Goal: Task Accomplishment & Management: Manage account settings

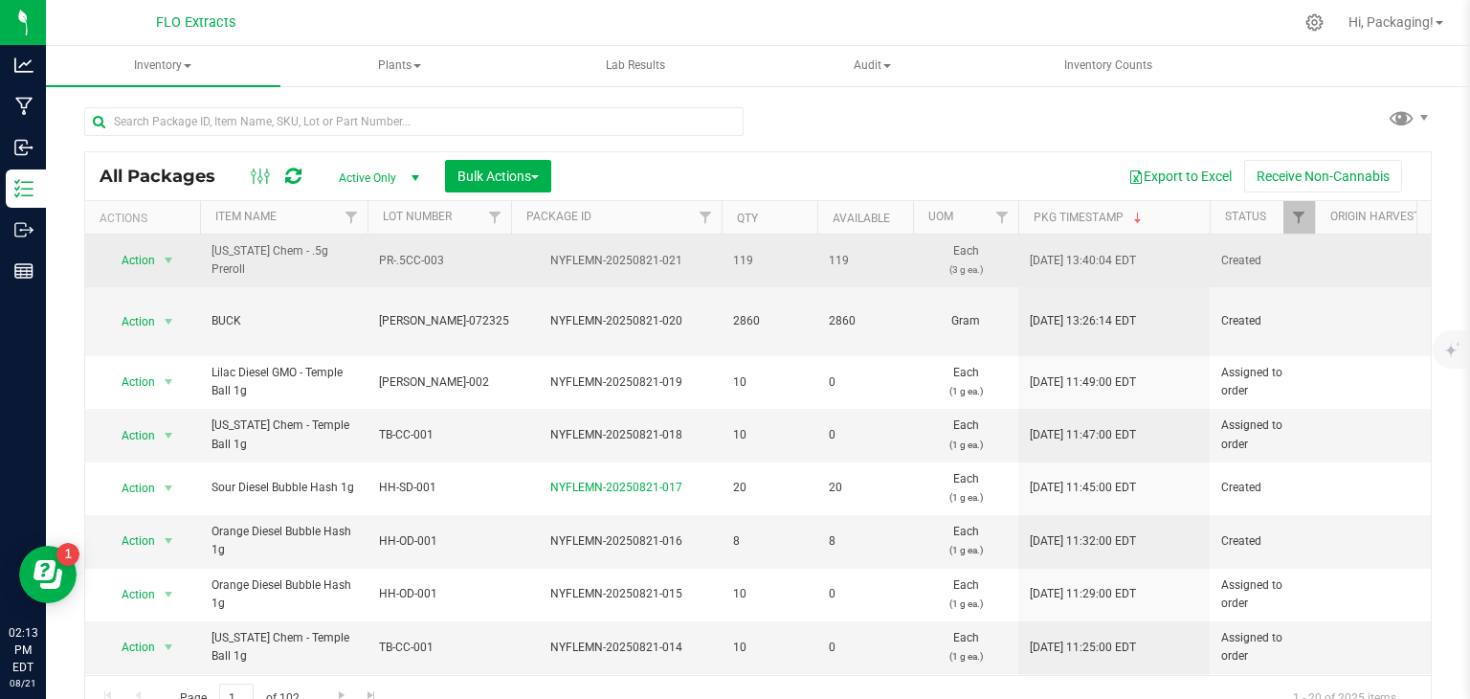
drag, startPoint x: 351, startPoint y: 257, endPoint x: 214, endPoint y: 262, distance: 137.0
click at [214, 262] on span "[US_STATE] Chem - .5g Preroll" at bounding box center [284, 260] width 145 height 36
copy span "[US_STATE] Chem - .5g Preroll"
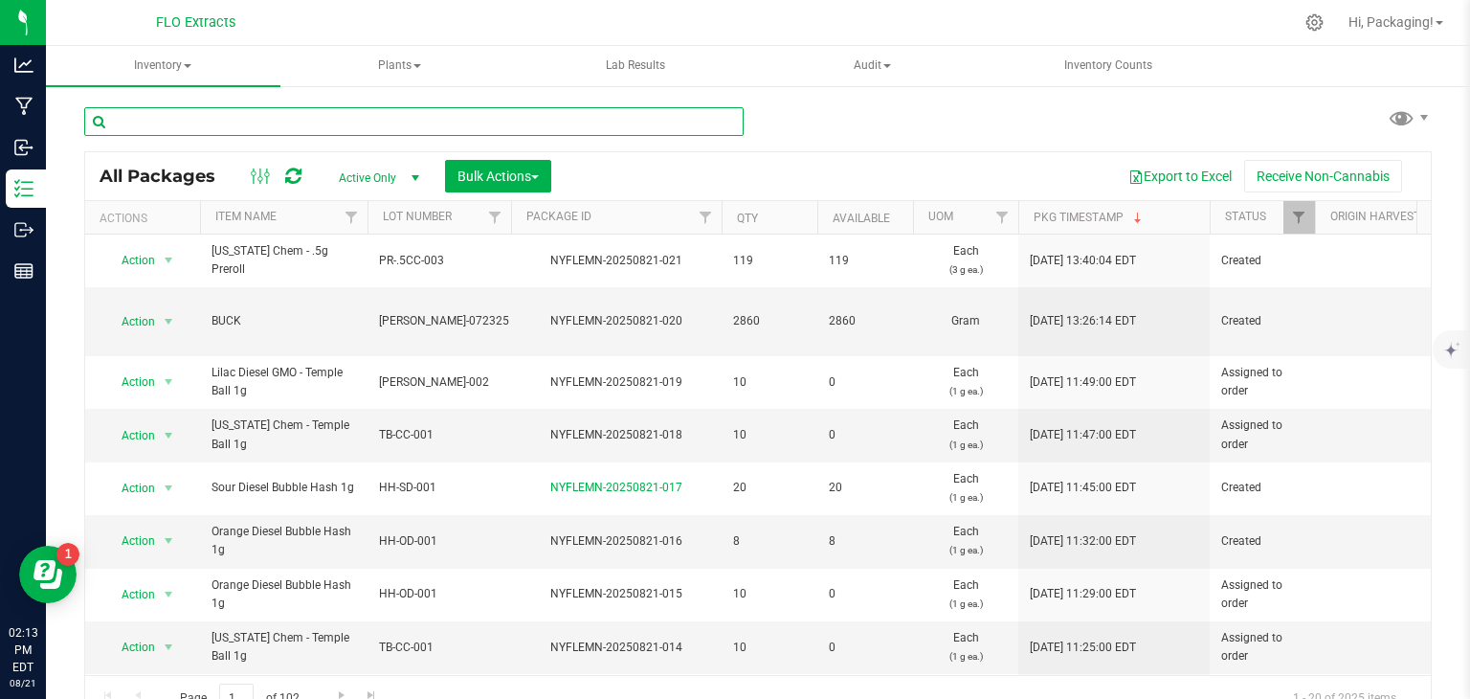
click at [257, 127] on input "text" at bounding box center [413, 121] width 659 height 29
paste input "[US_STATE] Chem - .5g Preroll"
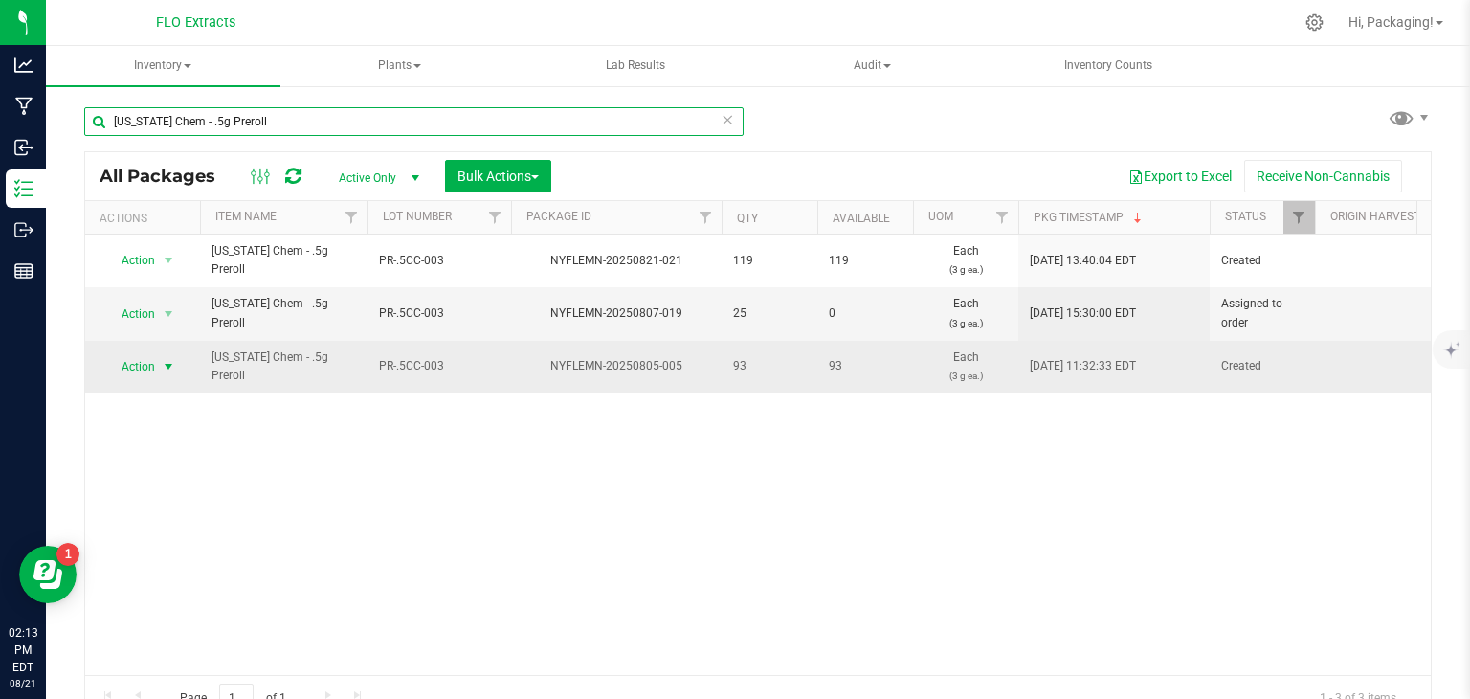
type input "[US_STATE] Chem - .5g Preroll"
click at [161, 363] on span "select" at bounding box center [168, 366] width 15 height 15
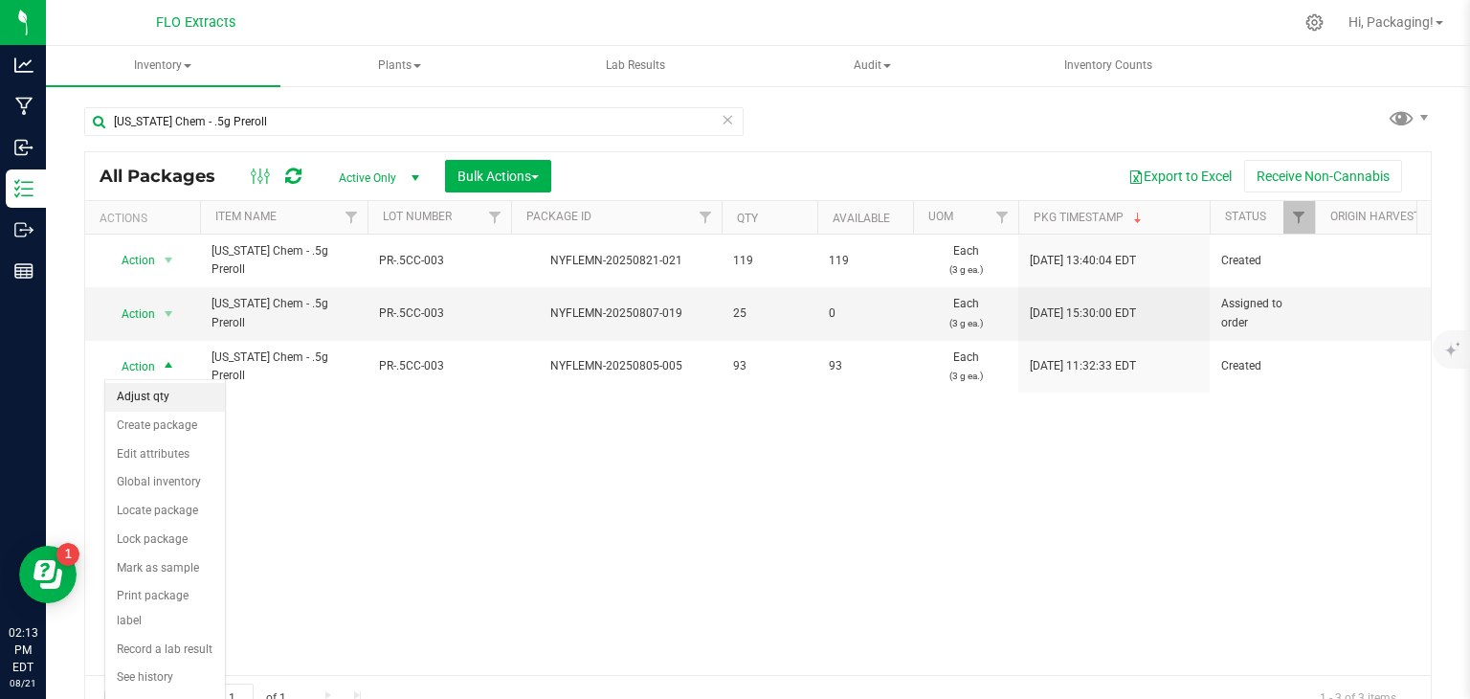
click at [155, 398] on li "Adjust qty" at bounding box center [165, 397] width 120 height 29
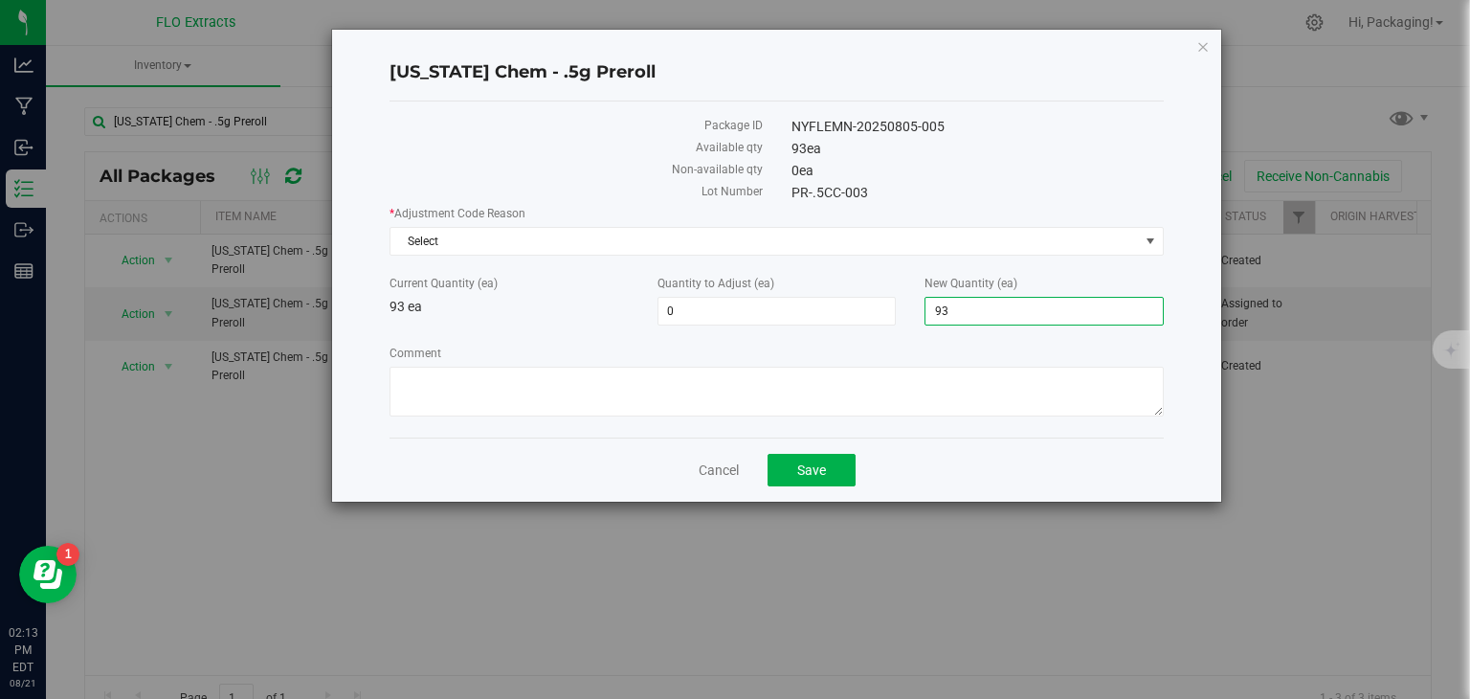
drag, startPoint x: 986, startPoint y: 314, endPoint x: 796, endPoint y: 324, distance: 189.8
click at [796, 324] on div "* Adjustment Code Reason Select Select API Adjustment Error API Conversion Erro…" at bounding box center [777, 313] width 774 height 217
type input "2"
type input "-91"
type input "2"
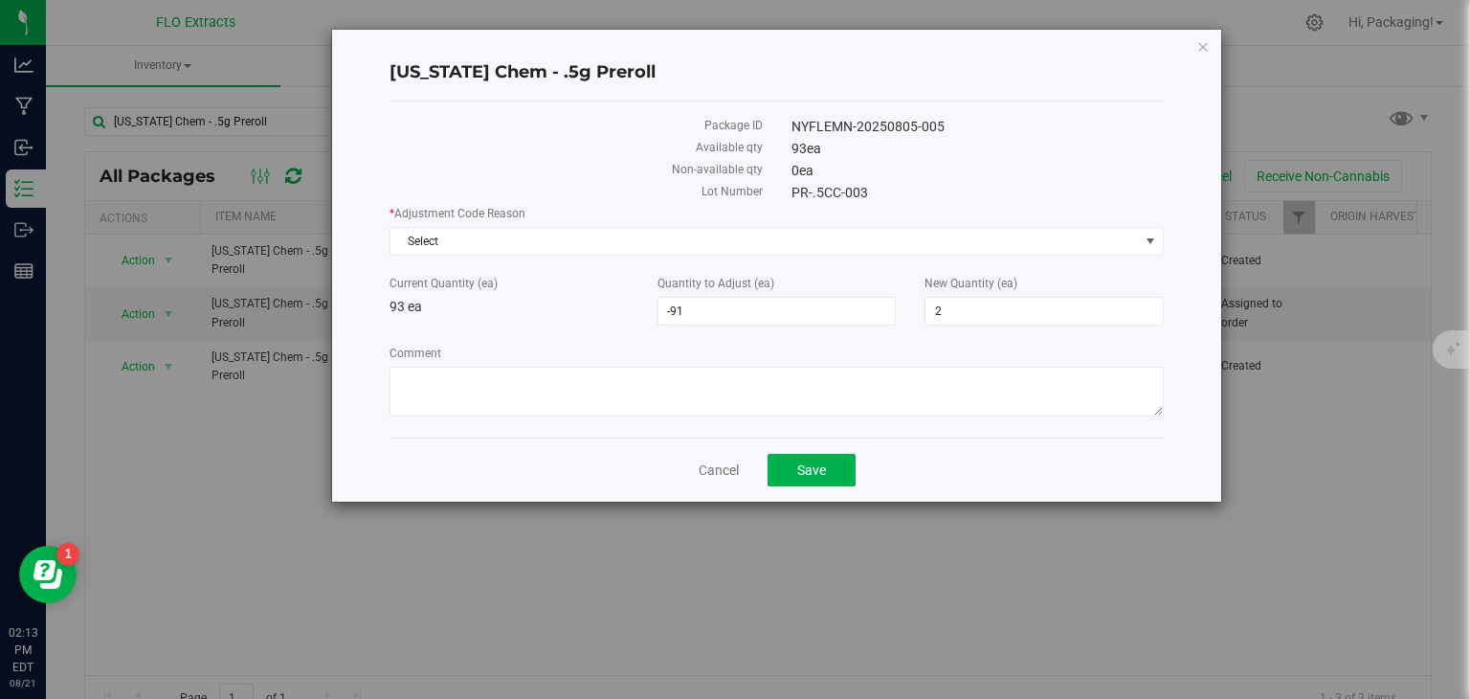
click at [796, 345] on label "Comment" at bounding box center [777, 353] width 774 height 17
click at [796, 367] on textarea "Comment" at bounding box center [777, 392] width 774 height 50
click at [547, 241] on span "Select" at bounding box center [765, 241] width 748 height 27
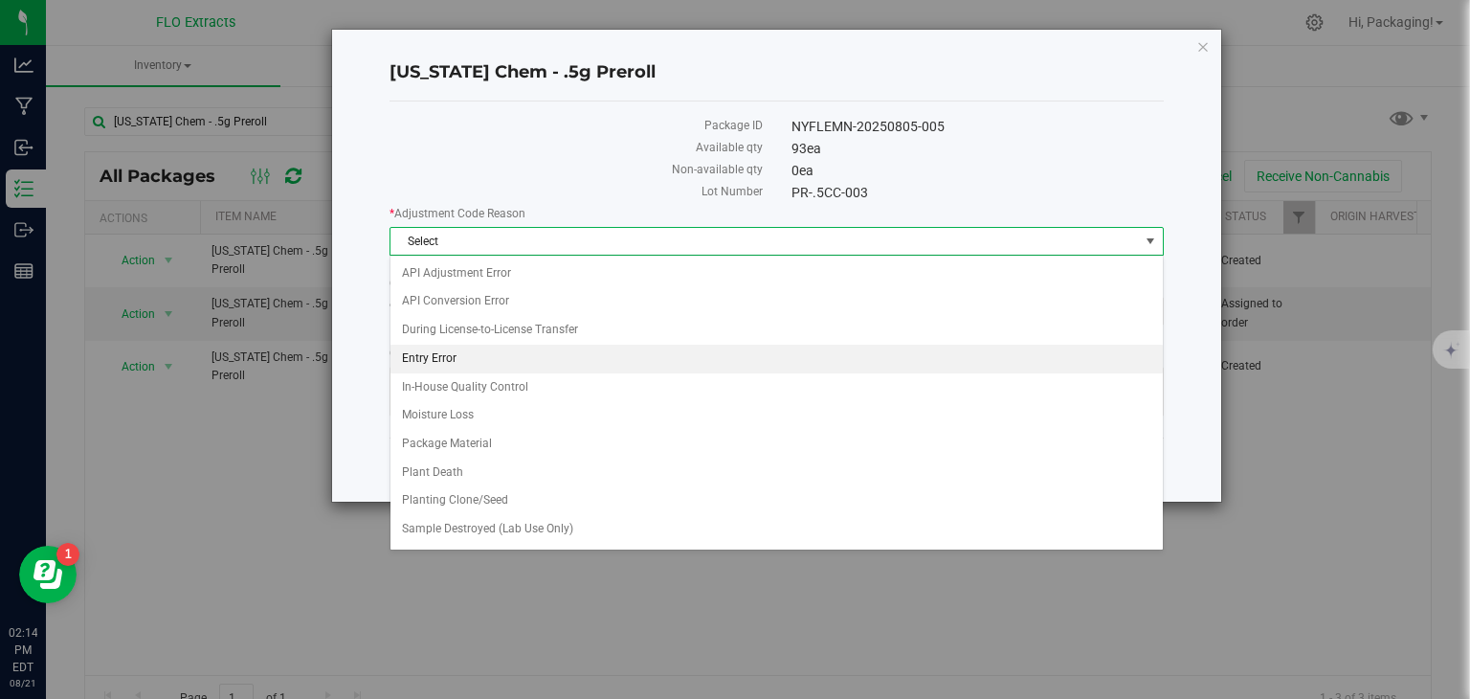
click at [469, 352] on li "Entry Error" at bounding box center [777, 359] width 772 height 29
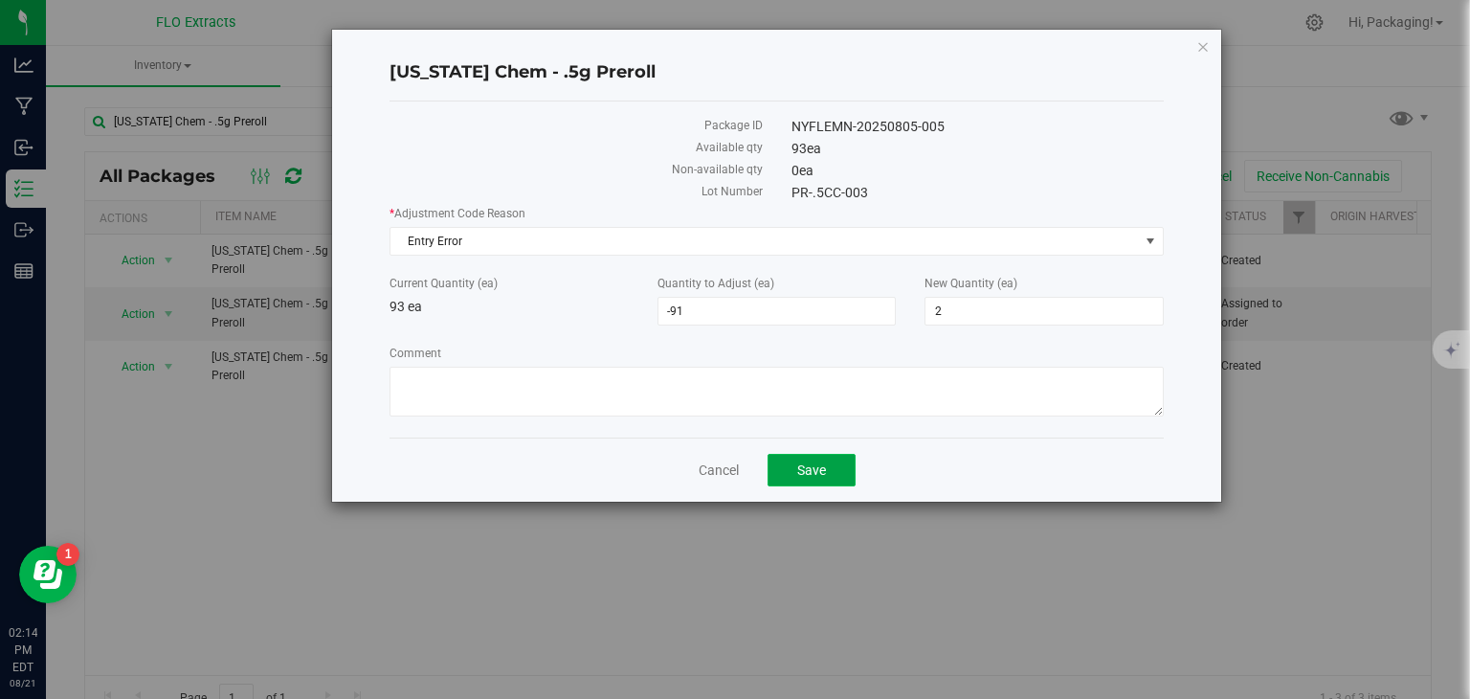
click at [801, 474] on span "Save" at bounding box center [811, 469] width 29 height 15
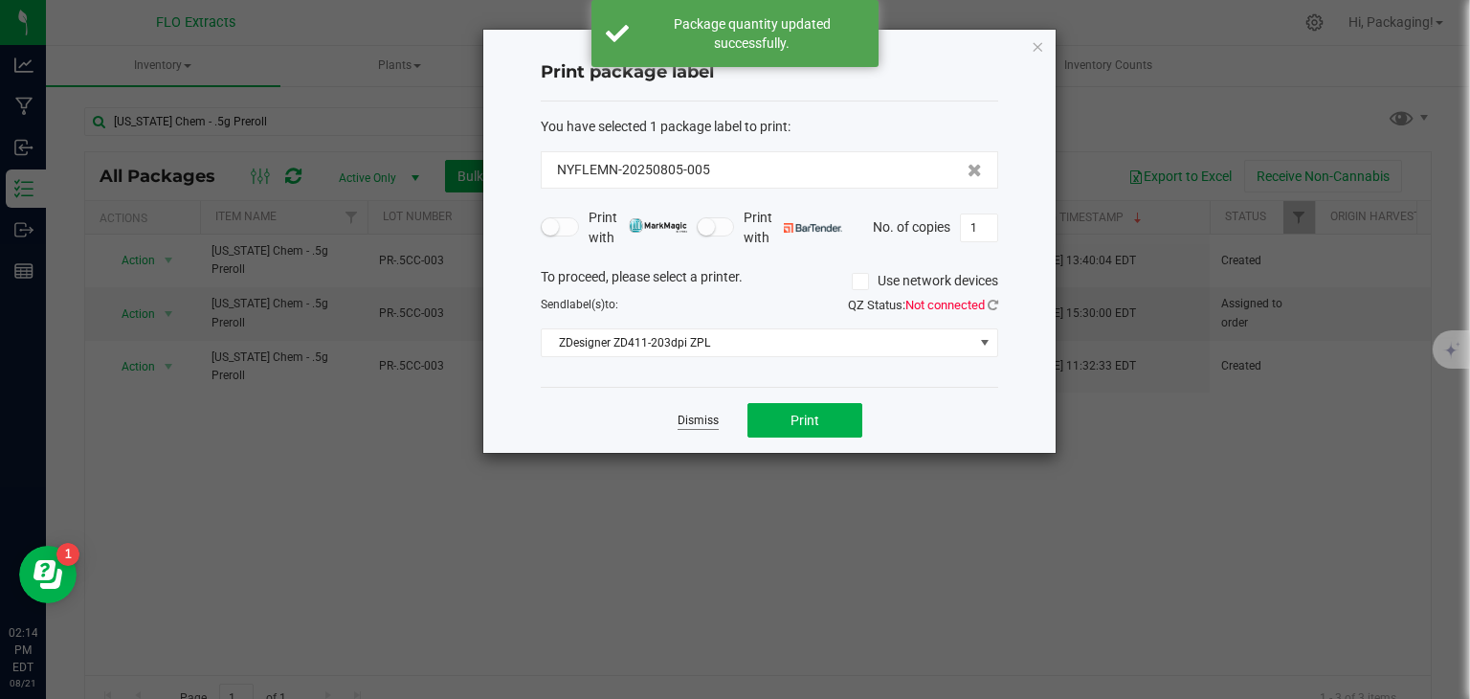
click at [703, 418] on link "Dismiss" at bounding box center [698, 421] width 41 height 16
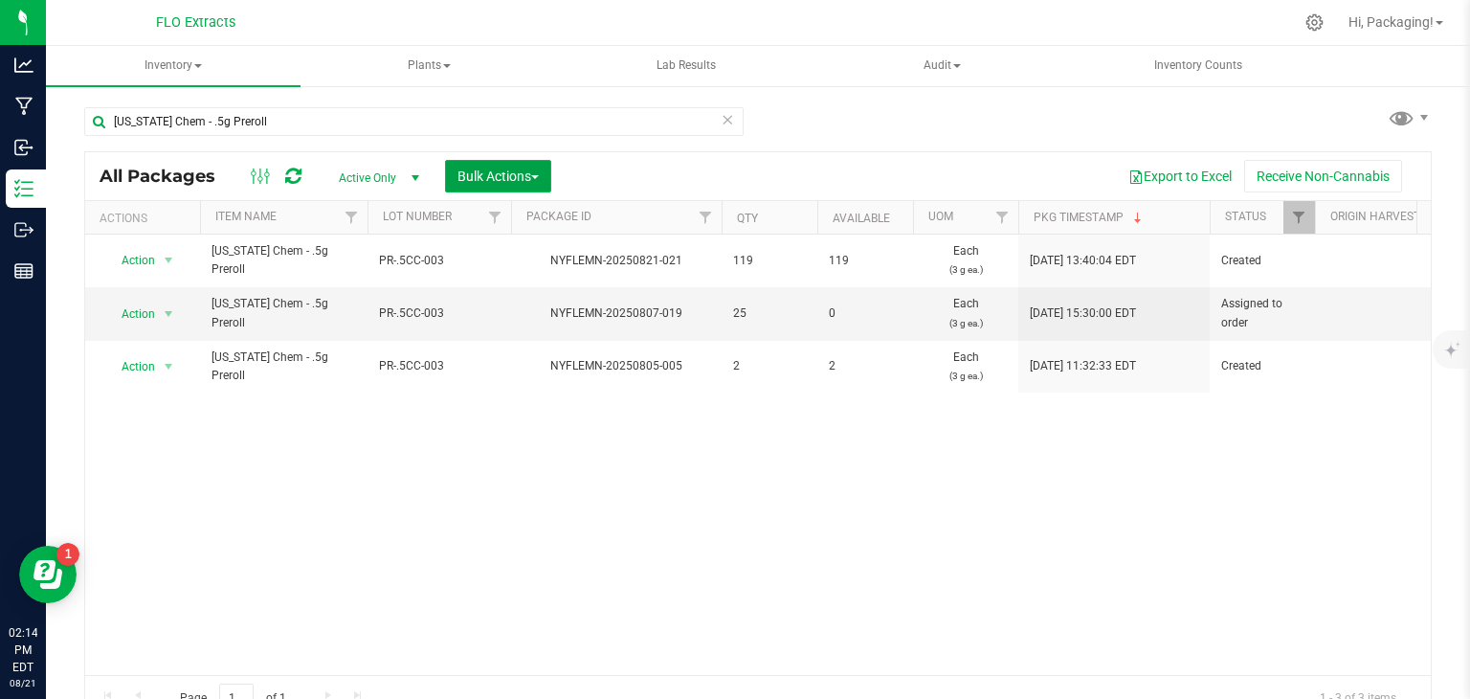
click at [461, 169] on span "Bulk Actions" at bounding box center [498, 175] width 81 height 15
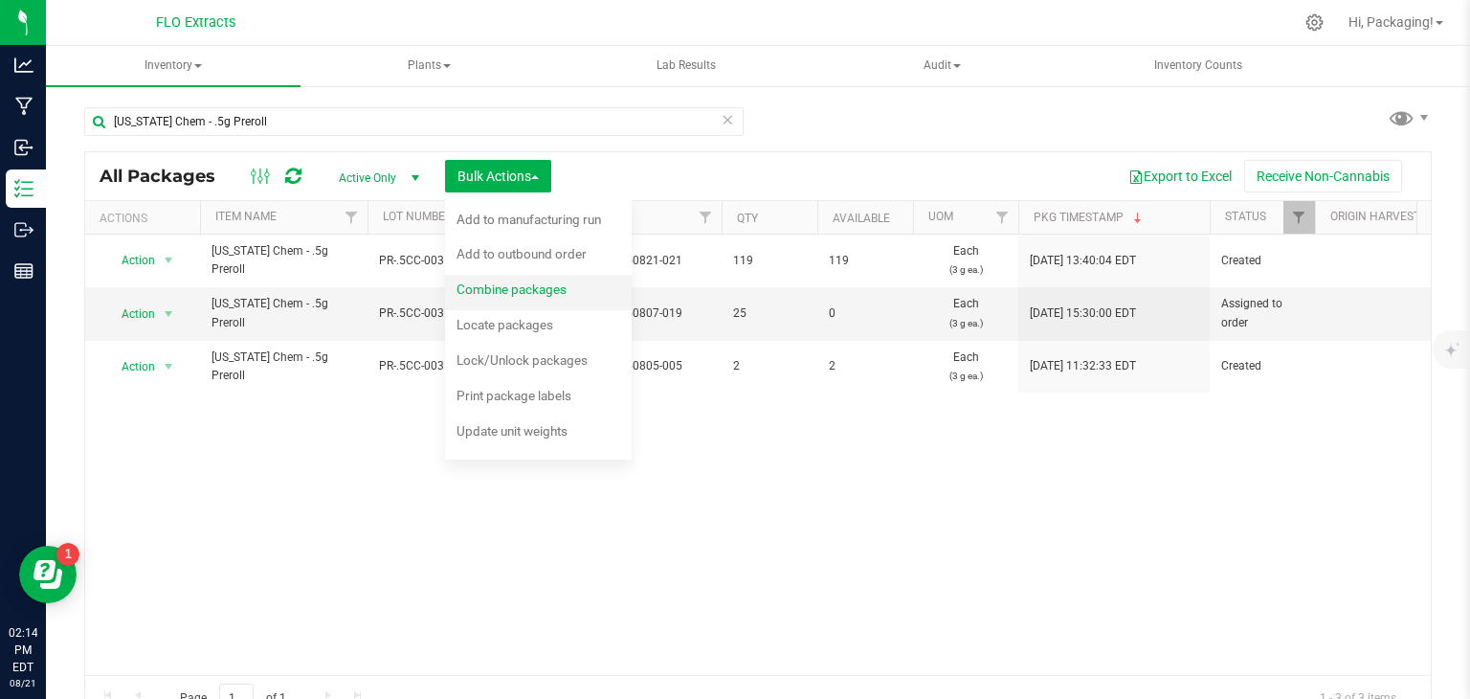
click at [476, 284] on span "Combine packages" at bounding box center [512, 288] width 110 height 15
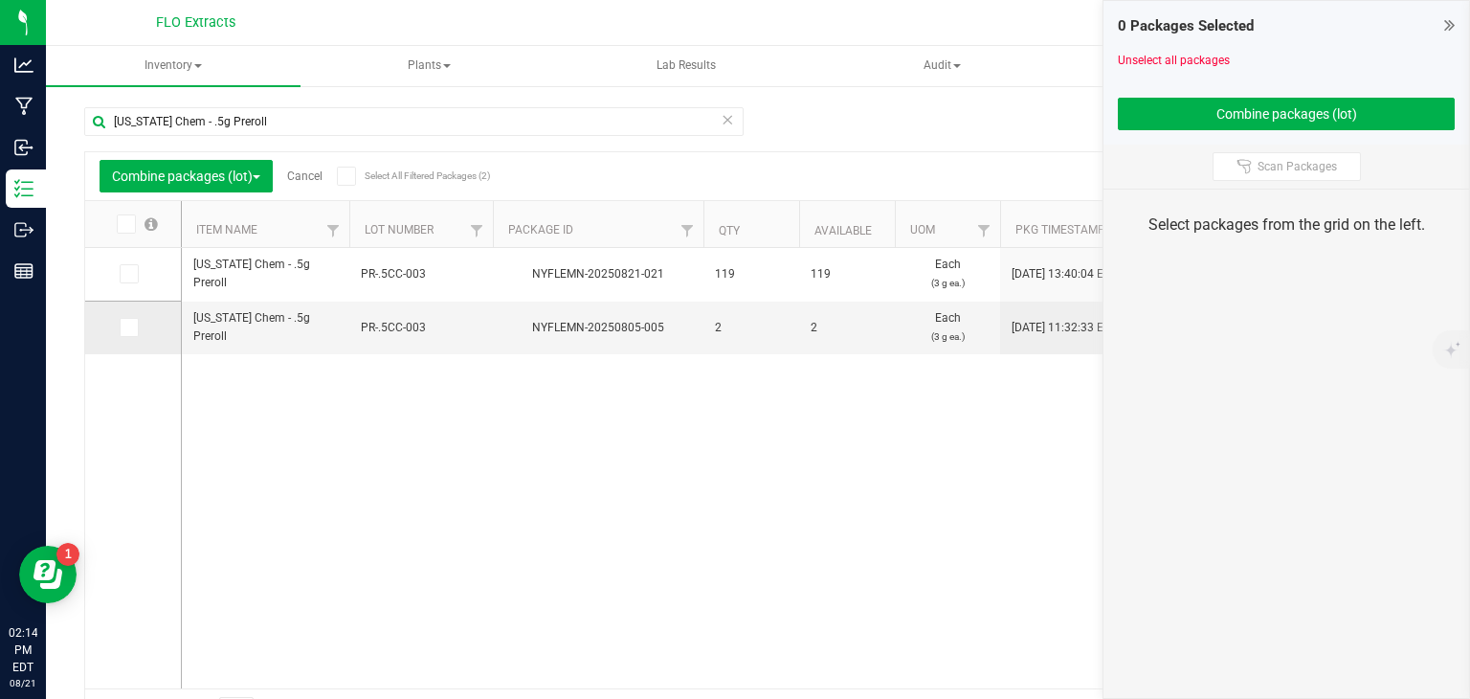
click at [130, 327] on icon at bounding box center [128, 327] width 12 height 0
click at [0, 0] on input "checkbox" at bounding box center [0, 0] width 0 height 0
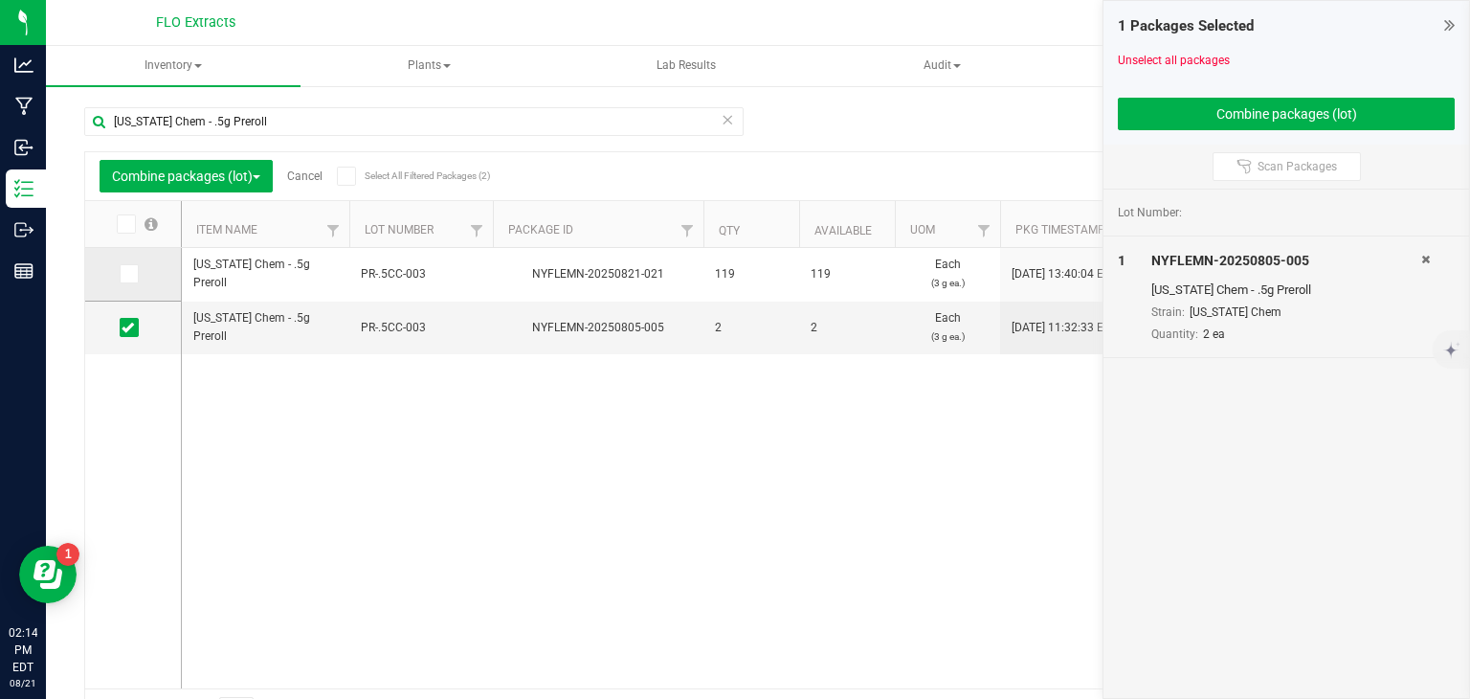
click at [126, 284] on td at bounding box center [133, 275] width 96 height 54
click at [126, 274] on icon at bounding box center [128, 274] width 12 height 0
click at [0, 0] on input "checkbox" at bounding box center [0, 0] width 0 height 0
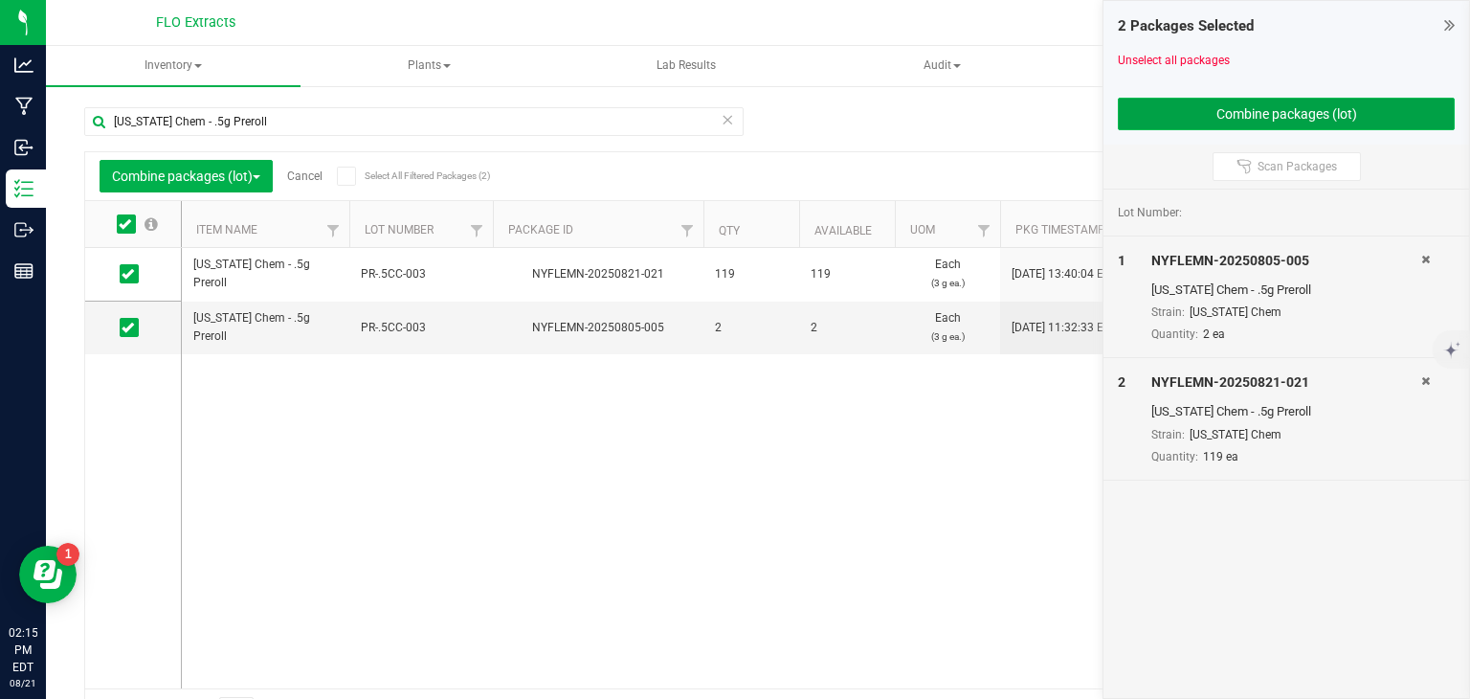
click at [1280, 105] on button "Combine packages (lot)" at bounding box center [1286, 114] width 337 height 33
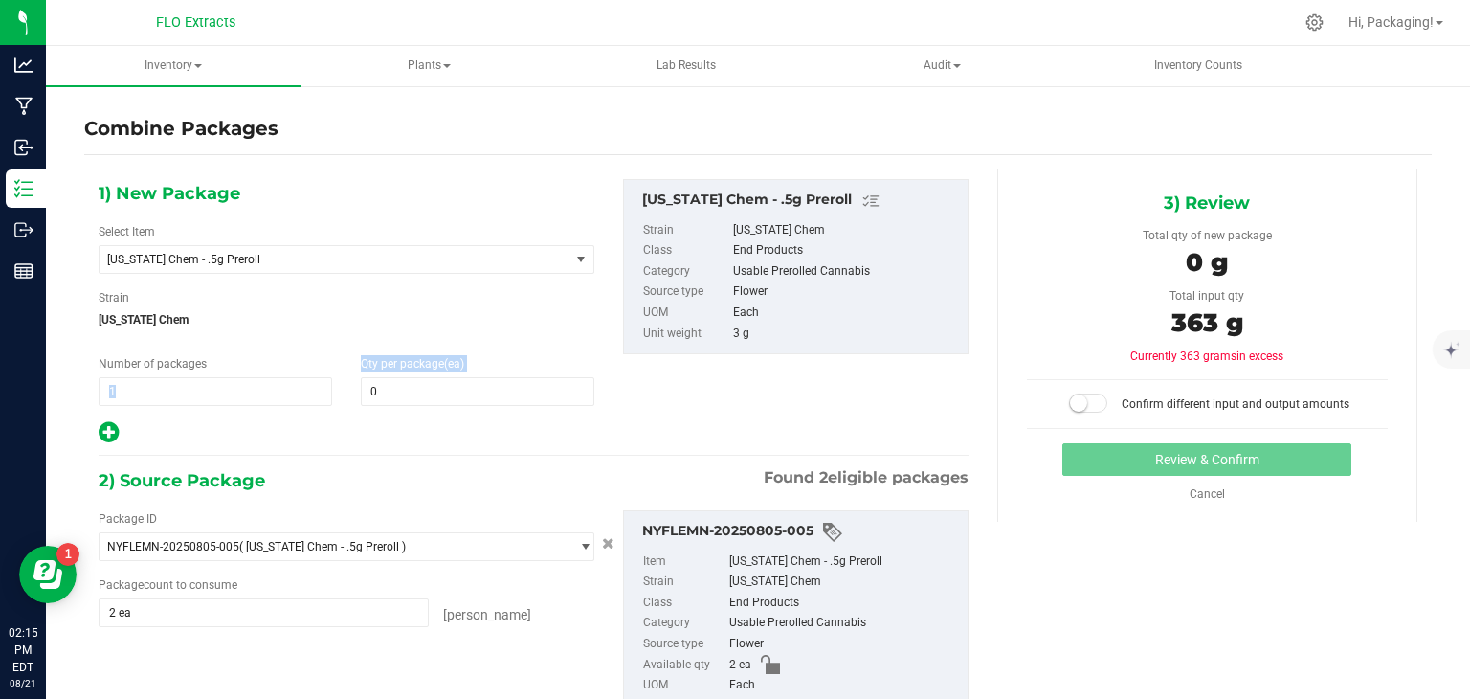
drag, startPoint x: 467, startPoint y: 371, endPoint x: 334, endPoint y: 368, distance: 133.1
click at [334, 368] on div "Number of packages 1 1 Qty per package (ea) 0 0" at bounding box center [346, 380] width 525 height 51
click at [436, 377] on span at bounding box center [478, 391] width 234 height 29
type input "121"
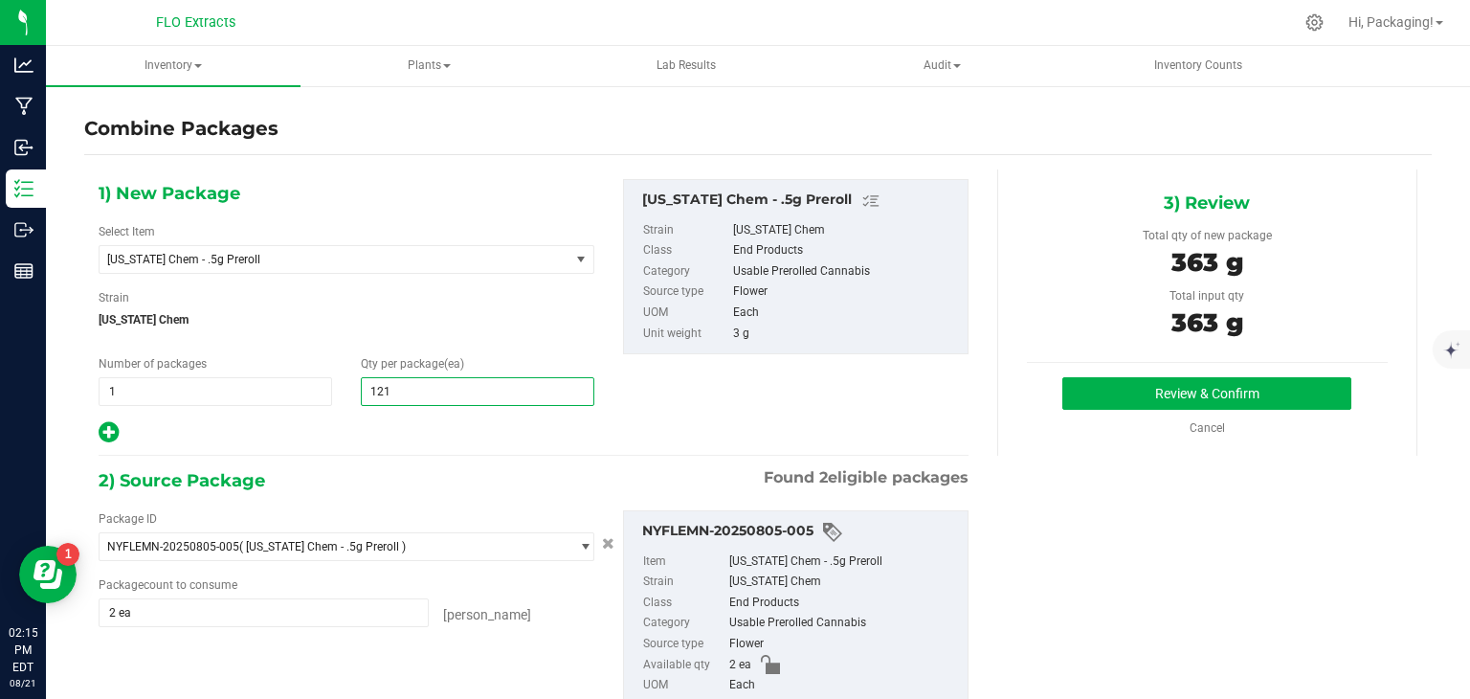
type input "121"
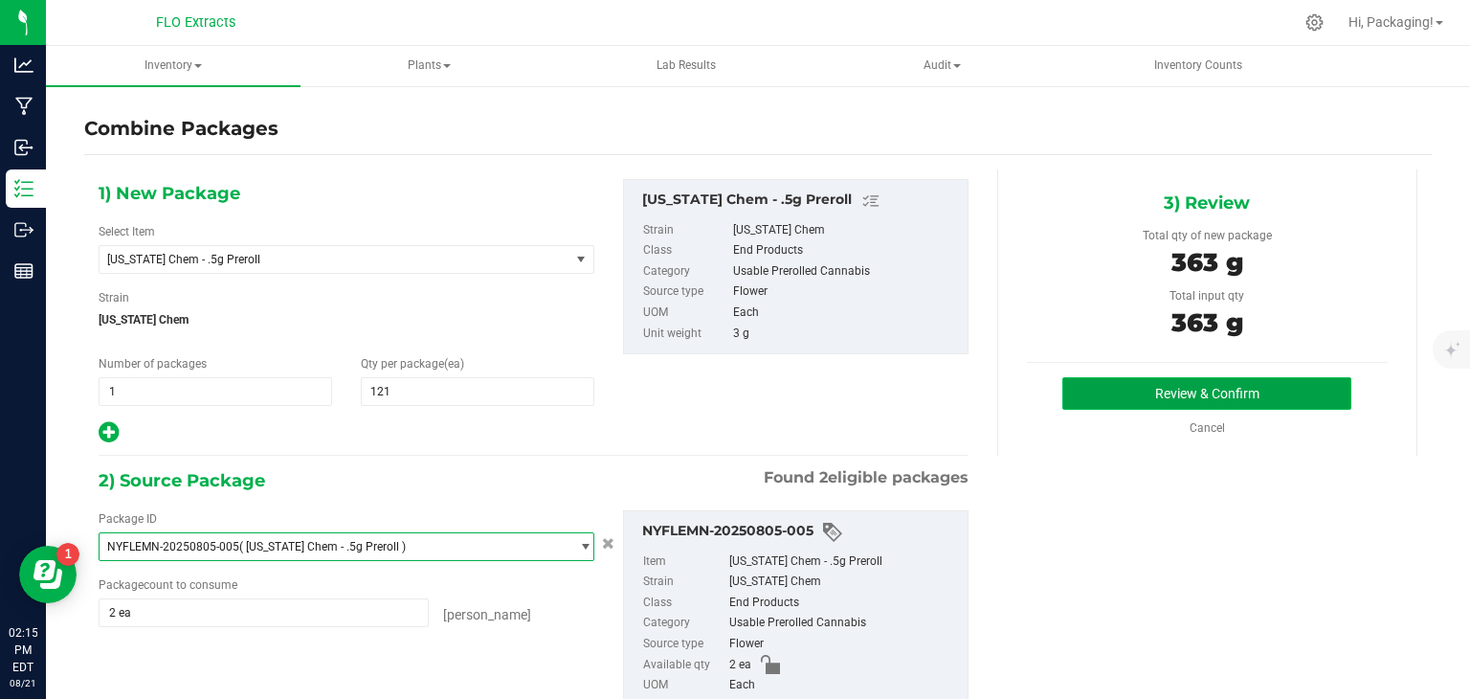
click at [1176, 390] on button "Review & Confirm" at bounding box center [1206, 393] width 289 height 33
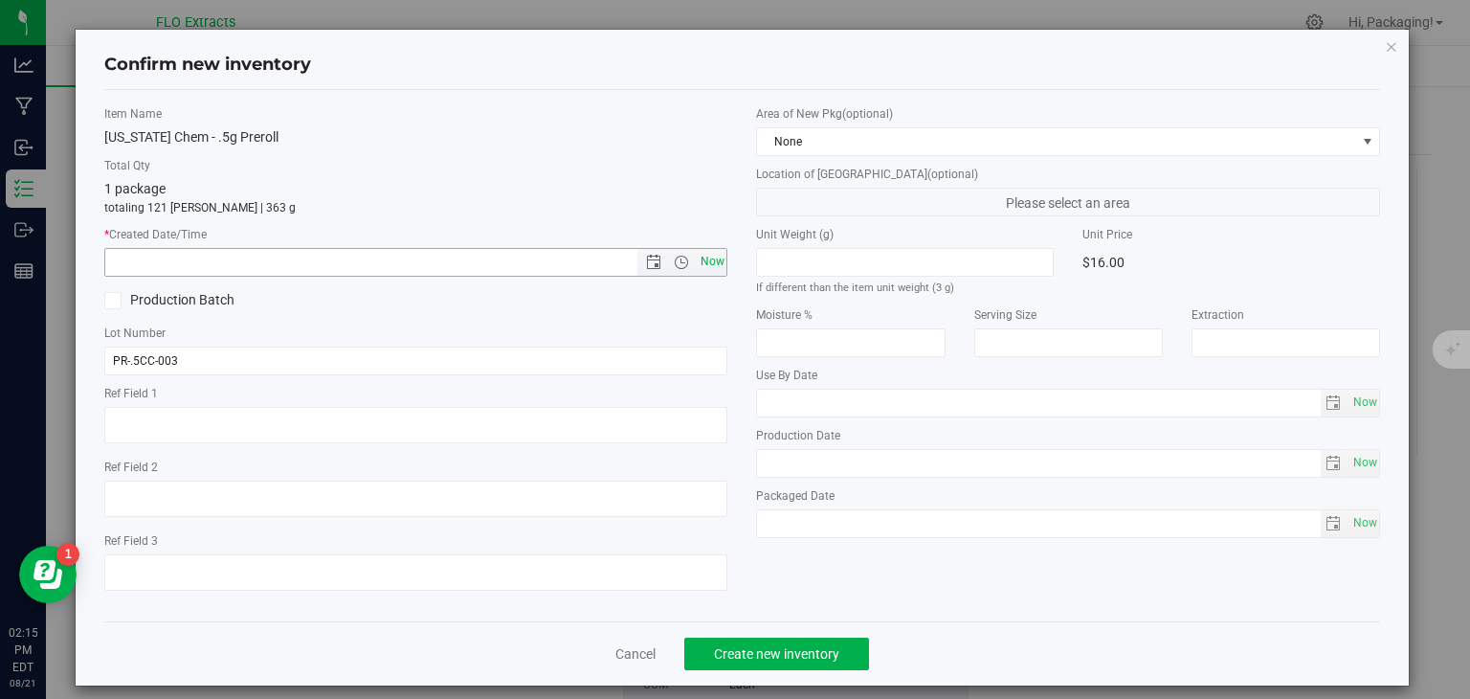
click at [704, 258] on span "Now" at bounding box center [712, 262] width 33 height 28
type input "[DATE] 2:15 PM"
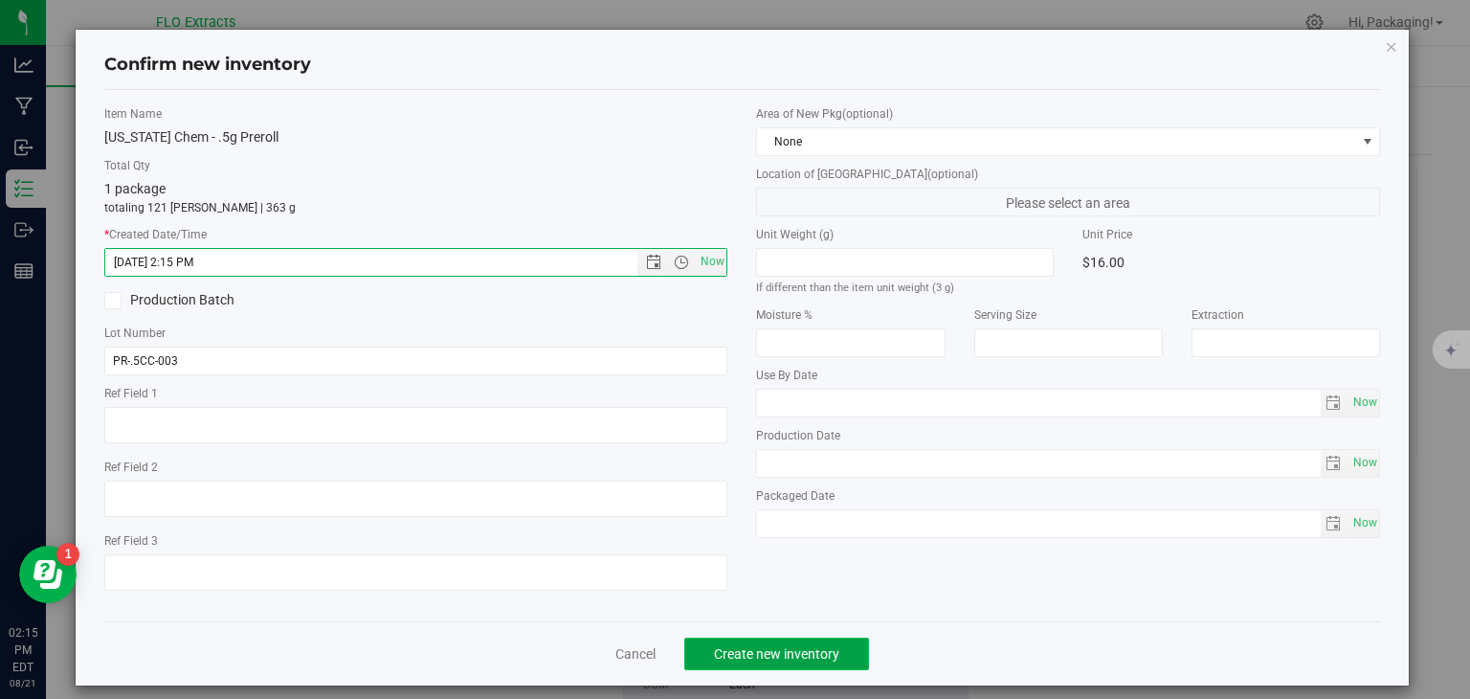
click at [790, 654] on span "Create new inventory" at bounding box center [776, 653] width 125 height 15
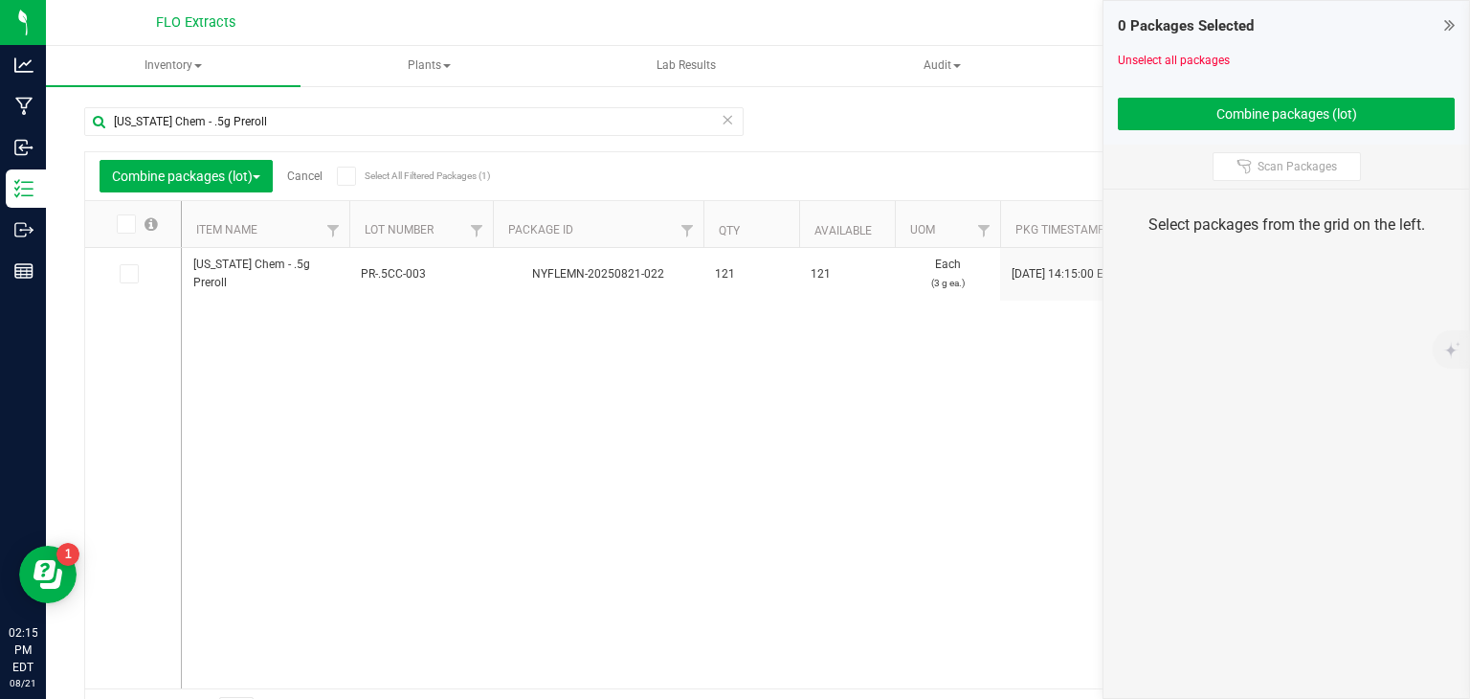
click at [307, 169] on link "Cancel" at bounding box center [304, 175] width 35 height 13
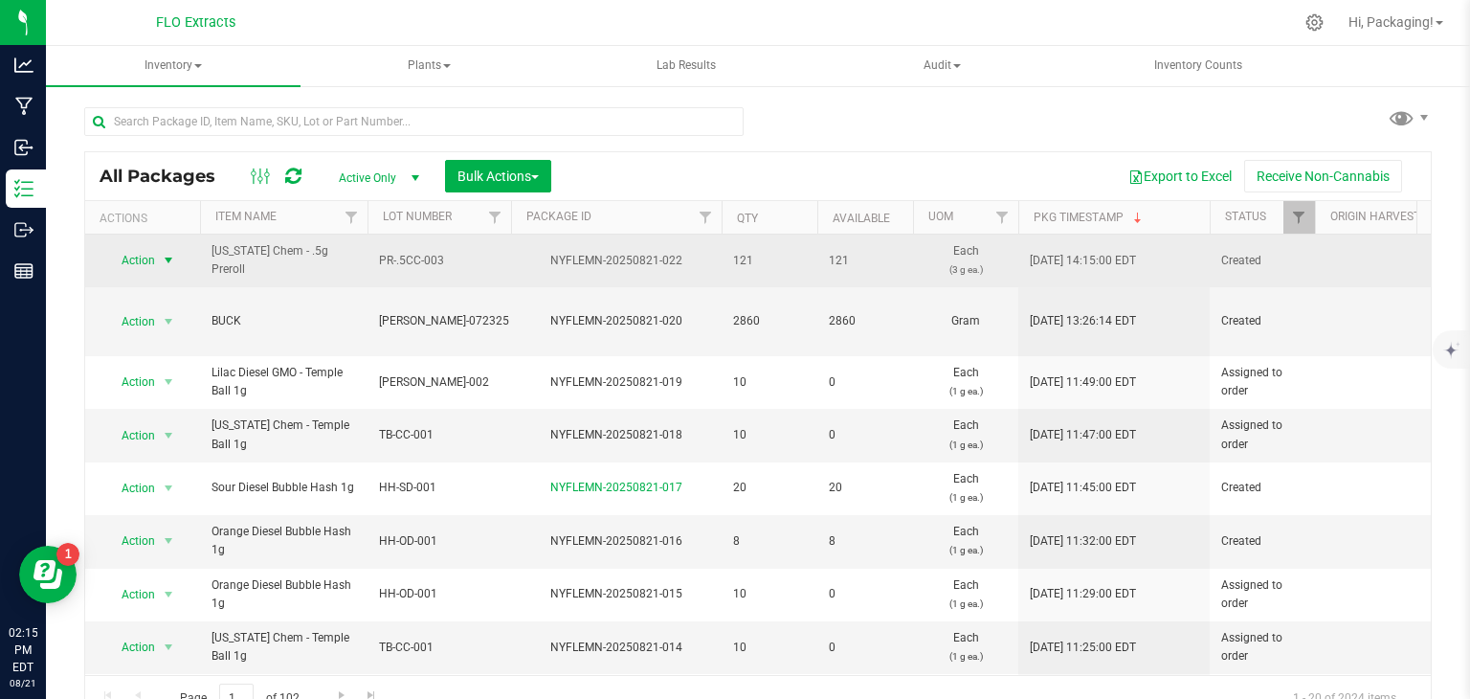
click at [155, 261] on span "Action" at bounding box center [130, 260] width 52 height 27
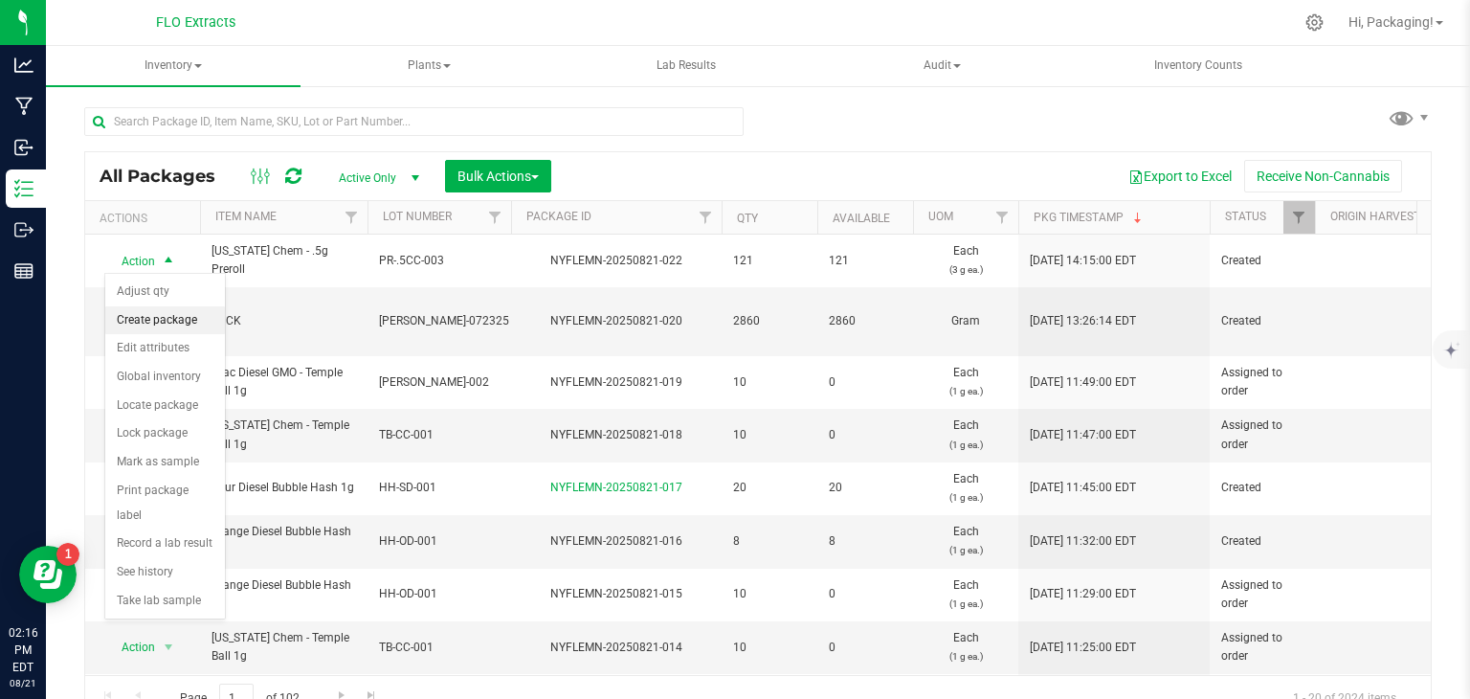
click at [140, 319] on li "Create package" at bounding box center [165, 320] width 120 height 29
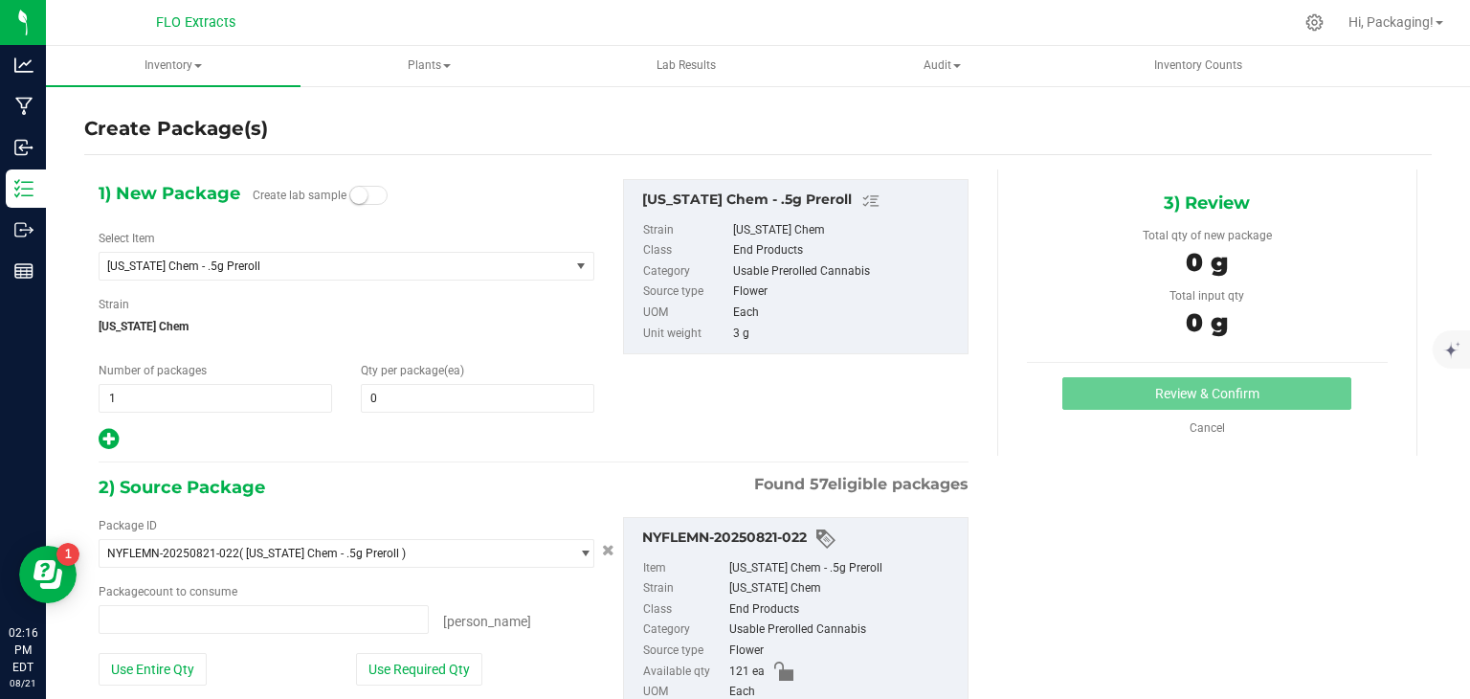
type input "0 ea"
click at [174, 388] on span "1 1" at bounding box center [216, 398] width 234 height 29
type input "2"
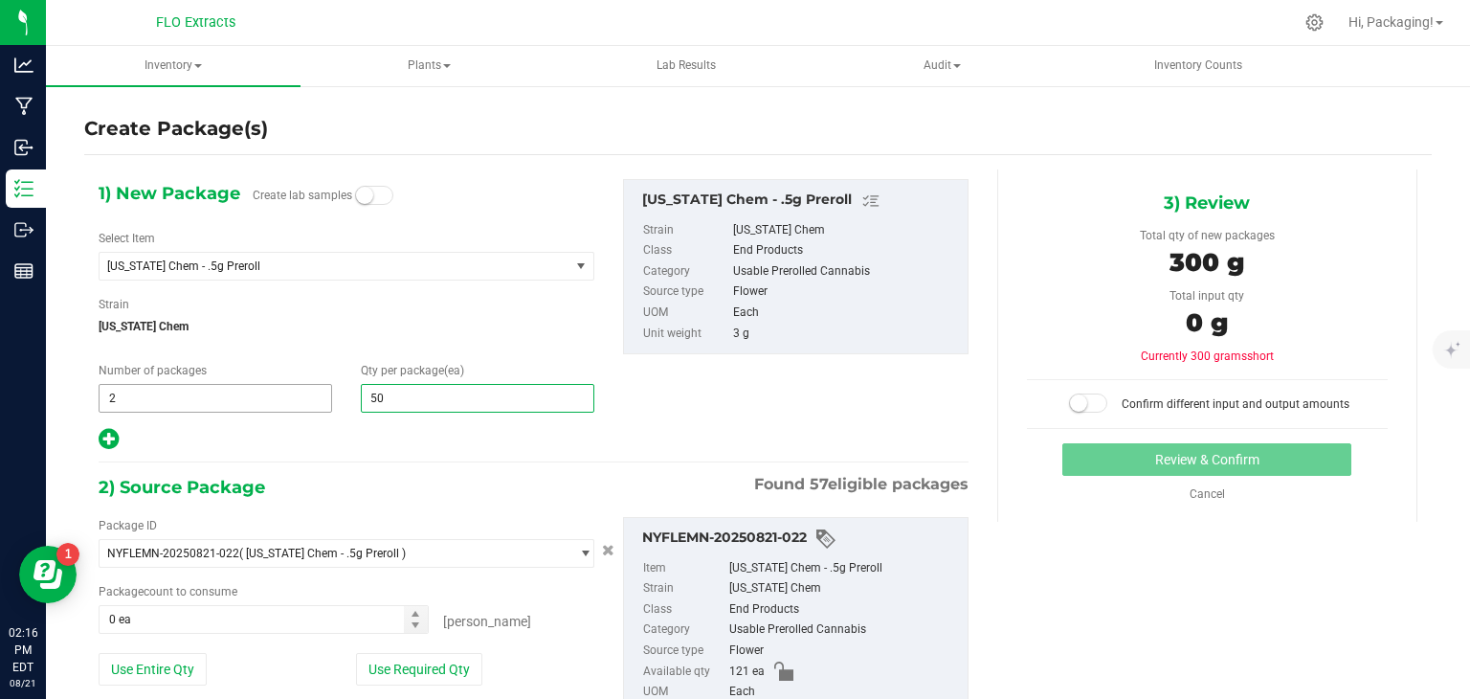
type input "50"
click at [121, 402] on span "2 2" at bounding box center [216, 398] width 234 height 29
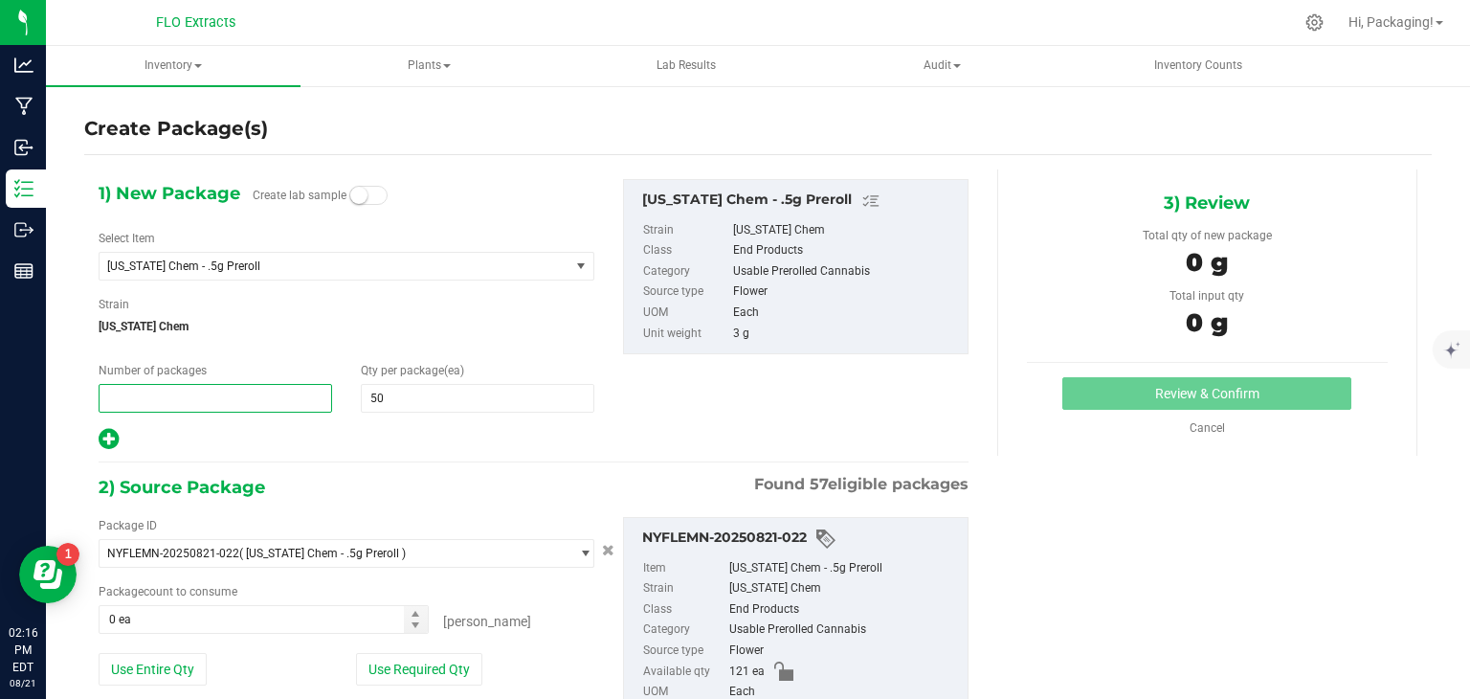
type input "0"
type input "150"
click at [139, 392] on span at bounding box center [216, 398] width 234 height 29
type input "1"
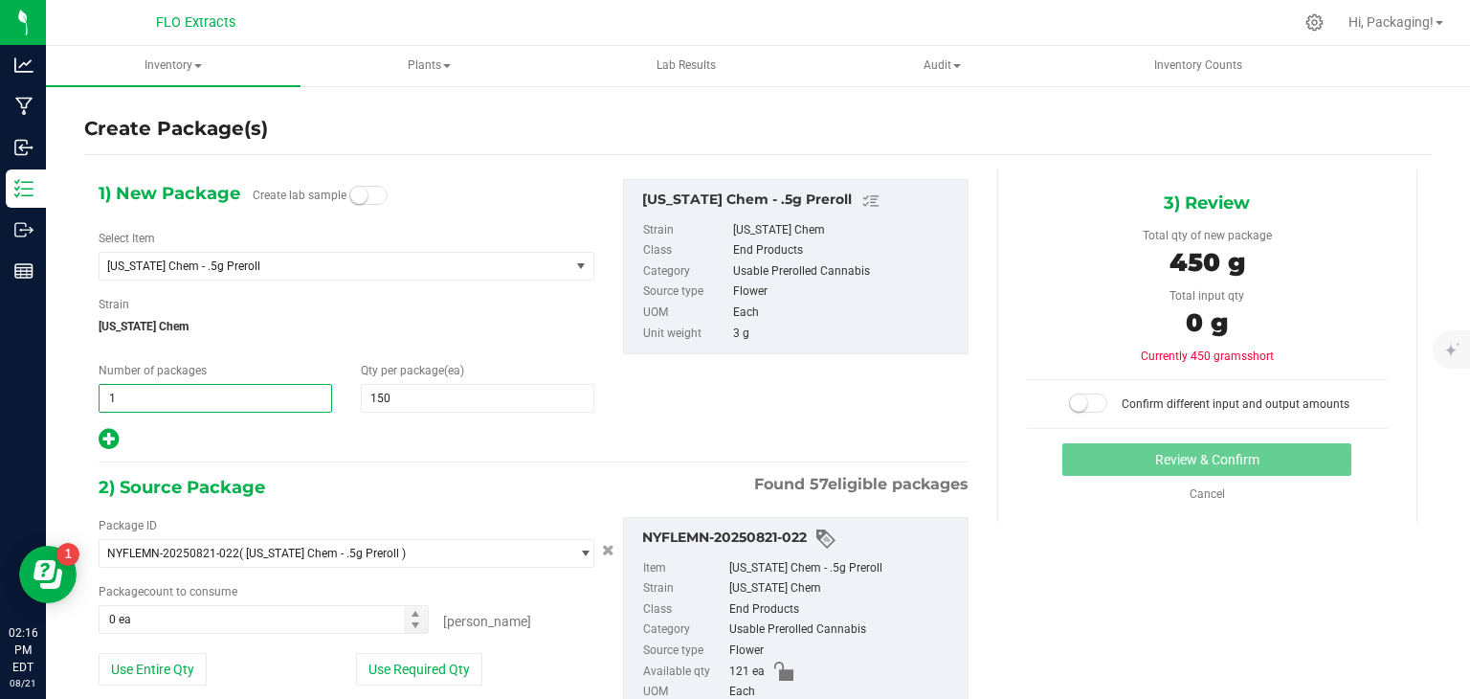
type input "1"
type input "50"
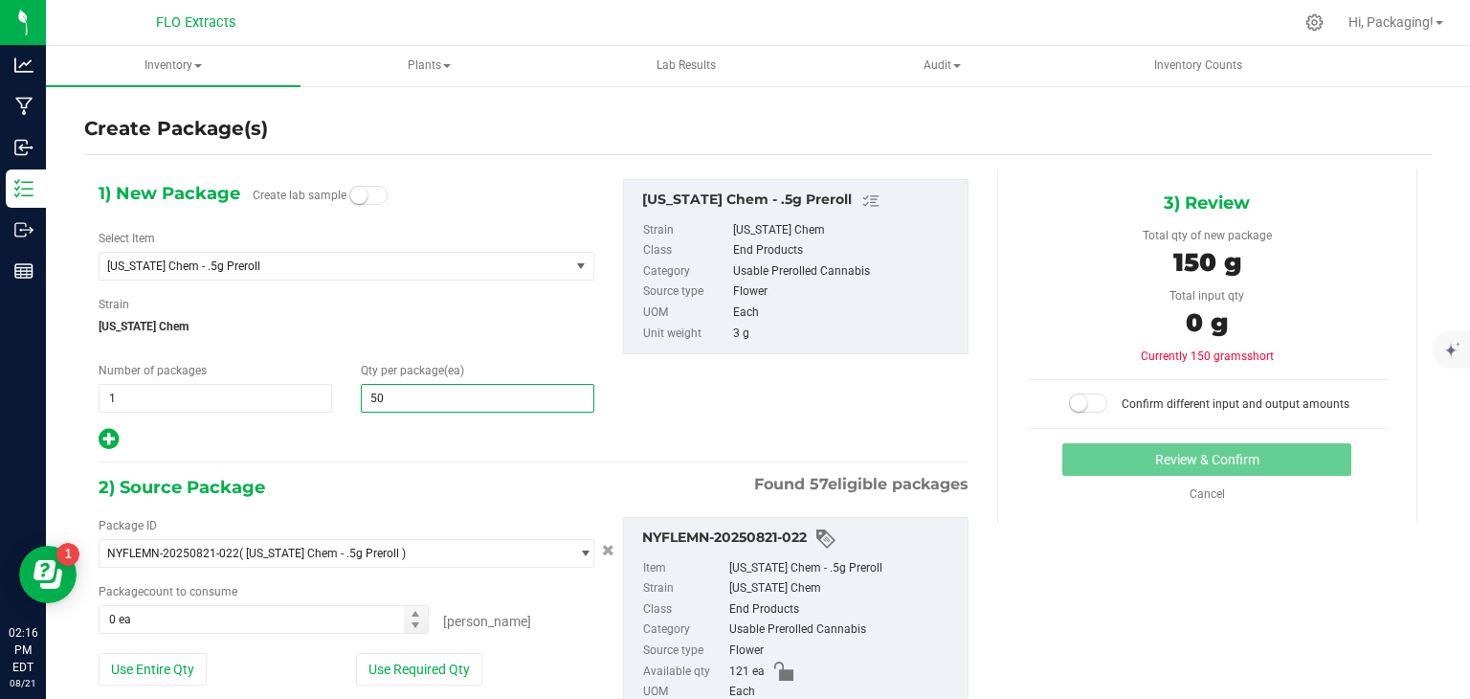
type input "50"
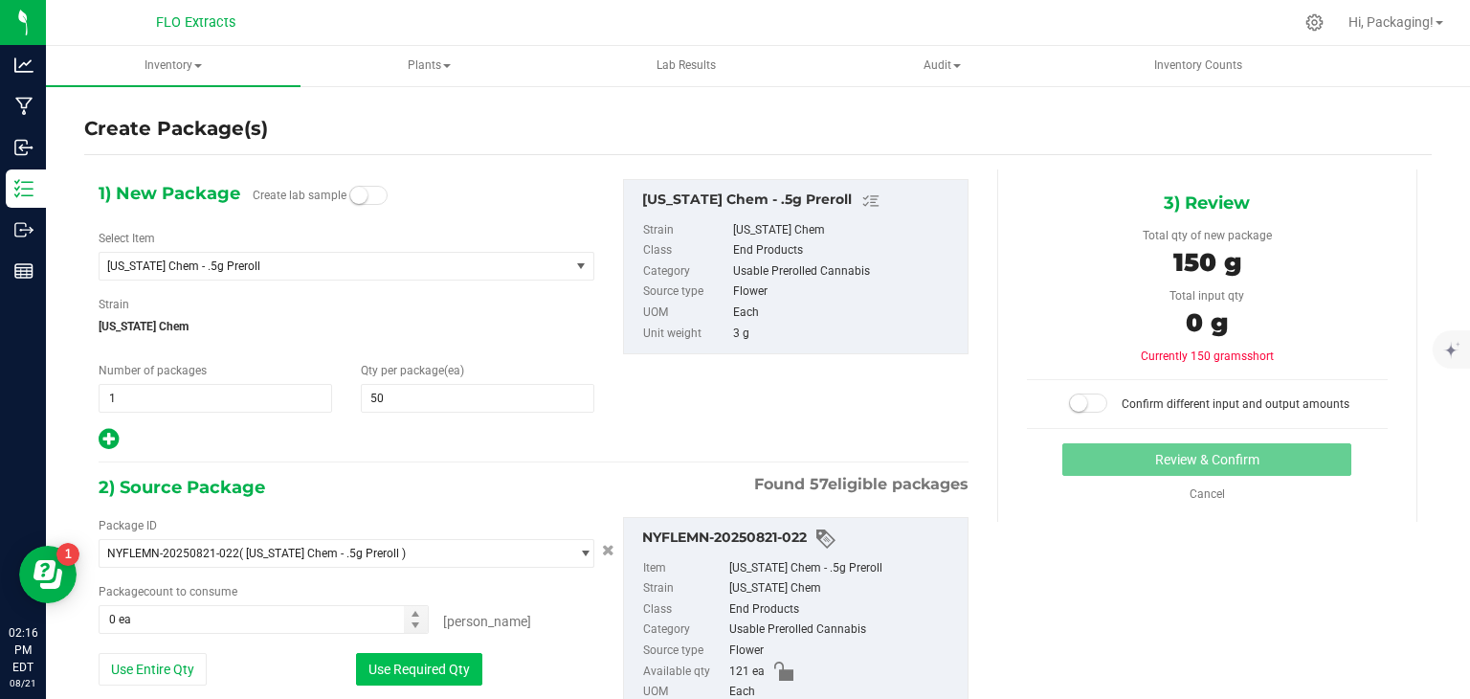
click at [412, 664] on button "Use Required Qty" at bounding box center [419, 669] width 126 height 33
type input "50 ea"
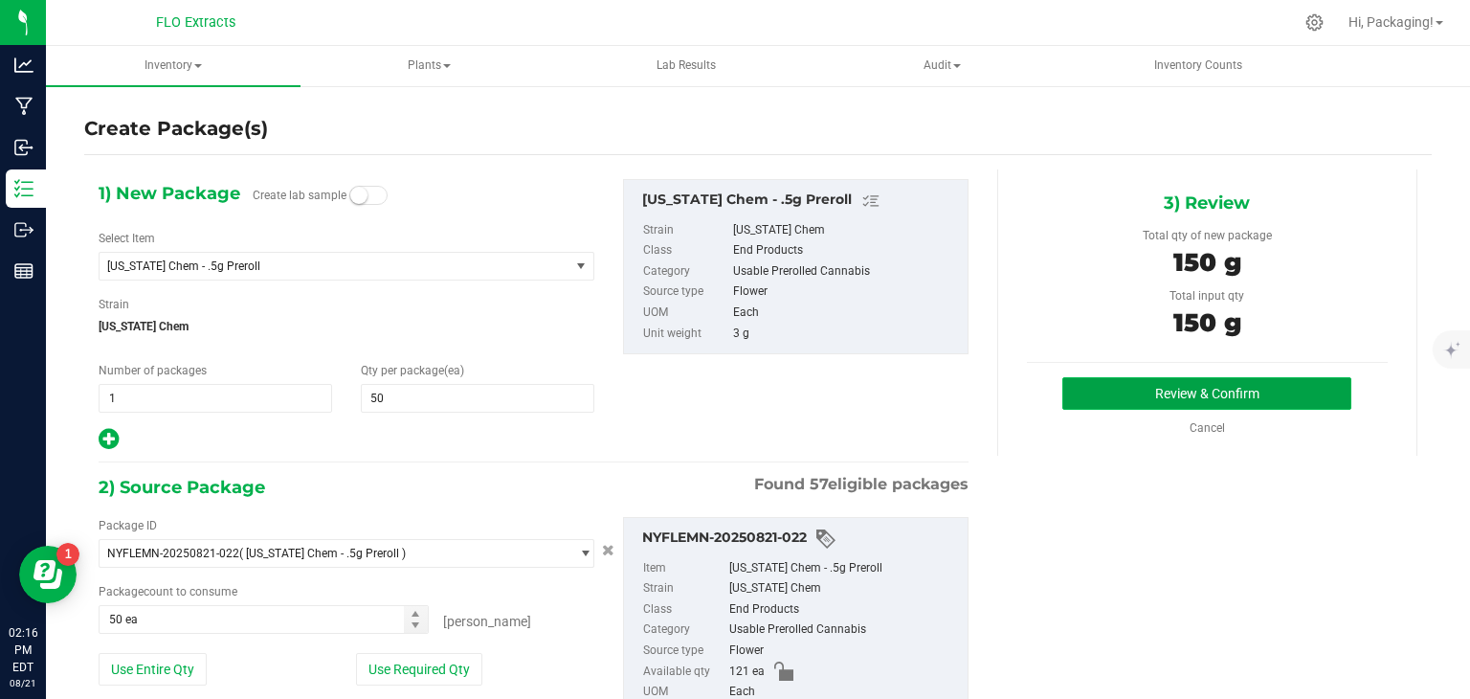
click at [1150, 400] on button "Review & Confirm" at bounding box center [1206, 393] width 289 height 33
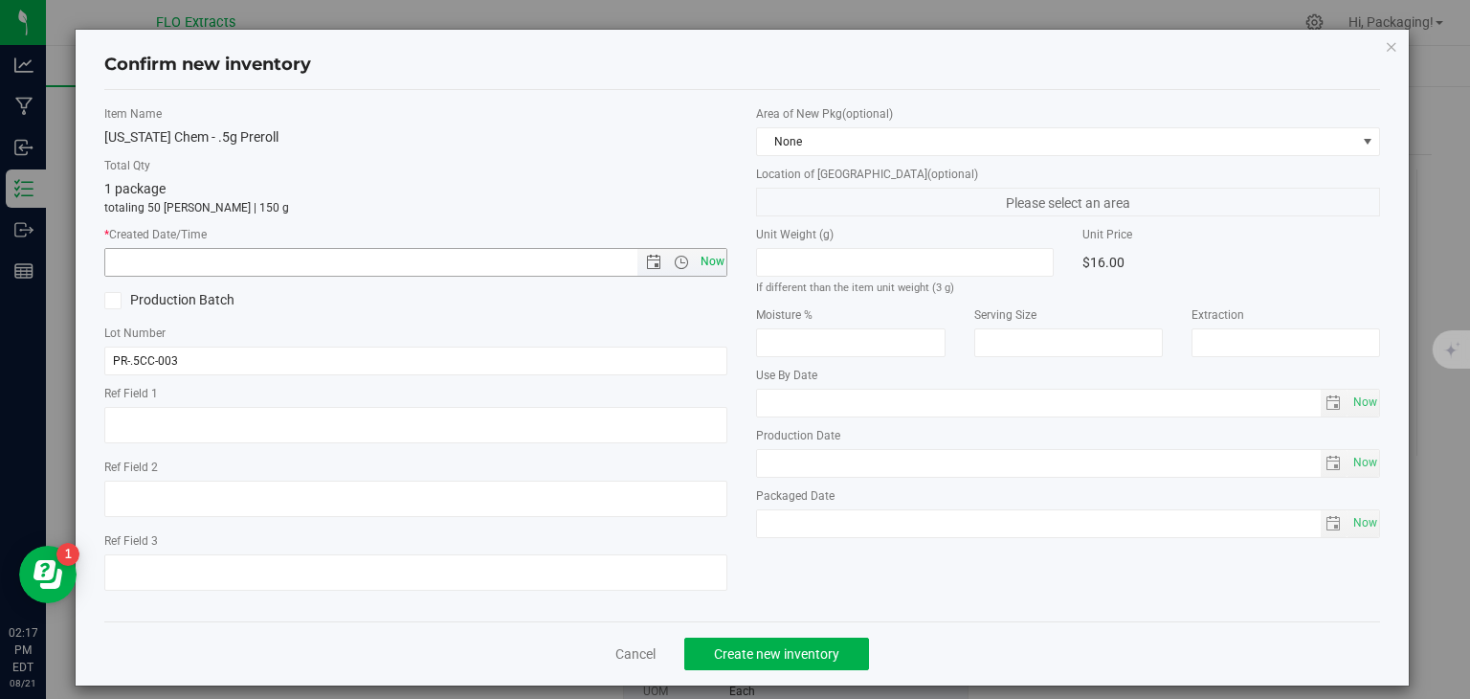
click at [708, 262] on span "Now" at bounding box center [712, 262] width 33 height 28
type input "[DATE] 2:17 PM"
click at [754, 650] on span "Create new inventory" at bounding box center [776, 653] width 125 height 15
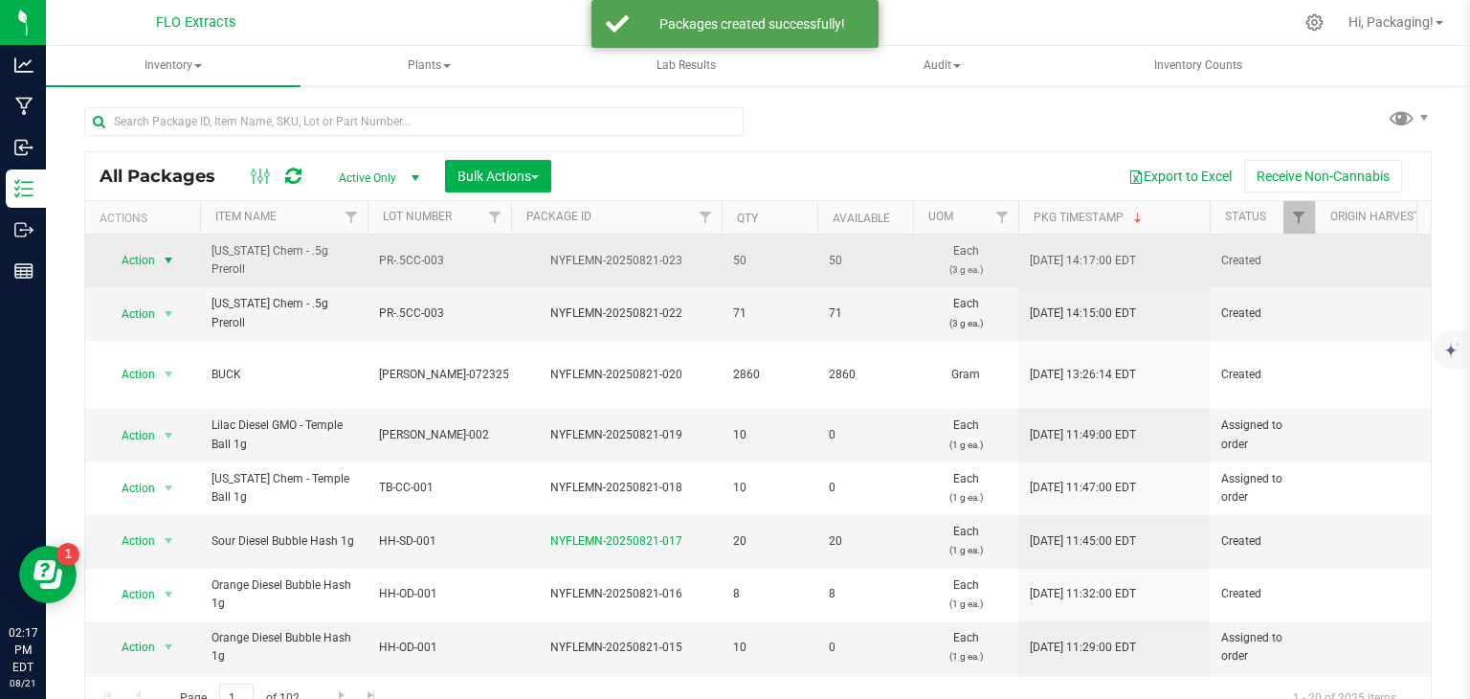
click at [167, 254] on span "select" at bounding box center [168, 260] width 15 height 15
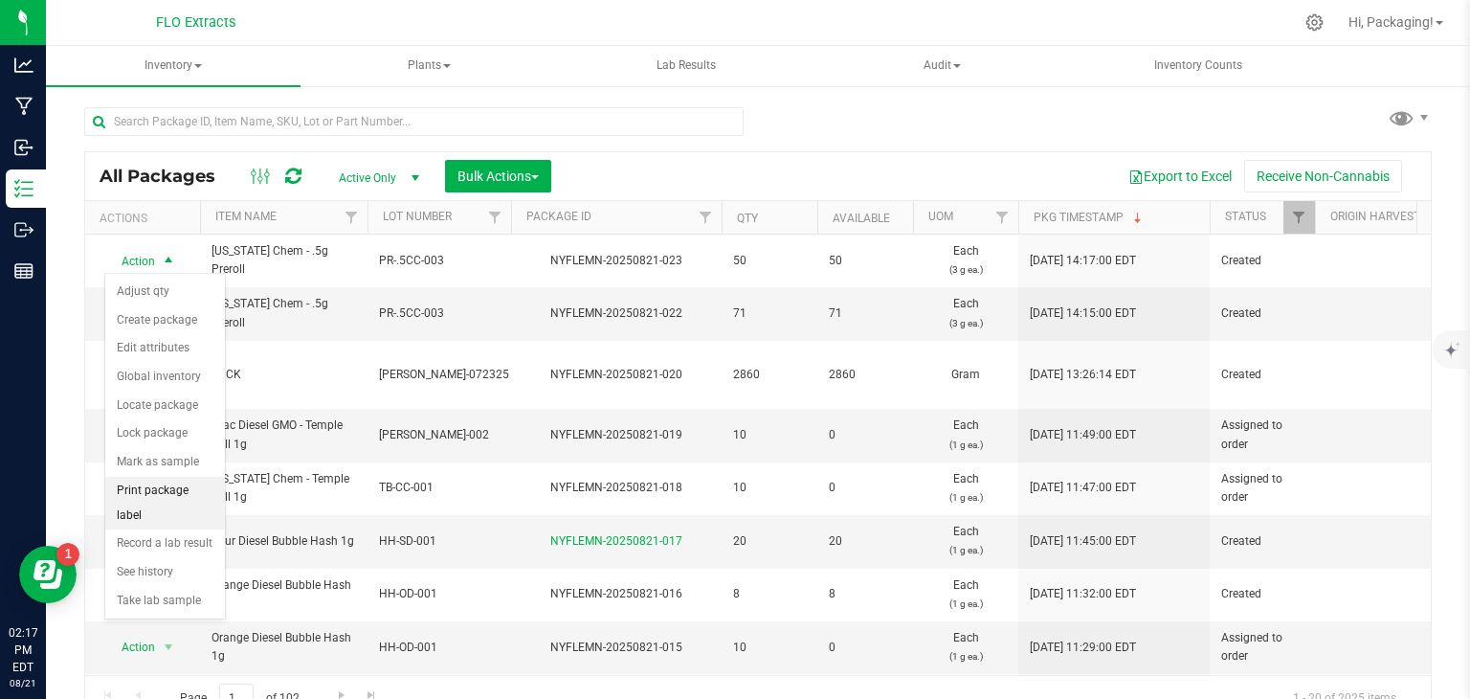
click at [155, 487] on li "Print package label" at bounding box center [165, 503] width 120 height 53
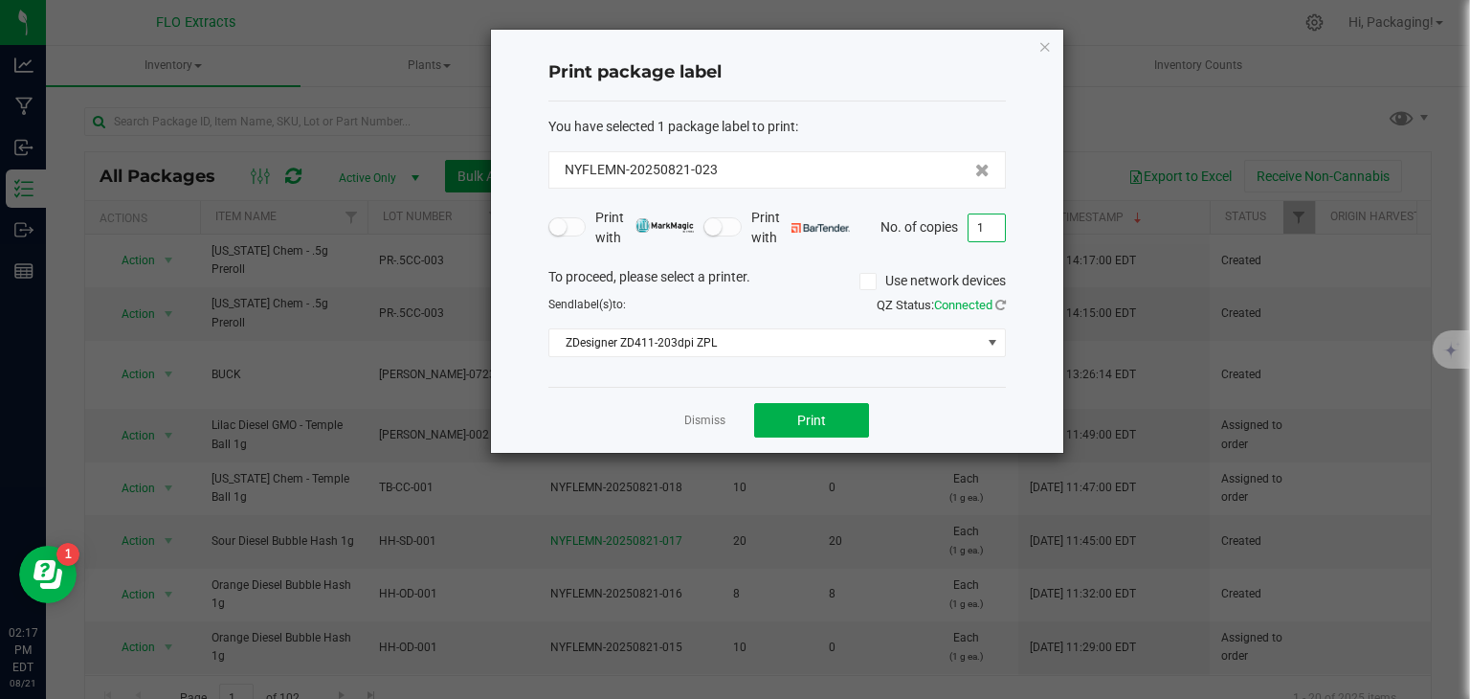
click at [983, 219] on input "1" at bounding box center [987, 227] width 36 height 27
type input "2"
click at [838, 413] on button "Print" at bounding box center [811, 420] width 115 height 34
click at [717, 414] on link "Dismiss" at bounding box center [704, 421] width 41 height 16
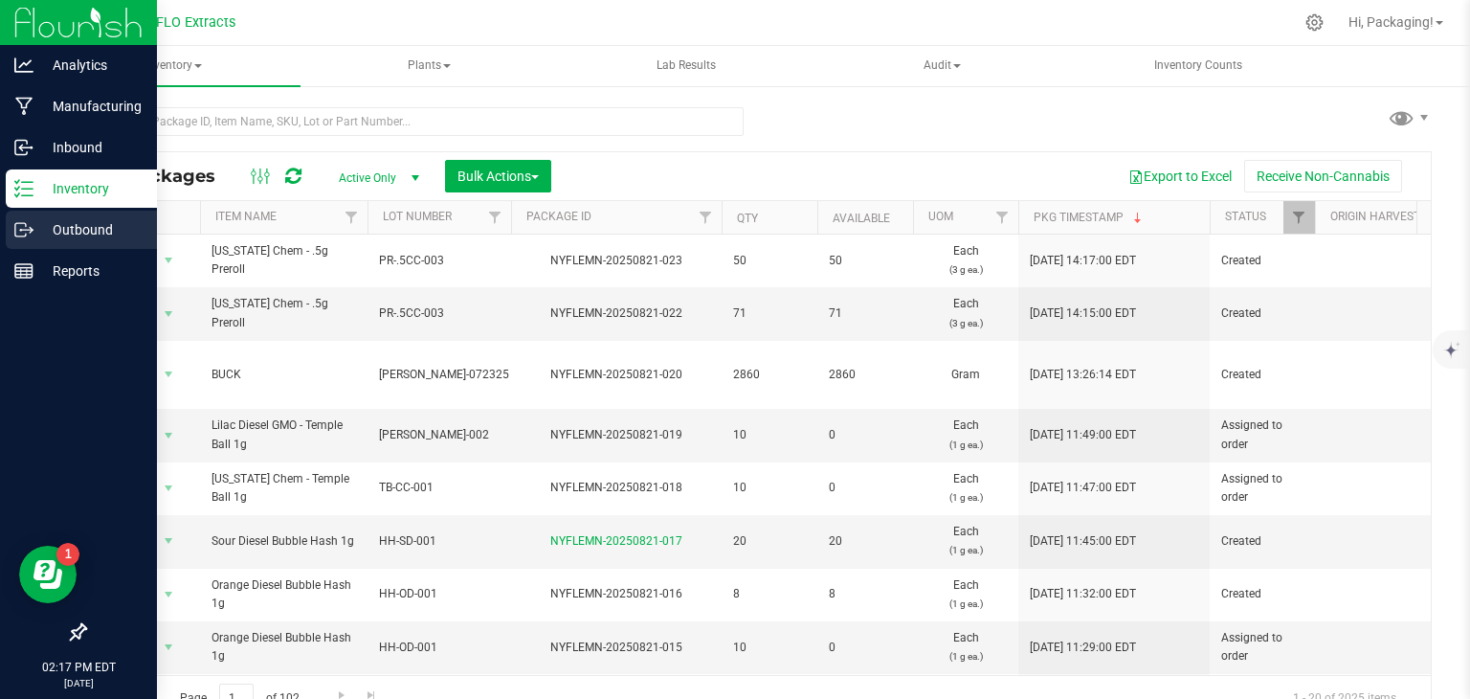
click at [23, 231] on icon at bounding box center [23, 229] width 19 height 19
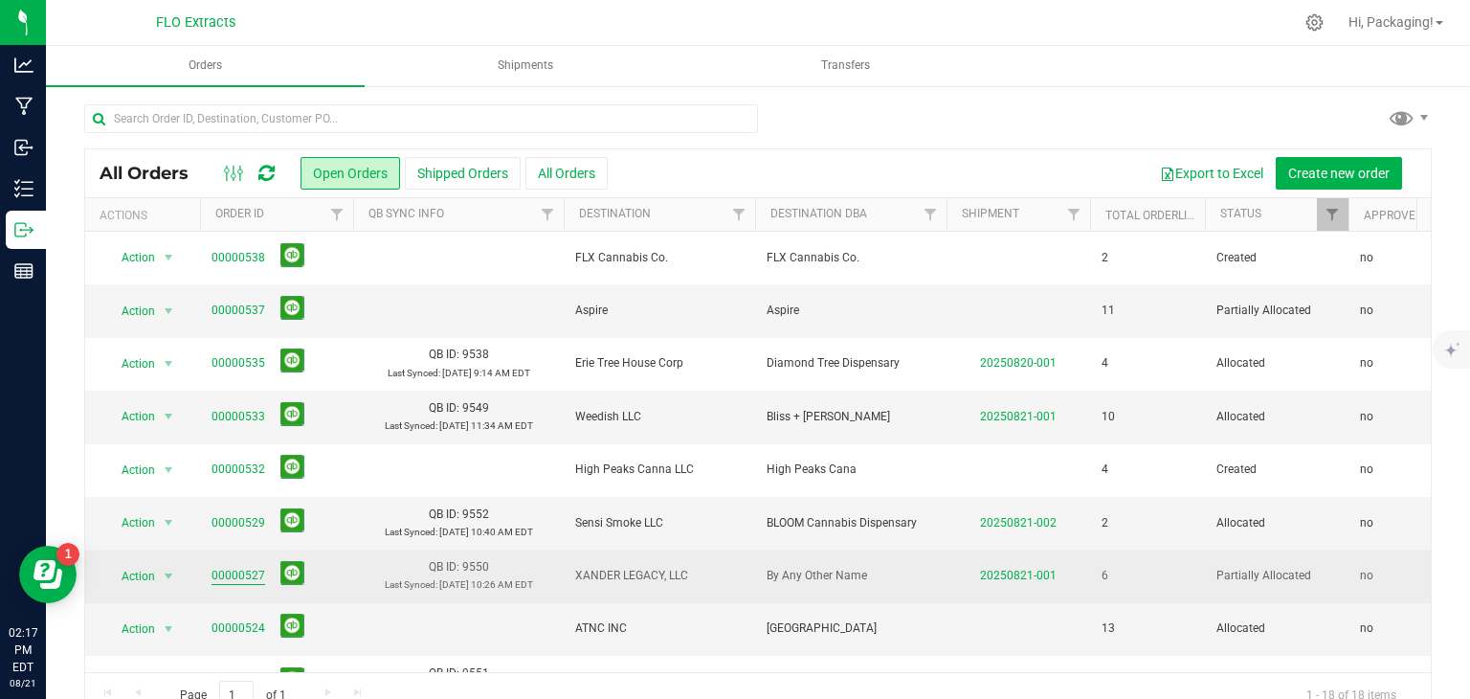
click at [239, 571] on link "00000527" at bounding box center [239, 576] width 54 height 18
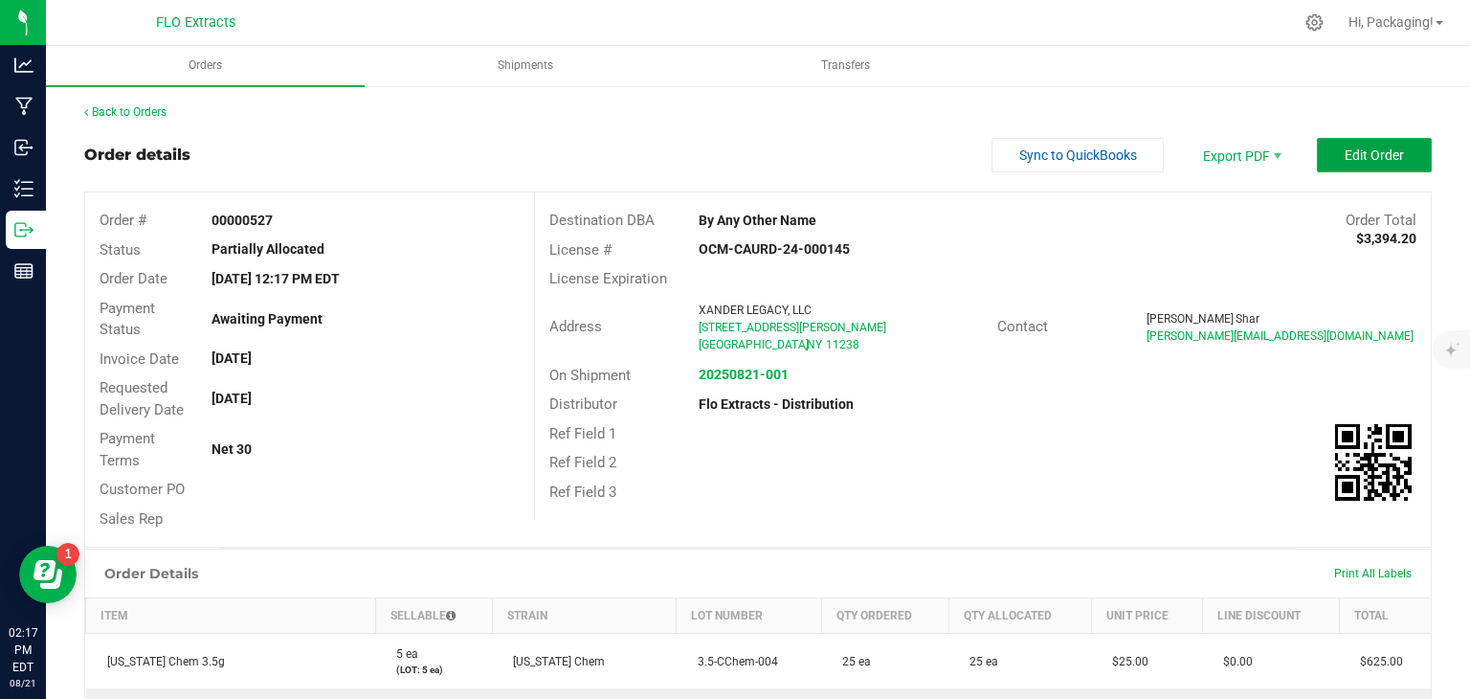
click at [1379, 147] on span "Edit Order" at bounding box center [1374, 154] width 59 height 15
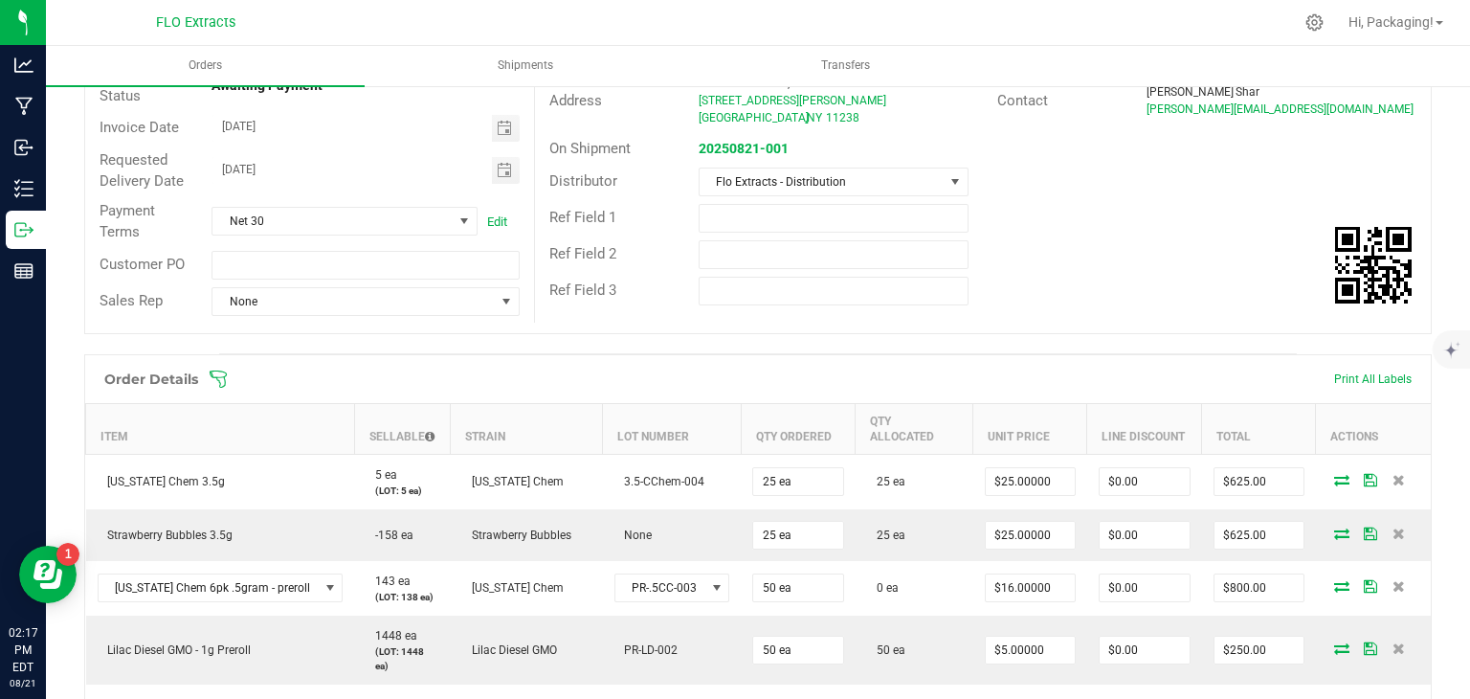
scroll to position [368, 0]
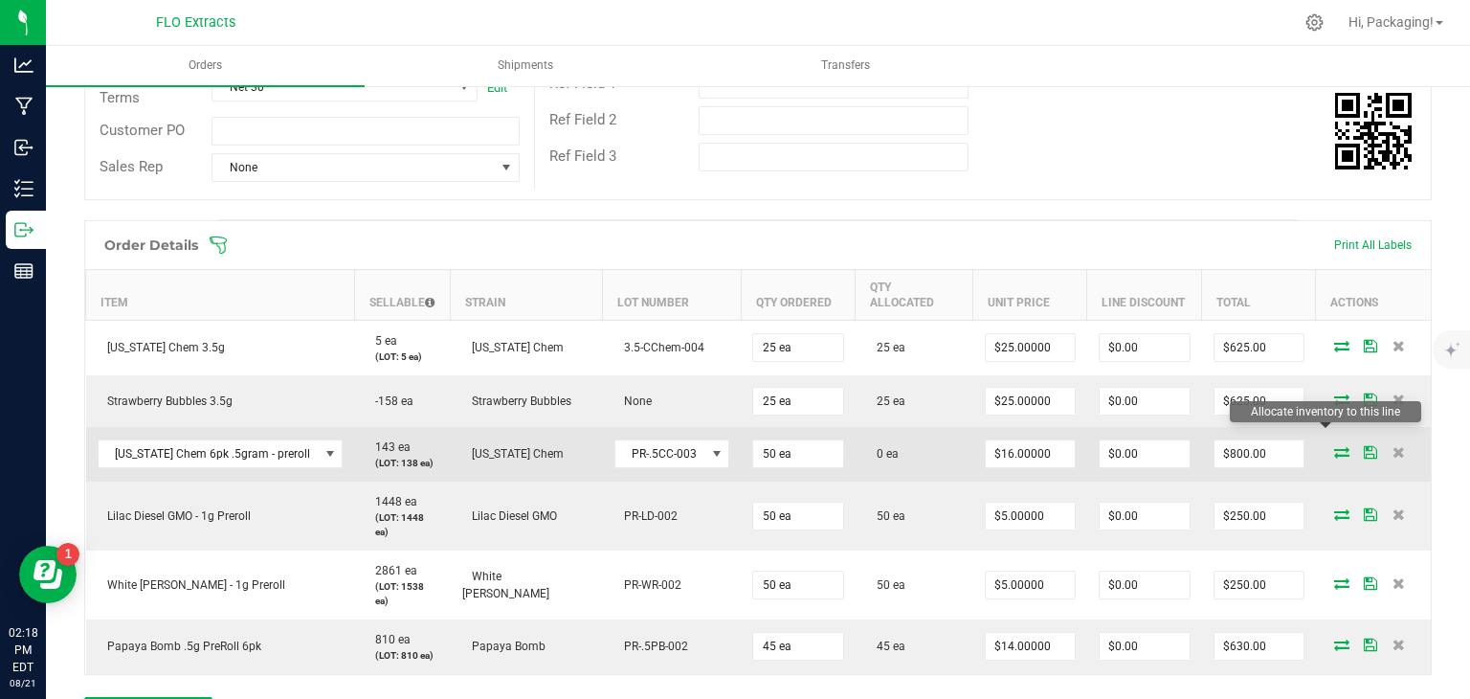
click at [1334, 446] on icon at bounding box center [1341, 451] width 15 height 11
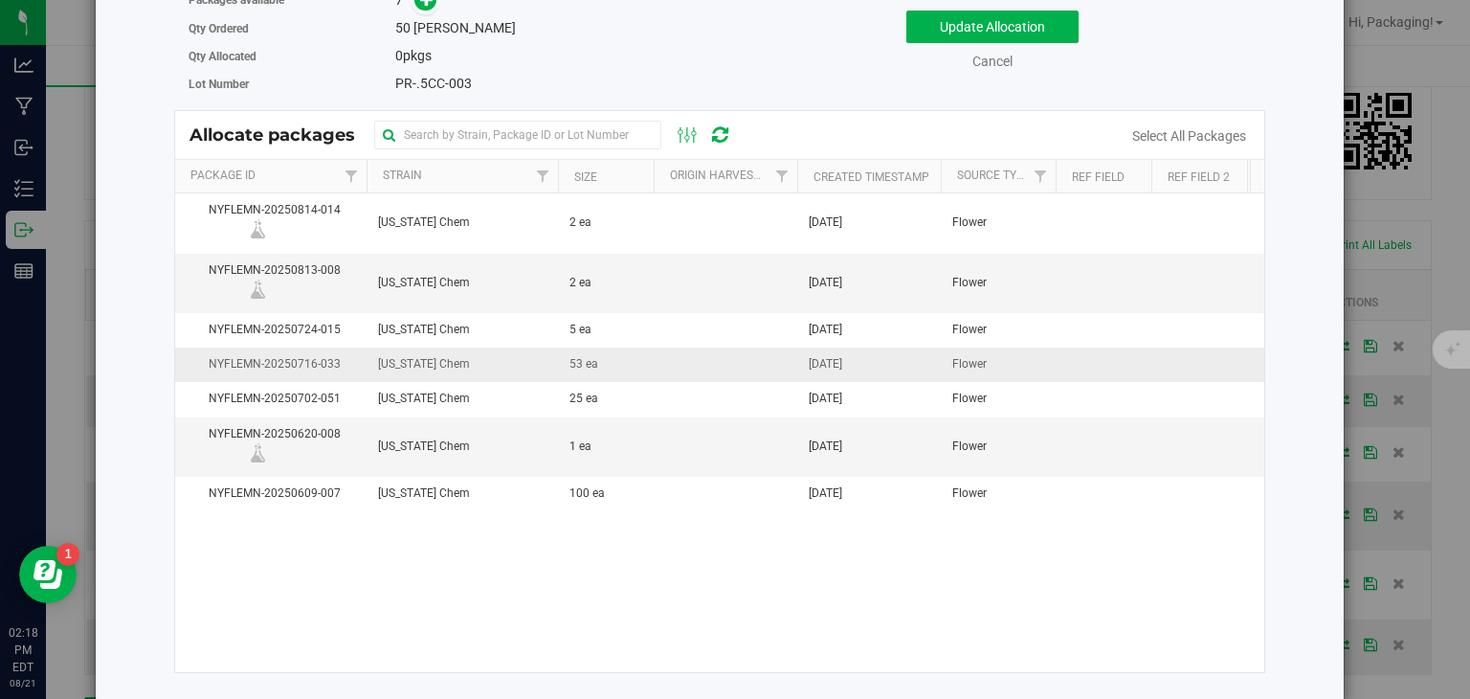
scroll to position [0, 0]
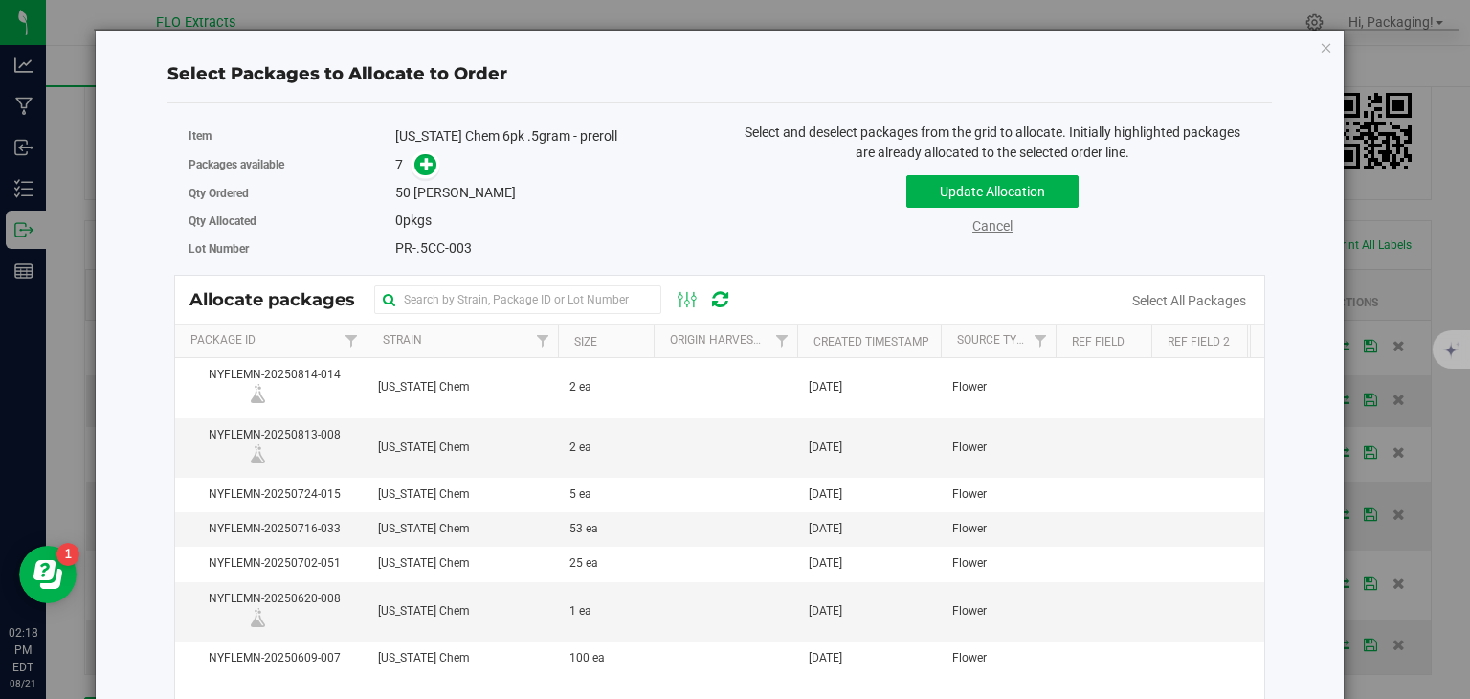
click at [992, 231] on link "Cancel" at bounding box center [992, 225] width 40 height 15
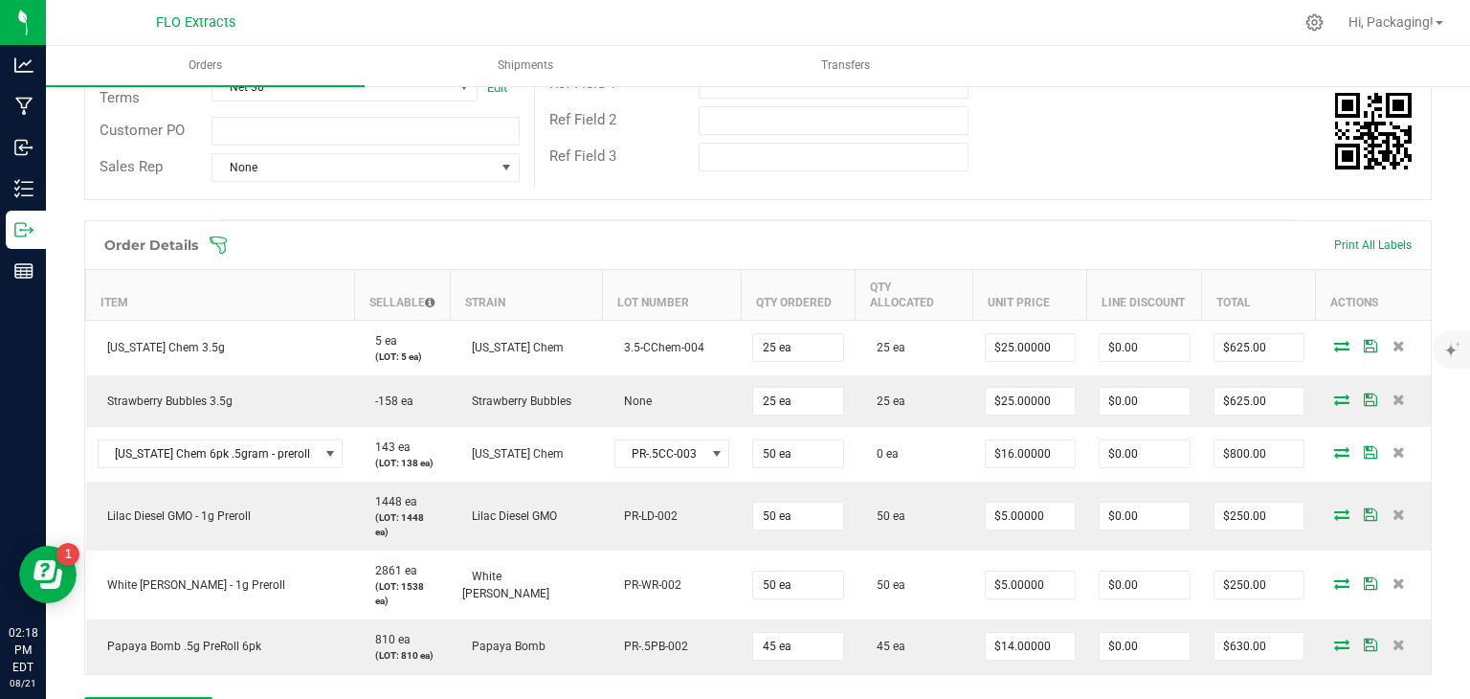
click at [218, 240] on icon at bounding box center [218, 244] width 19 height 19
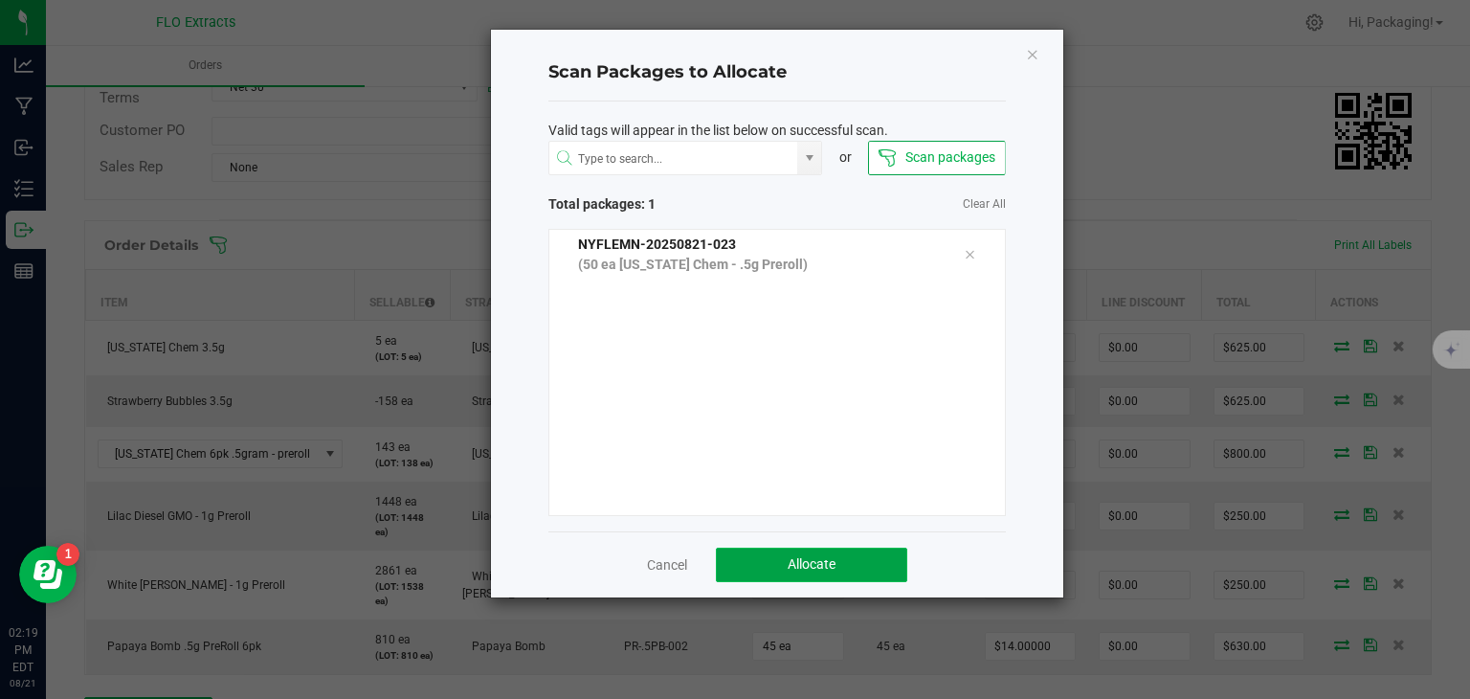
click at [793, 561] on span "Allocate" at bounding box center [812, 563] width 48 height 15
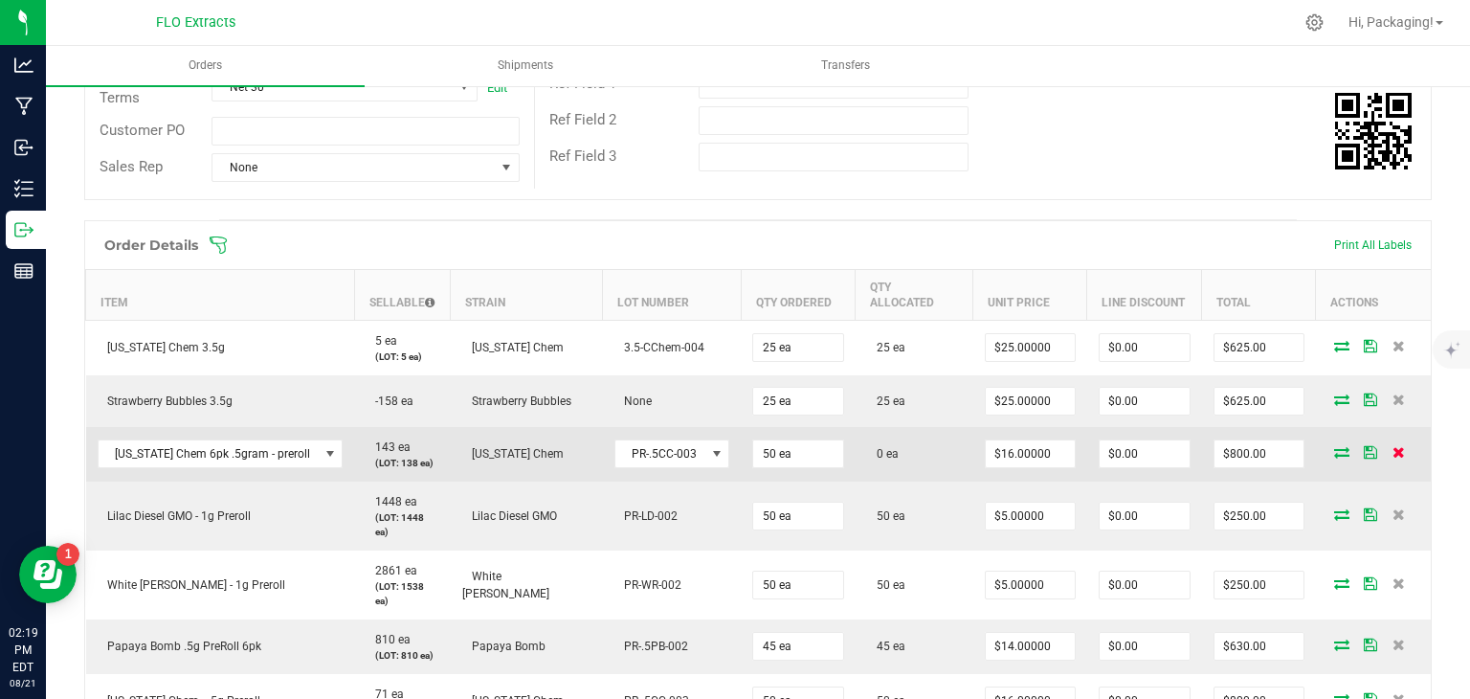
click at [1393, 446] on icon at bounding box center [1399, 451] width 12 height 11
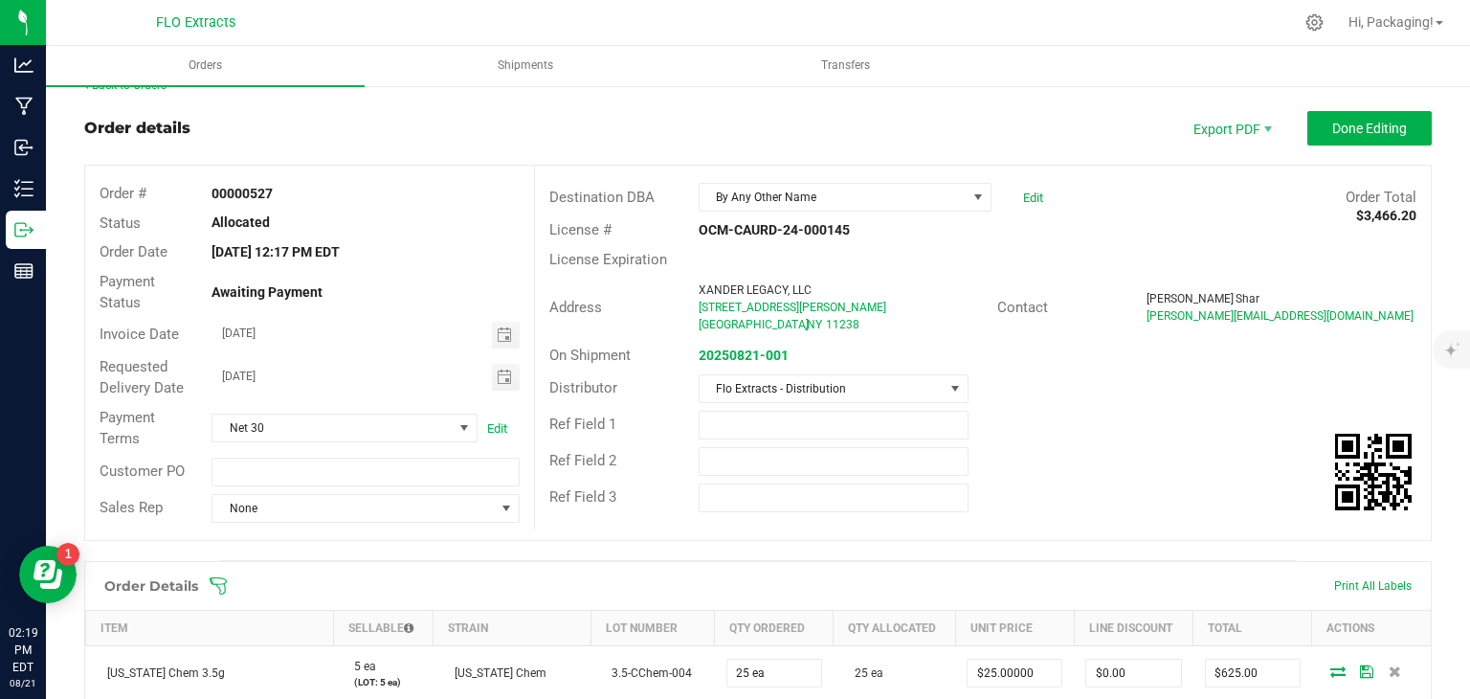
scroll to position [27, 0]
click at [1390, 131] on span "Done Editing" at bounding box center [1369, 128] width 75 height 15
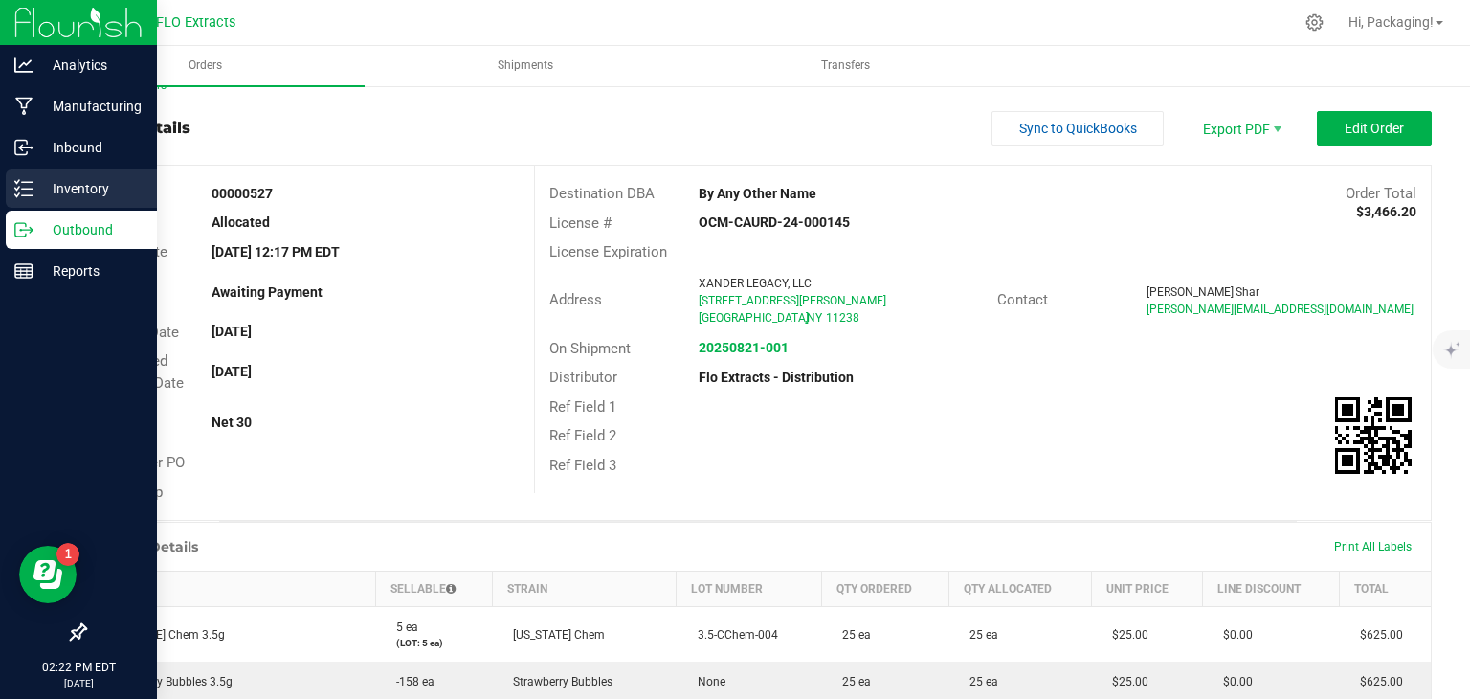
click at [38, 186] on p "Inventory" at bounding box center [90, 188] width 115 height 23
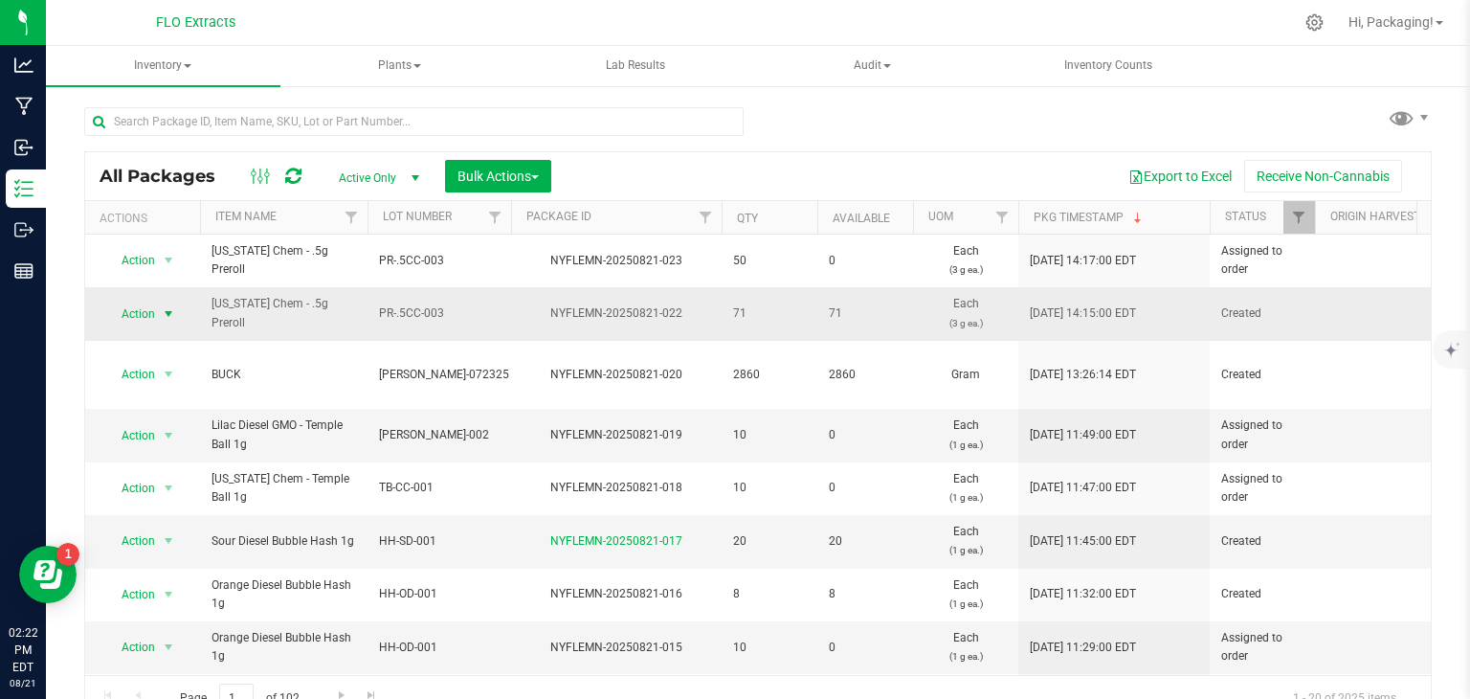
click at [164, 310] on span "select" at bounding box center [168, 313] width 15 height 15
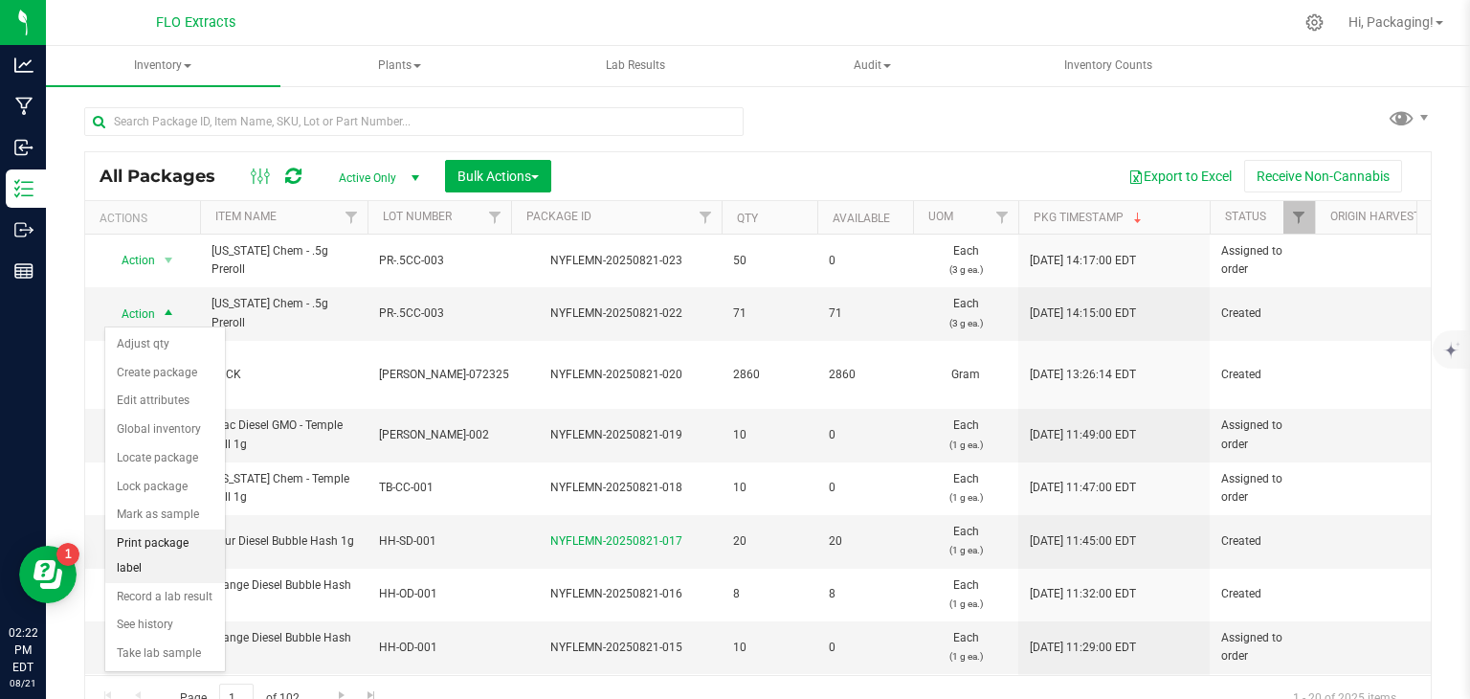
click at [148, 541] on li "Print package label" at bounding box center [165, 555] width 120 height 53
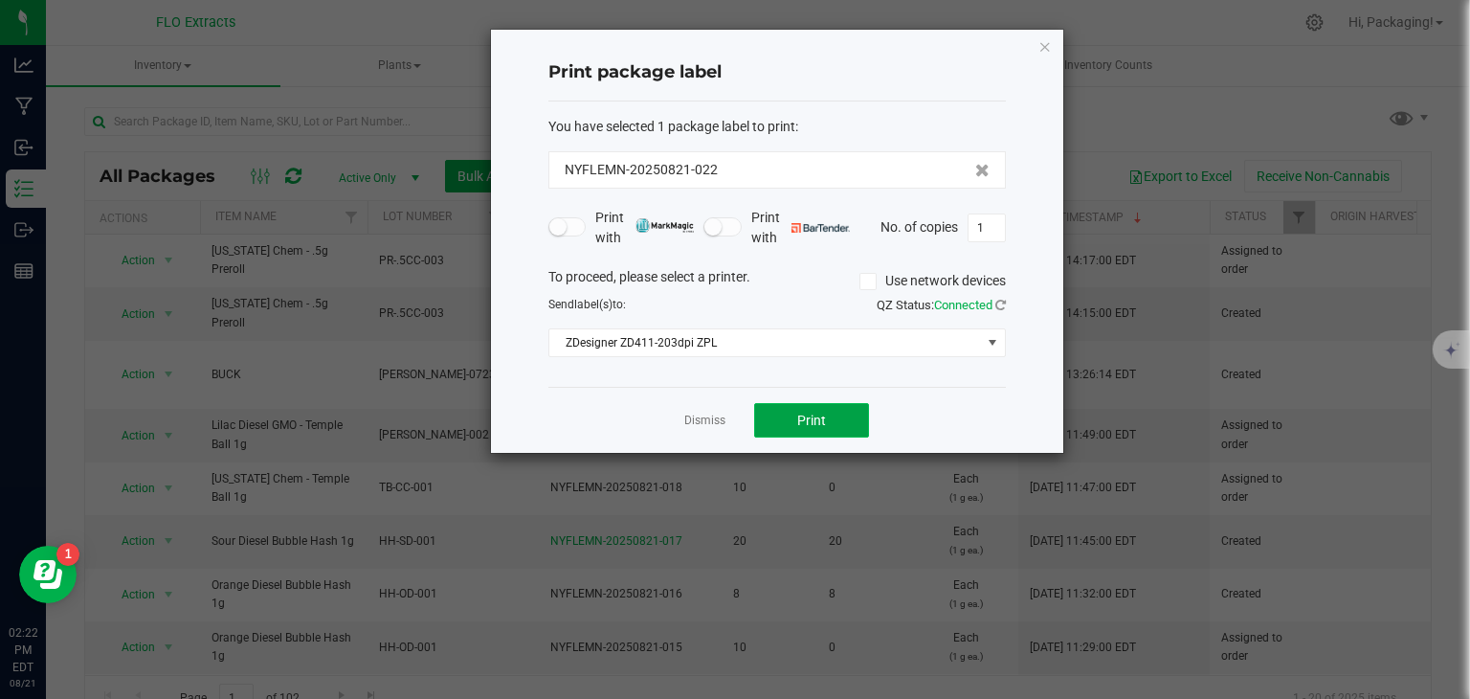
click at [810, 428] on button "Print" at bounding box center [811, 420] width 115 height 34
click at [699, 421] on link "Dismiss" at bounding box center [704, 421] width 41 height 16
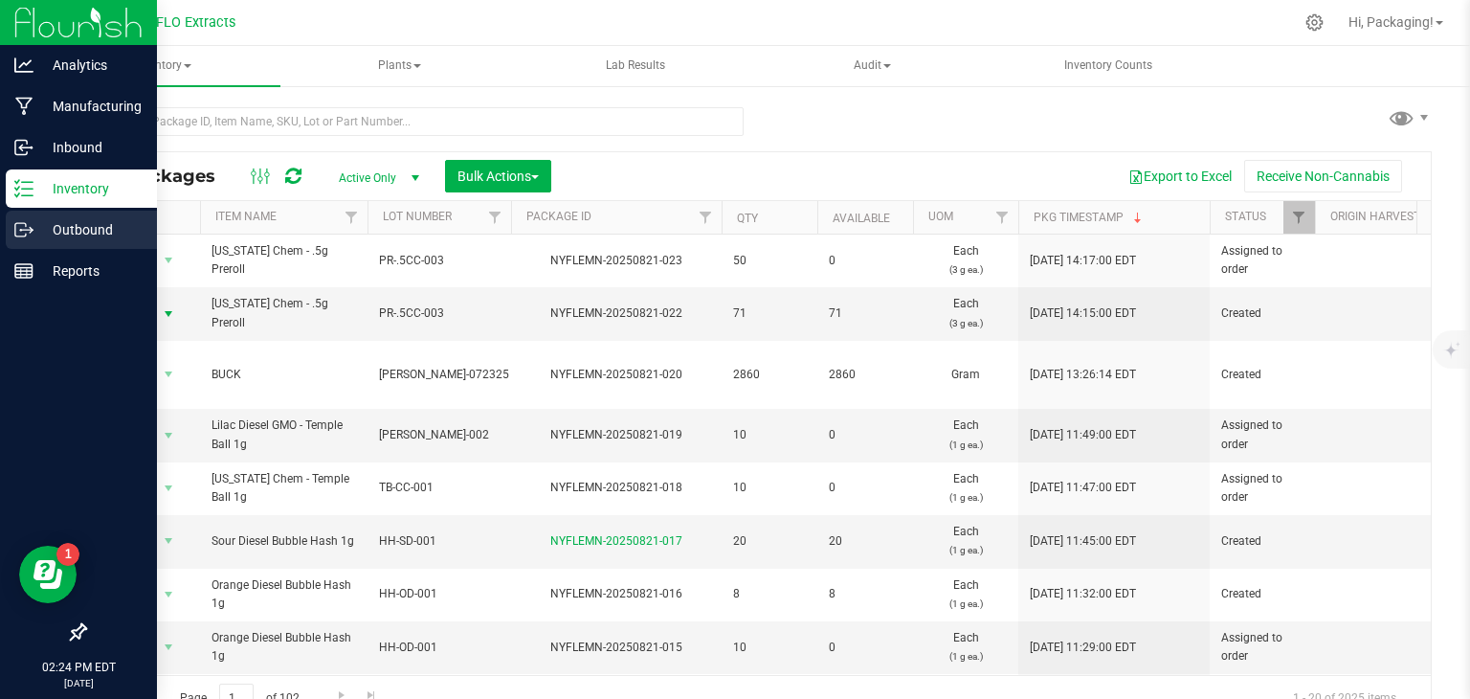
click at [25, 225] on icon at bounding box center [20, 229] width 11 height 13
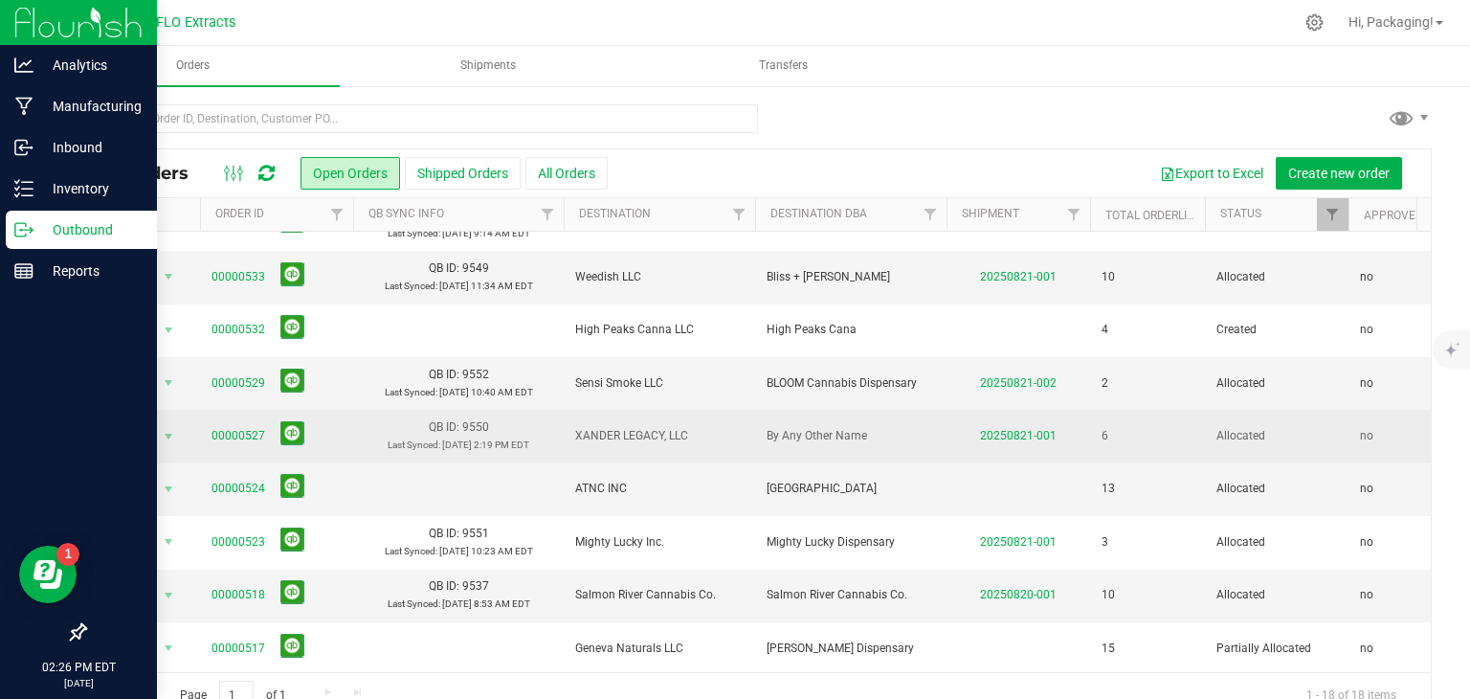
scroll to position [178, 0]
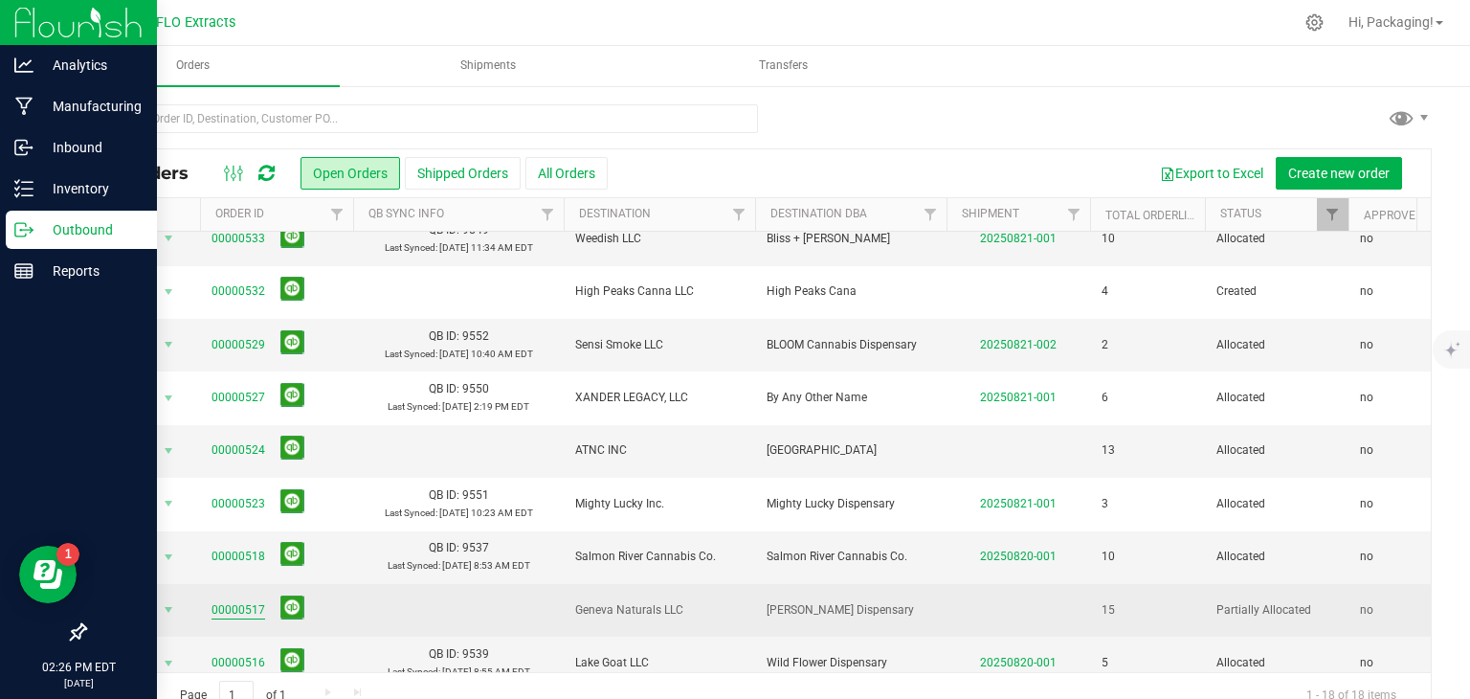
click at [245, 601] on link "00000517" at bounding box center [239, 610] width 54 height 18
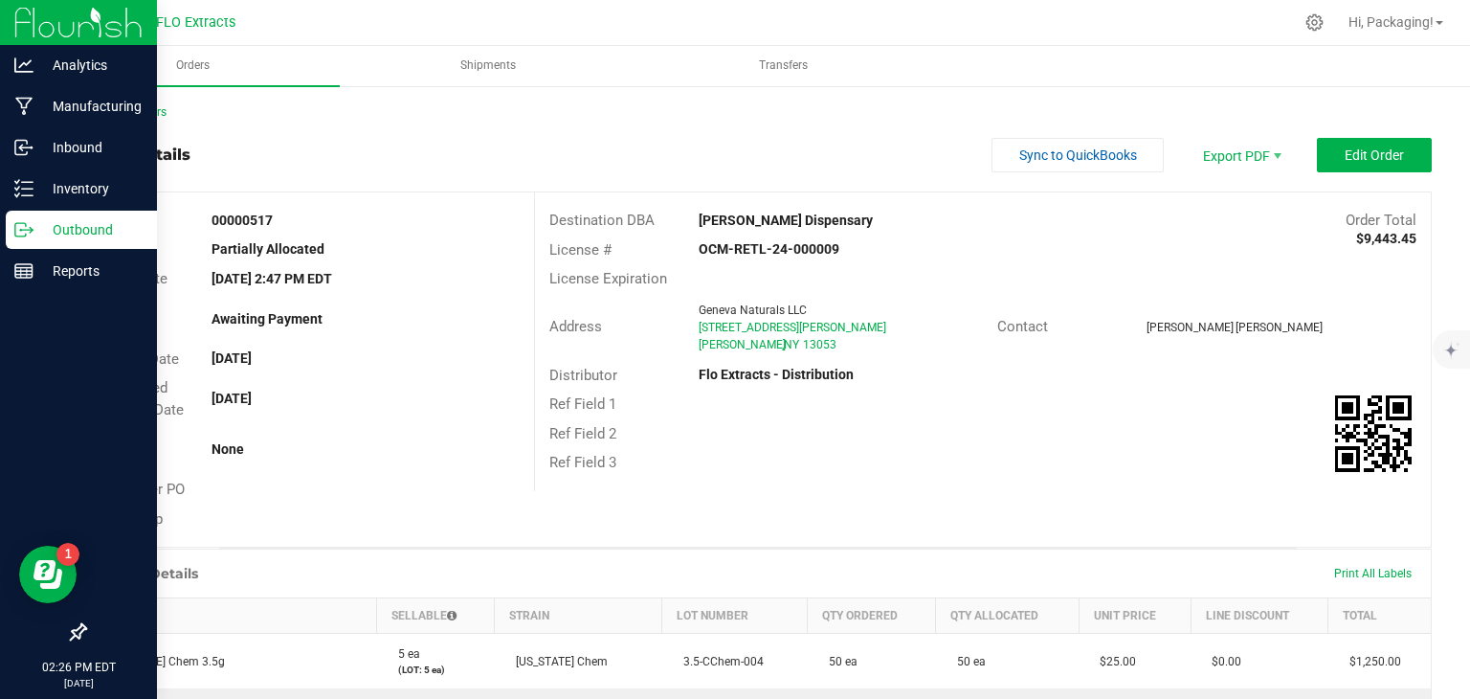
click at [858, 476] on div "Ref Field 3" at bounding box center [983, 463] width 896 height 30
click at [1369, 150] on span "Edit Order" at bounding box center [1374, 154] width 59 height 15
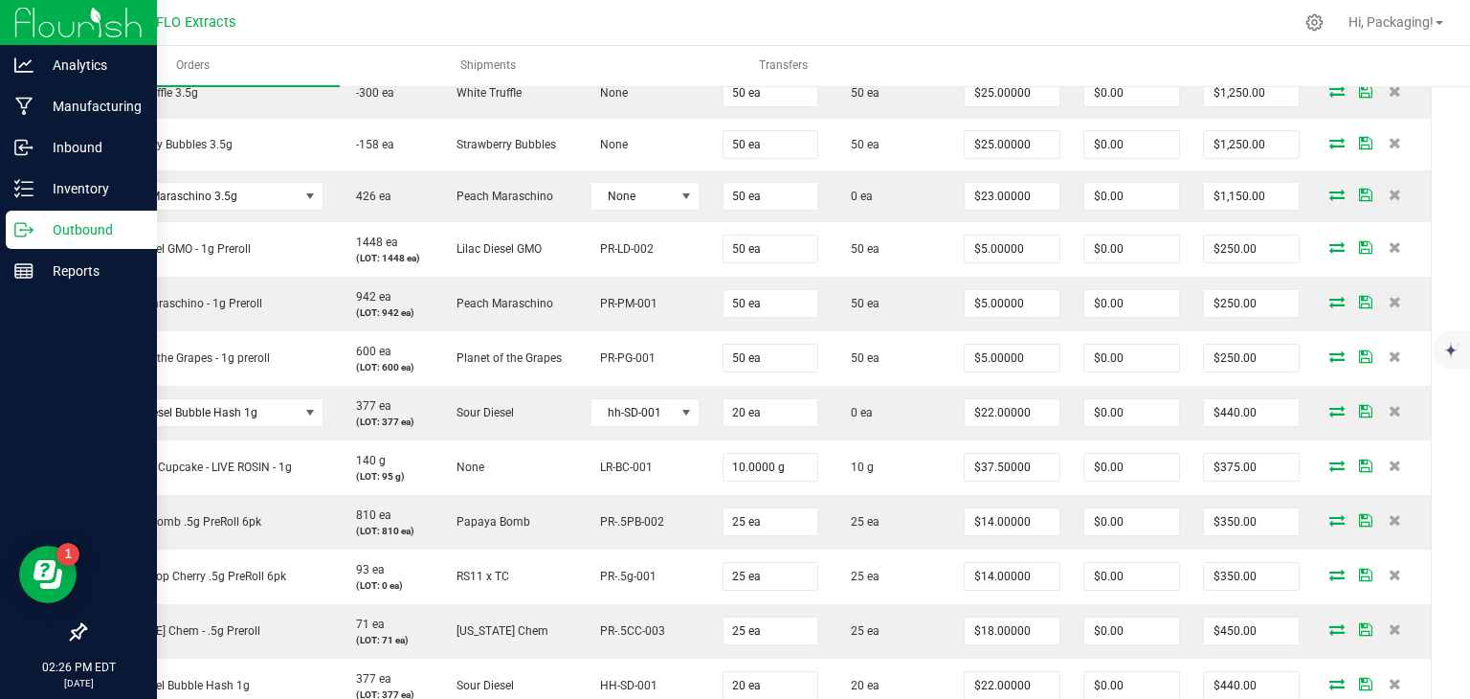
scroll to position [661, 0]
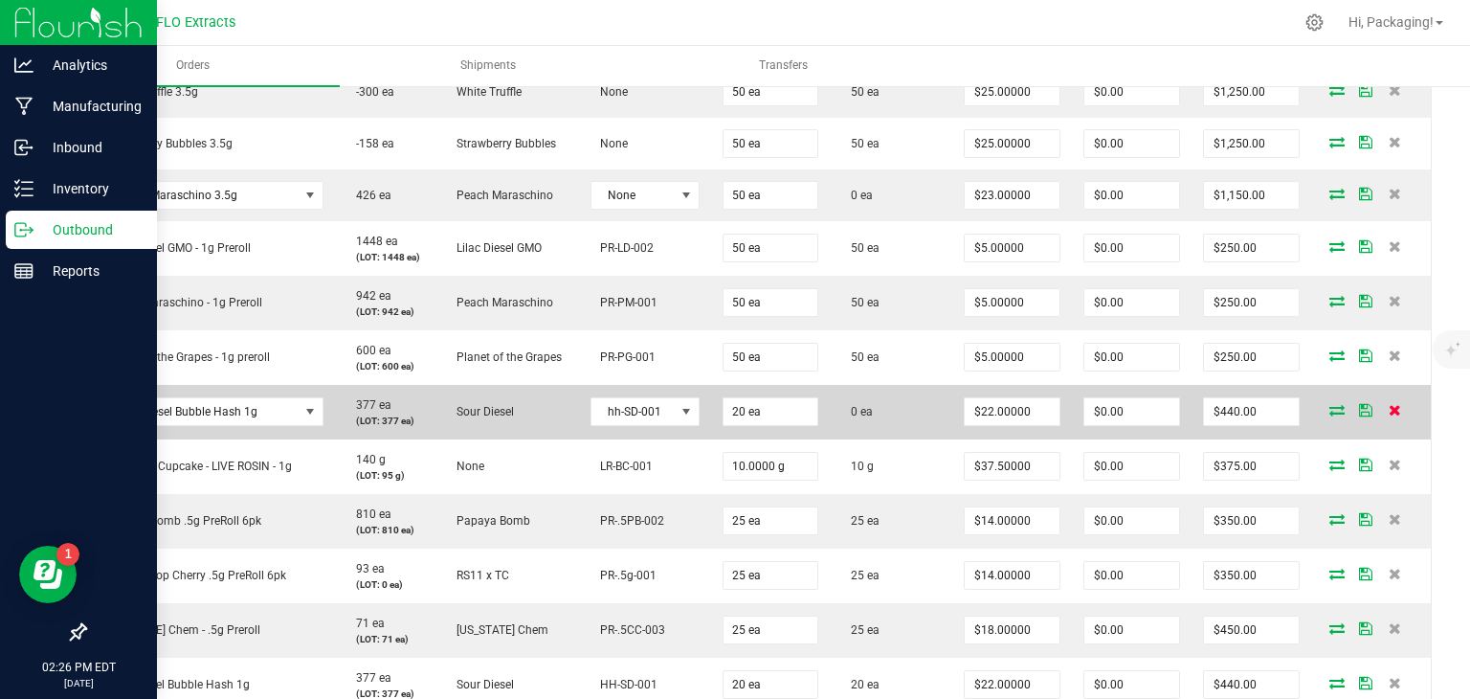
click at [1389, 408] on icon at bounding box center [1395, 409] width 12 height 11
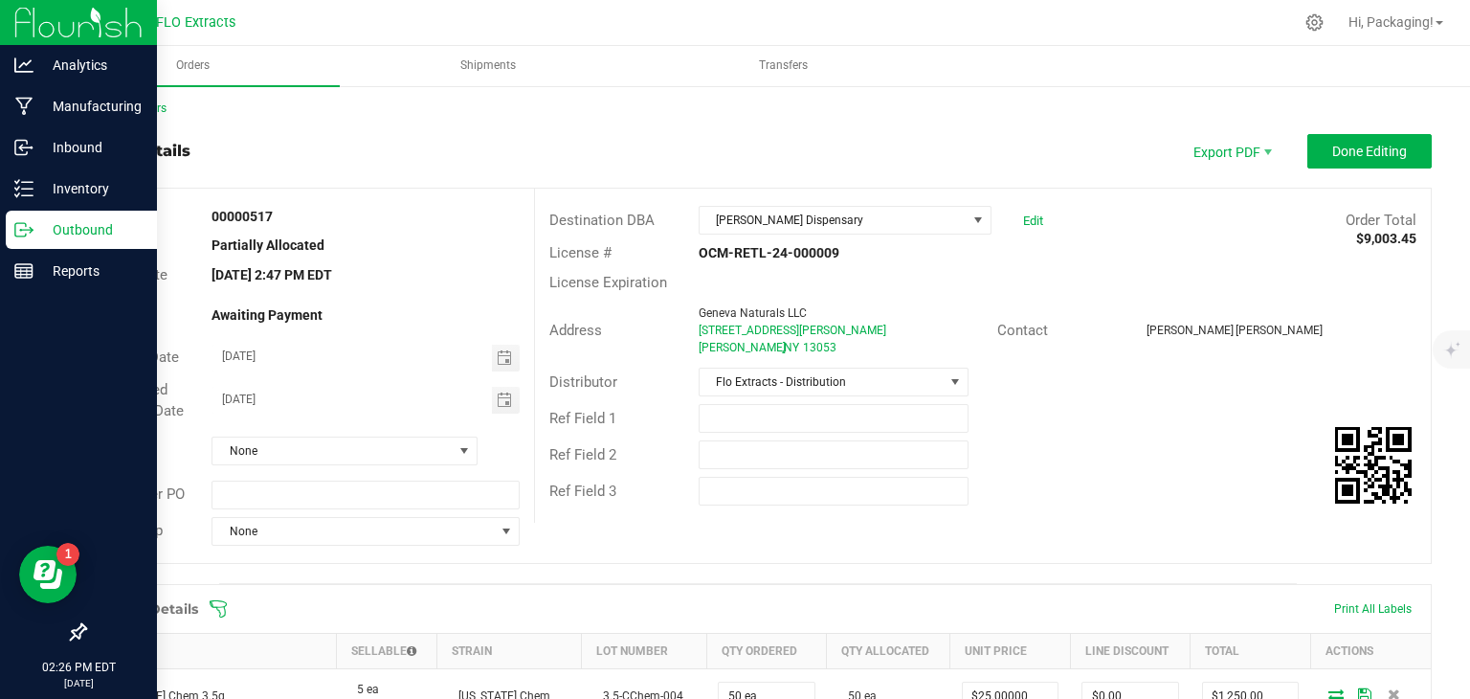
scroll to position [0, 0]
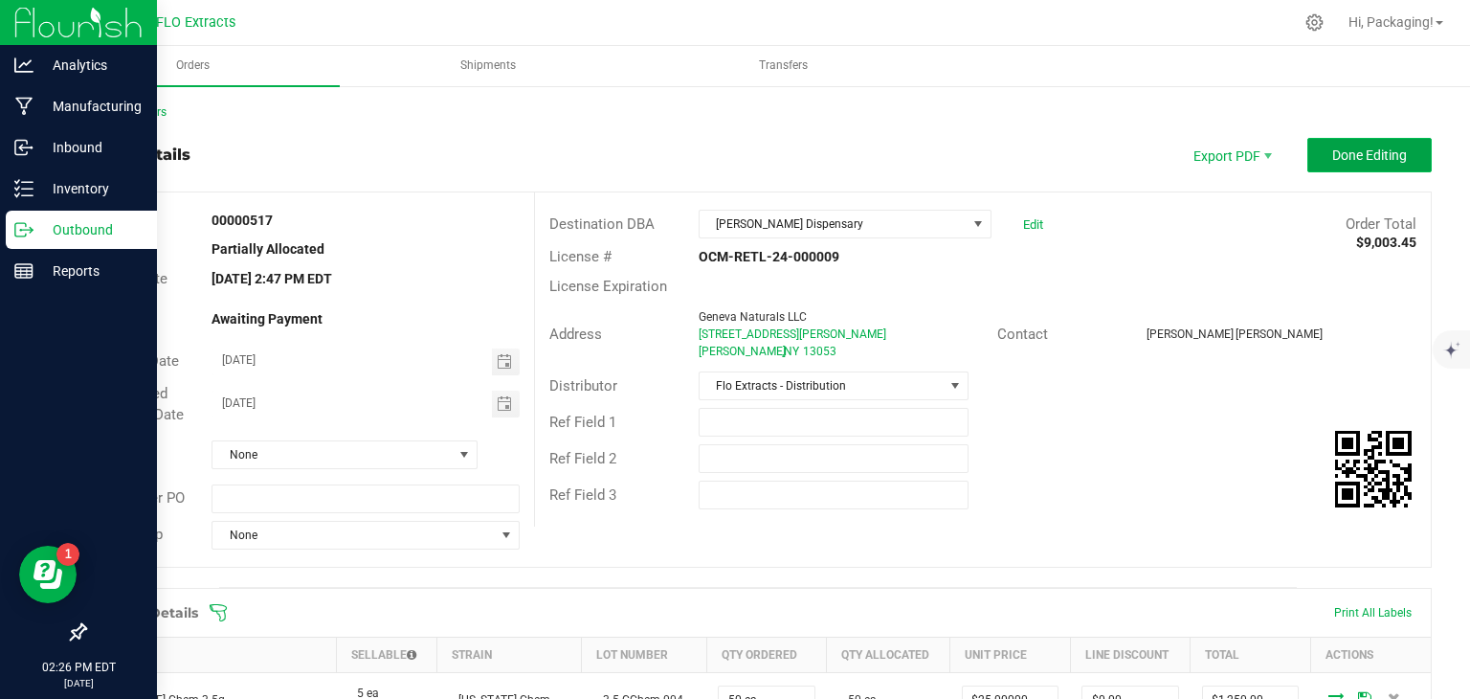
click at [1333, 150] on span "Done Editing" at bounding box center [1369, 154] width 75 height 15
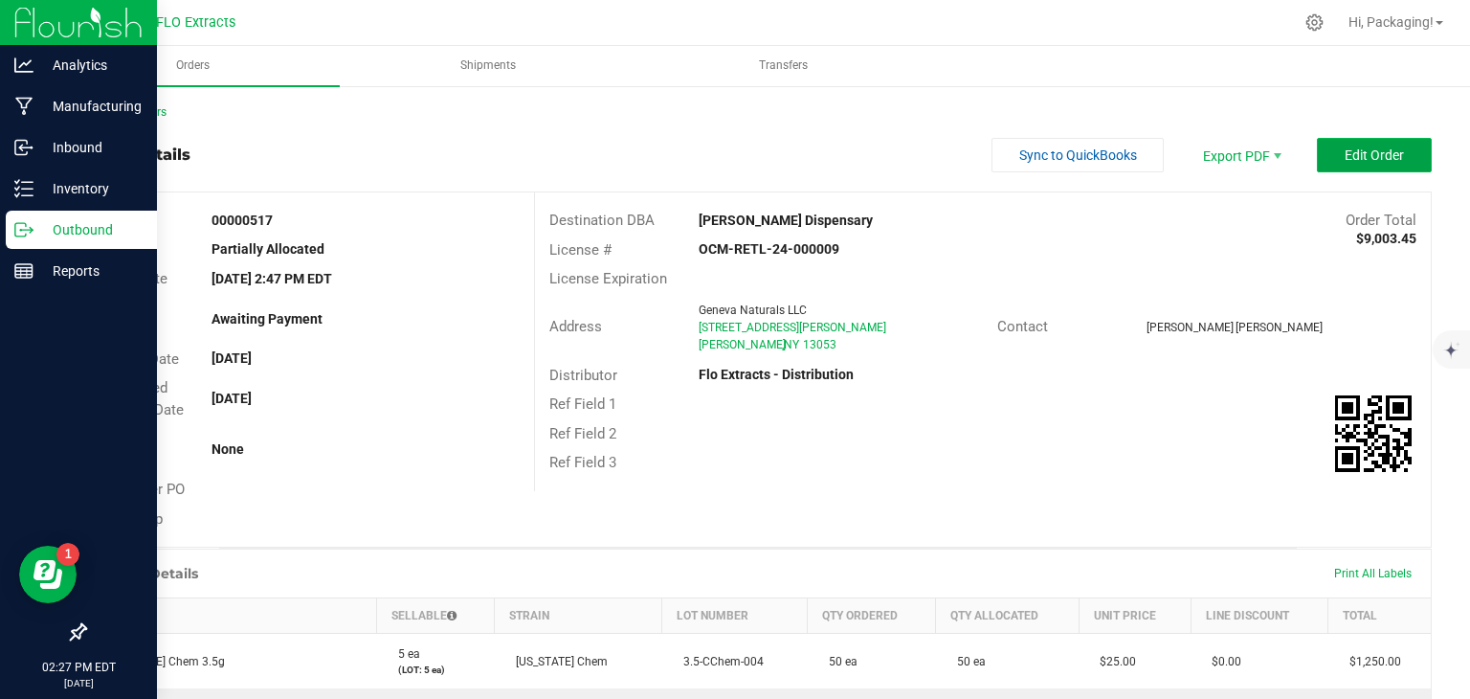
click at [1361, 147] on span "Edit Order" at bounding box center [1374, 154] width 59 height 15
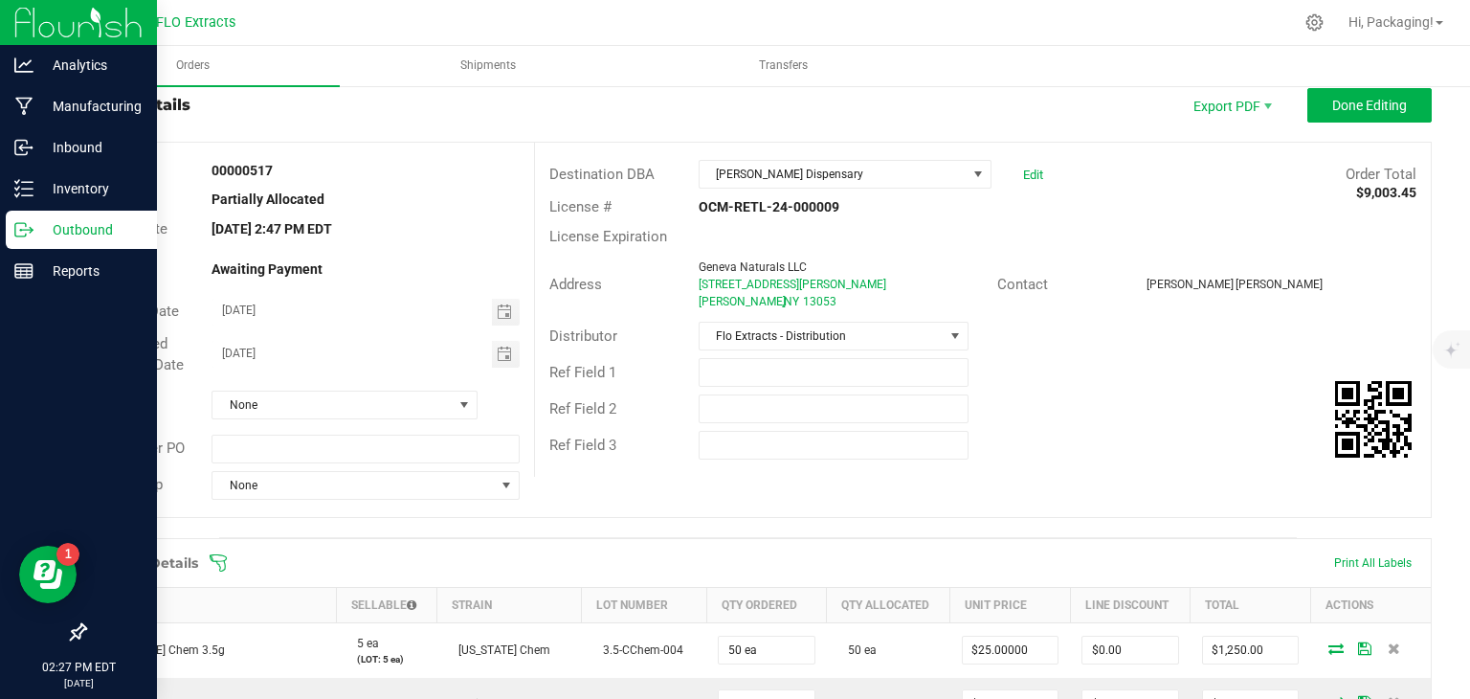
scroll to position [37, 0]
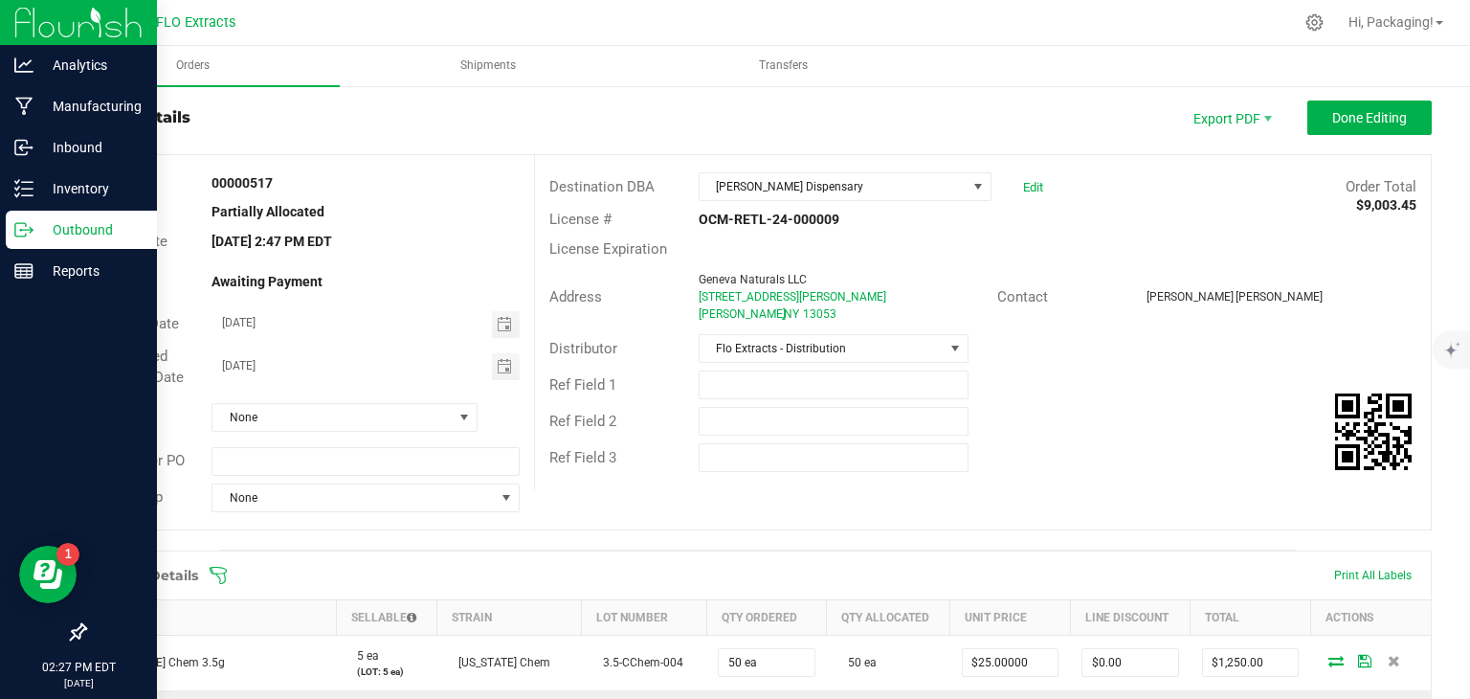
click at [1150, 198] on div "Destination DBA [PERSON_NAME] Dispensary Edit Order Total $9,003.45" at bounding box center [983, 186] width 896 height 36
click at [203, 69] on span "Orders" at bounding box center [192, 65] width 85 height 16
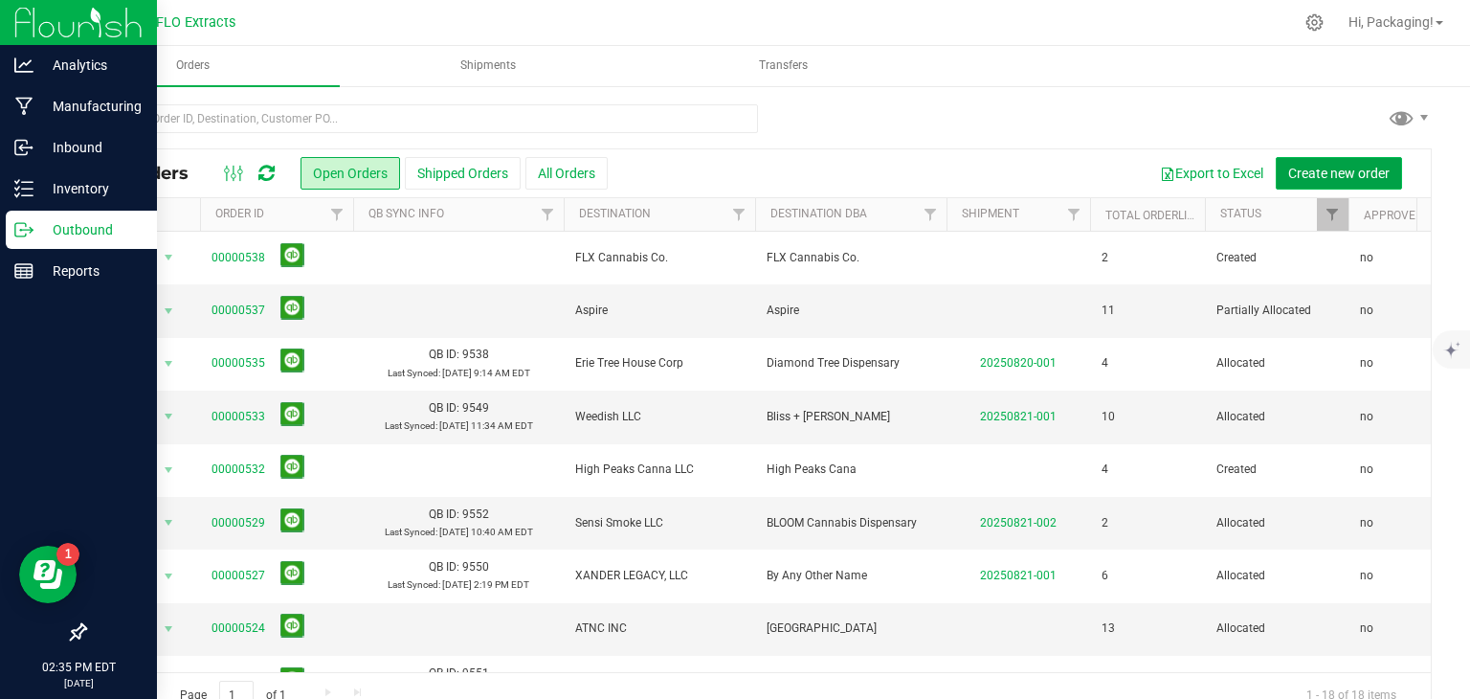
click at [1289, 166] on span "Create new order" at bounding box center [1338, 173] width 101 height 15
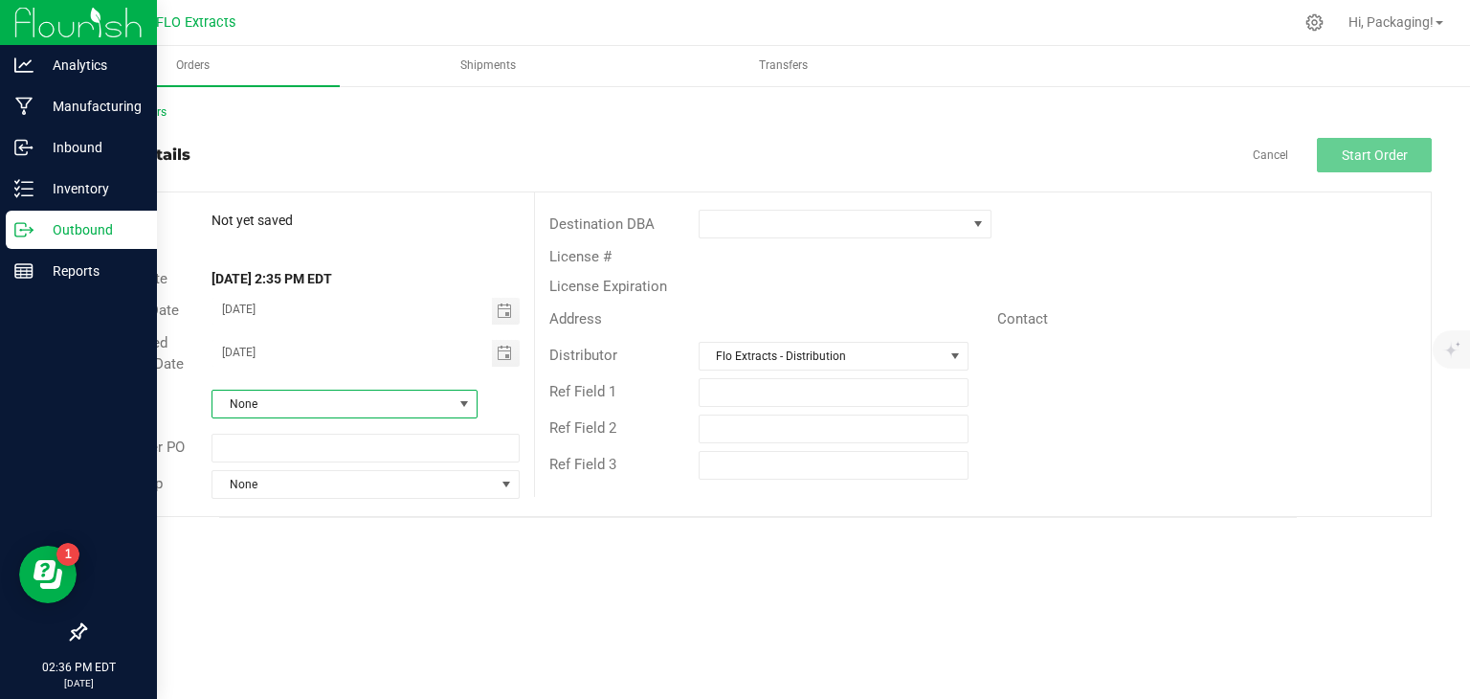
click at [469, 400] on span at bounding box center [464, 403] width 15 height 15
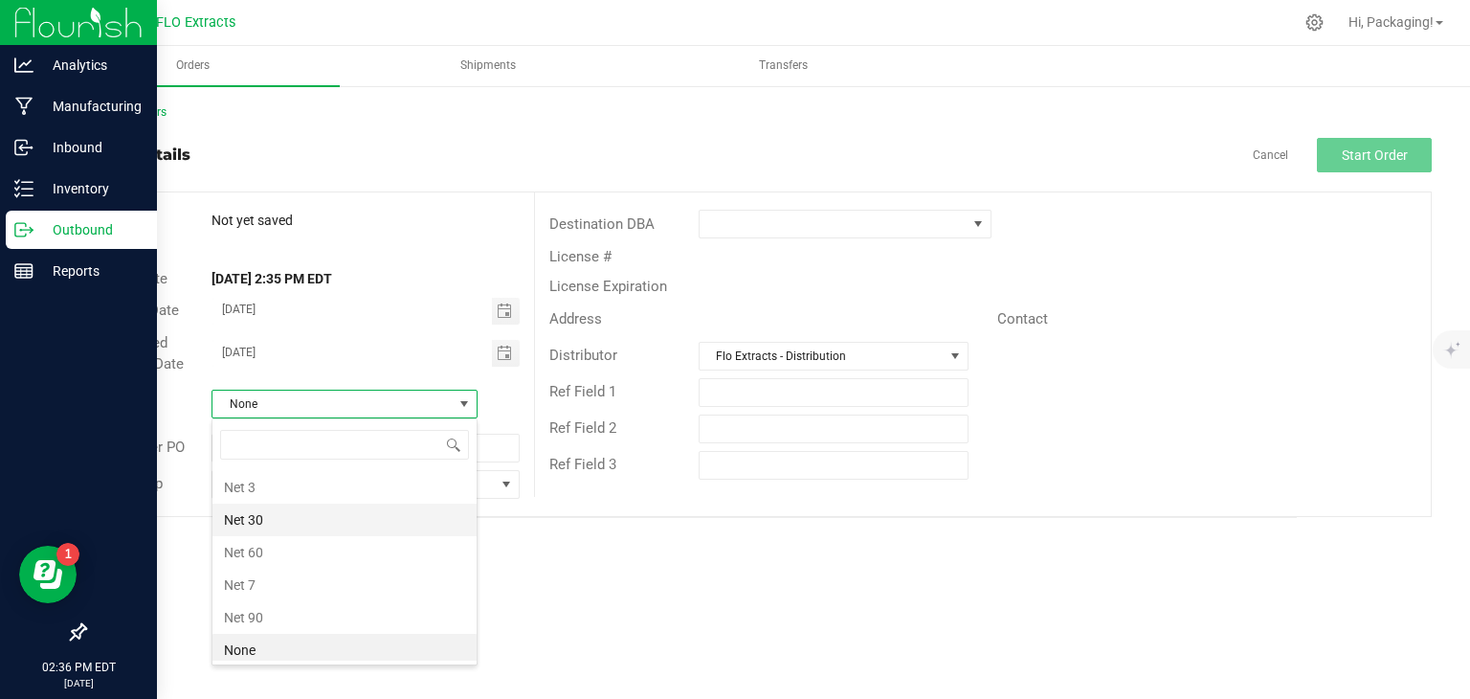
click at [322, 525] on li "Net 30" at bounding box center [344, 519] width 264 height 33
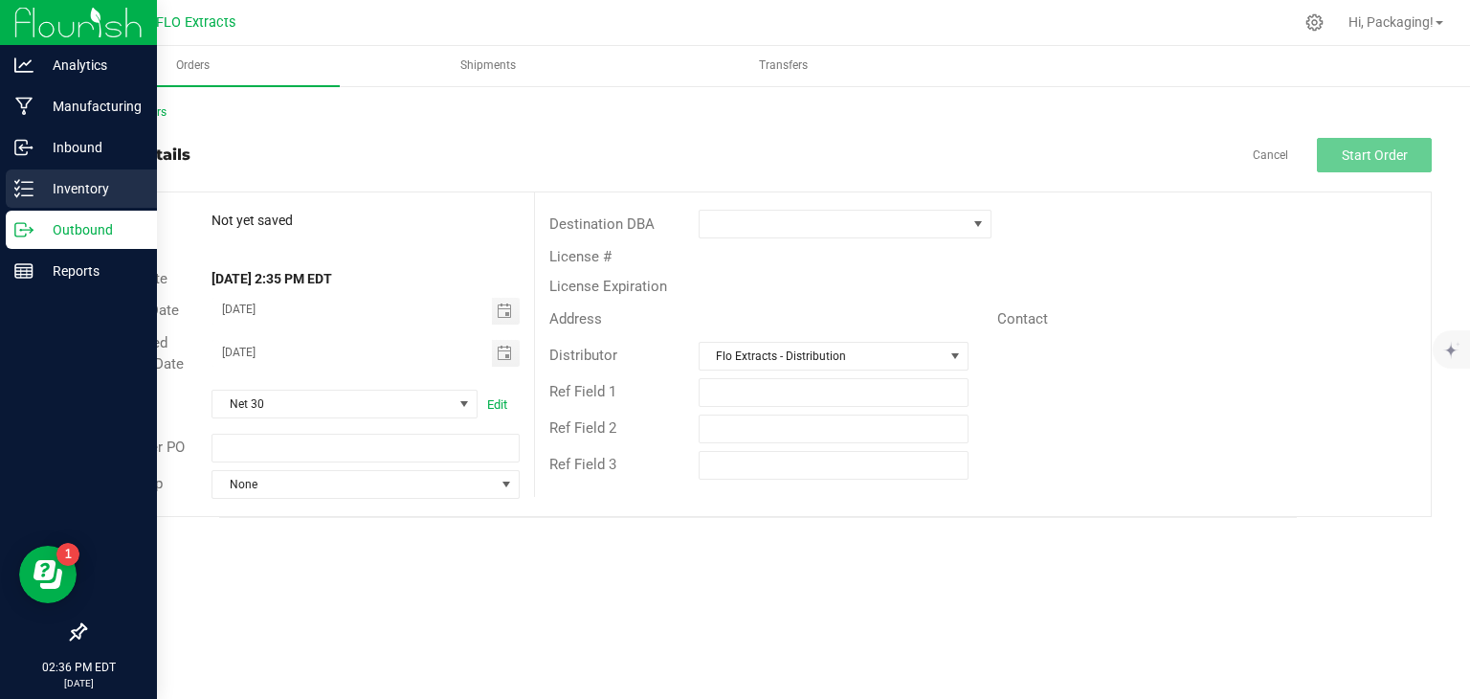
click at [96, 192] on p "Inventory" at bounding box center [90, 188] width 115 height 23
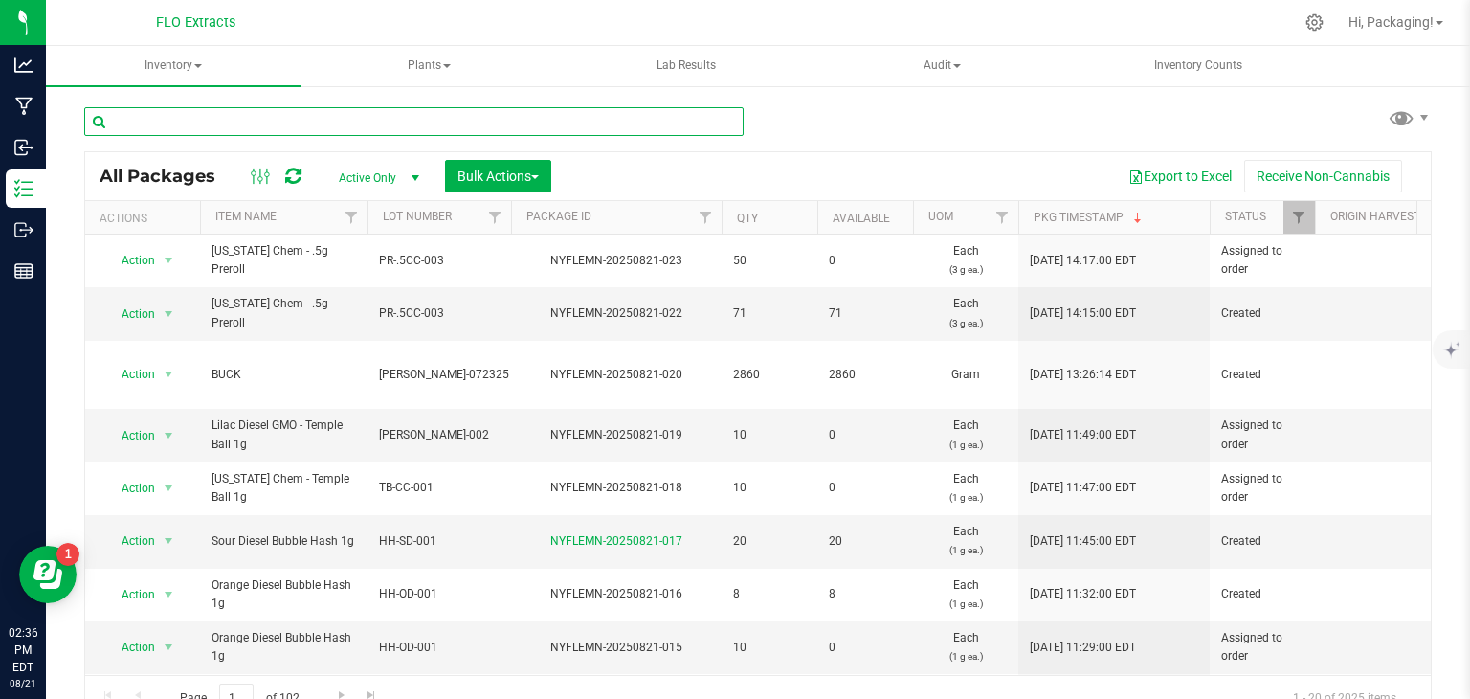
click at [310, 123] on input "text" at bounding box center [413, 121] width 659 height 29
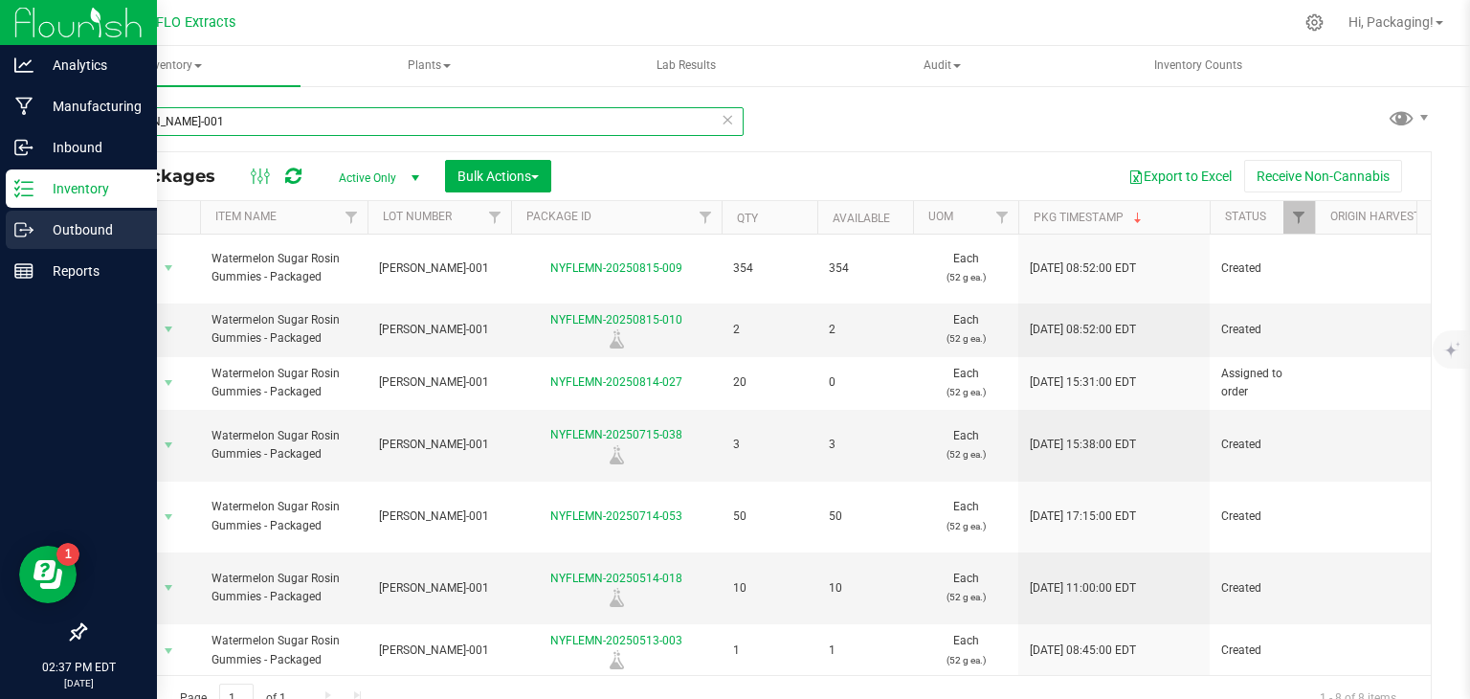
type input "[PERSON_NAME]-001"
click at [96, 244] on div "Outbound" at bounding box center [81, 230] width 151 height 38
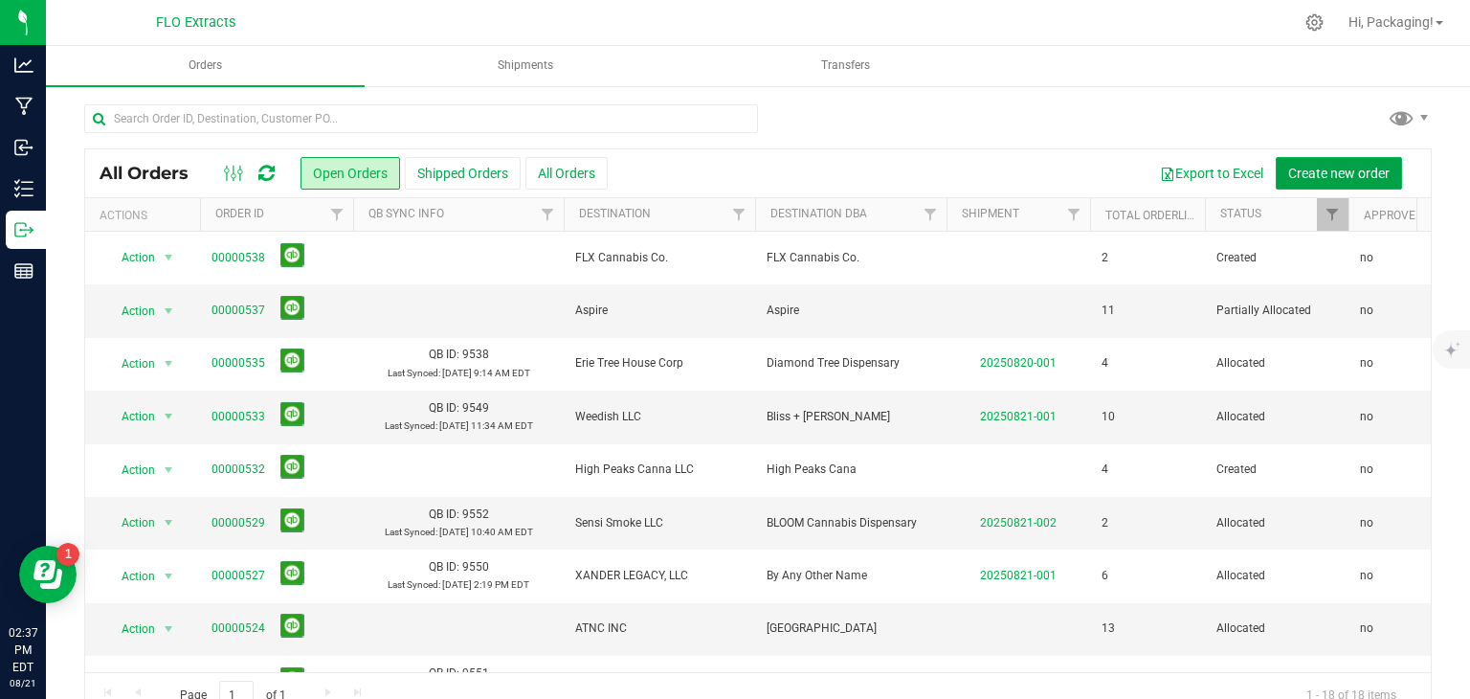
click at [1340, 172] on span "Create new order" at bounding box center [1338, 173] width 101 height 15
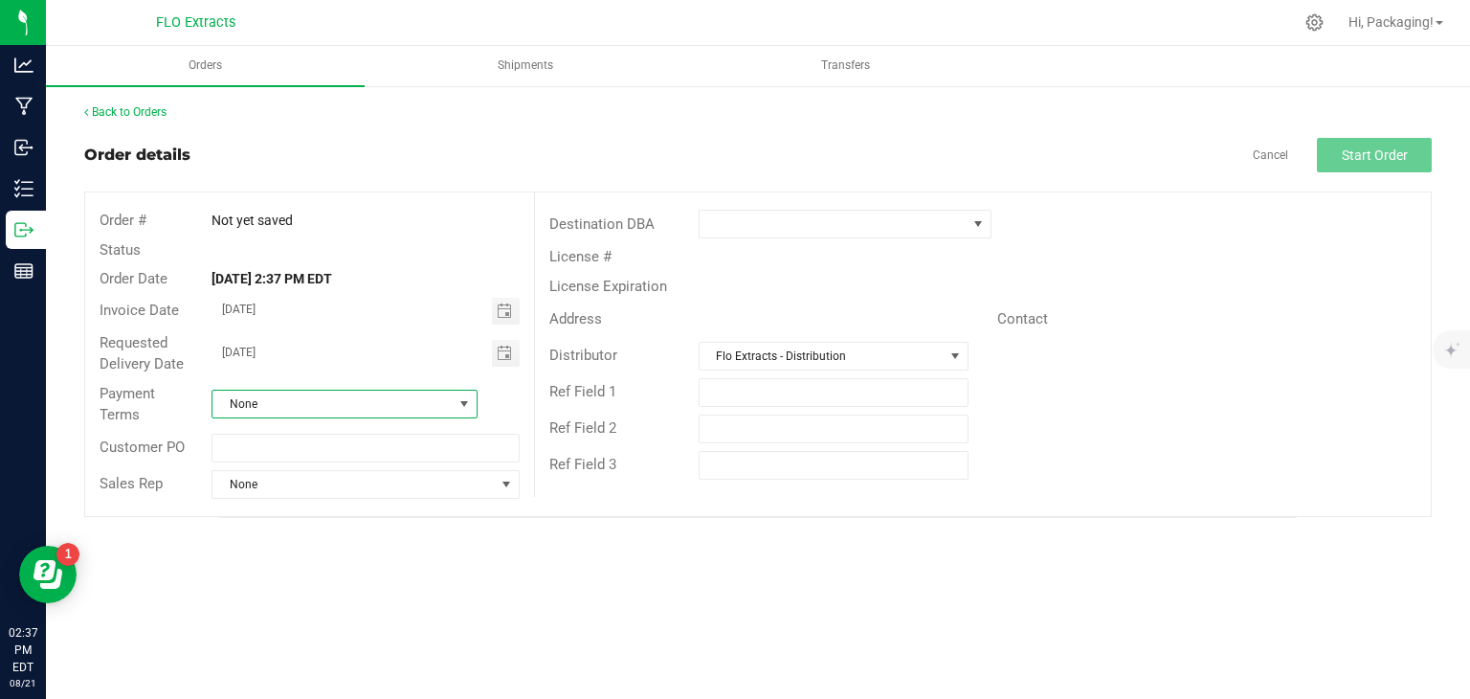
click at [319, 396] on span "None" at bounding box center [332, 404] width 240 height 27
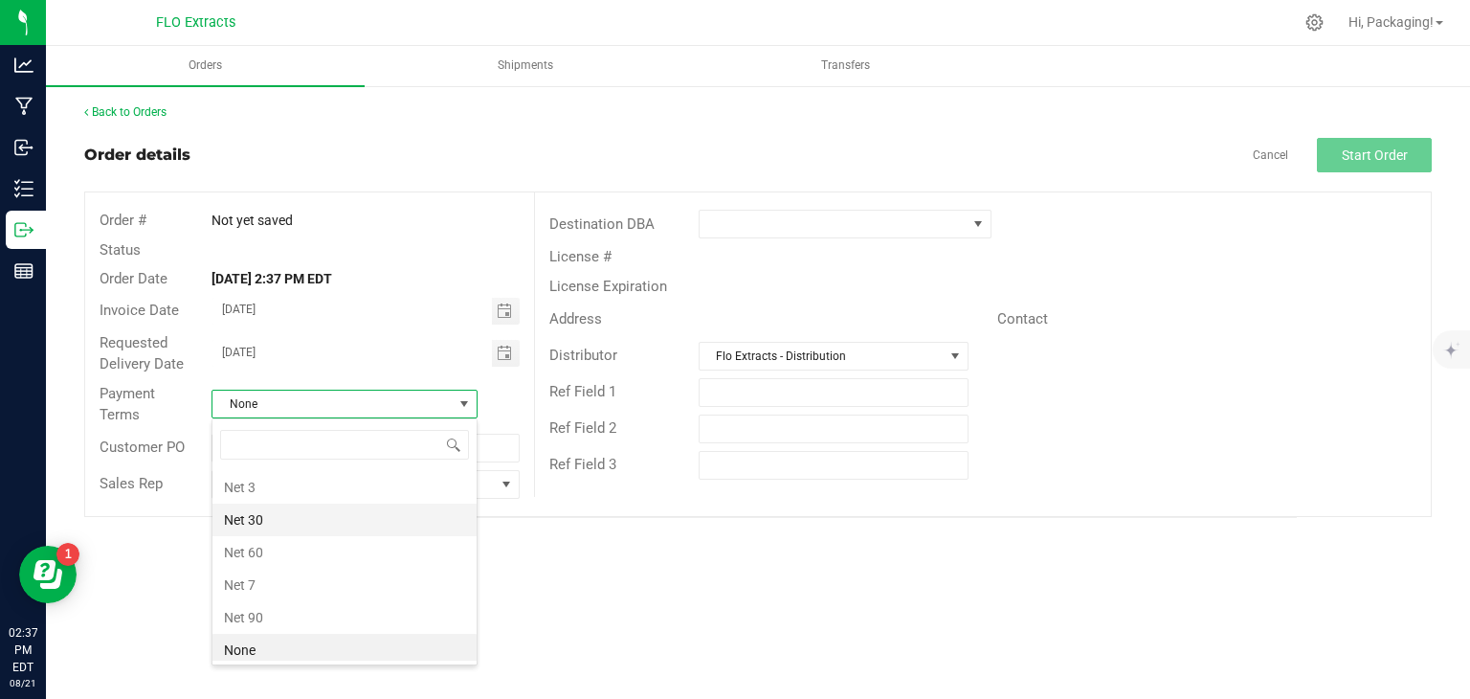
click at [294, 505] on li "Net 30" at bounding box center [344, 519] width 264 height 33
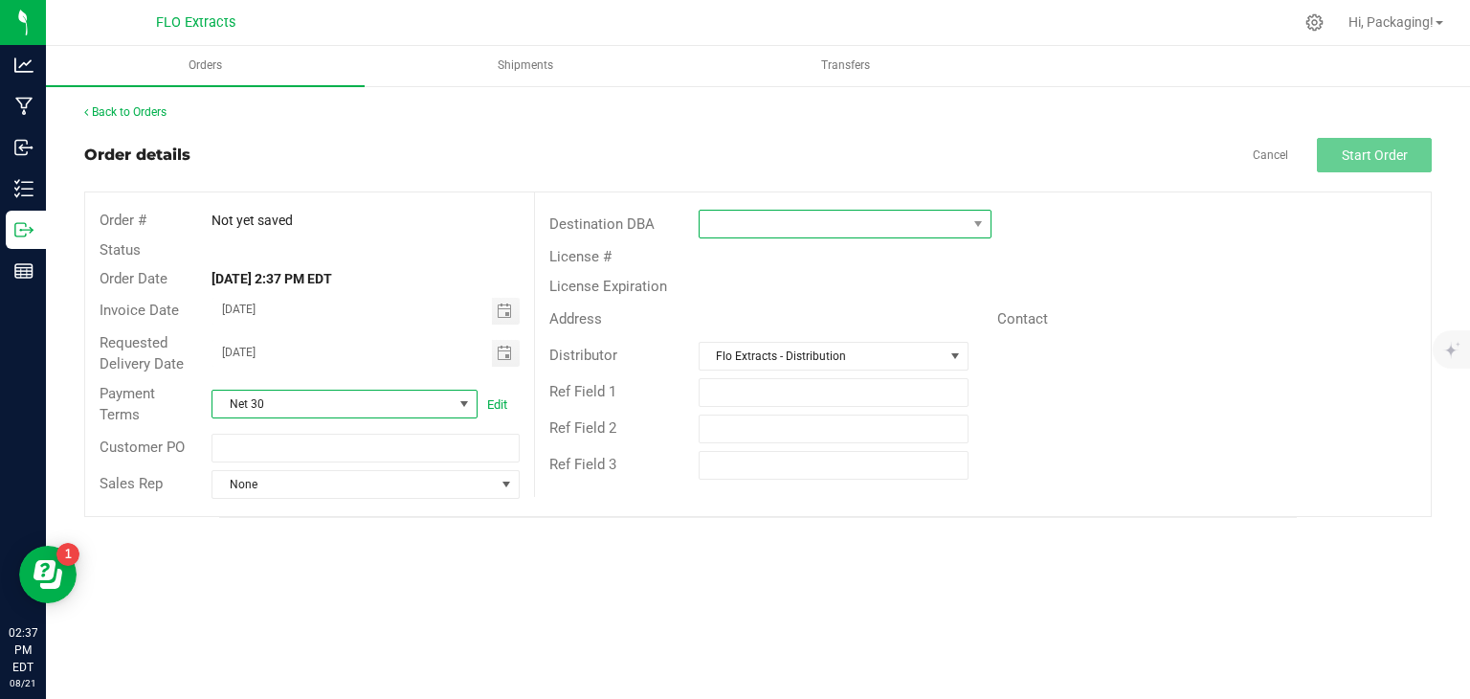
click at [777, 215] on span at bounding box center [833, 224] width 267 height 27
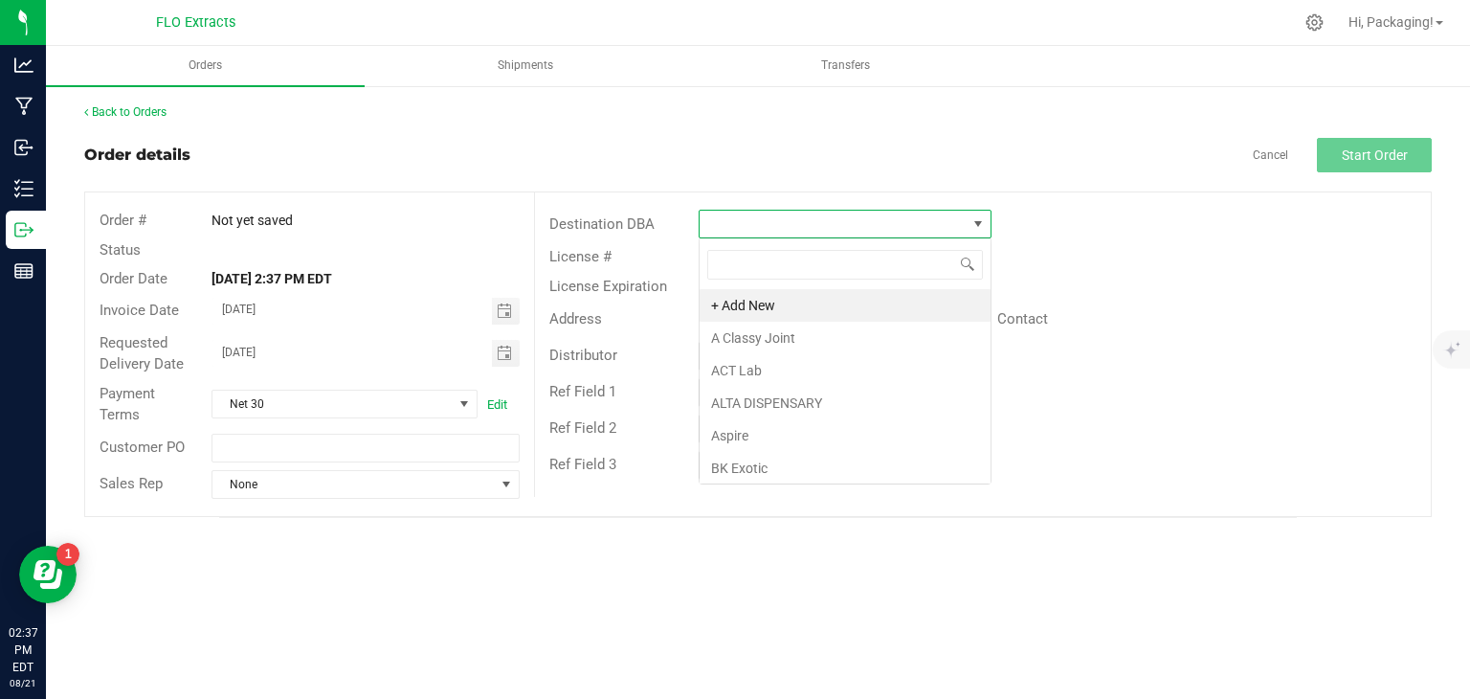
scroll to position [28, 293]
type input "THE H"
click at [764, 306] on li "THE HIGHLY CONNECTED DISPENSARY" at bounding box center [845, 305] width 291 height 33
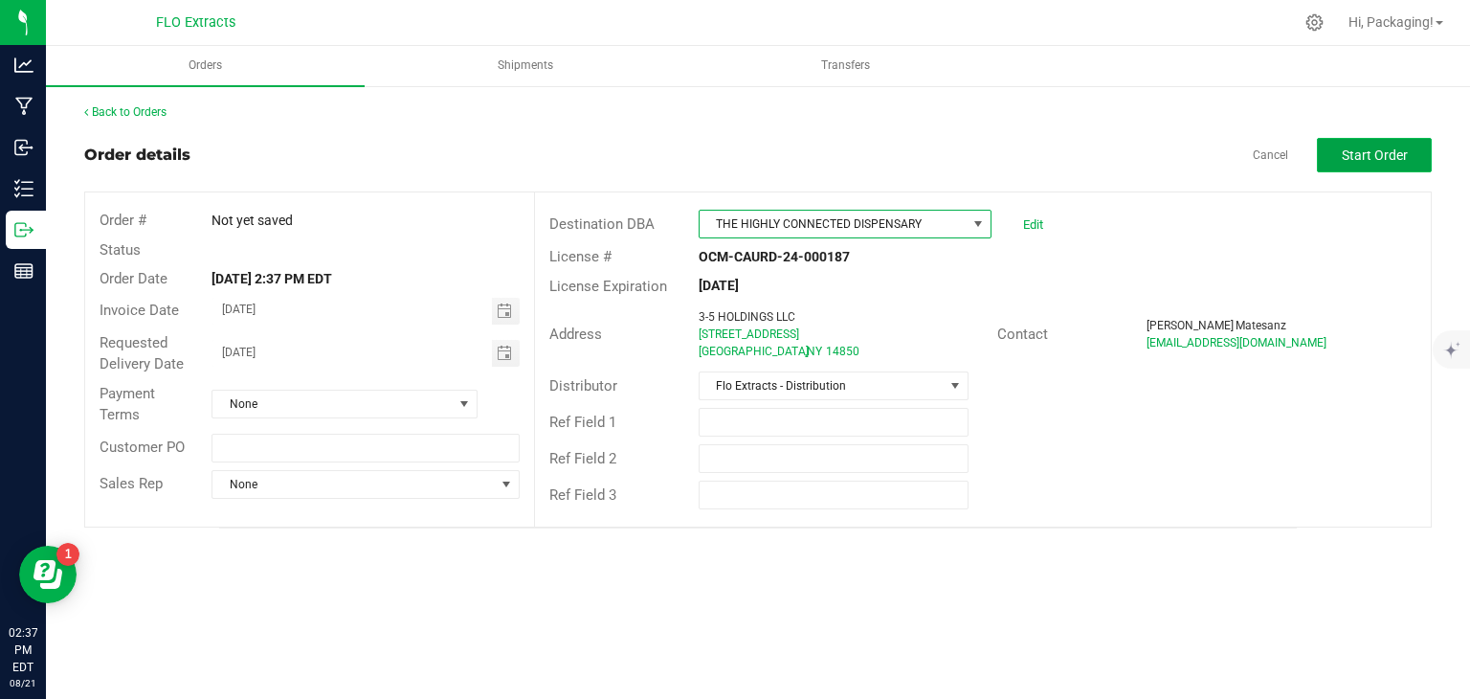
click at [1405, 156] on span "Start Order" at bounding box center [1375, 154] width 66 height 15
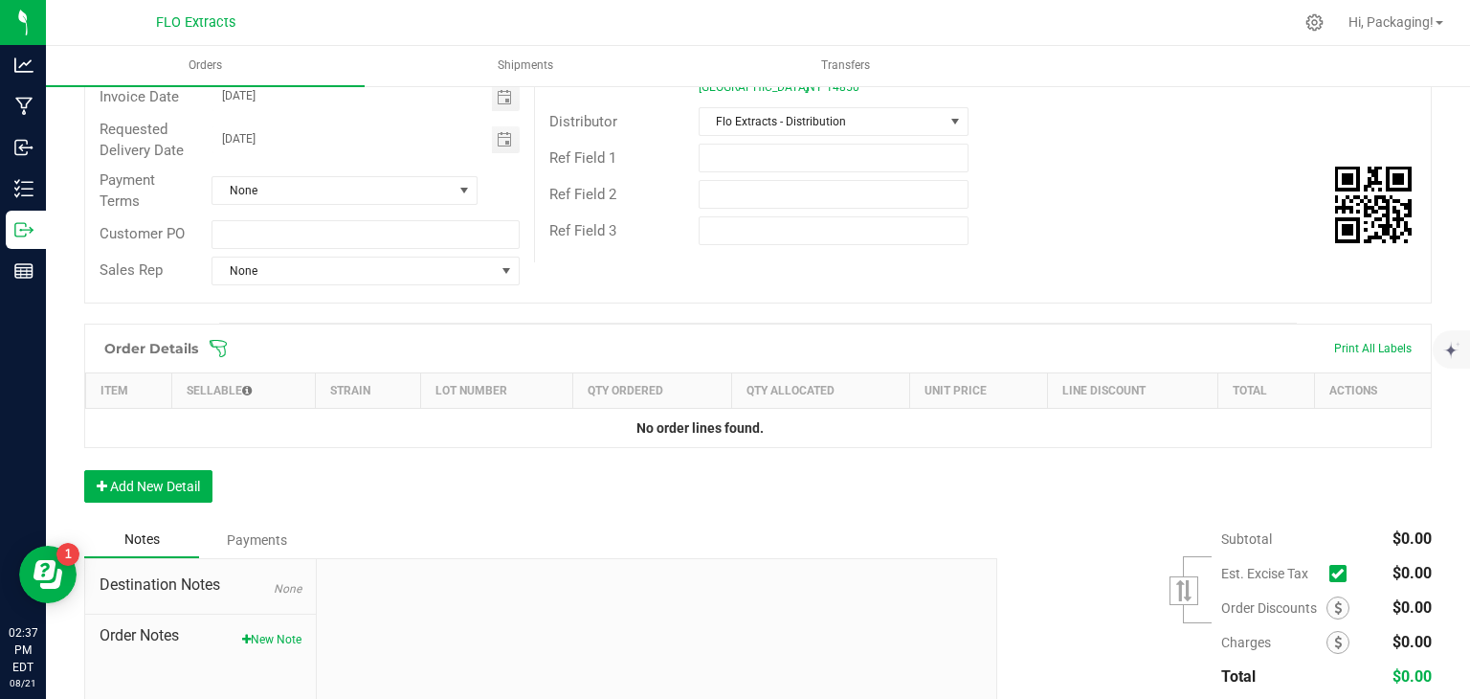
scroll to position [312, 0]
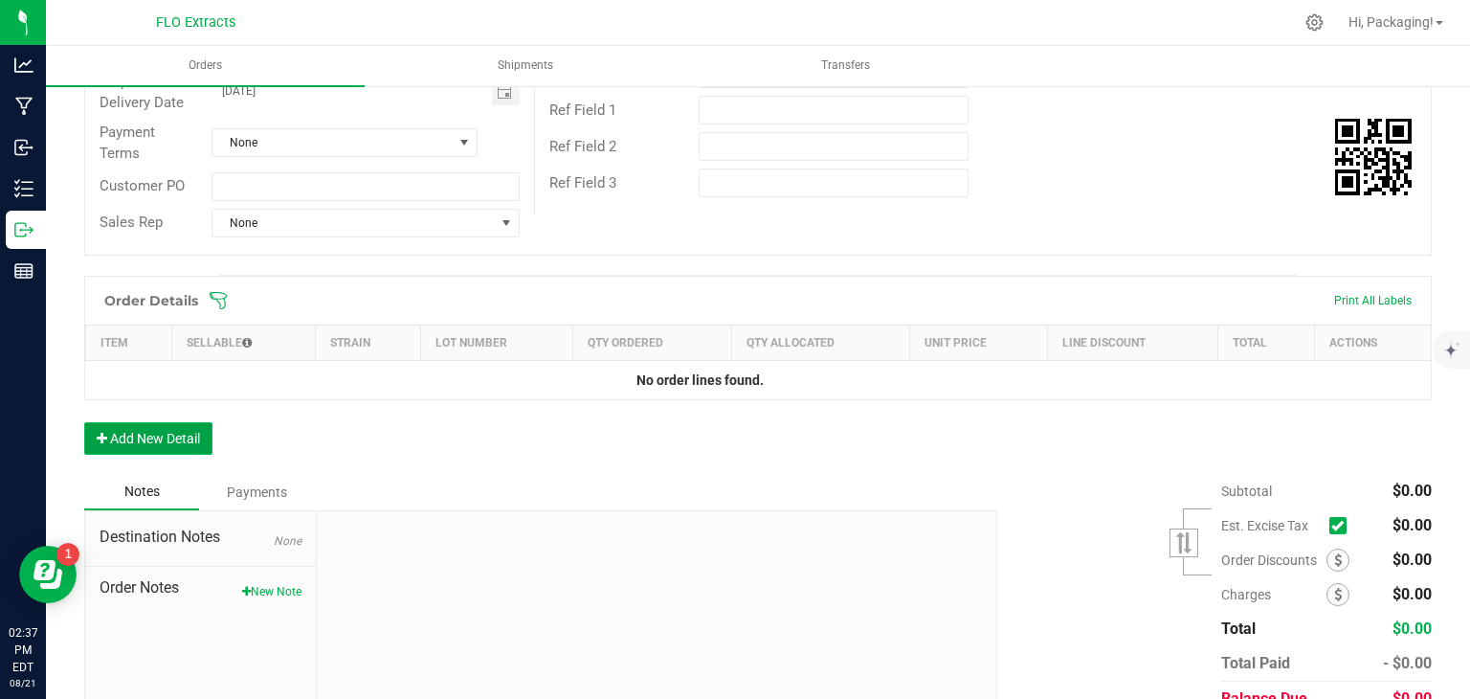
click at [163, 430] on button "Add New Detail" at bounding box center [148, 438] width 128 height 33
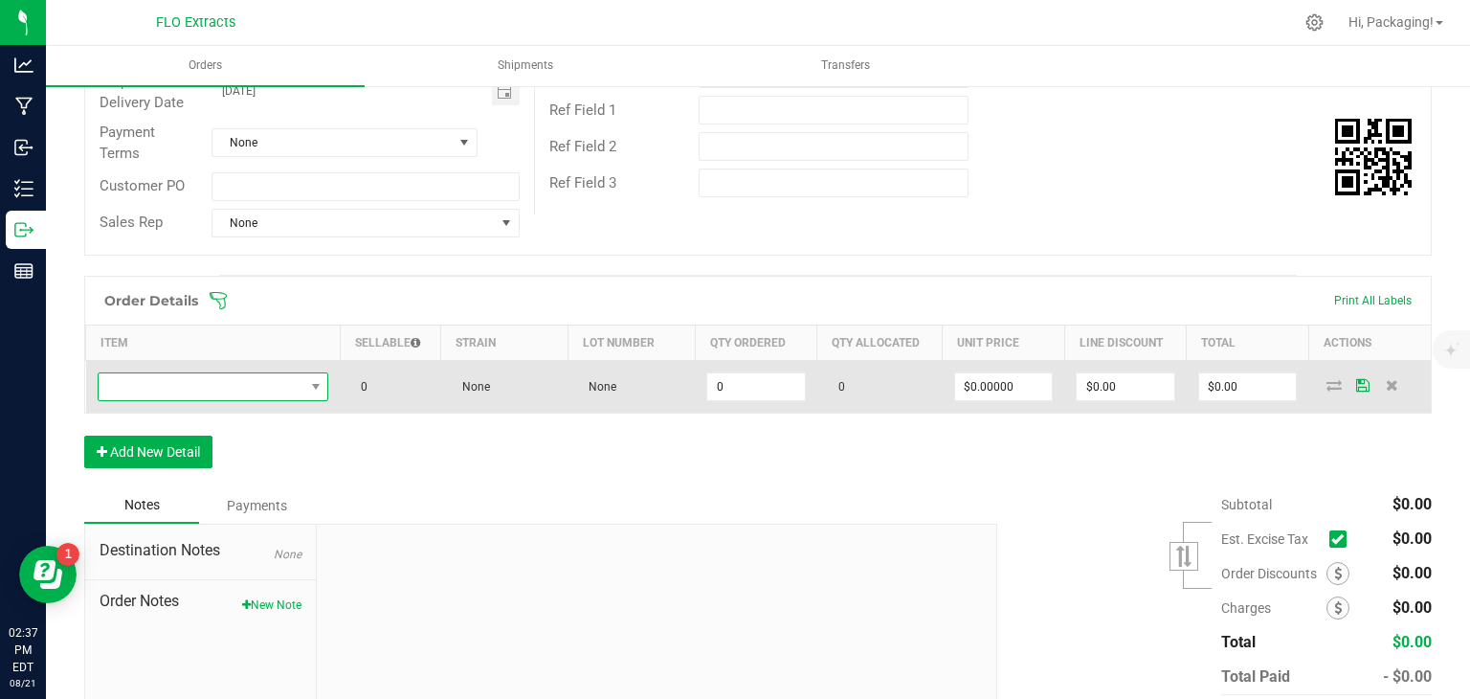
click at [180, 390] on span "NO DATA FOUND" at bounding box center [202, 386] width 206 height 27
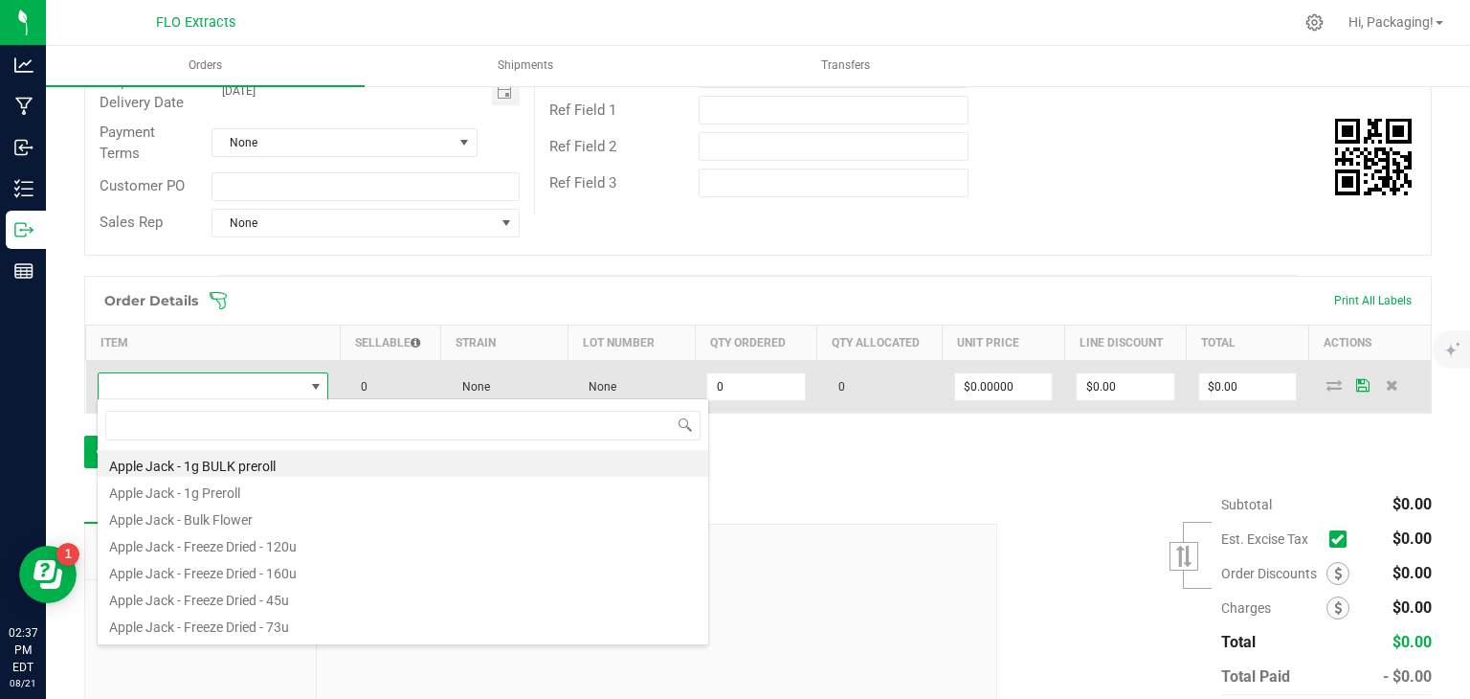
scroll to position [28, 226]
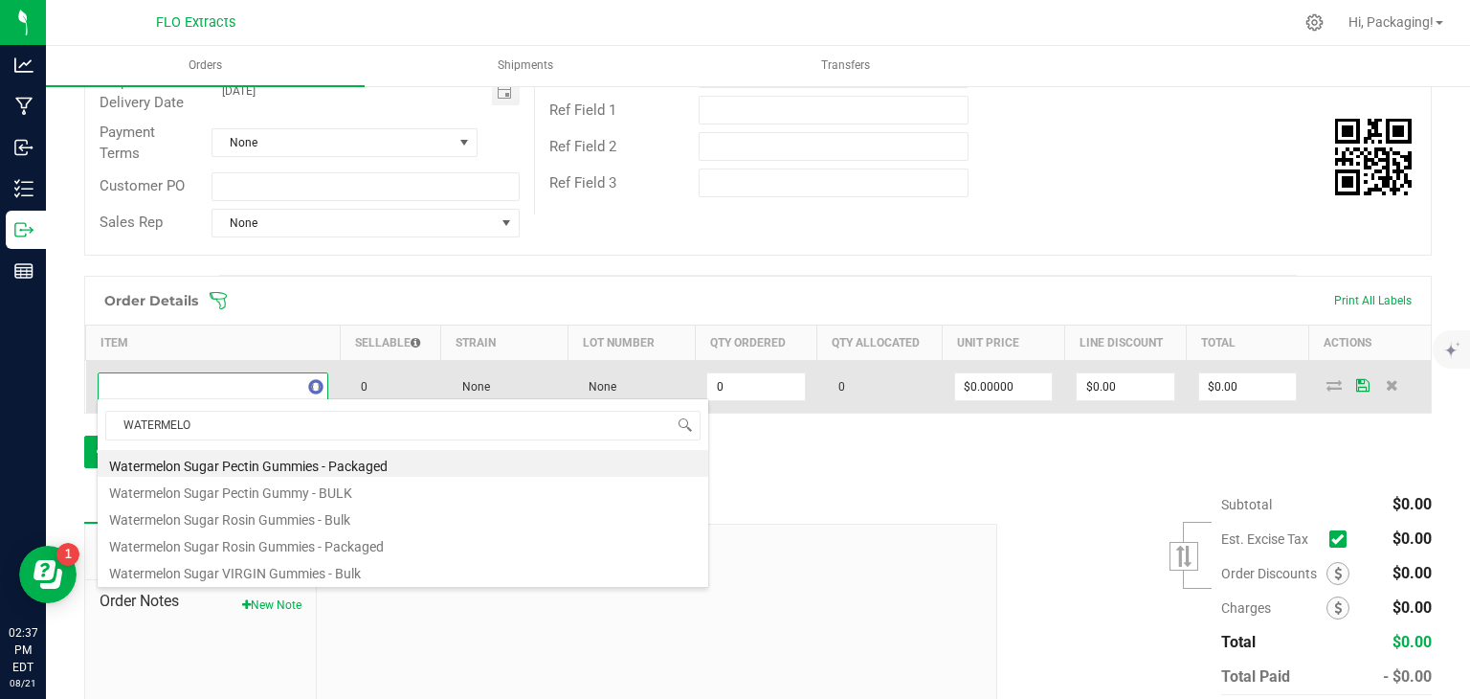
type input "WATERMELON"
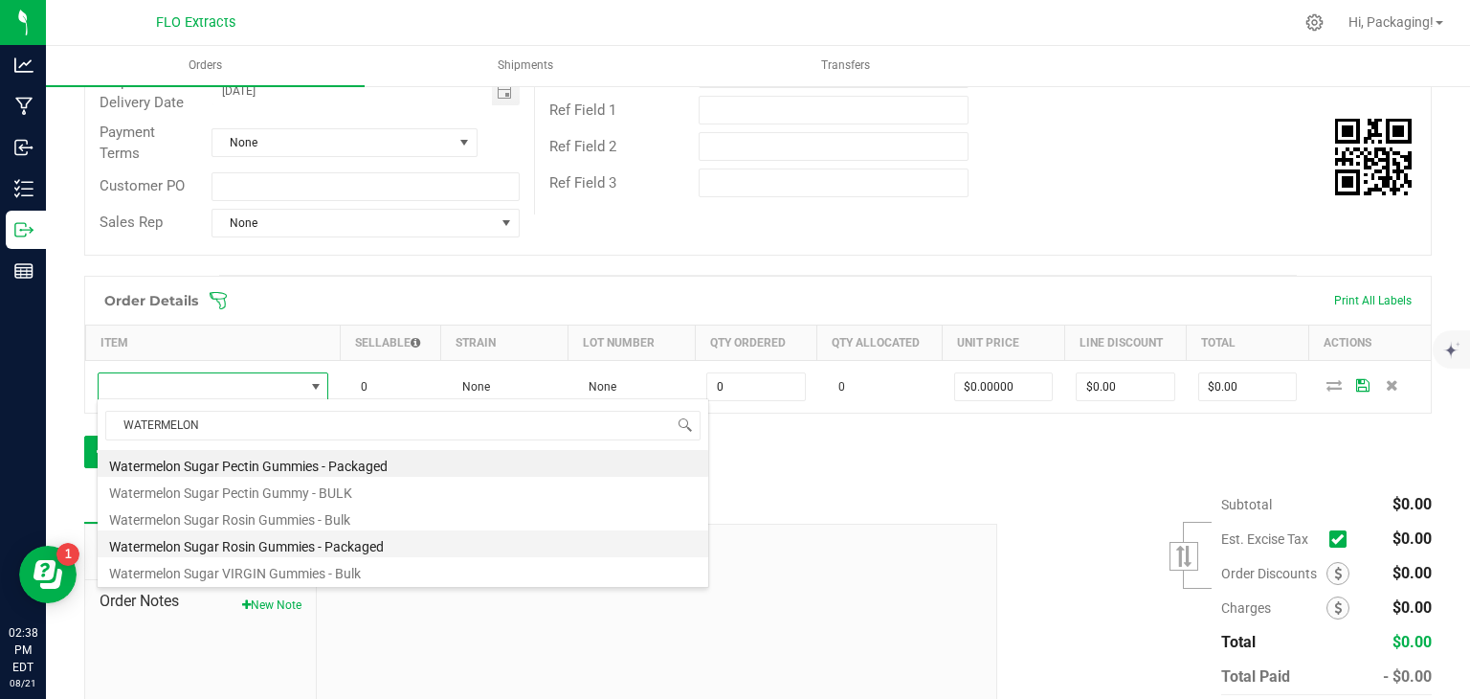
click at [260, 547] on li "Watermelon Sugar Rosin Gummies - Packaged" at bounding box center [403, 543] width 611 height 27
type input "0 ea"
type input "$15.00000"
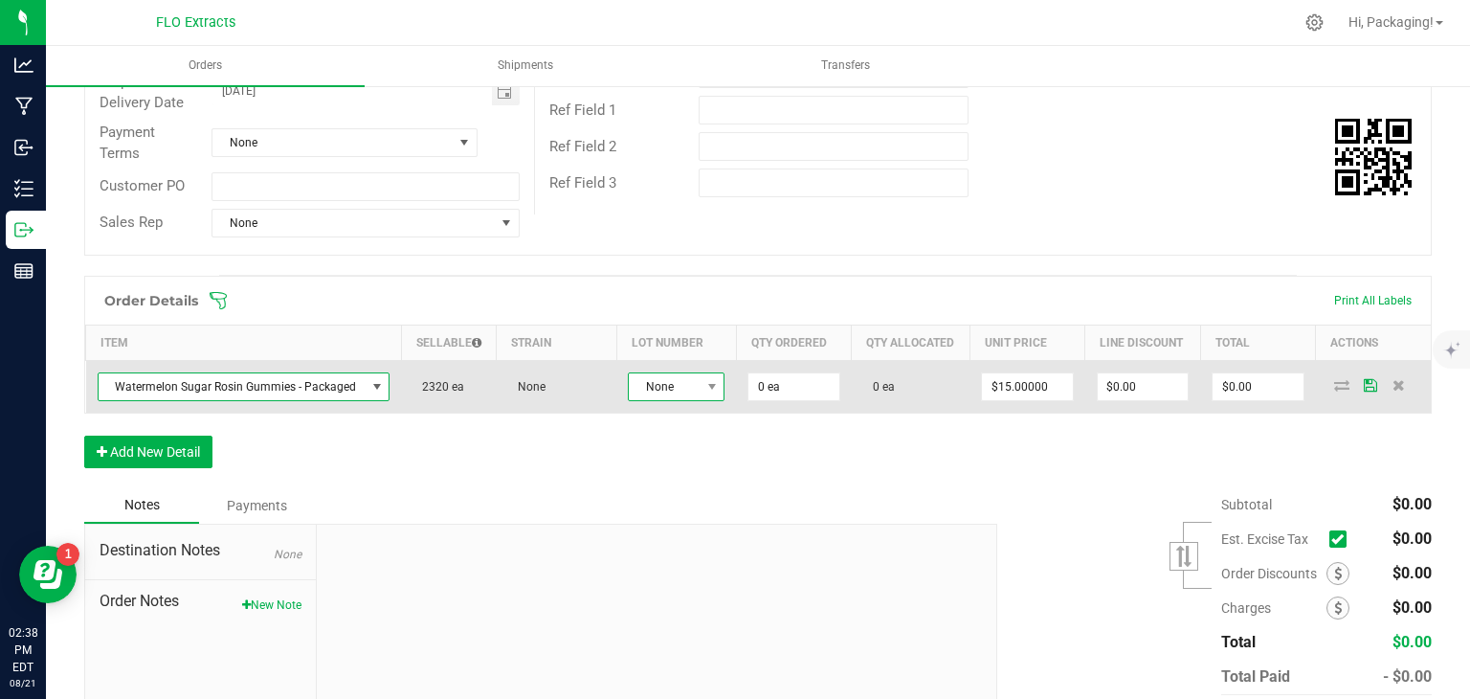
click at [656, 396] on span "None" at bounding box center [664, 386] width 71 height 27
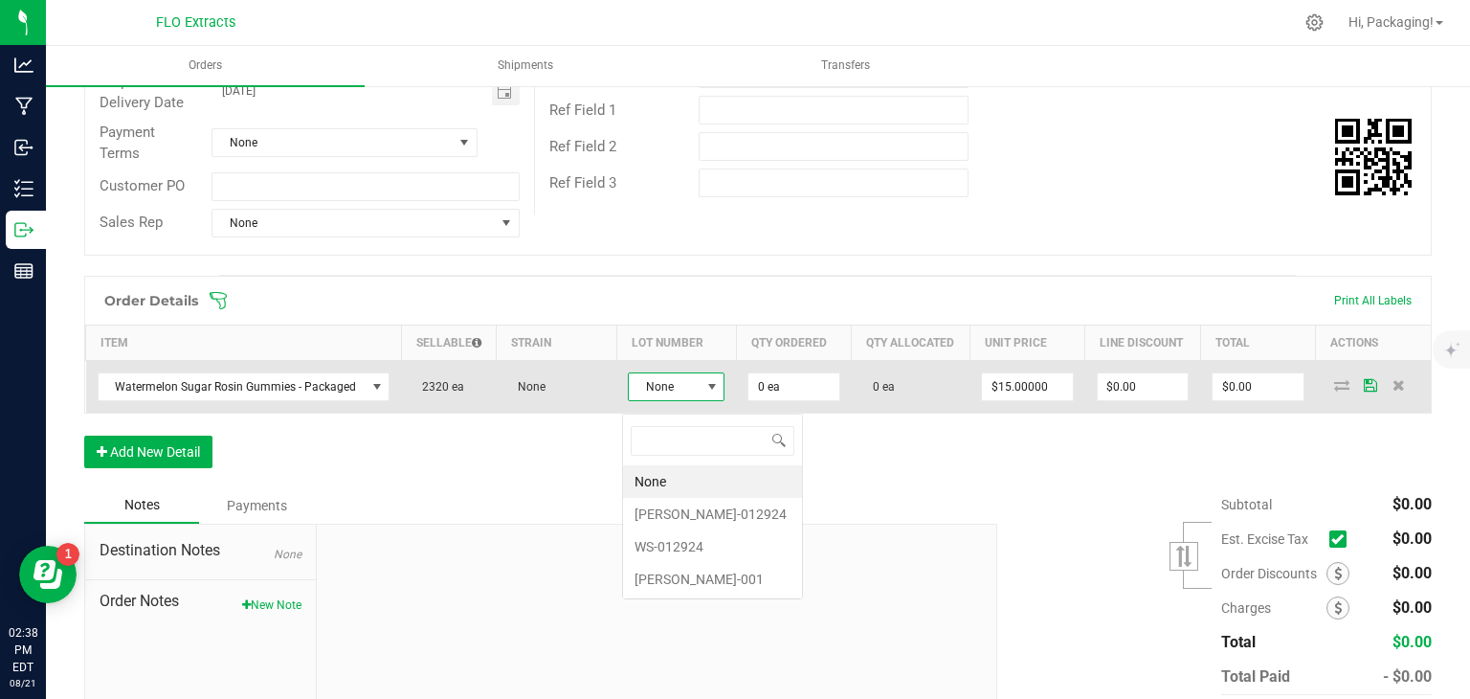
scroll to position [28, 97]
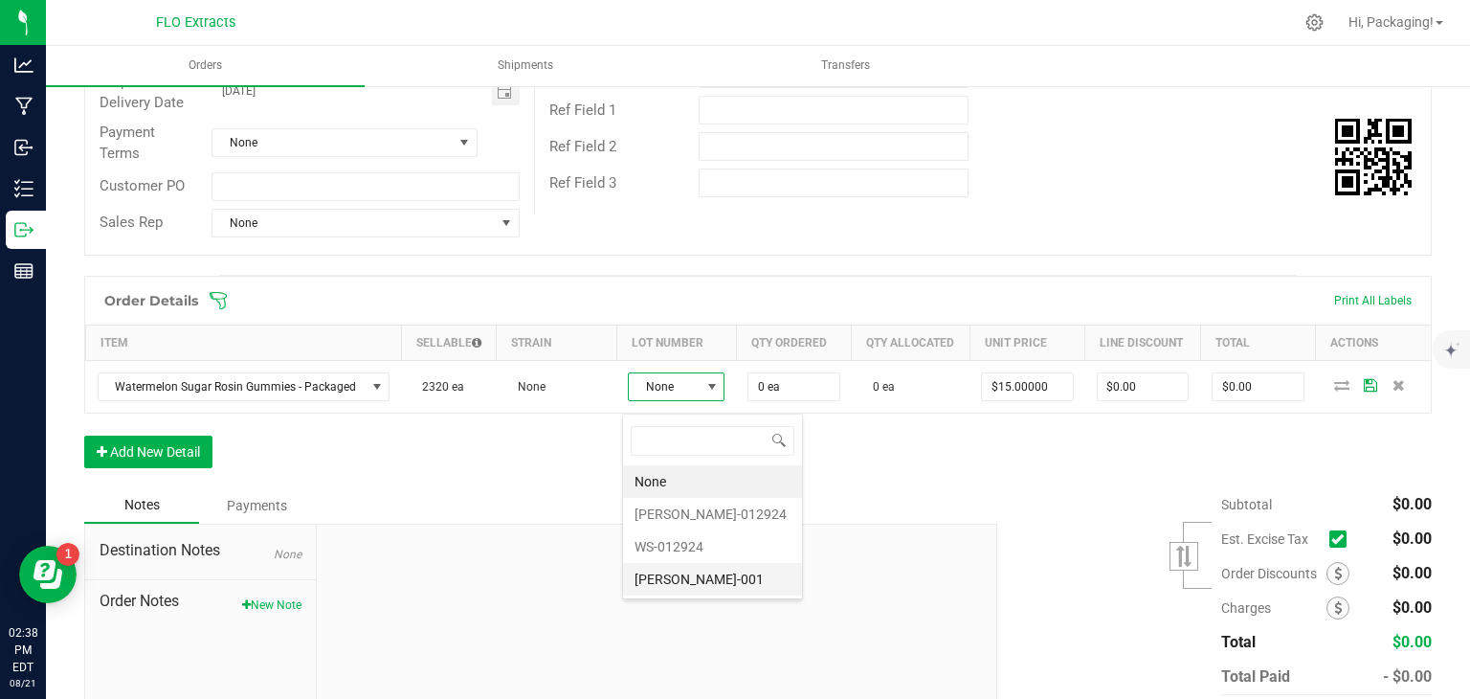
click at [651, 571] on li "[PERSON_NAME]-001" at bounding box center [712, 579] width 179 height 33
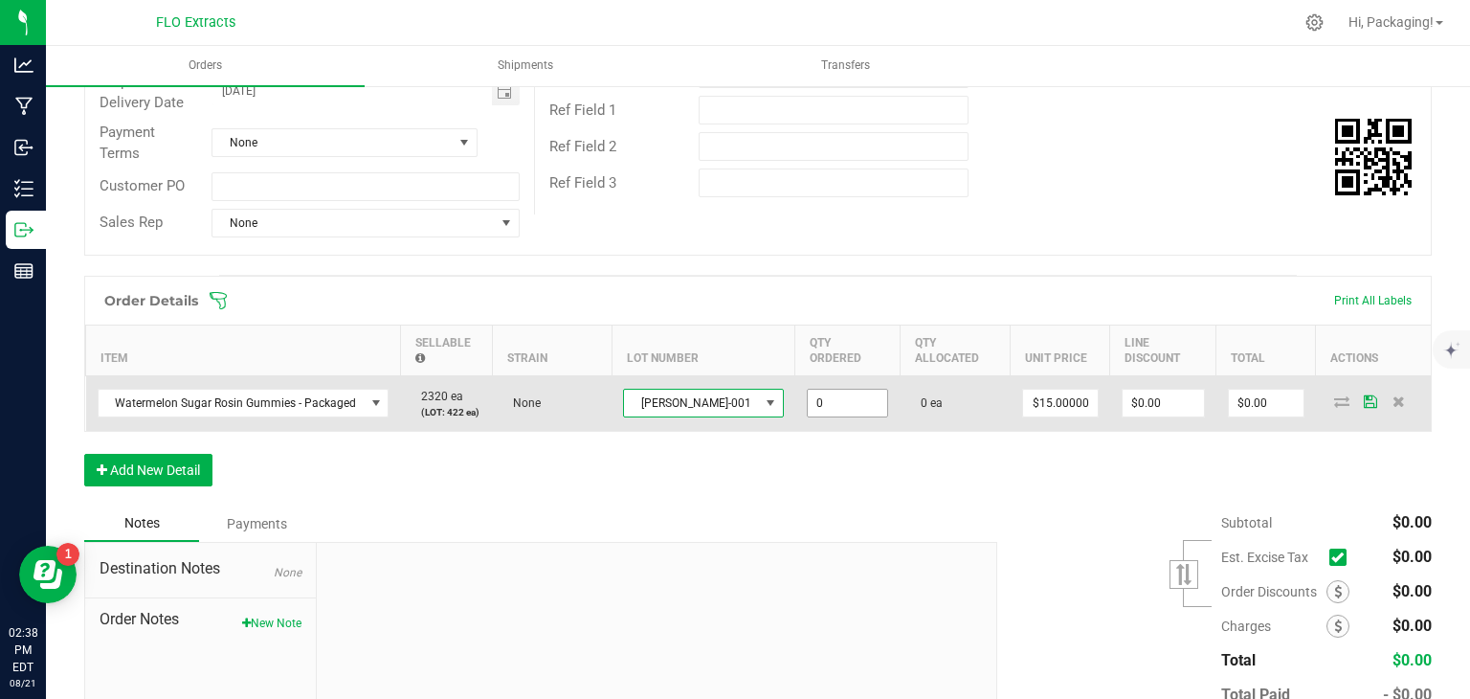
click at [808, 397] on input "0" at bounding box center [848, 403] width 80 height 27
type input "175 ea"
type input "15"
type input "$2,625.00"
click at [1023, 411] on input "15" at bounding box center [1060, 403] width 75 height 27
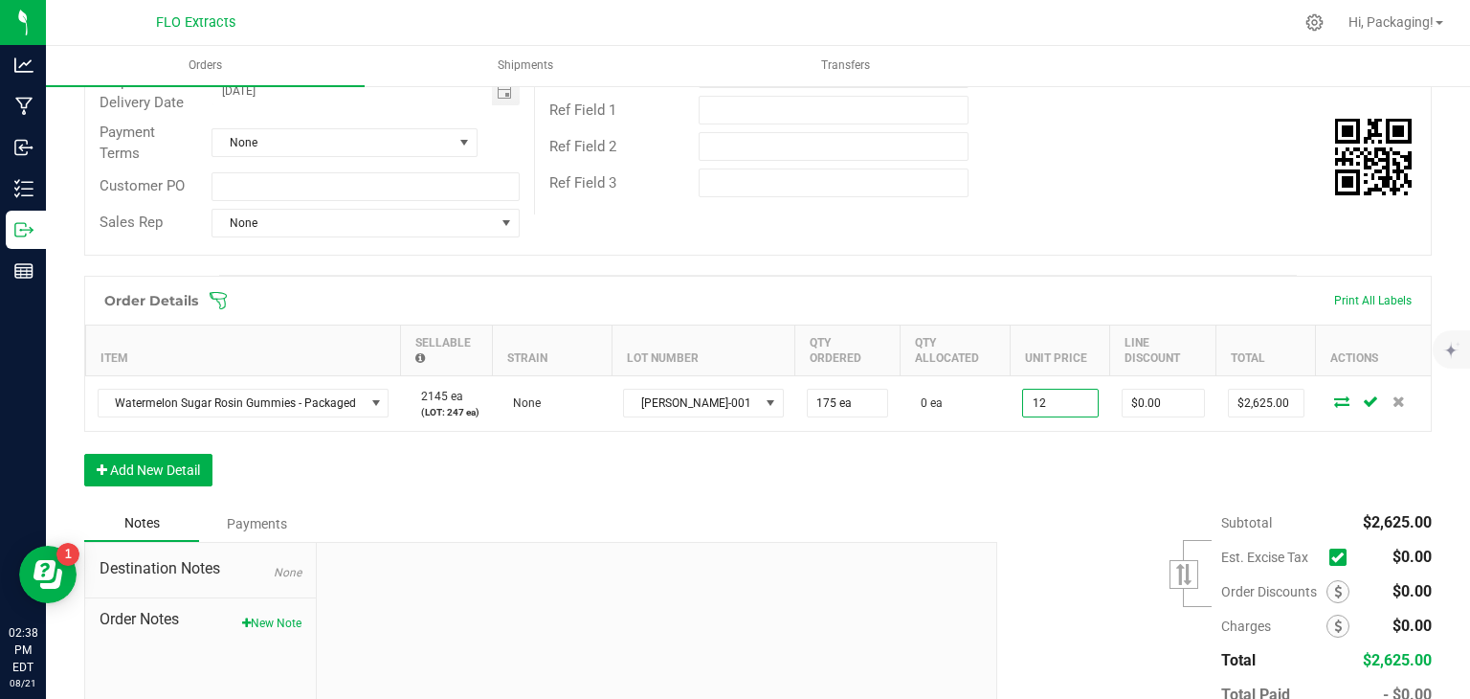
type input "$12.00000"
type input "$2,100.00"
click at [1008, 457] on div "Order Details Print All Labels Item Sellable Strain Lot Number Qty Ordered Qty …" at bounding box center [758, 391] width 1348 height 230
click at [180, 468] on button "Add New Detail" at bounding box center [148, 470] width 128 height 33
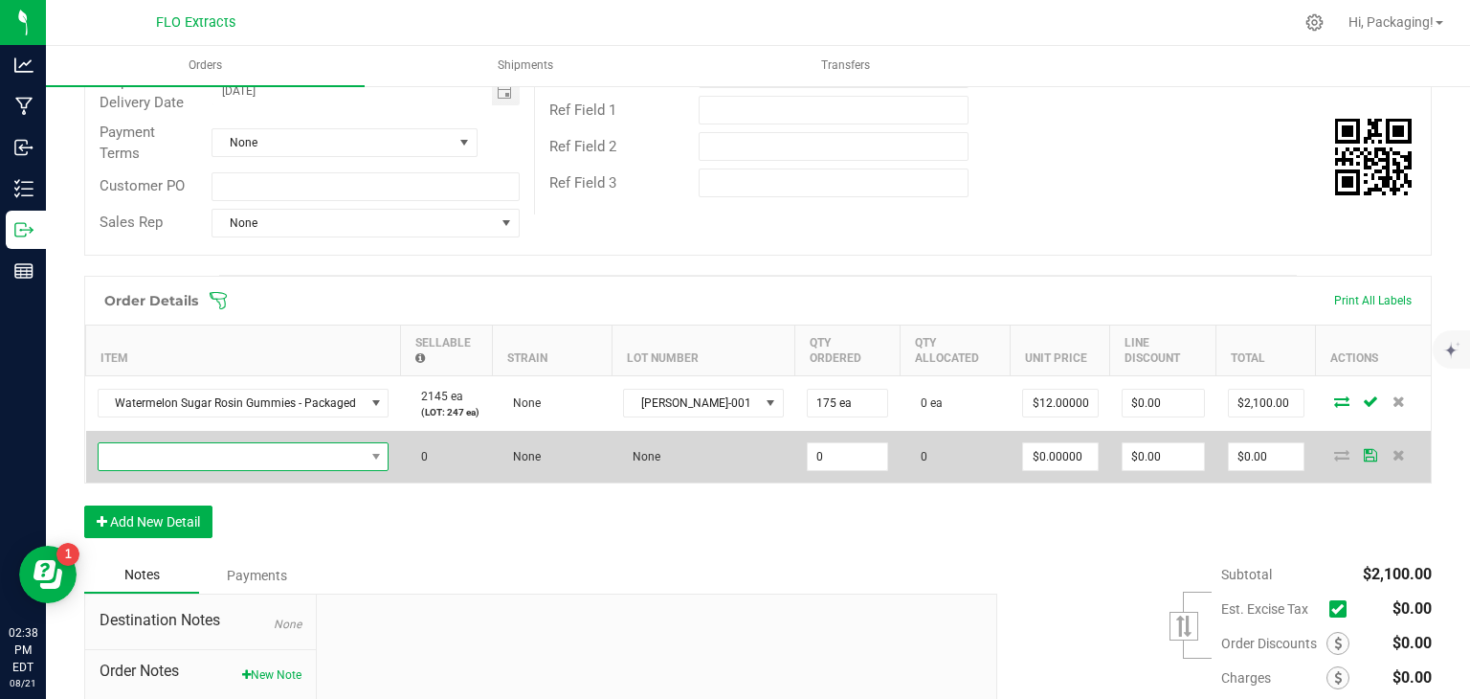
click at [198, 447] on span "NO DATA FOUND" at bounding box center [232, 456] width 266 height 27
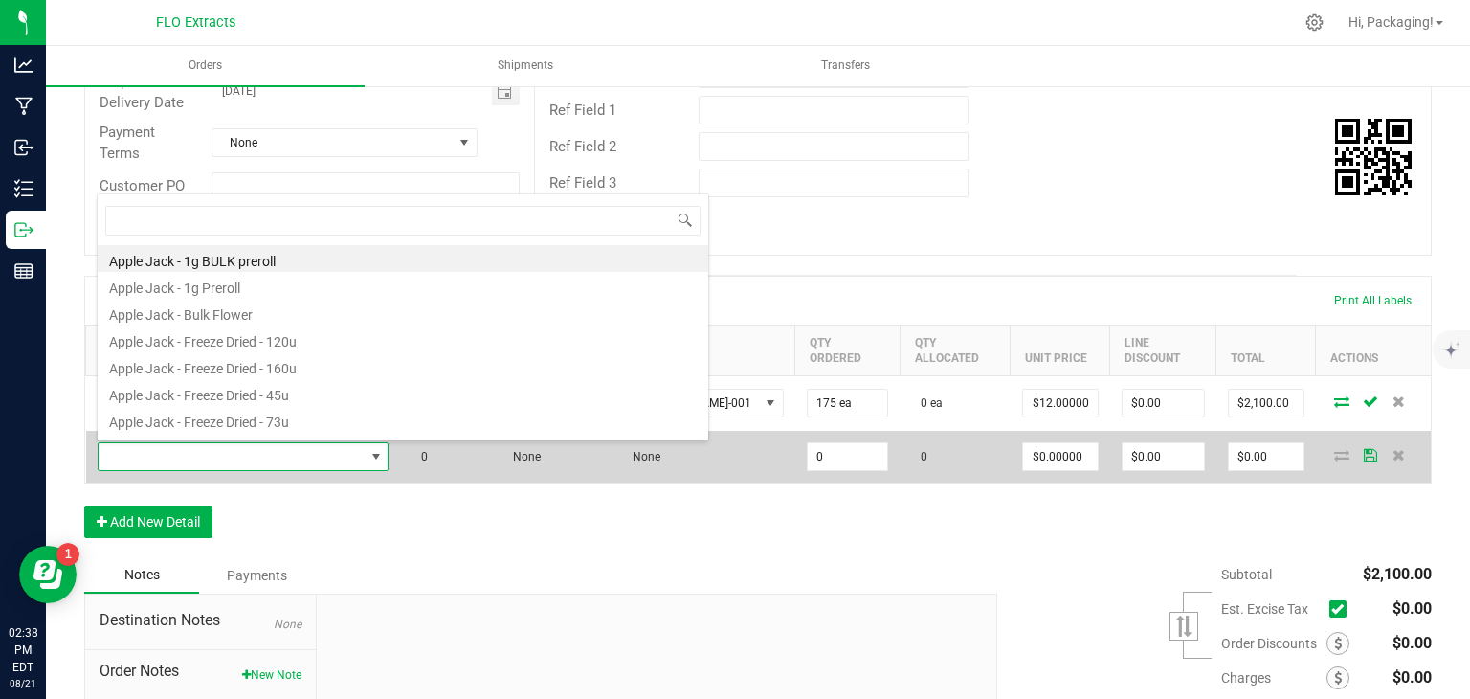
scroll to position [28, 287]
type input "STRAW"
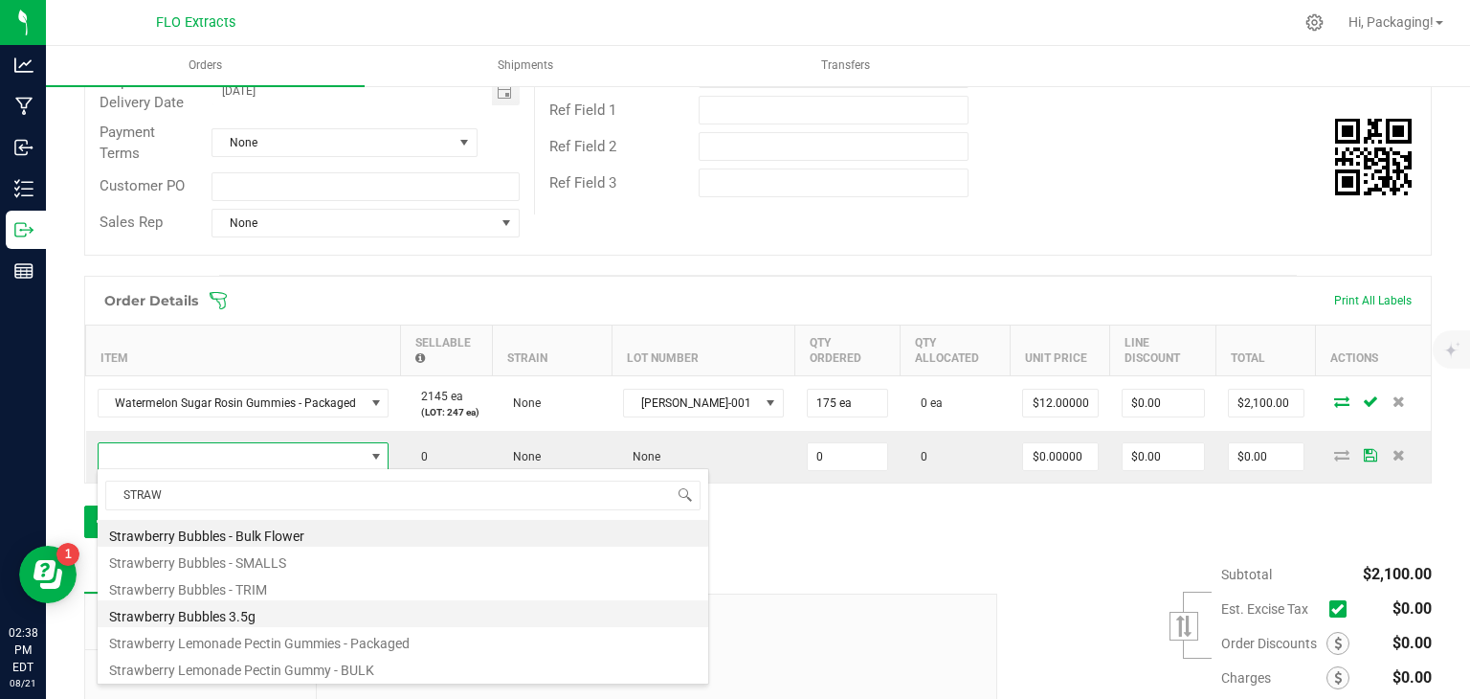
click at [197, 611] on li "Strawberry Bubbles 3.5g" at bounding box center [403, 613] width 611 height 27
type input "0 ea"
type input "$25.00000"
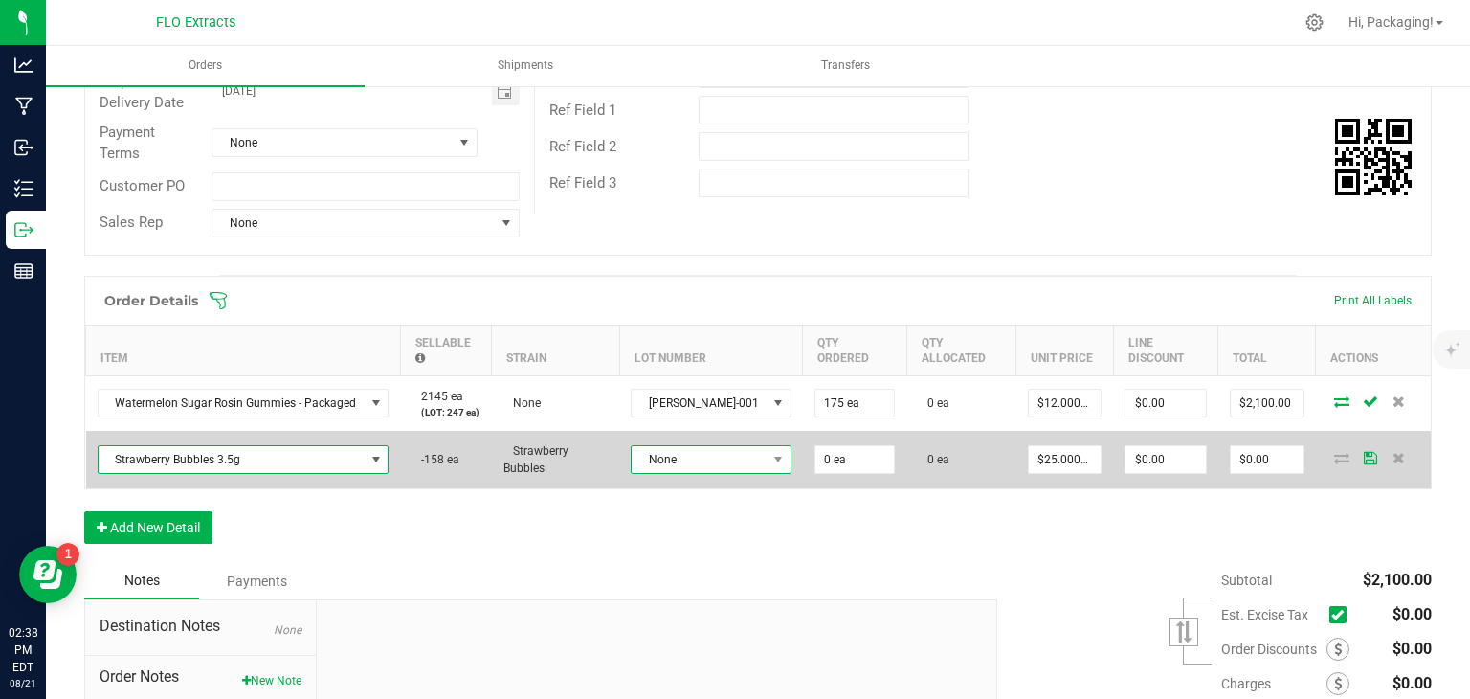
click at [665, 457] on span "None" at bounding box center [699, 459] width 135 height 27
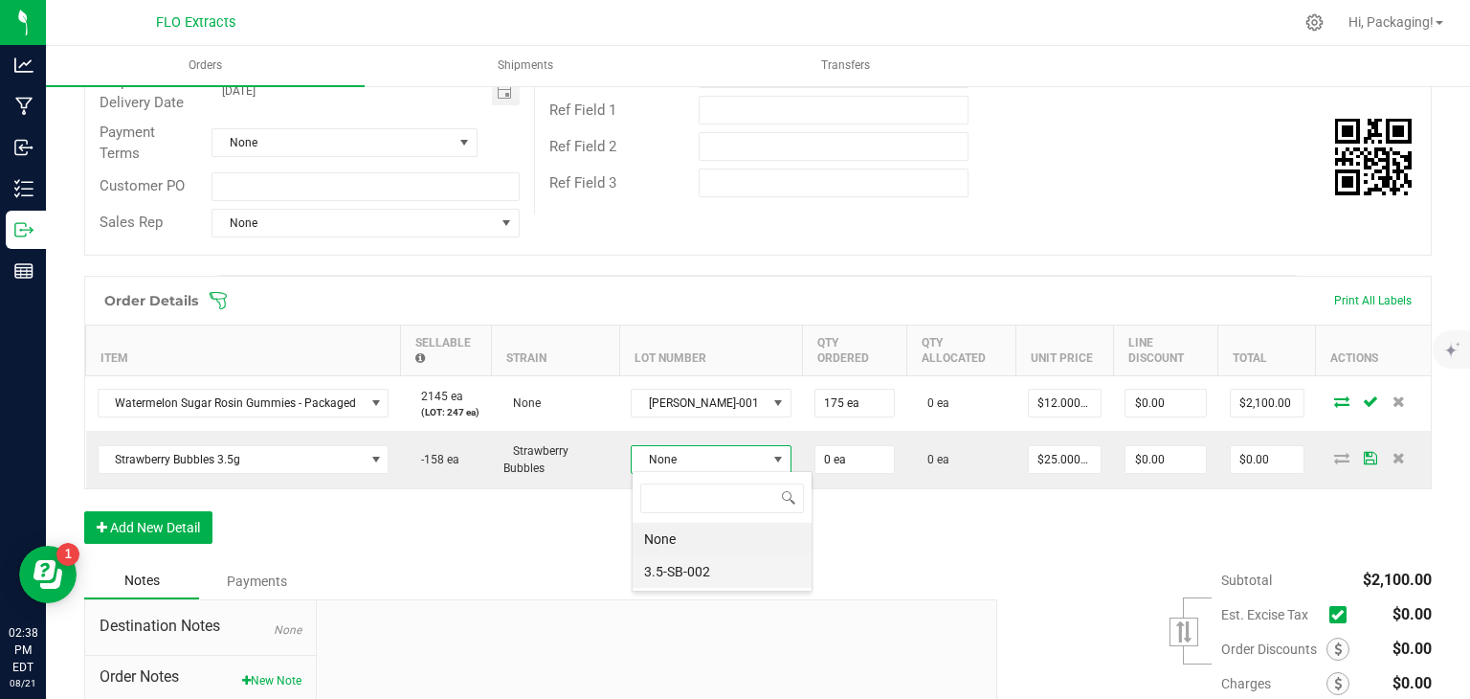
click at [681, 574] on li "3.5-SB-002" at bounding box center [722, 571] width 179 height 33
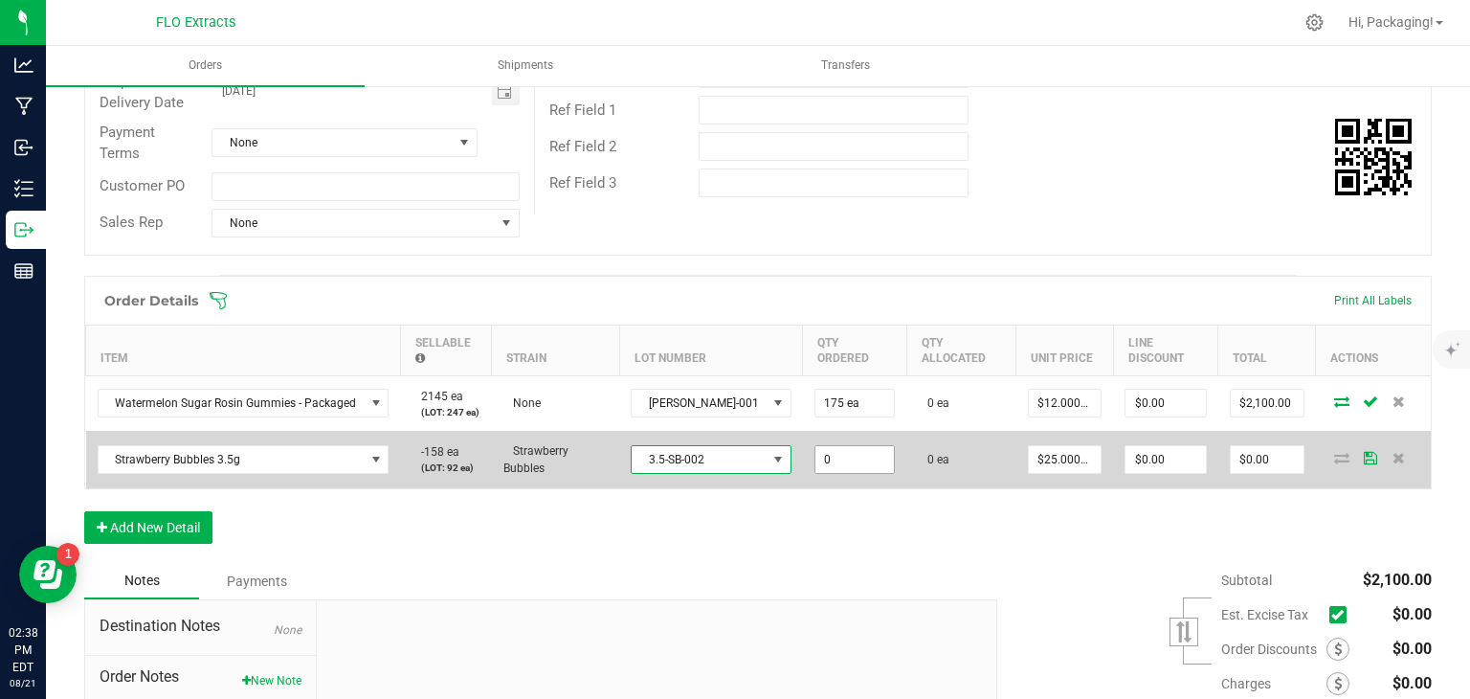
click at [815, 455] on input "0" at bounding box center [854, 459] width 78 height 27
type input "50 ea"
type input "25"
type input "$1,250.00"
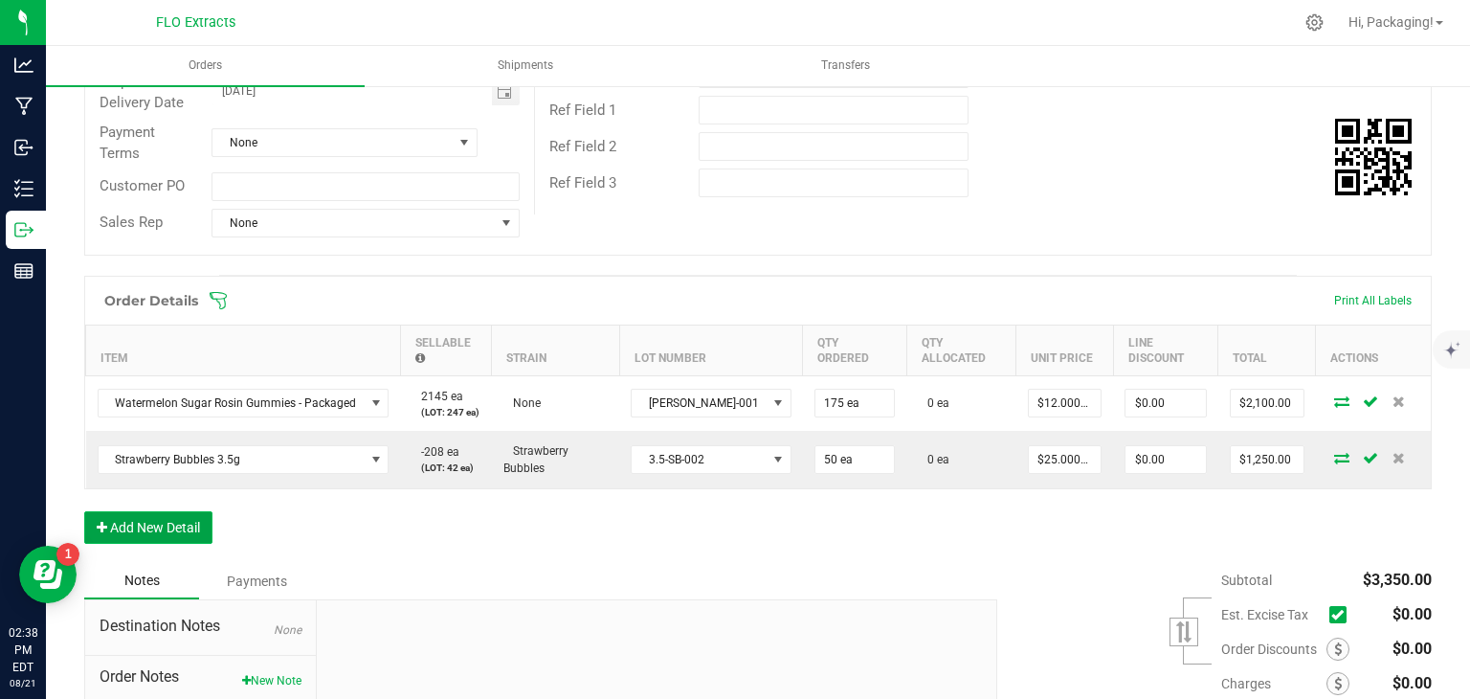
click at [132, 518] on button "Add New Detail" at bounding box center [148, 527] width 128 height 33
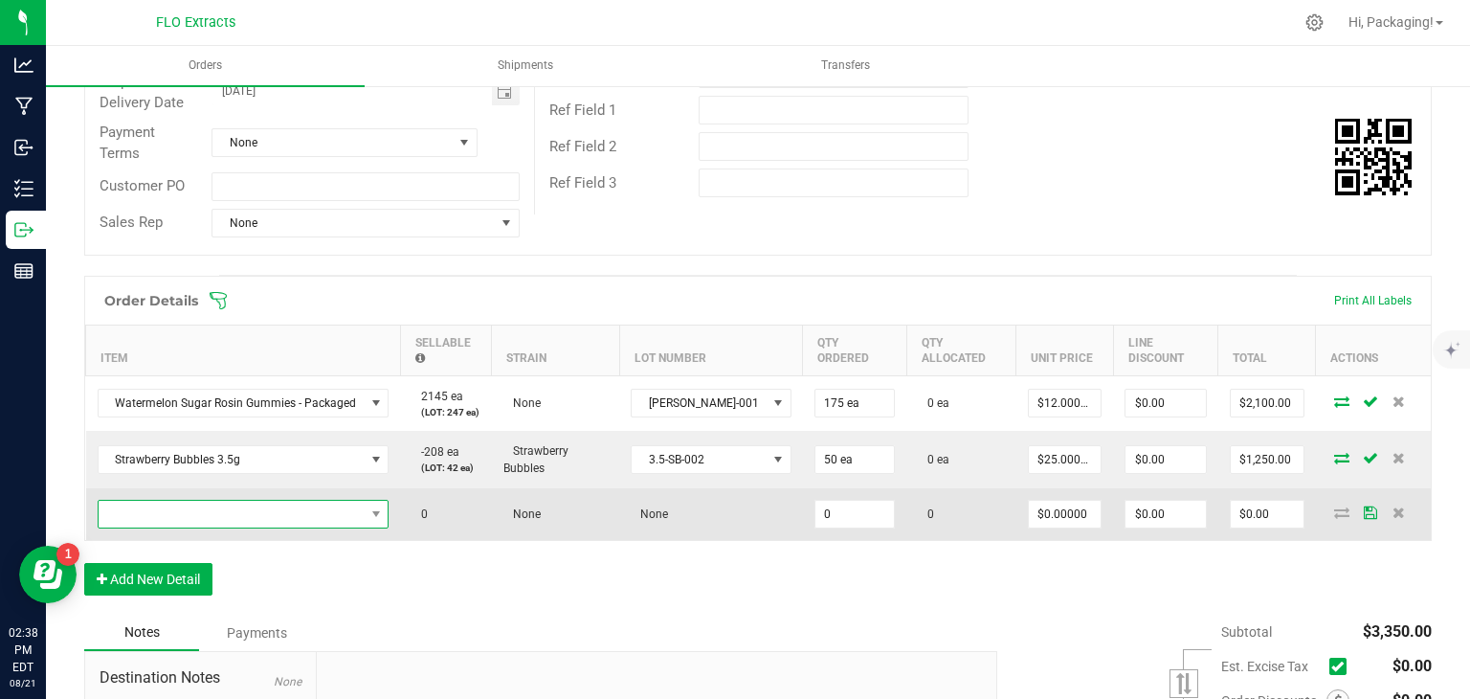
click at [167, 508] on span "NO DATA FOUND" at bounding box center [232, 514] width 266 height 27
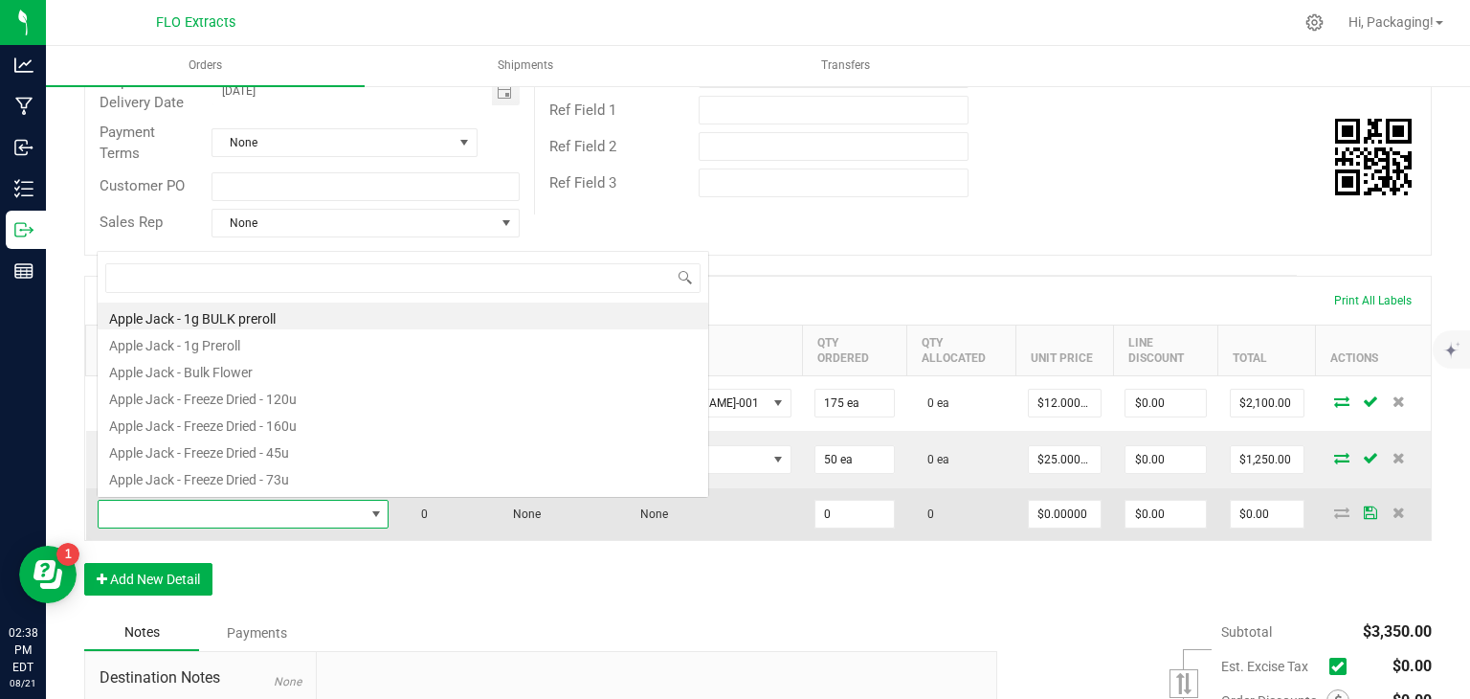
scroll to position [28, 287]
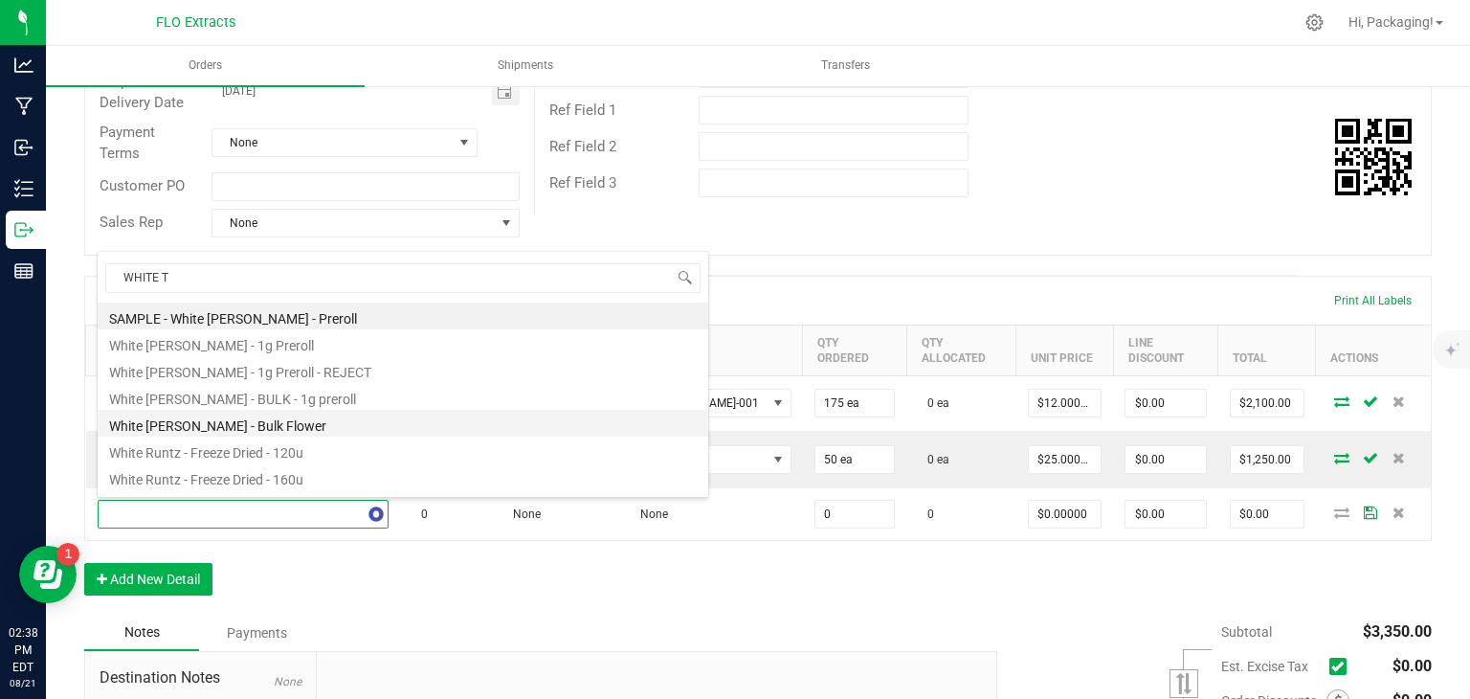
type input "WHITE TR"
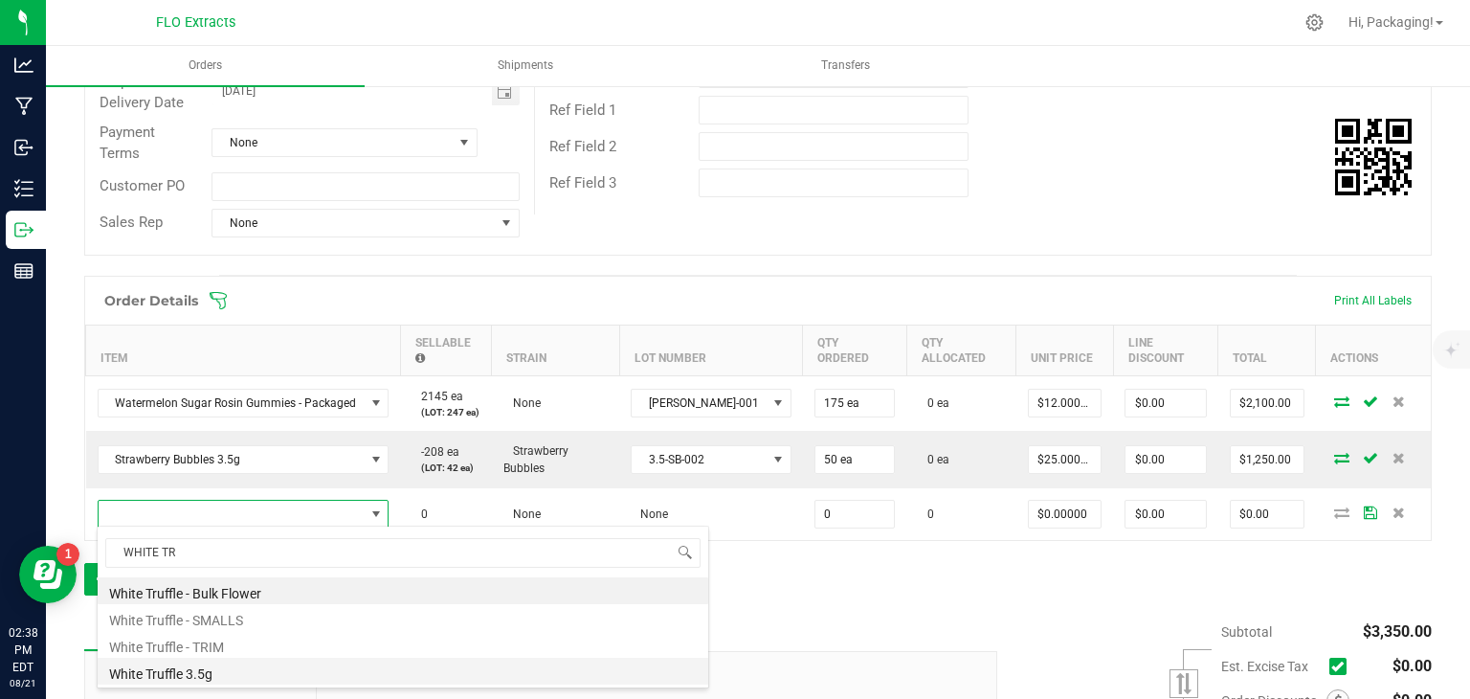
click at [178, 670] on li "White Truffle 3.5g" at bounding box center [403, 671] width 611 height 27
type input "0 ea"
type input "$25.00000"
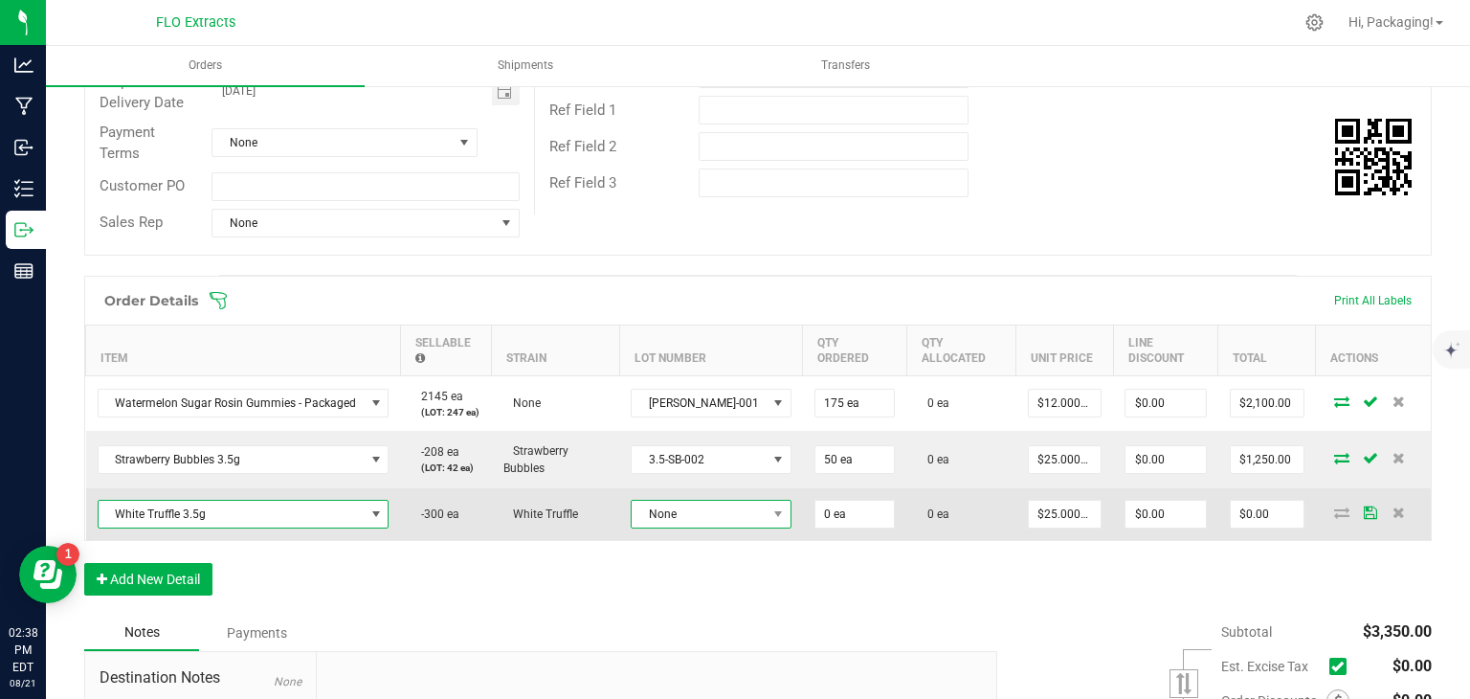
click at [672, 510] on span "None" at bounding box center [699, 514] width 135 height 27
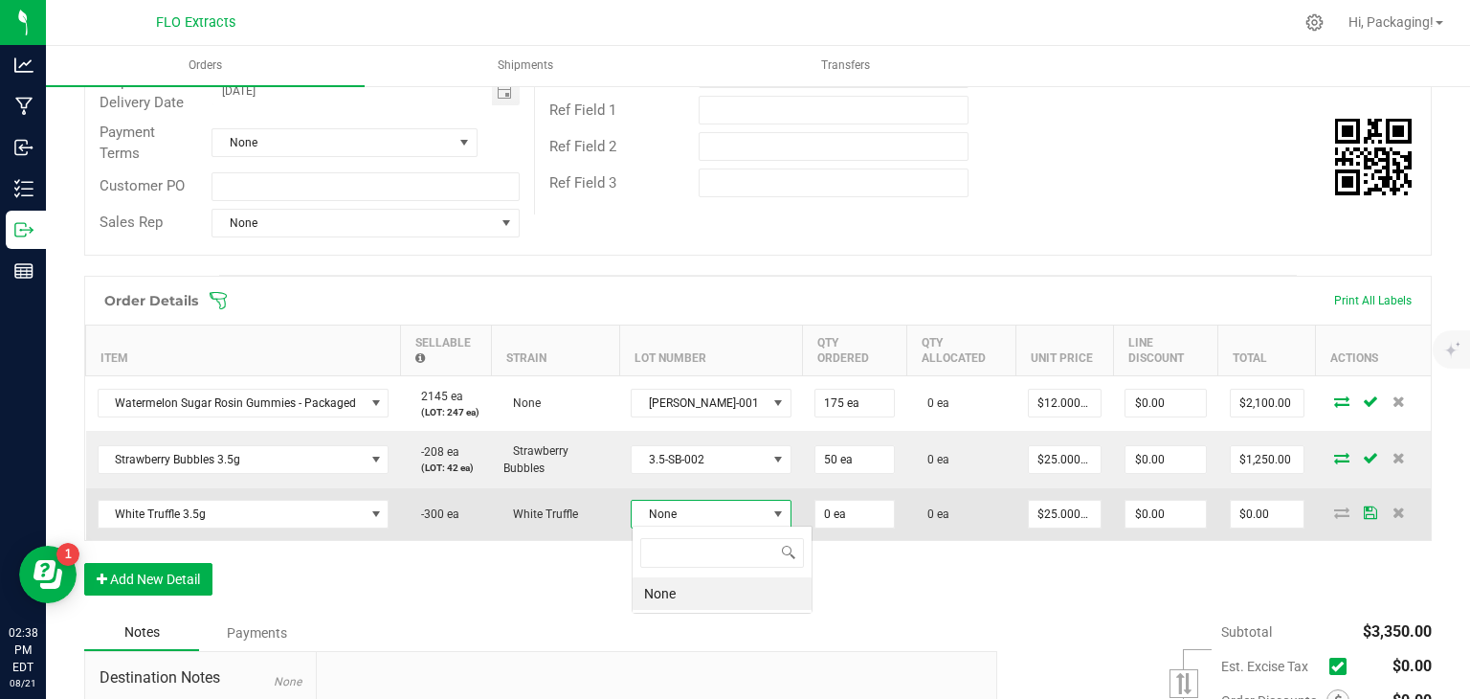
scroll to position [28, 107]
click at [815, 503] on input "0" at bounding box center [854, 514] width 78 height 27
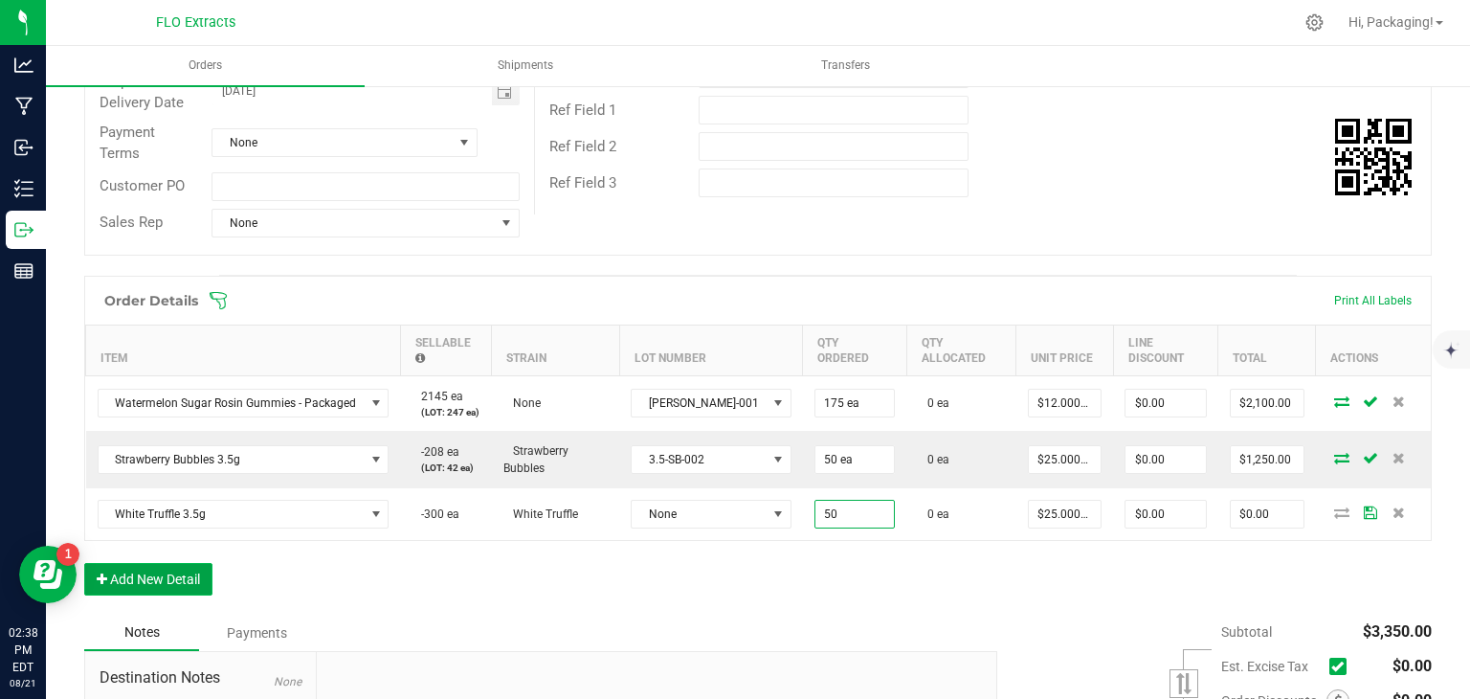
type input "50 ea"
type input "$1,250.00"
click at [145, 571] on button "Add New Detail" at bounding box center [148, 579] width 128 height 33
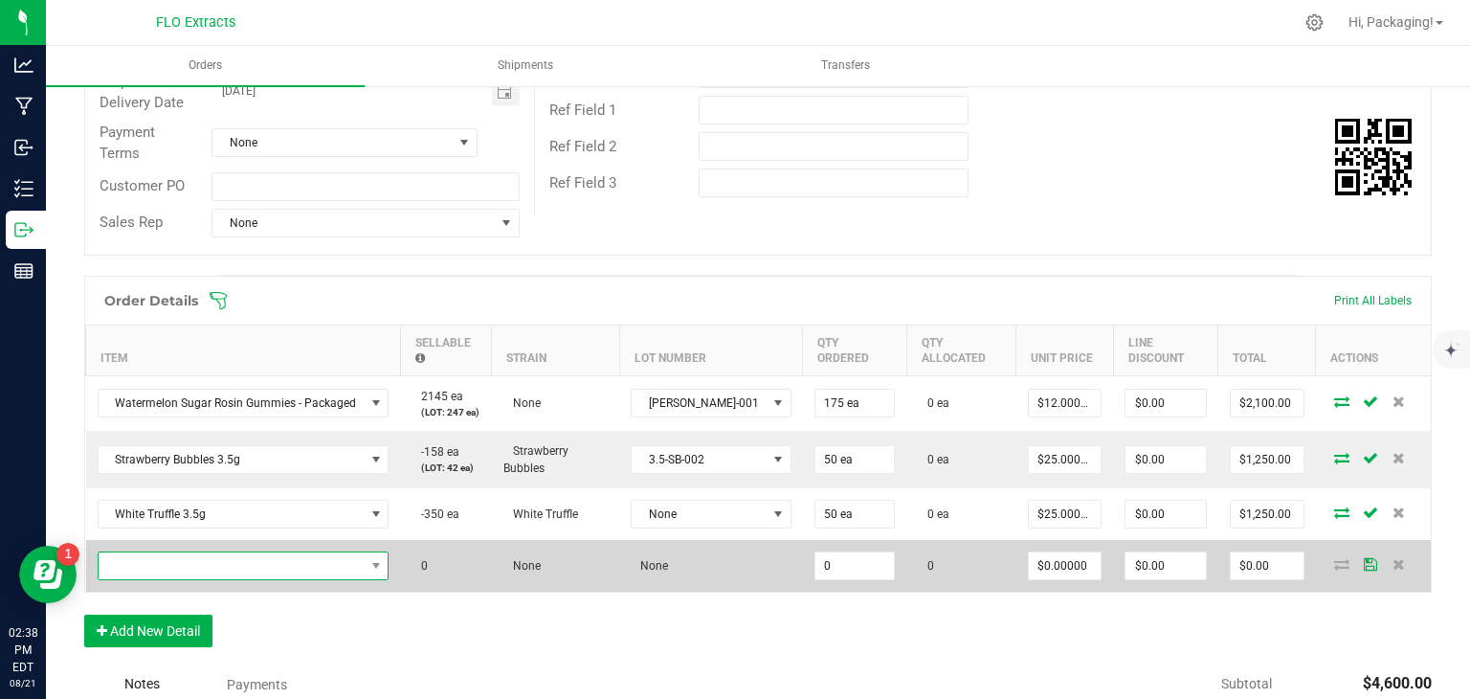
click at [191, 556] on span "NO DATA FOUND" at bounding box center [232, 565] width 266 height 27
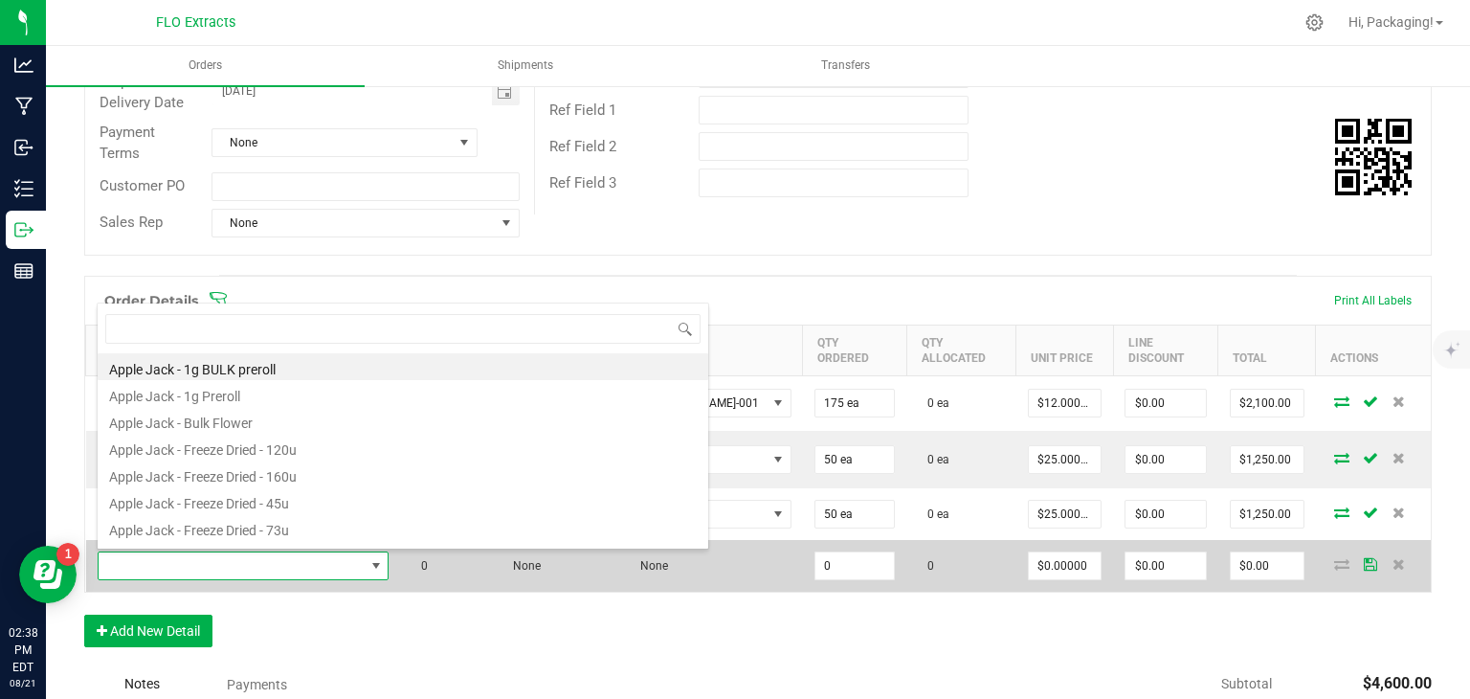
scroll to position [28, 287]
type input "PEACH MARASC"
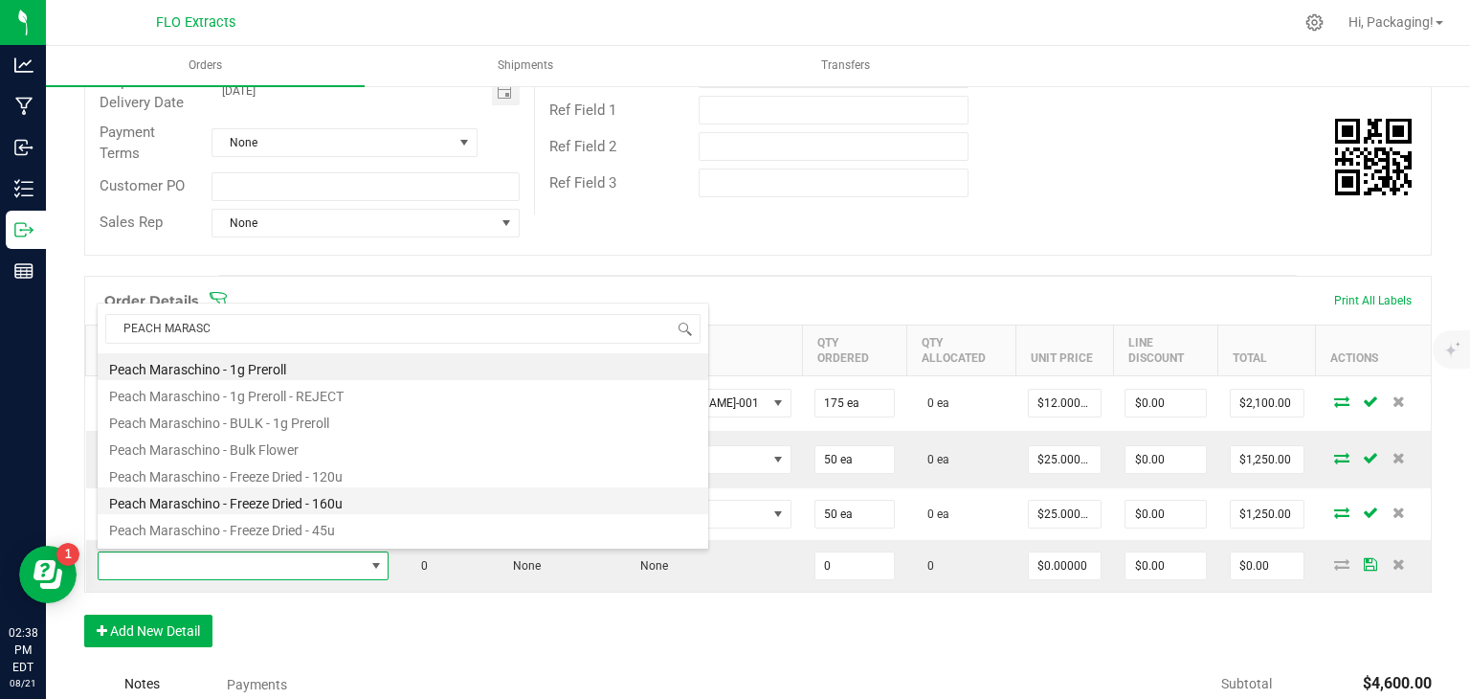
scroll to position [211, 0]
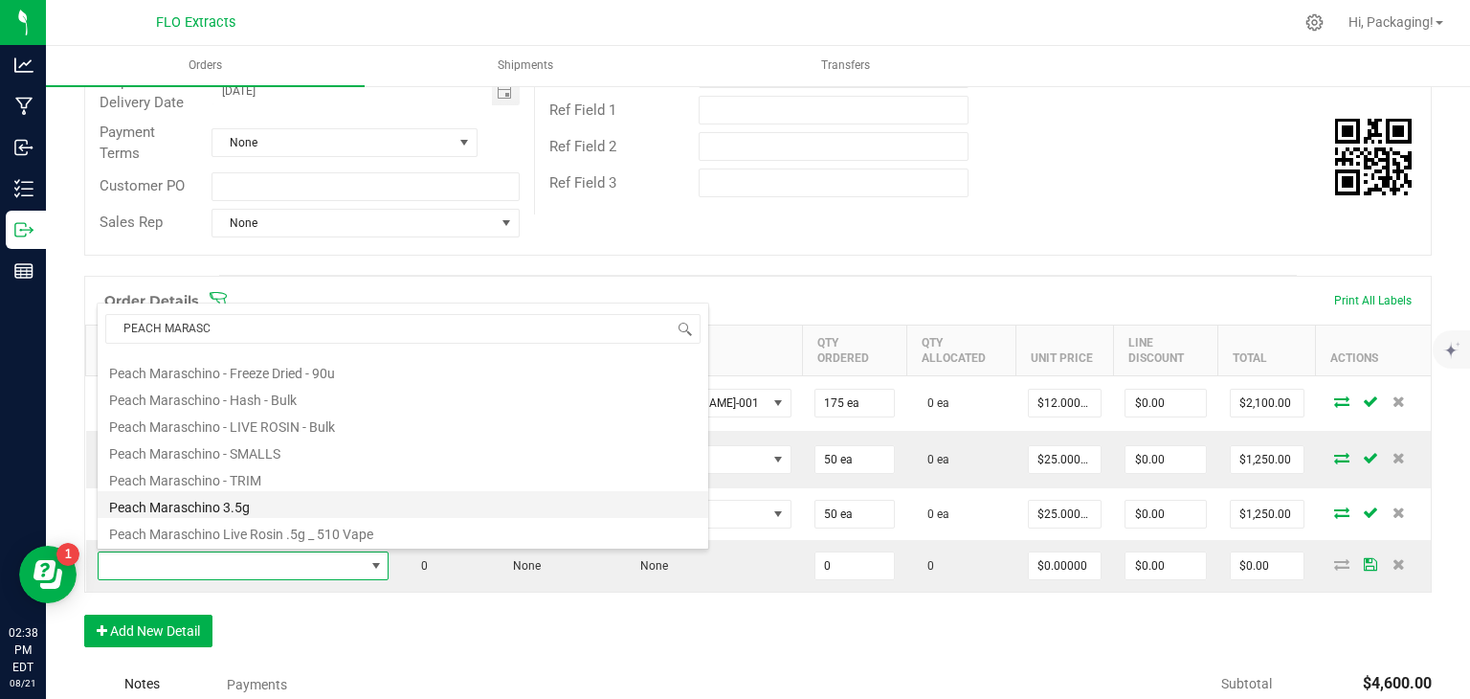
click at [271, 508] on li "Peach Maraschino 3.5g" at bounding box center [403, 504] width 611 height 27
type input "0 ea"
type input "$25.00000"
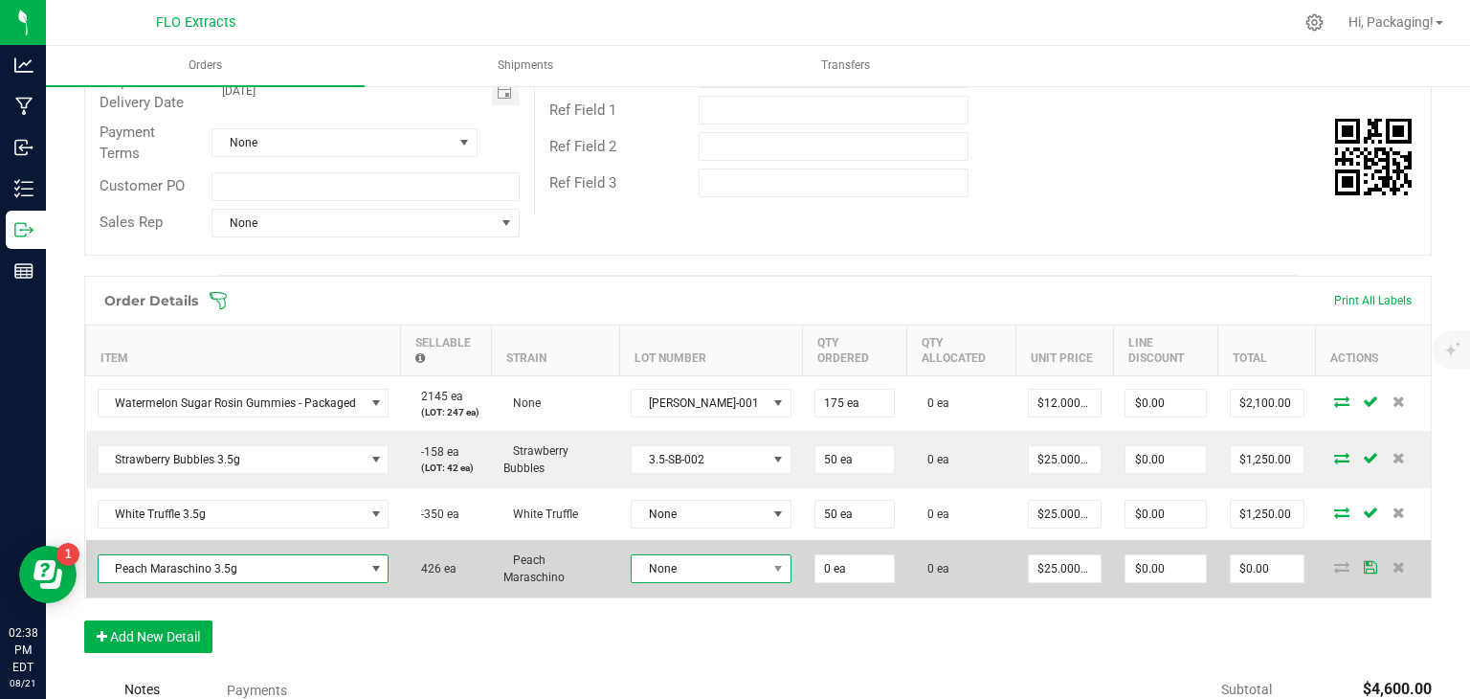
click at [702, 568] on span "None" at bounding box center [699, 568] width 135 height 27
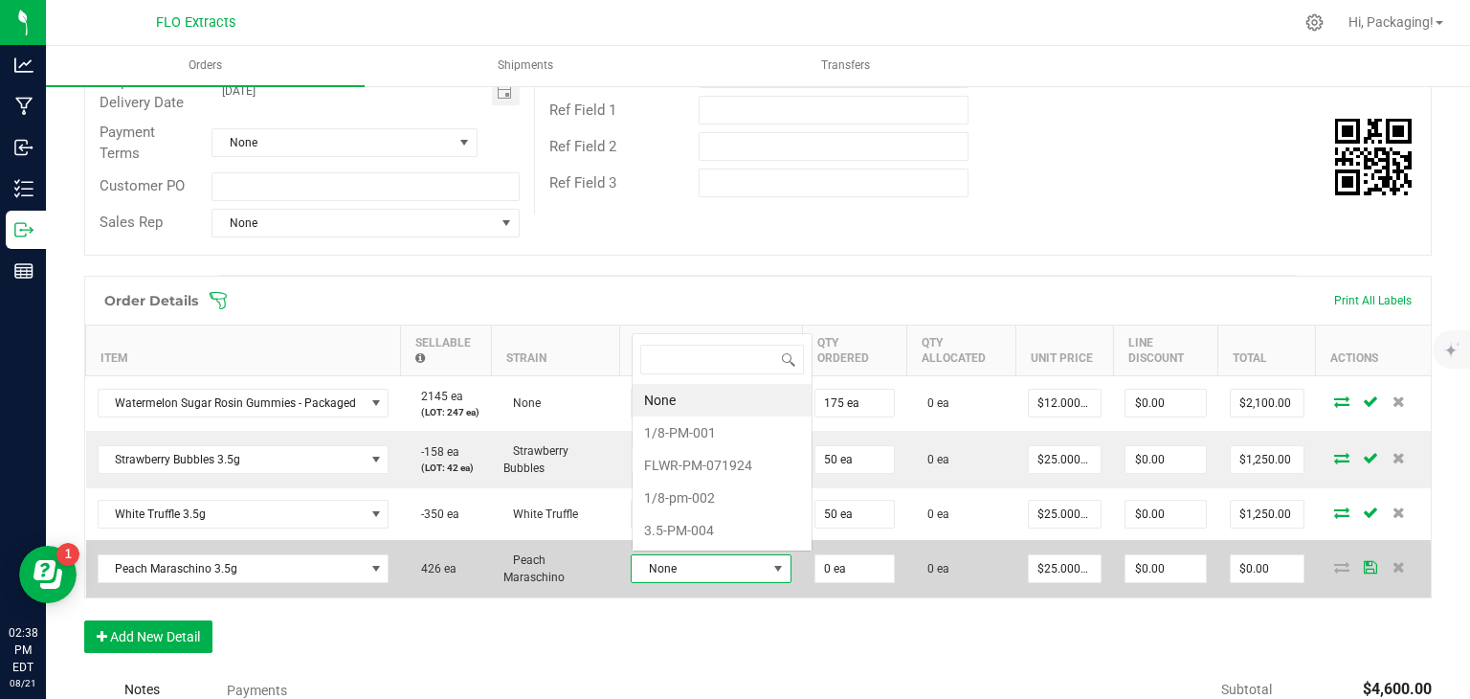
scroll to position [28, 107]
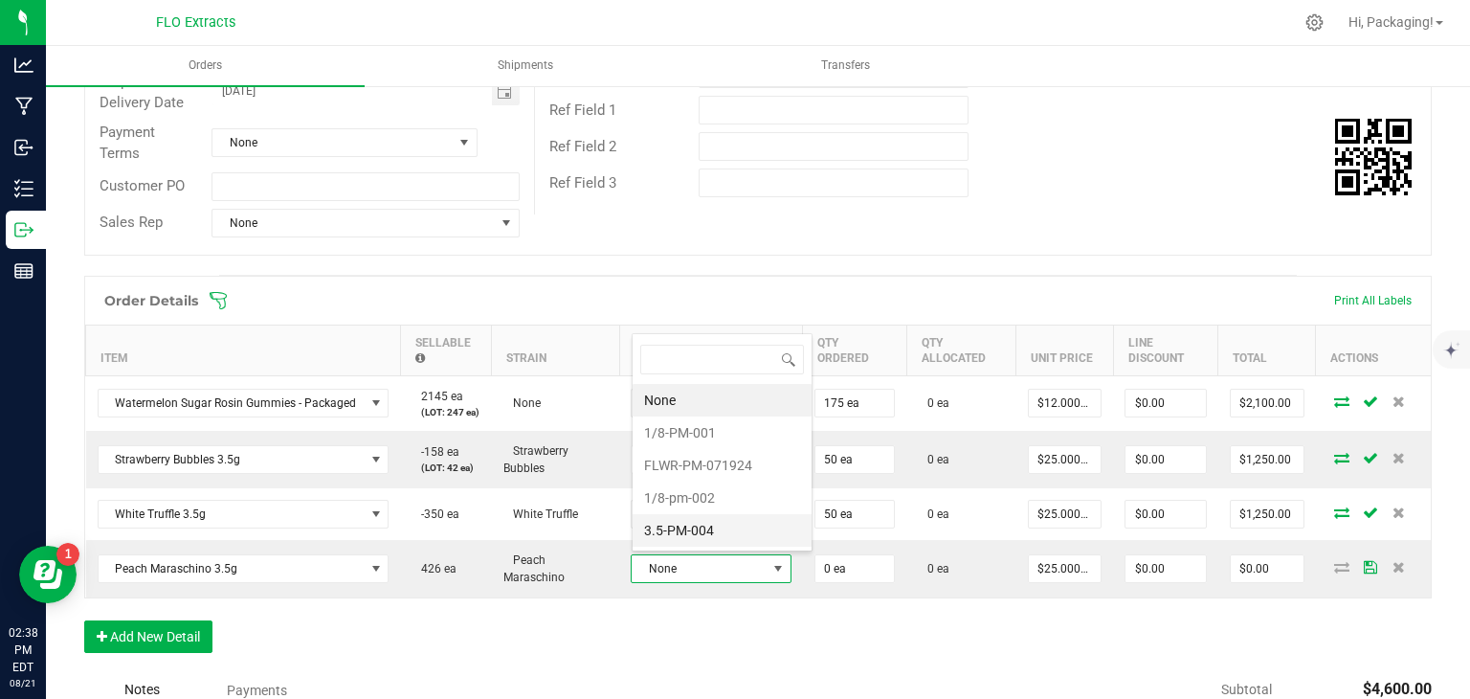
click at [701, 533] on li "3.5-PM-004" at bounding box center [722, 530] width 179 height 33
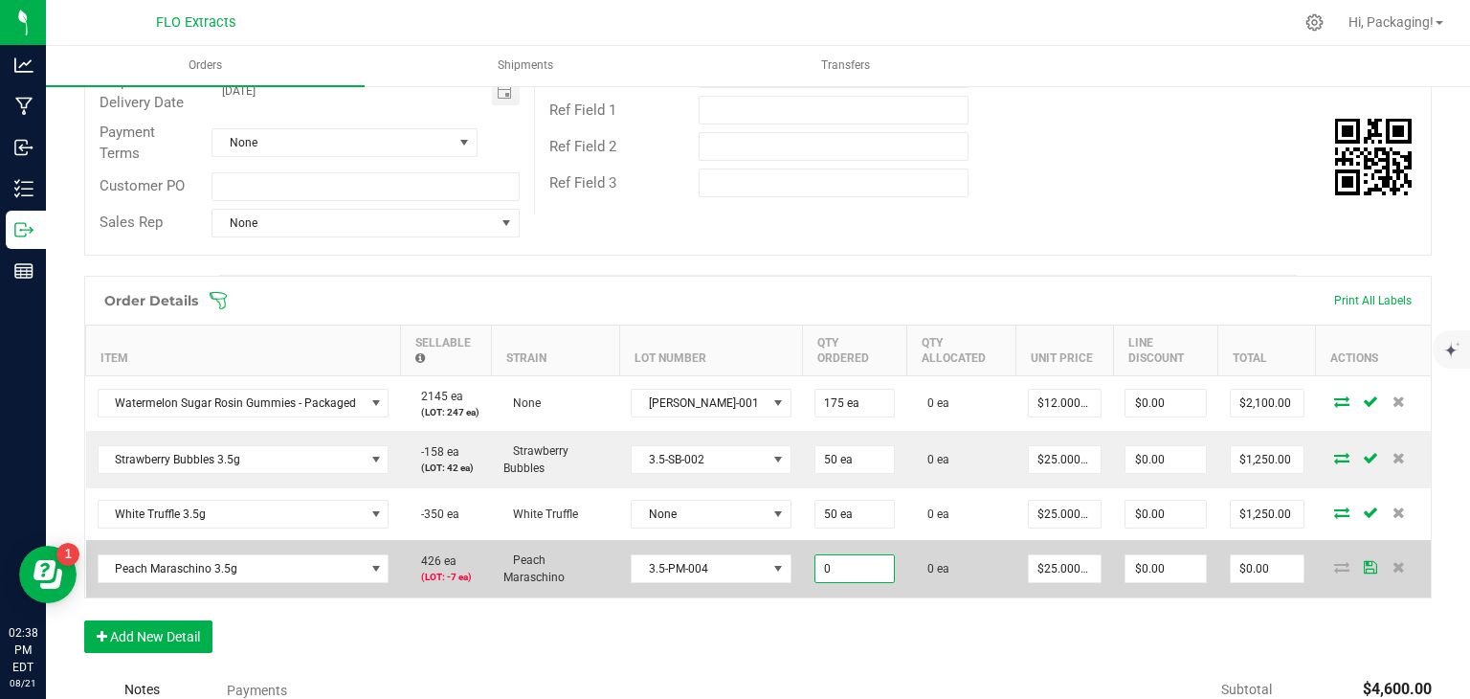
click at [816, 567] on input "0" at bounding box center [854, 568] width 78 height 27
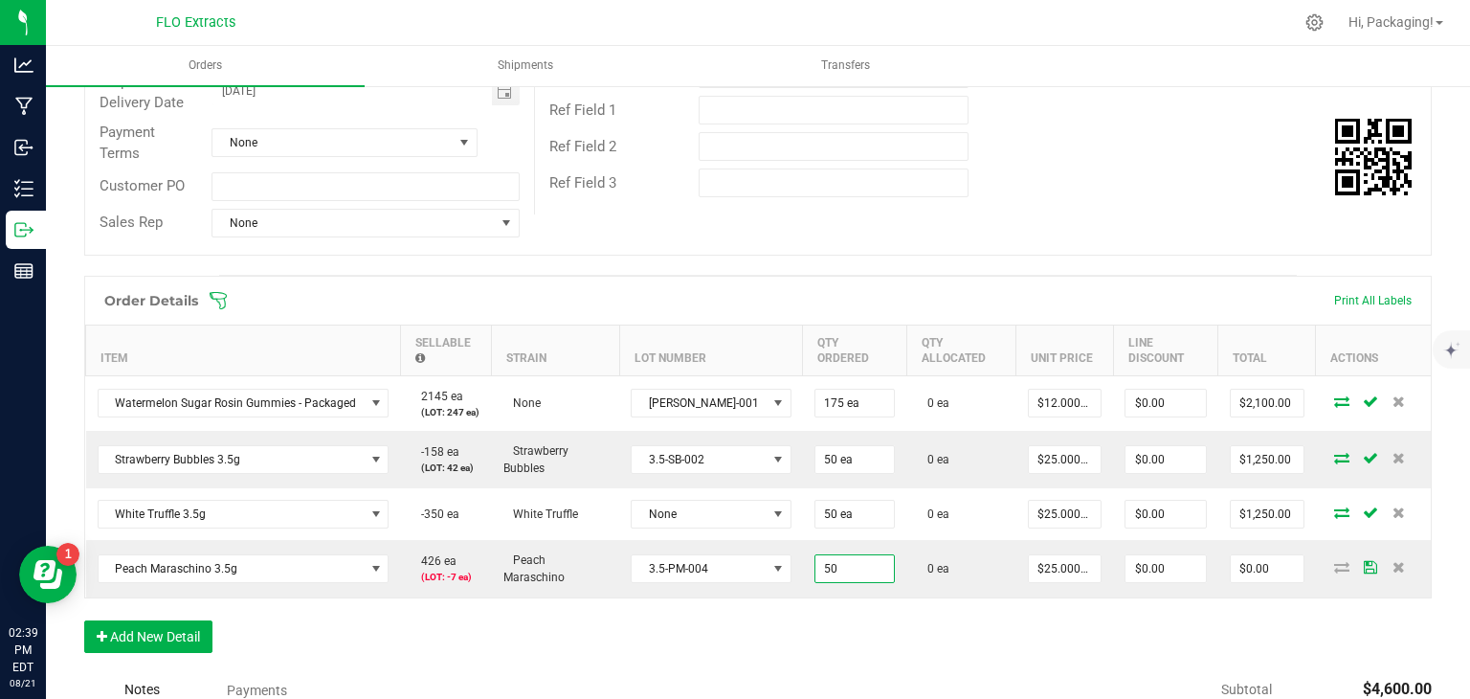
type input "50 ea"
type input "$1,250.00"
click at [812, 626] on div "Order Details Print All Labels Item Sellable Strain Lot Number Qty Ordered Qty …" at bounding box center [758, 474] width 1348 height 396
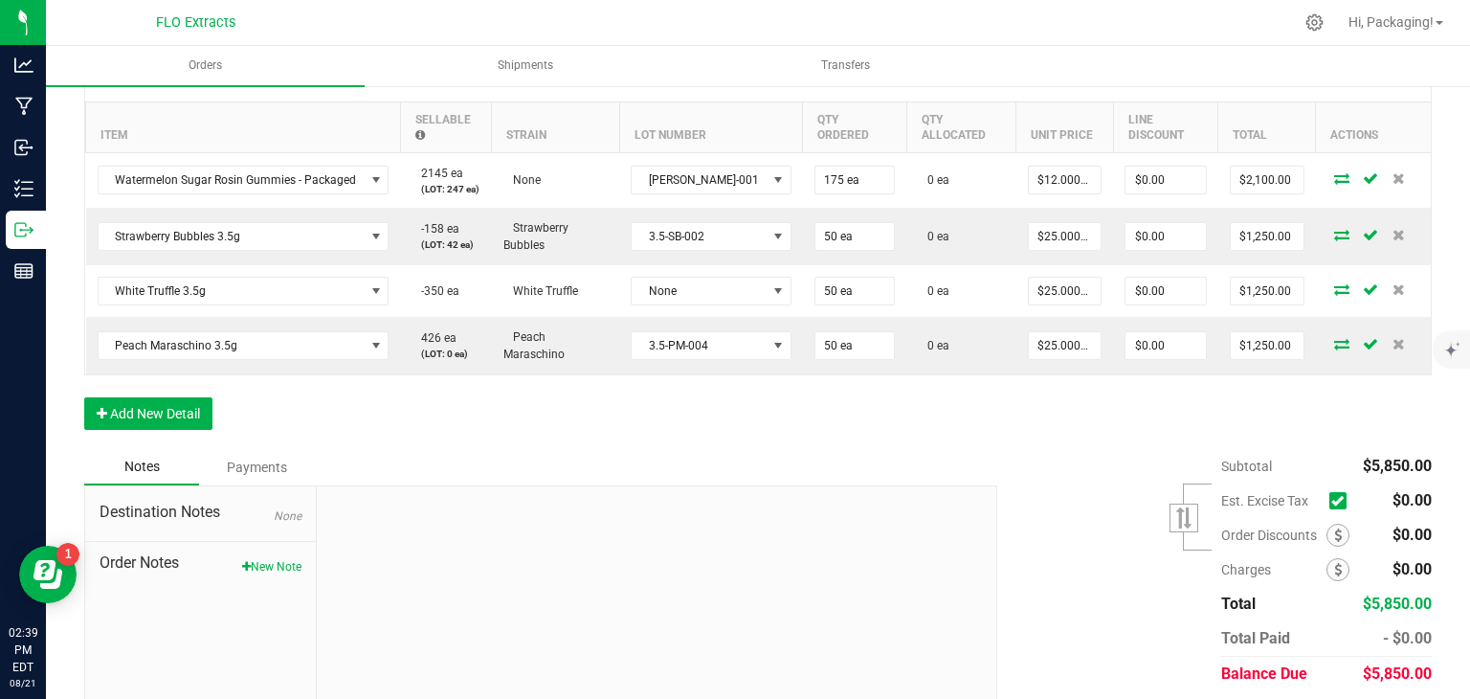
scroll to position [536, 0]
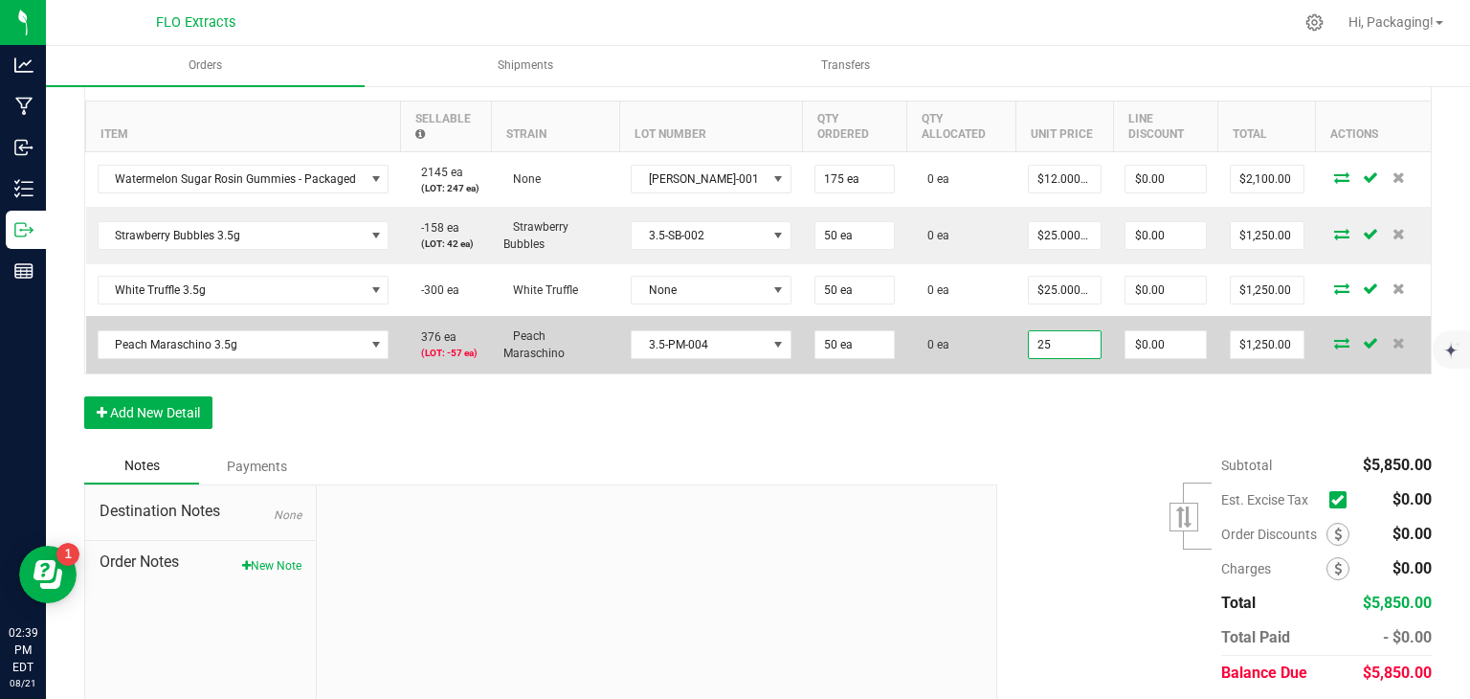
click at [1035, 342] on input "25" at bounding box center [1065, 344] width 73 height 27
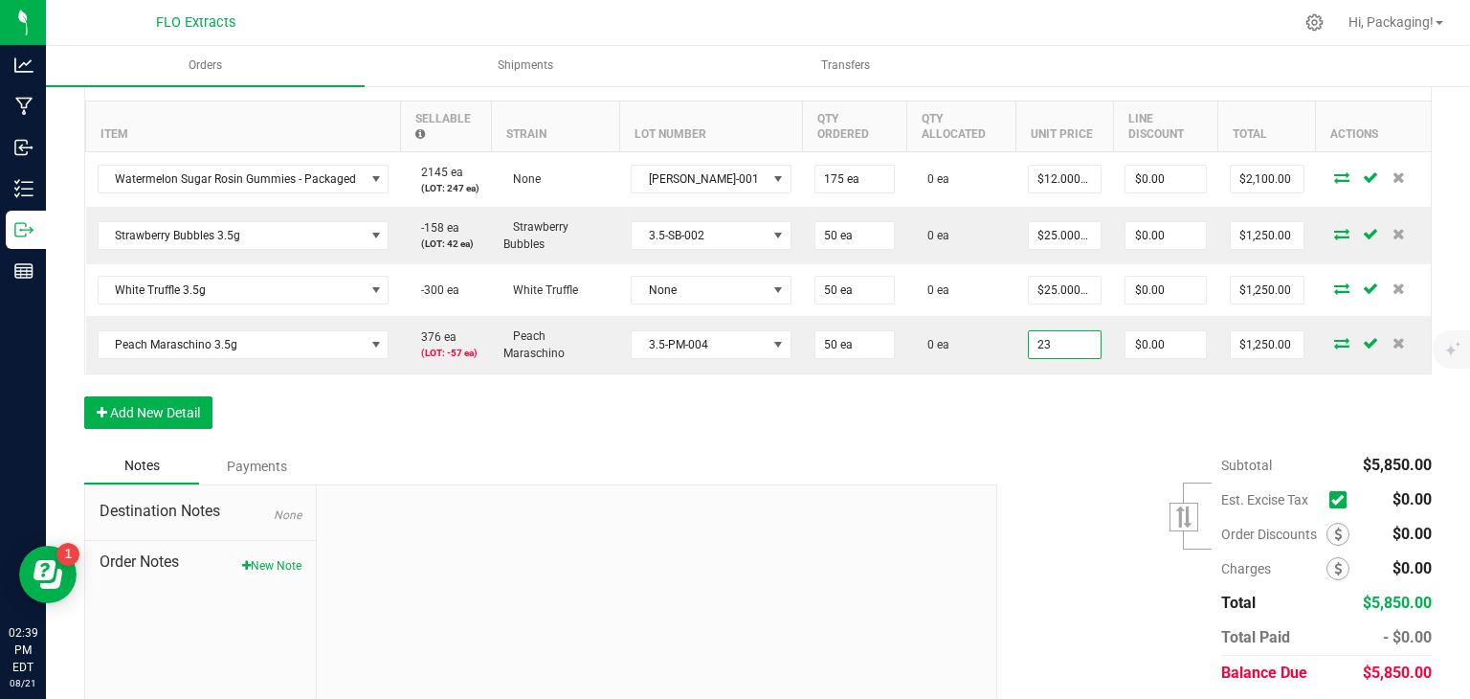
type input "$23.00000"
type input "$1,150.00"
click at [981, 406] on div "Order Details Print All Labels Item Sellable Strain Lot Number Qty Ordered Qty …" at bounding box center [758, 250] width 1348 height 396
click at [153, 422] on button "Add New Detail" at bounding box center [148, 412] width 128 height 33
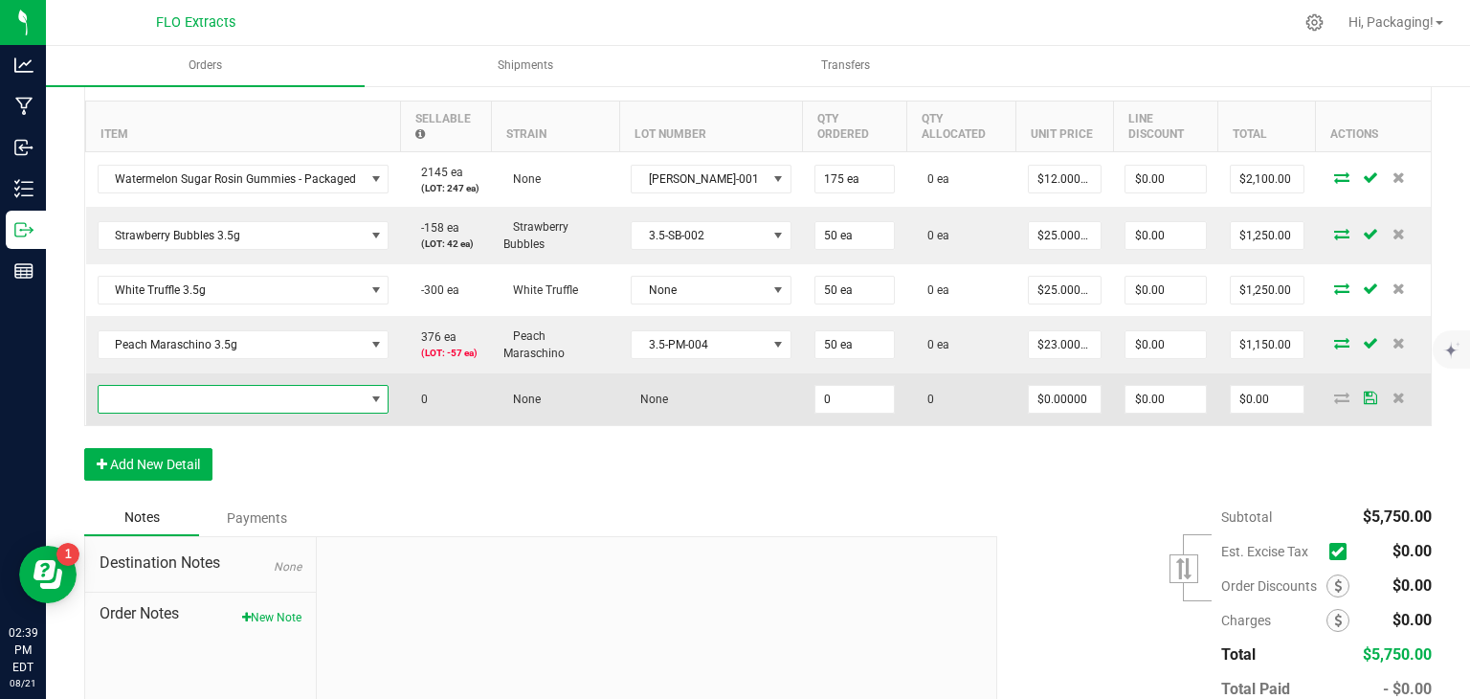
click at [244, 395] on span "NO DATA FOUND" at bounding box center [232, 399] width 266 height 27
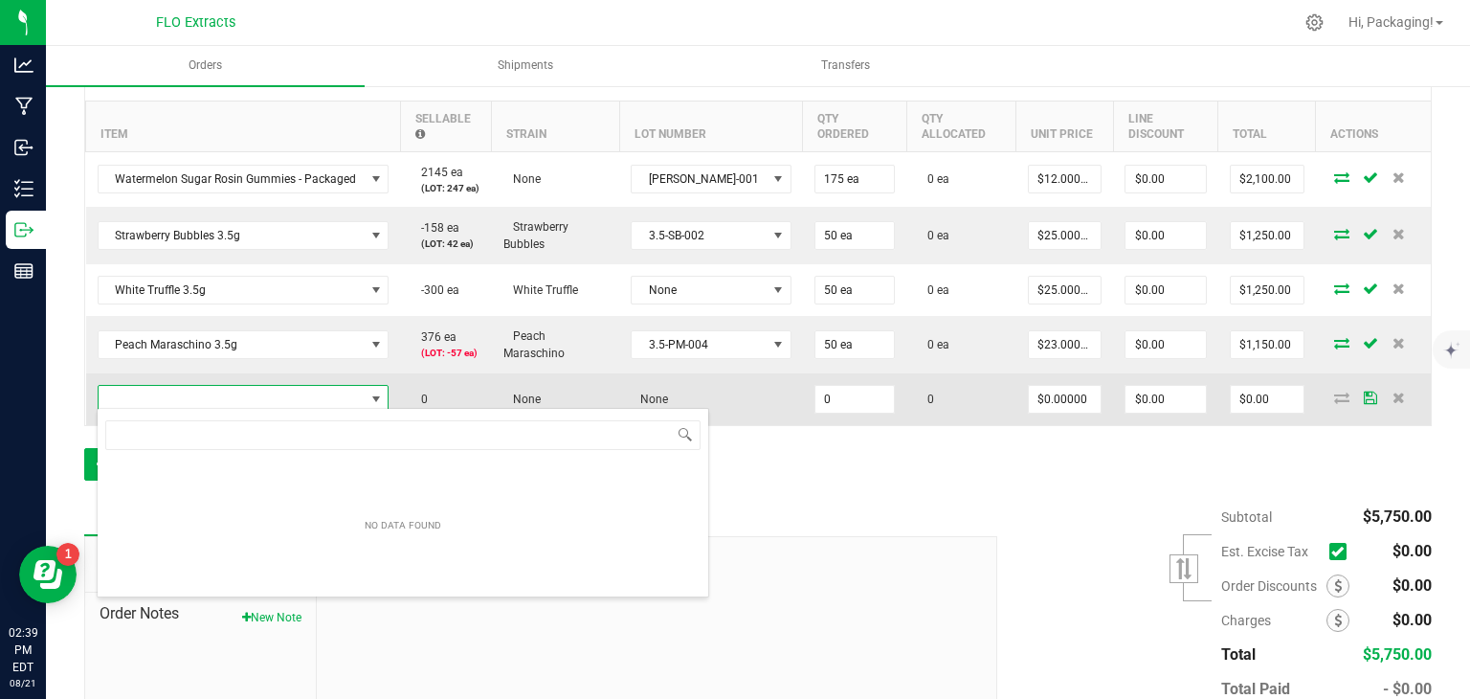
scroll to position [28, 287]
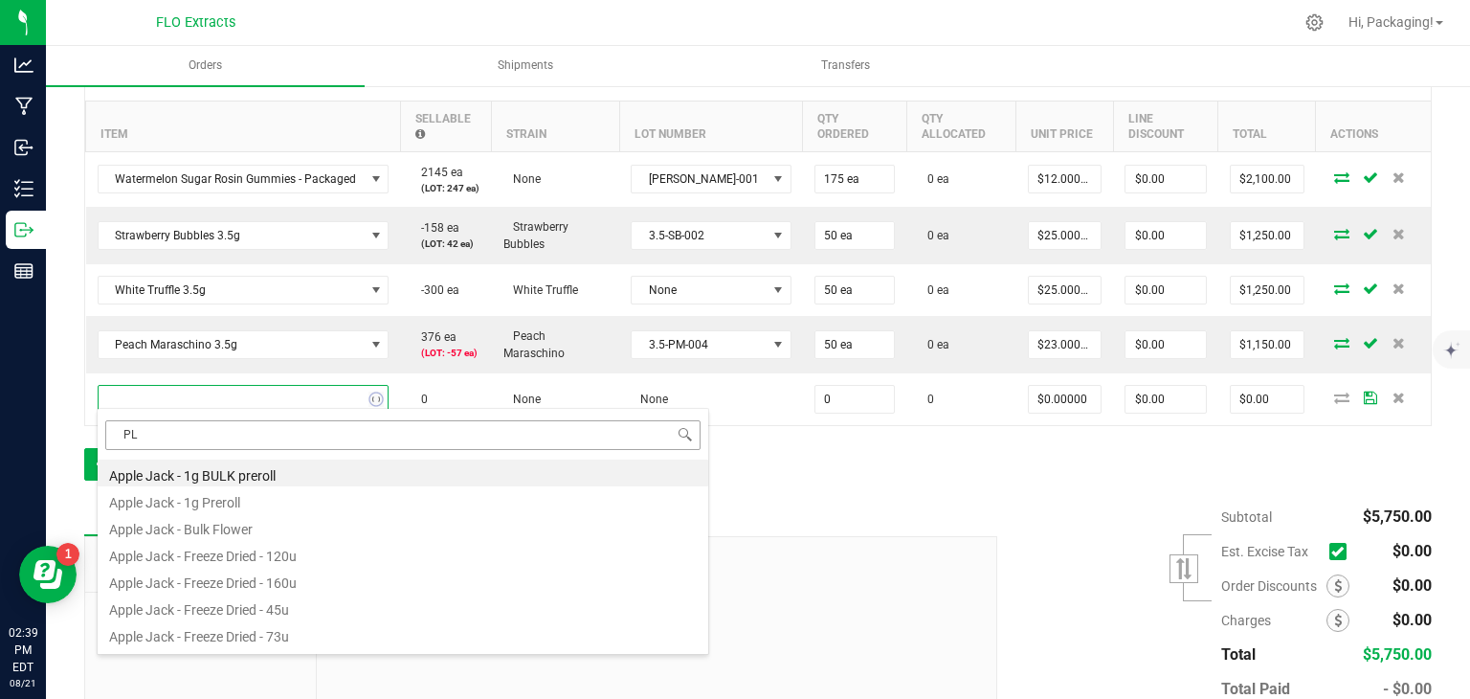
type input "P"
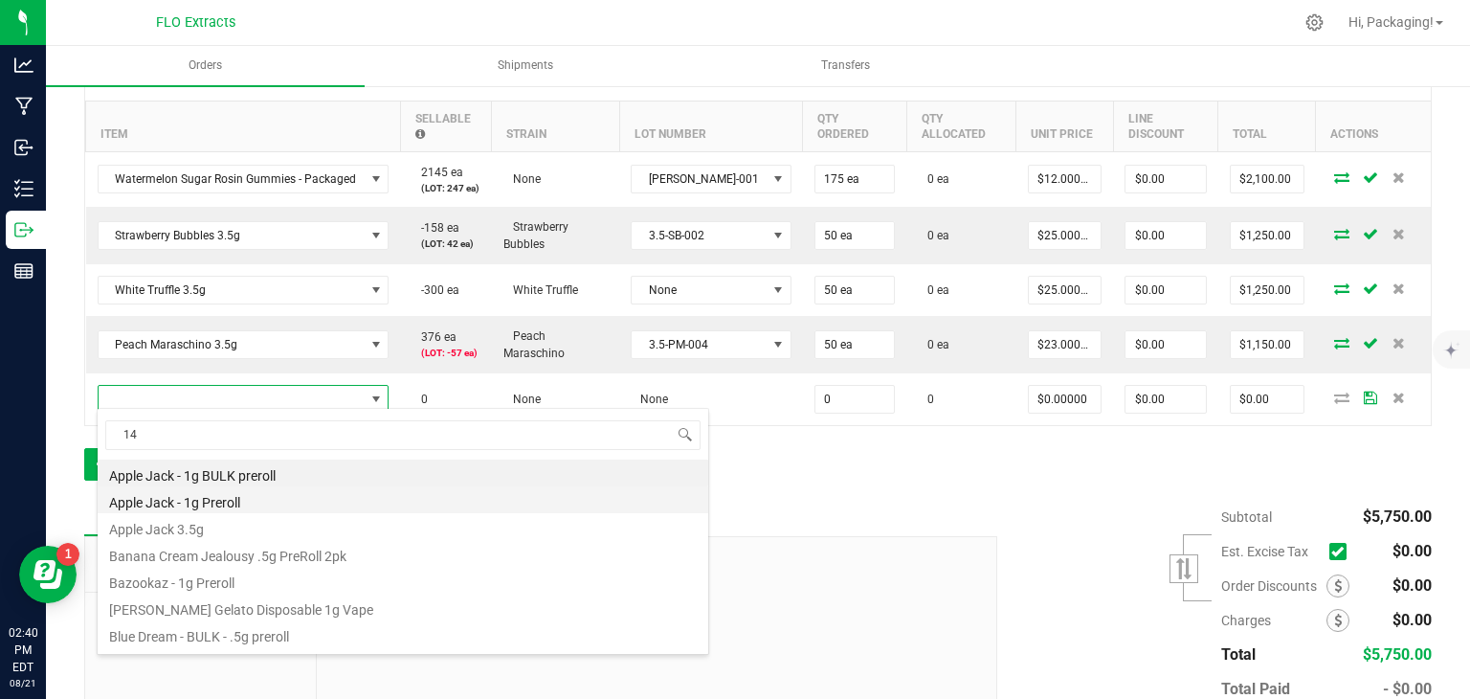
type input "14G"
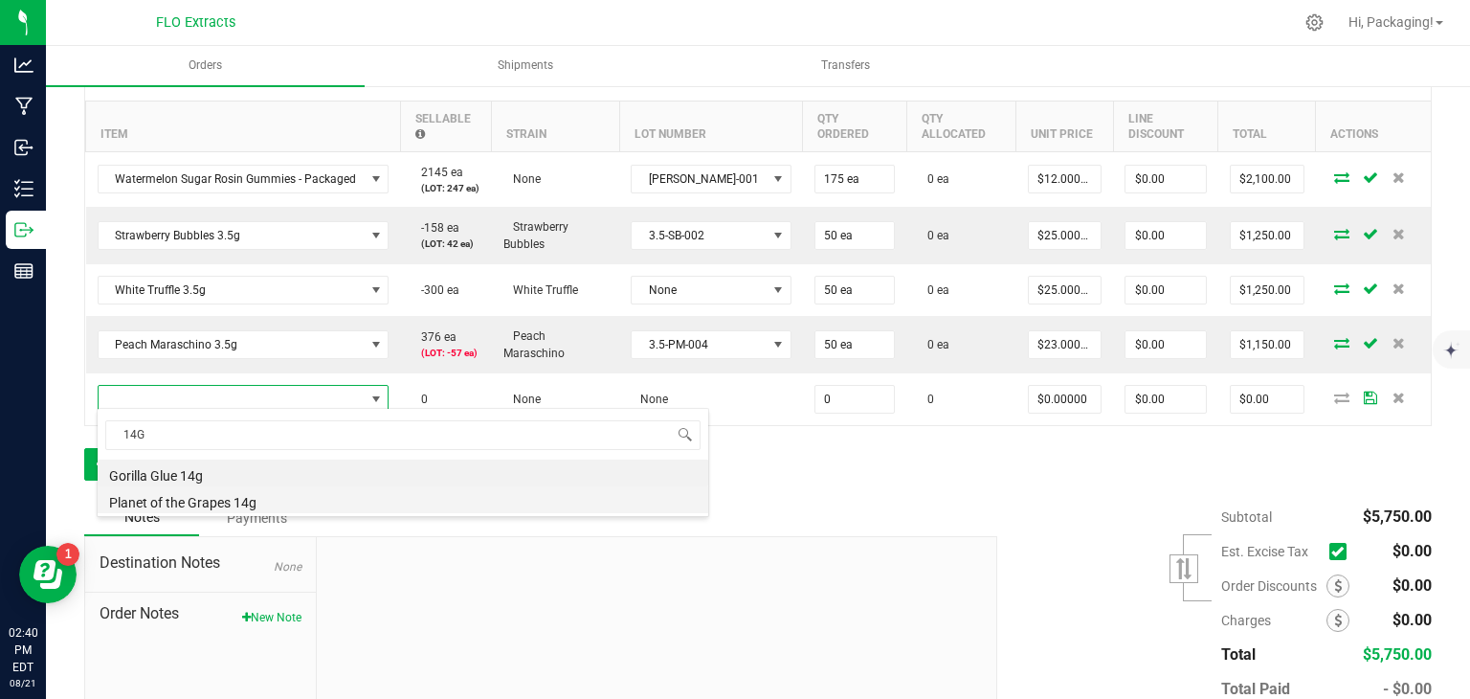
click at [268, 507] on li "Planet of the Grapes 14g" at bounding box center [403, 499] width 611 height 27
type input "0 ea"
type input "$58.00000"
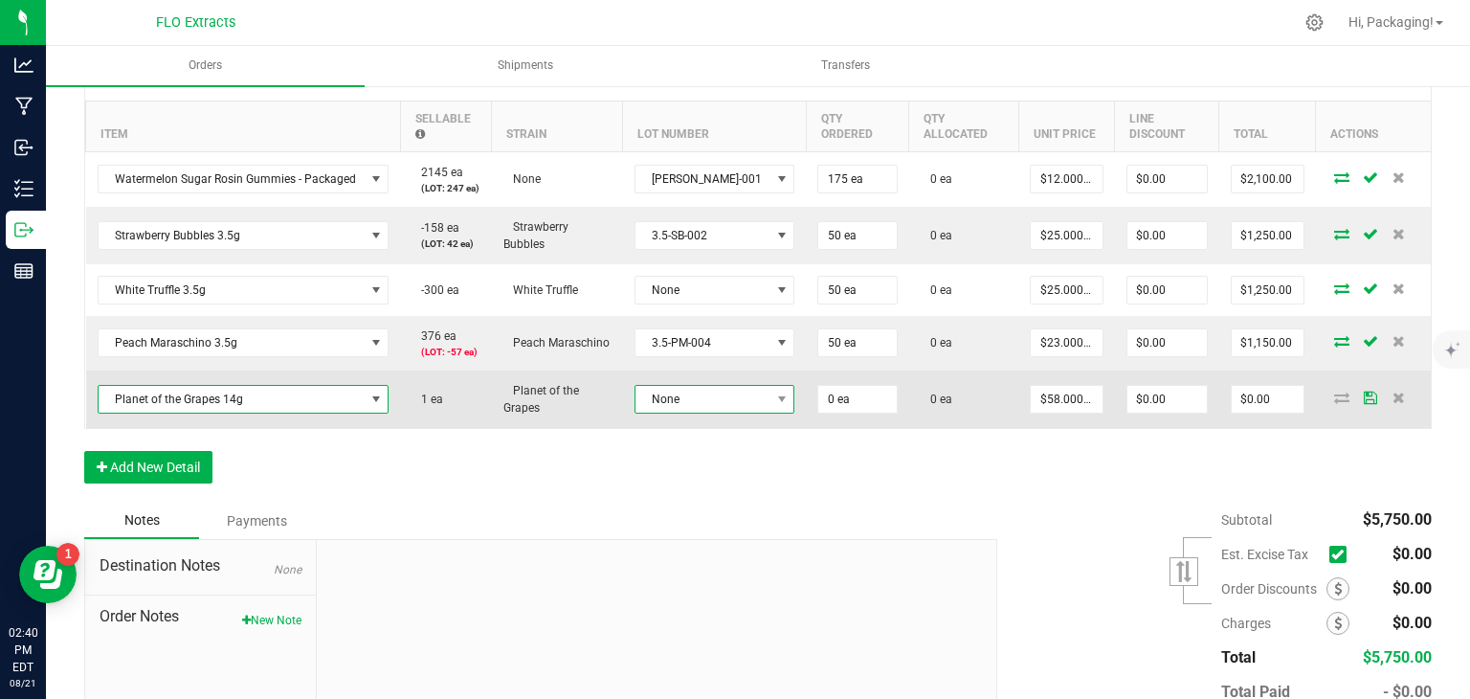
click at [683, 399] on span "None" at bounding box center [703, 399] width 135 height 27
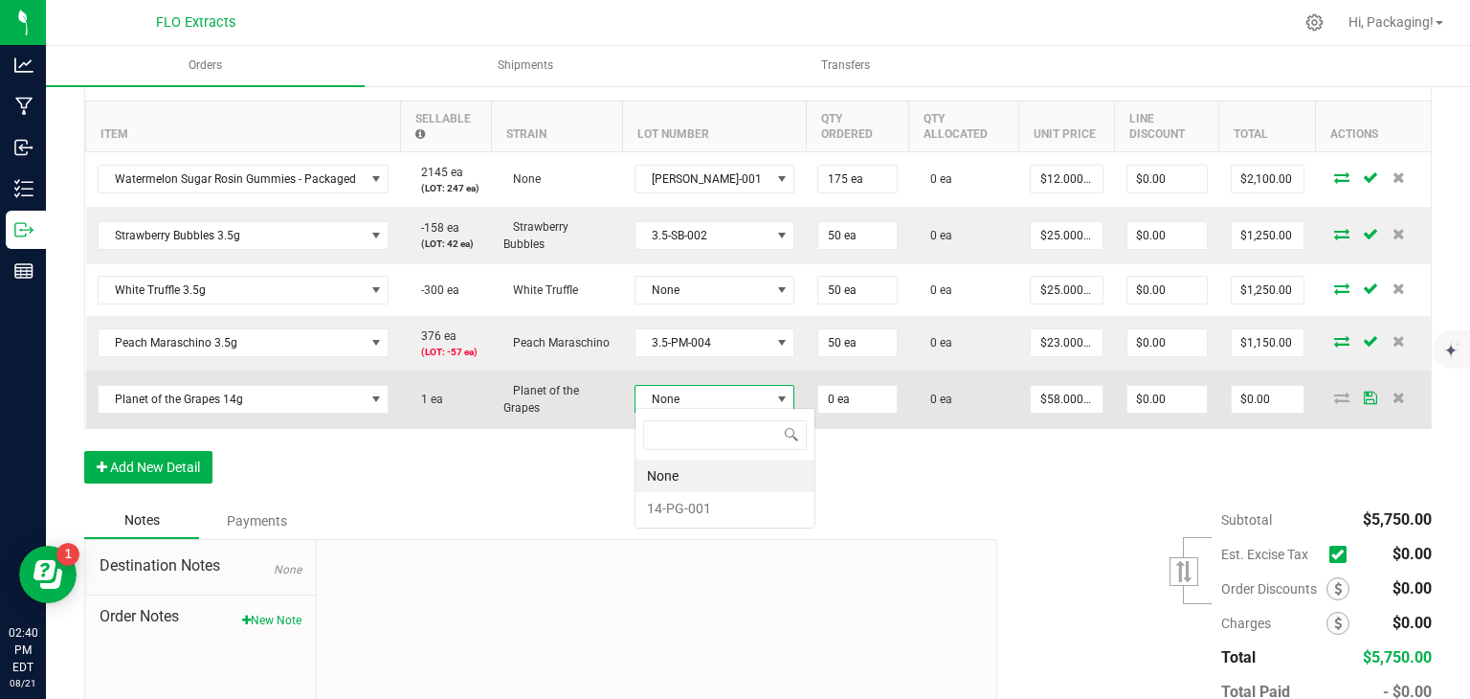
scroll to position [28, 108]
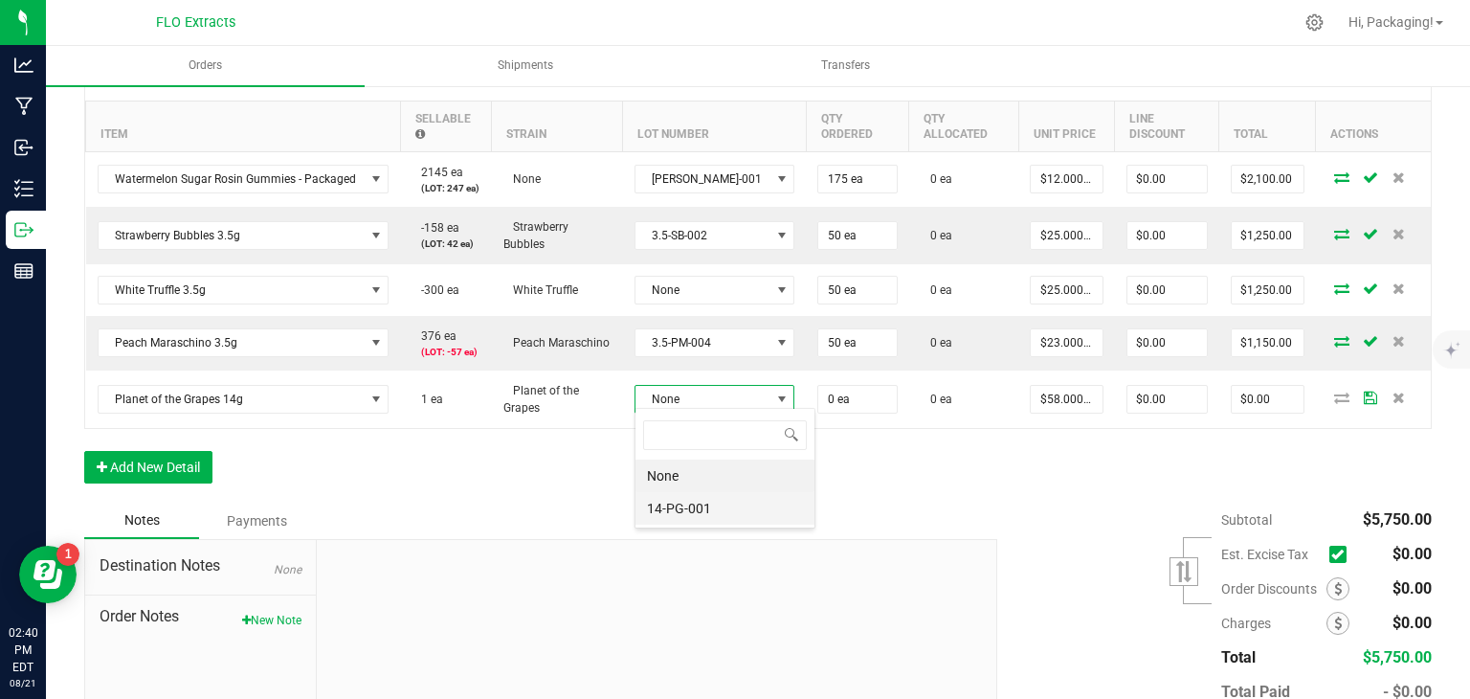
click at [680, 506] on li "14-PG-001" at bounding box center [725, 508] width 179 height 33
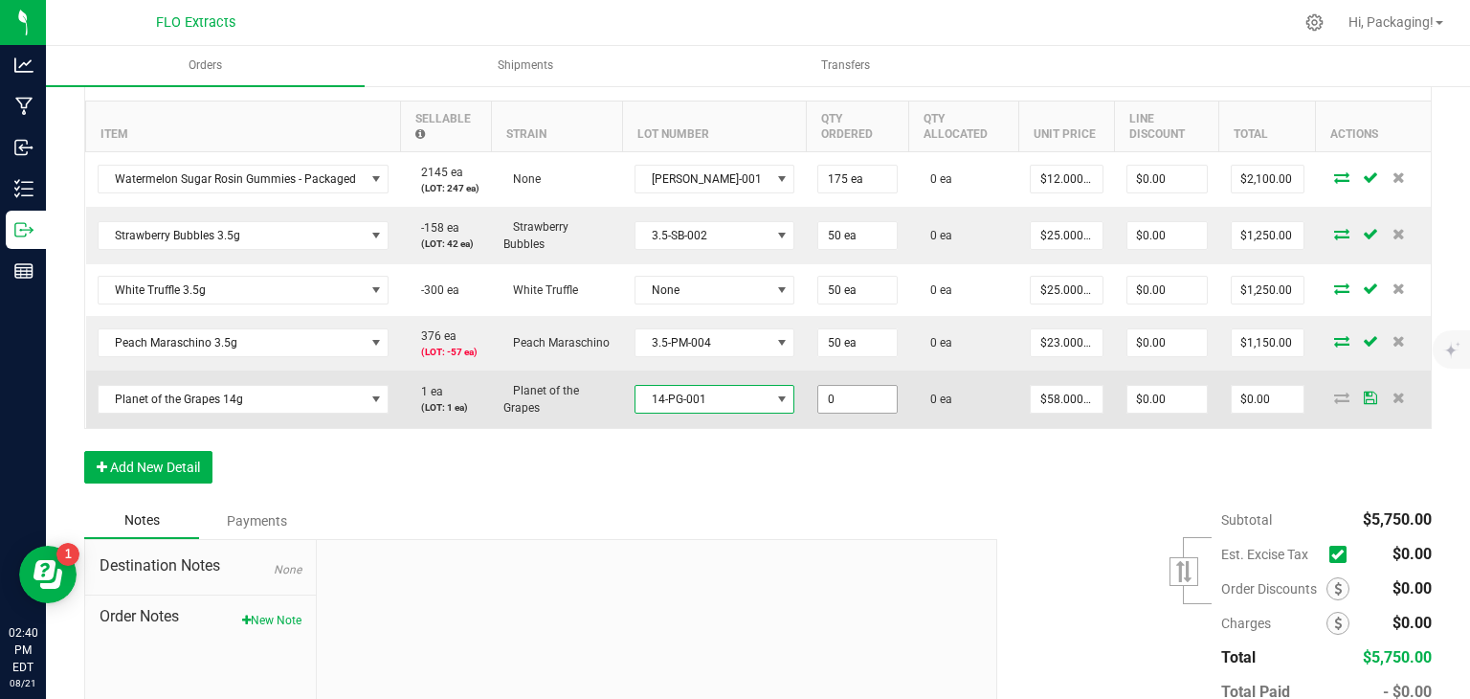
click at [818, 395] on input "0" at bounding box center [857, 399] width 78 height 27
type input "10 ea"
type input "58"
type input "$580.00"
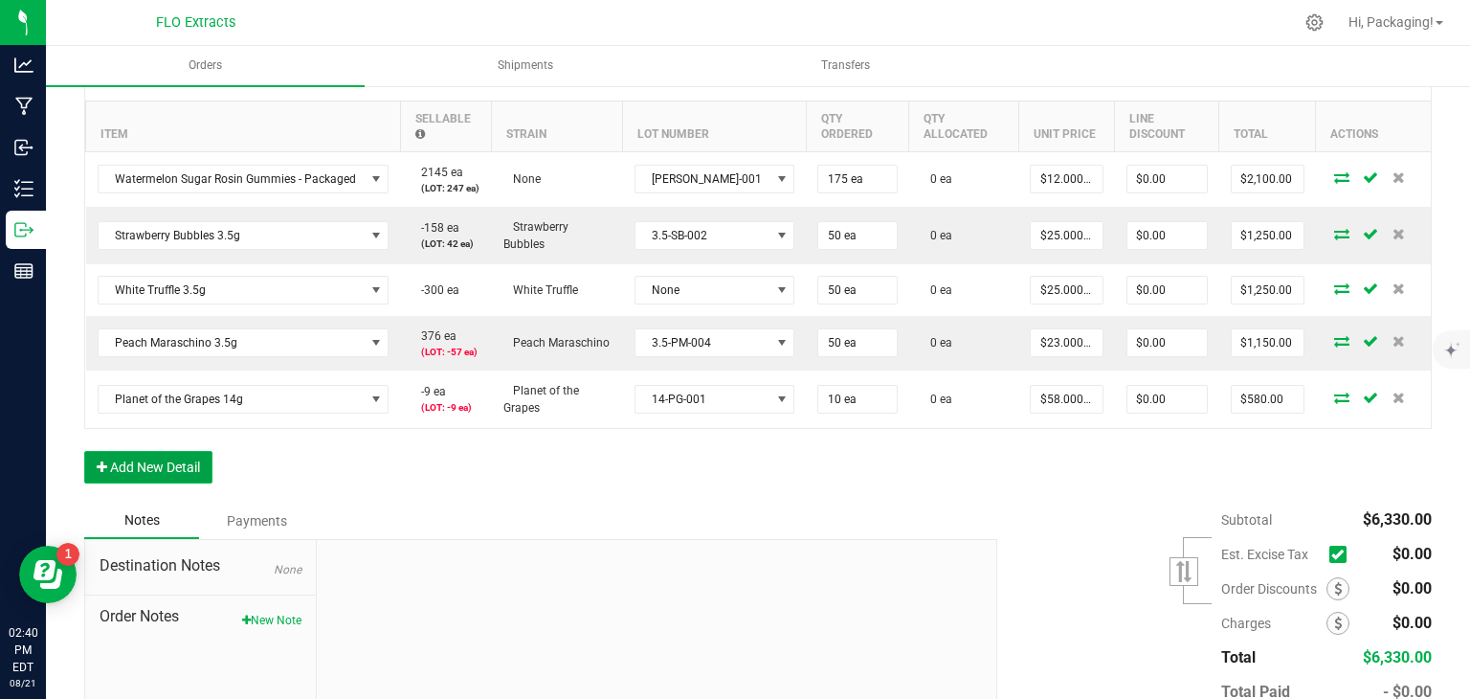
click at [174, 462] on button "Add New Detail" at bounding box center [148, 467] width 128 height 33
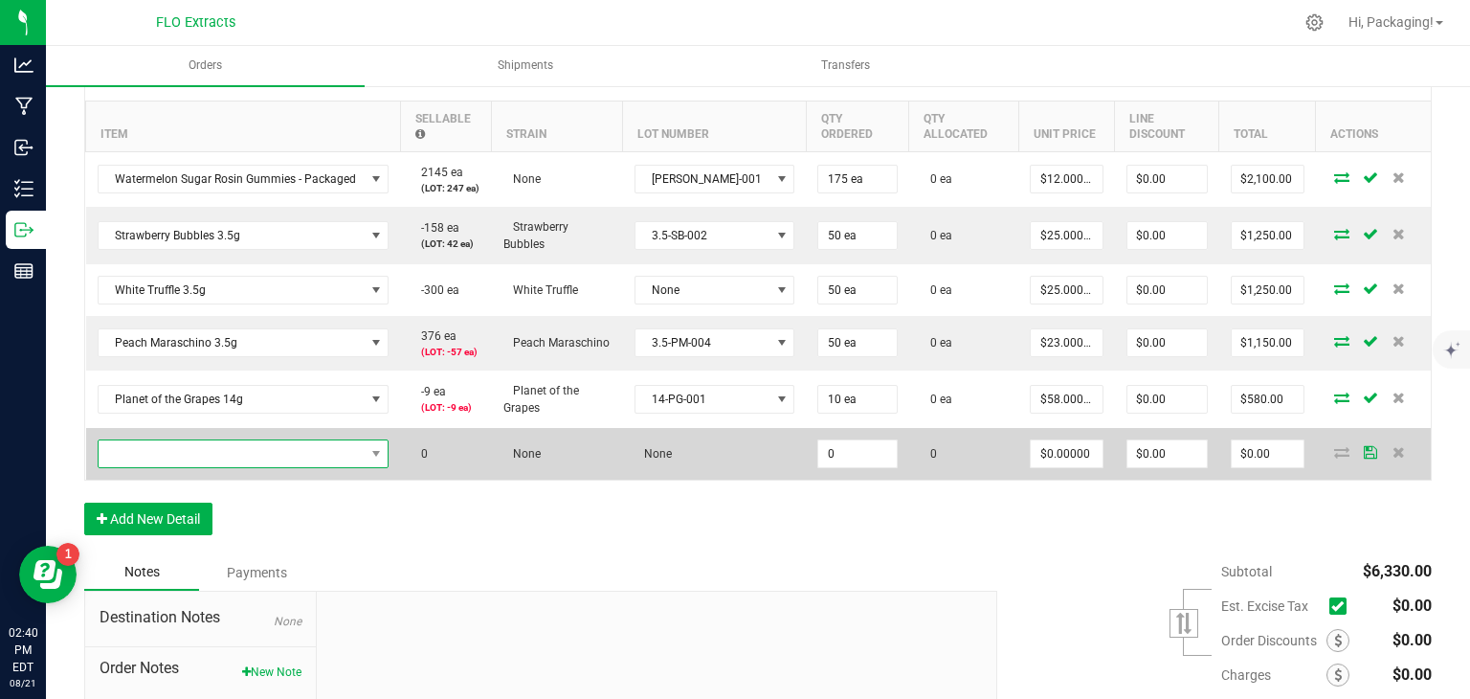
click at [200, 445] on span "NO DATA FOUND" at bounding box center [232, 453] width 266 height 27
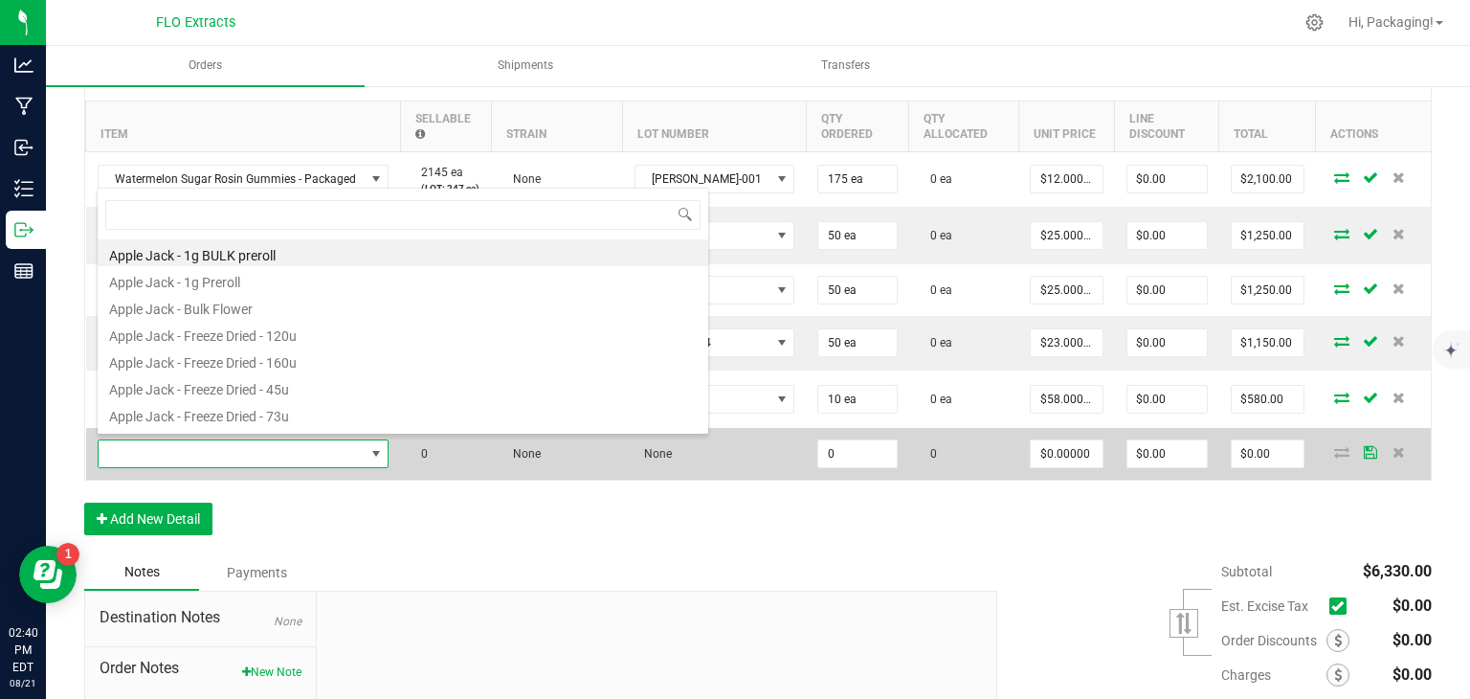
scroll to position [28, 287]
type input "LILAC DIESEL"
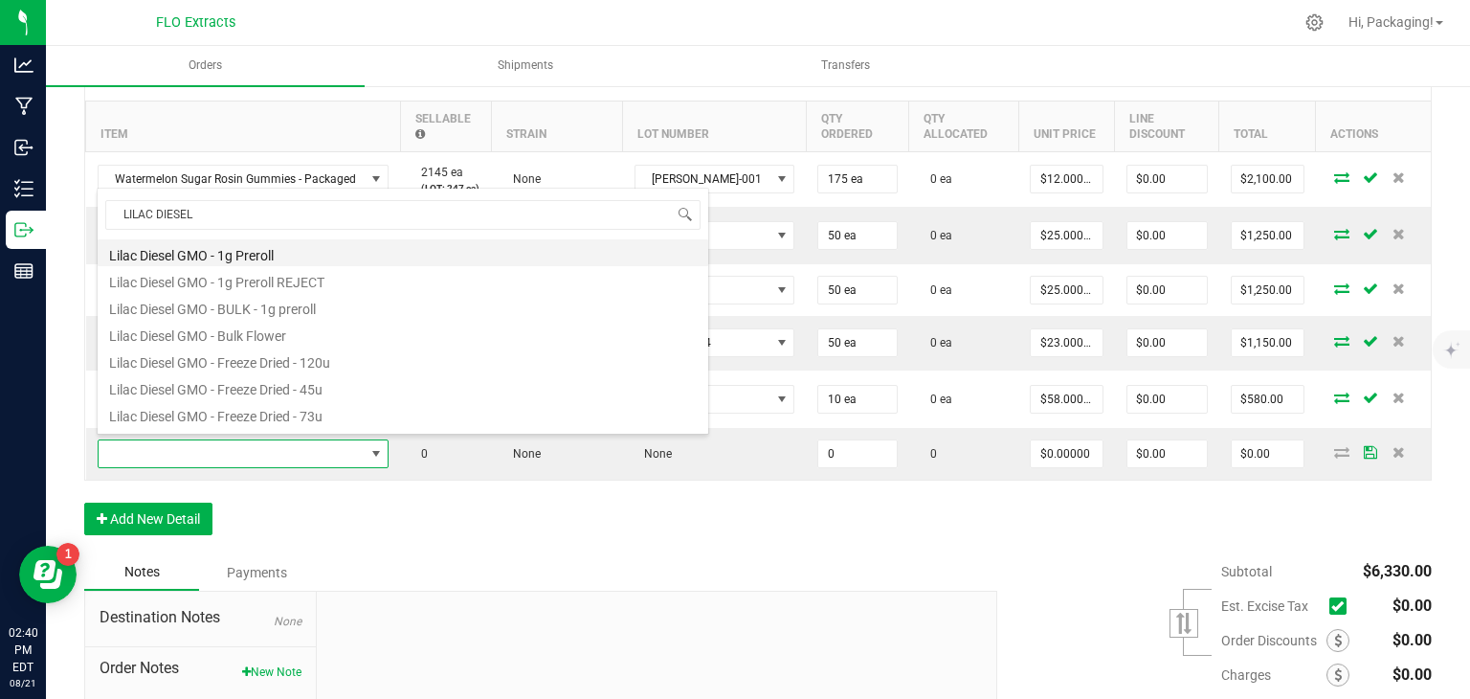
click at [210, 254] on li "Lilac Diesel GMO - 1g Preroll" at bounding box center [403, 252] width 611 height 27
type input "0 ea"
type input "$6.50000"
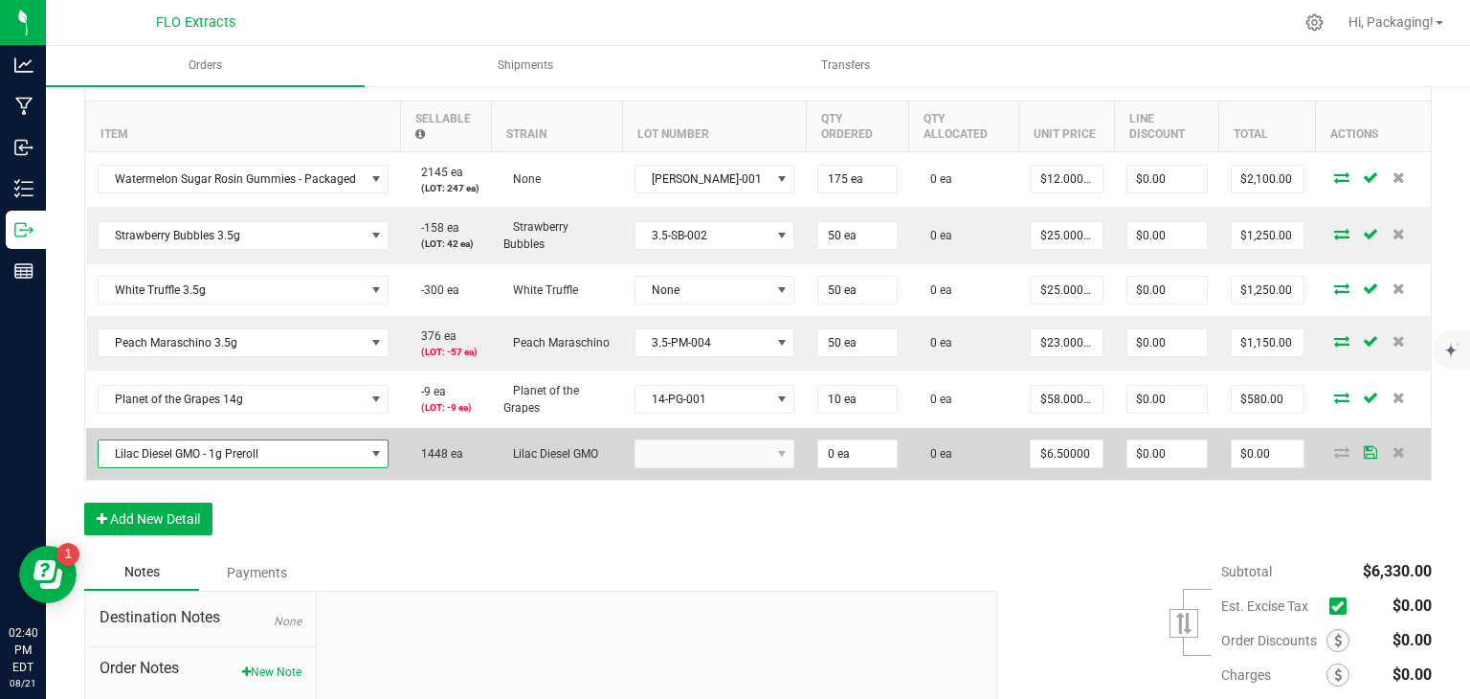
click at [698, 453] on kendo-dropdownlist at bounding box center [715, 453] width 161 height 29
click at [818, 445] on input "0" at bounding box center [857, 453] width 78 height 27
type input "25 ea"
type input "$162.50"
click at [730, 449] on kendo-dropdownlist at bounding box center [715, 453] width 161 height 29
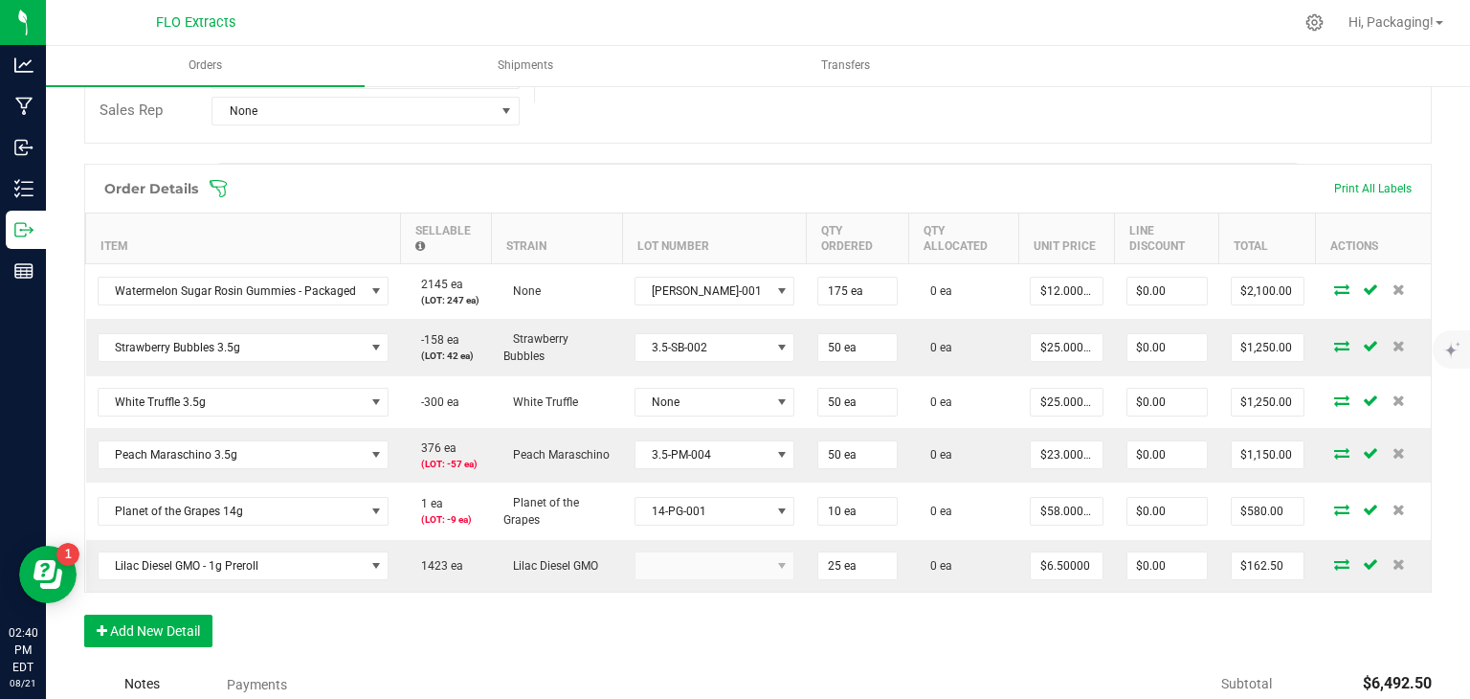
scroll to position [699, 0]
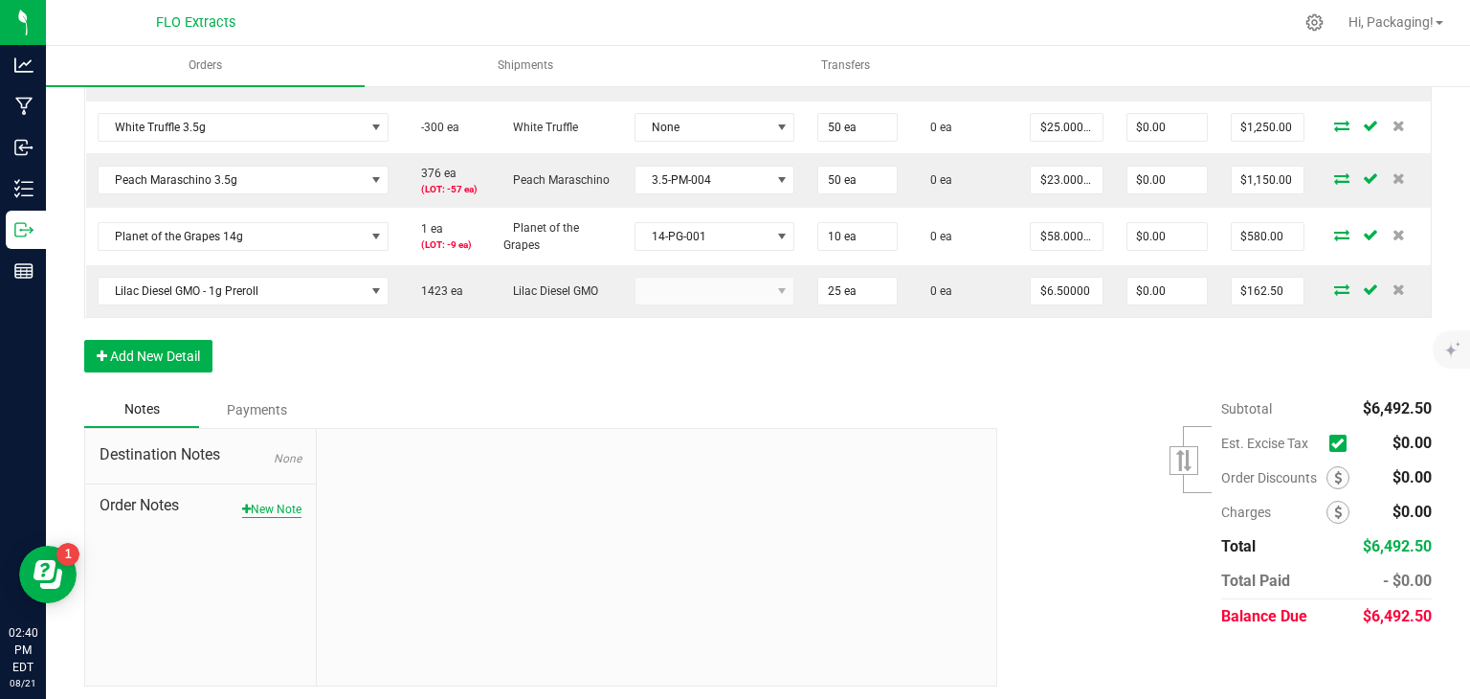
click at [276, 501] on button "New Note" at bounding box center [271, 509] width 59 height 17
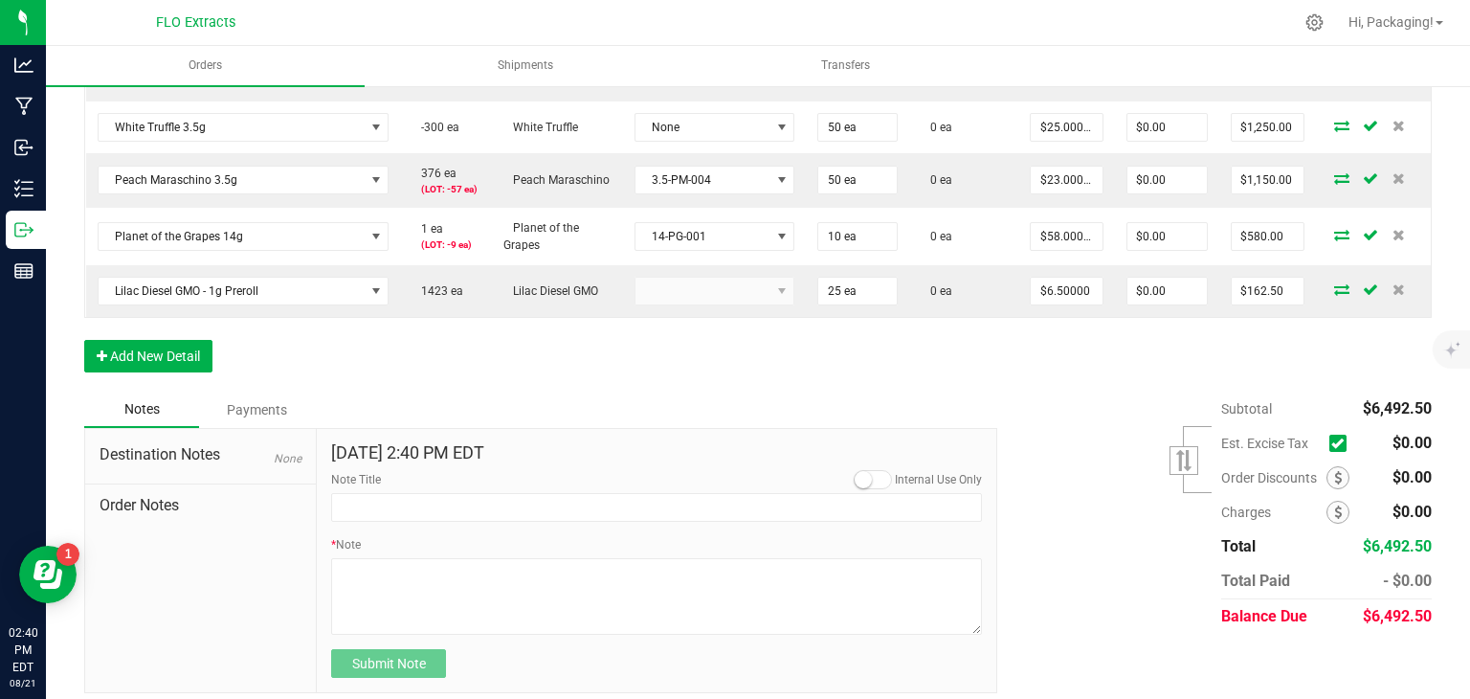
click at [876, 477] on span at bounding box center [873, 479] width 38 height 19
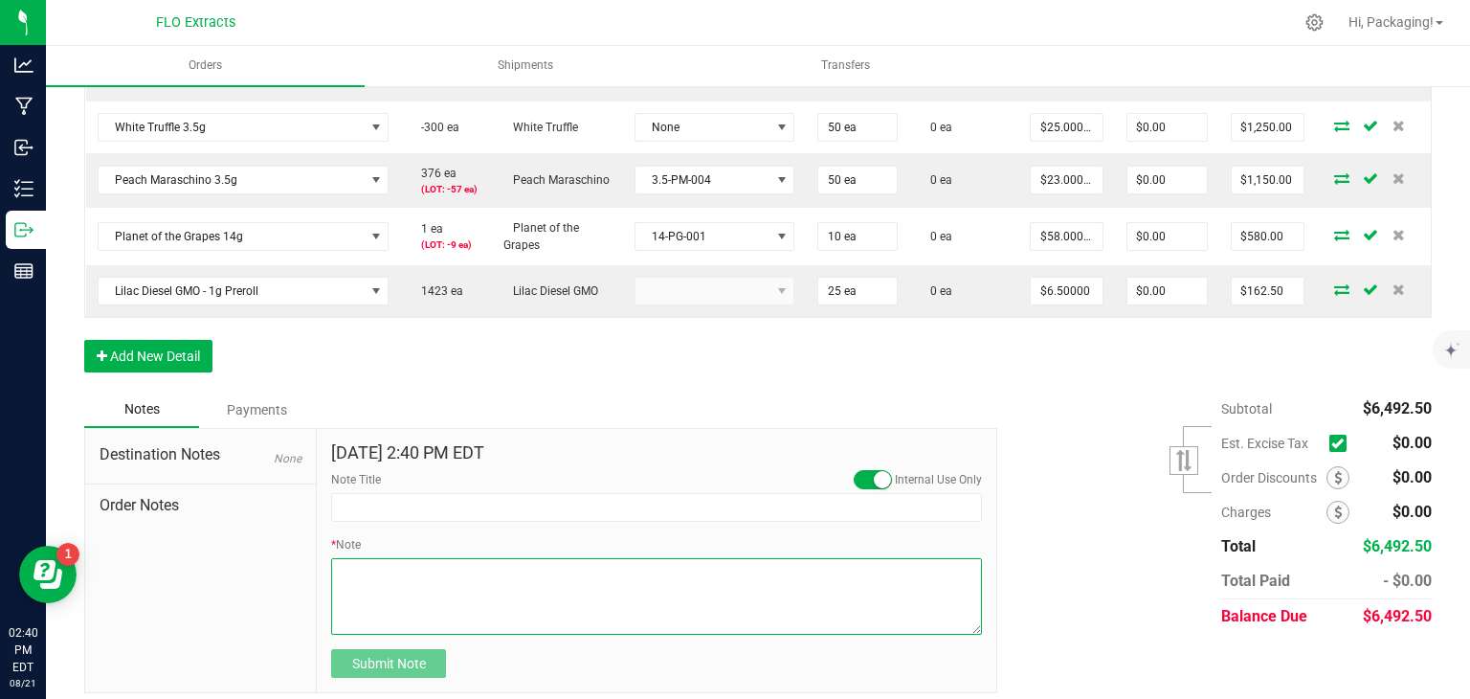
click at [639, 580] on textarea "* Note" at bounding box center [656, 596] width 651 height 77
type textarea "DISPLAY BUDS AND BOXES FOR NEW FLOWER"
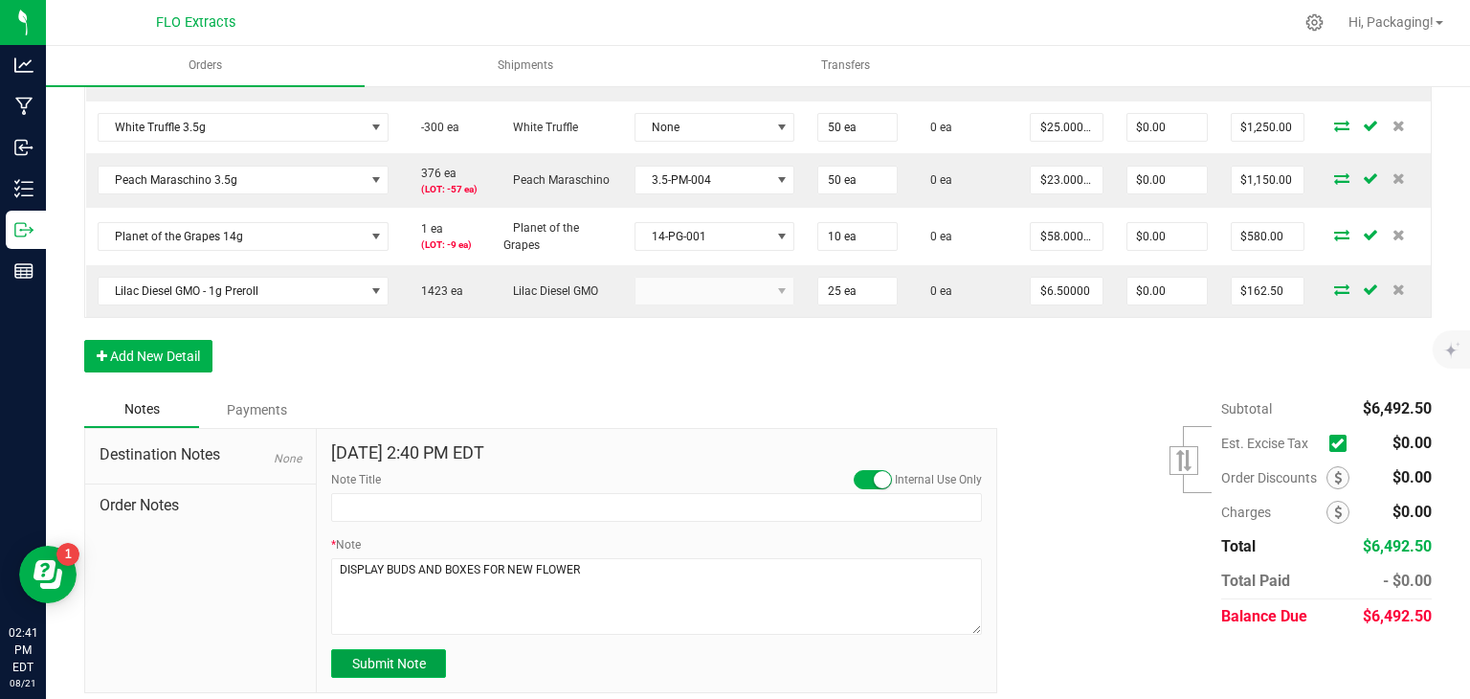
click at [383, 663] on span "Submit Note" at bounding box center [389, 663] width 74 height 15
type input "[DATE] 14:41 PM EDT"
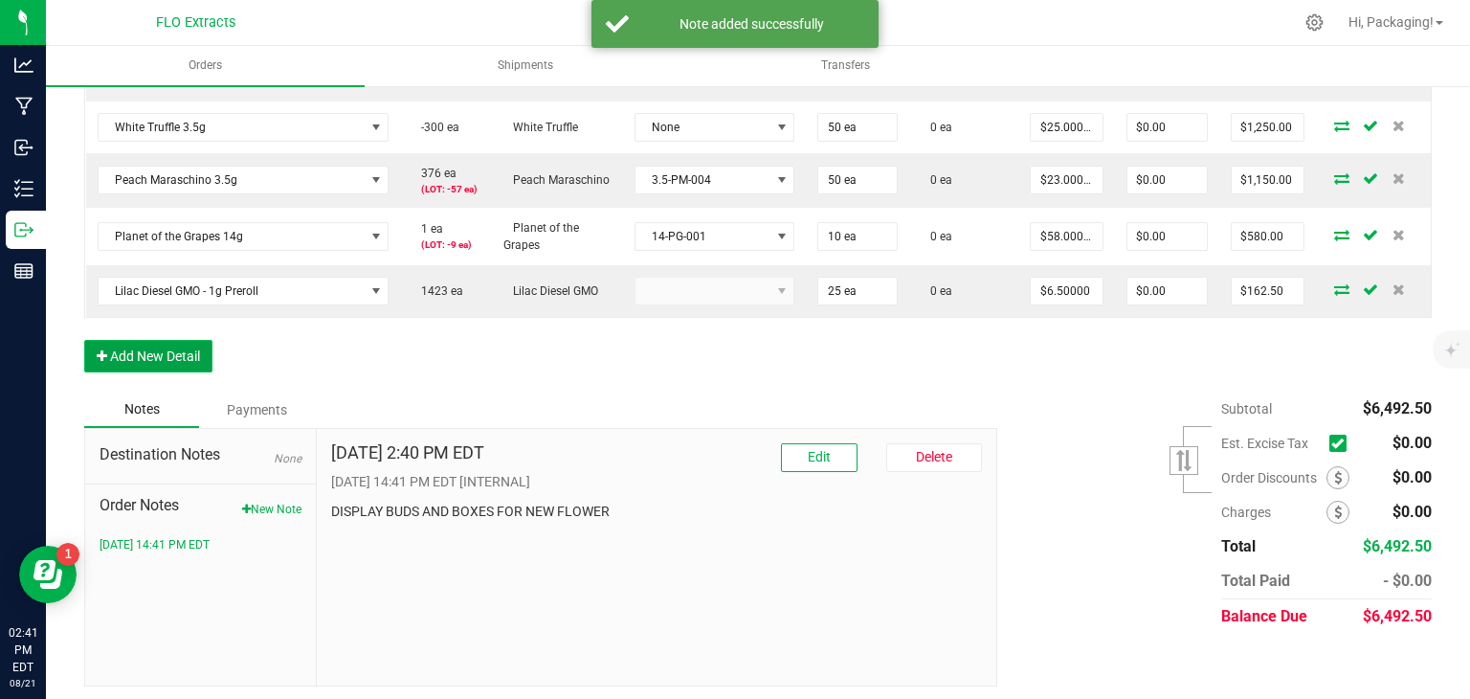
click at [173, 346] on button "Add New Detail" at bounding box center [148, 356] width 128 height 33
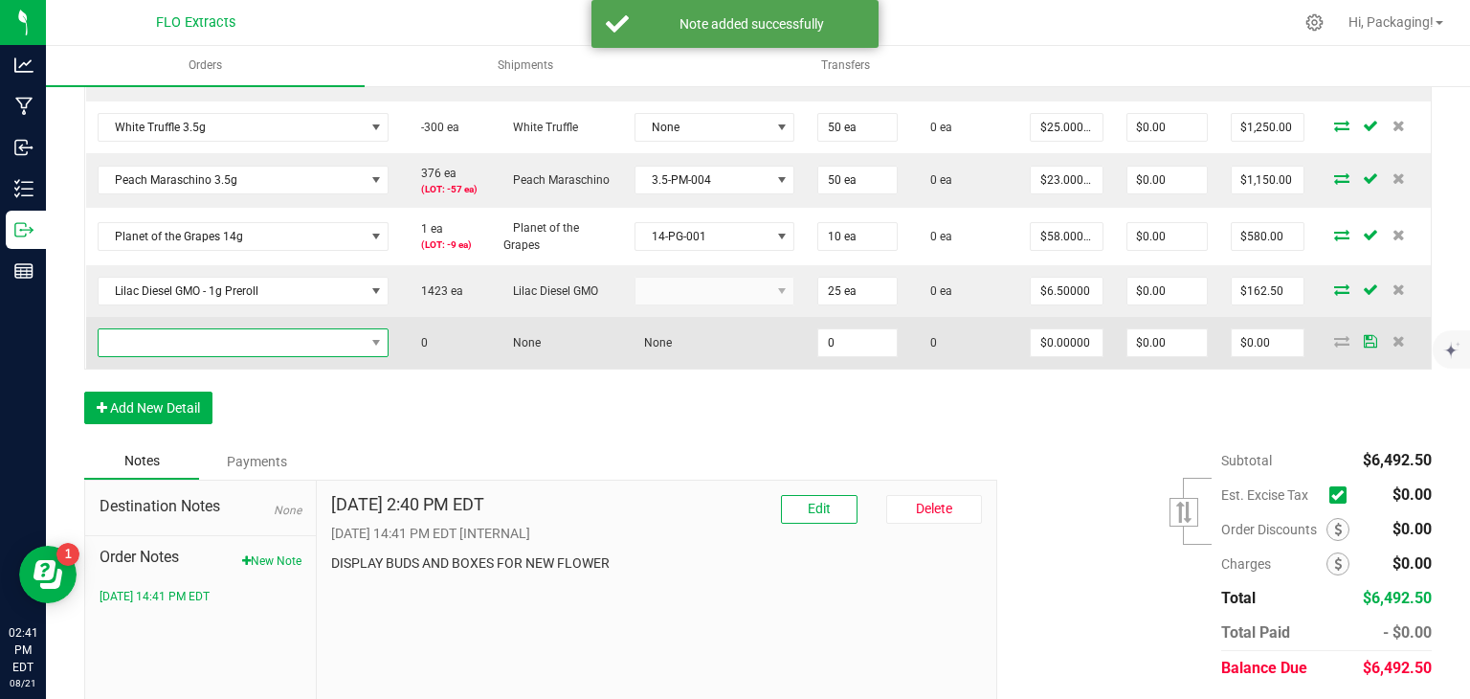
click at [188, 339] on span "NO DATA FOUND" at bounding box center [232, 342] width 266 height 27
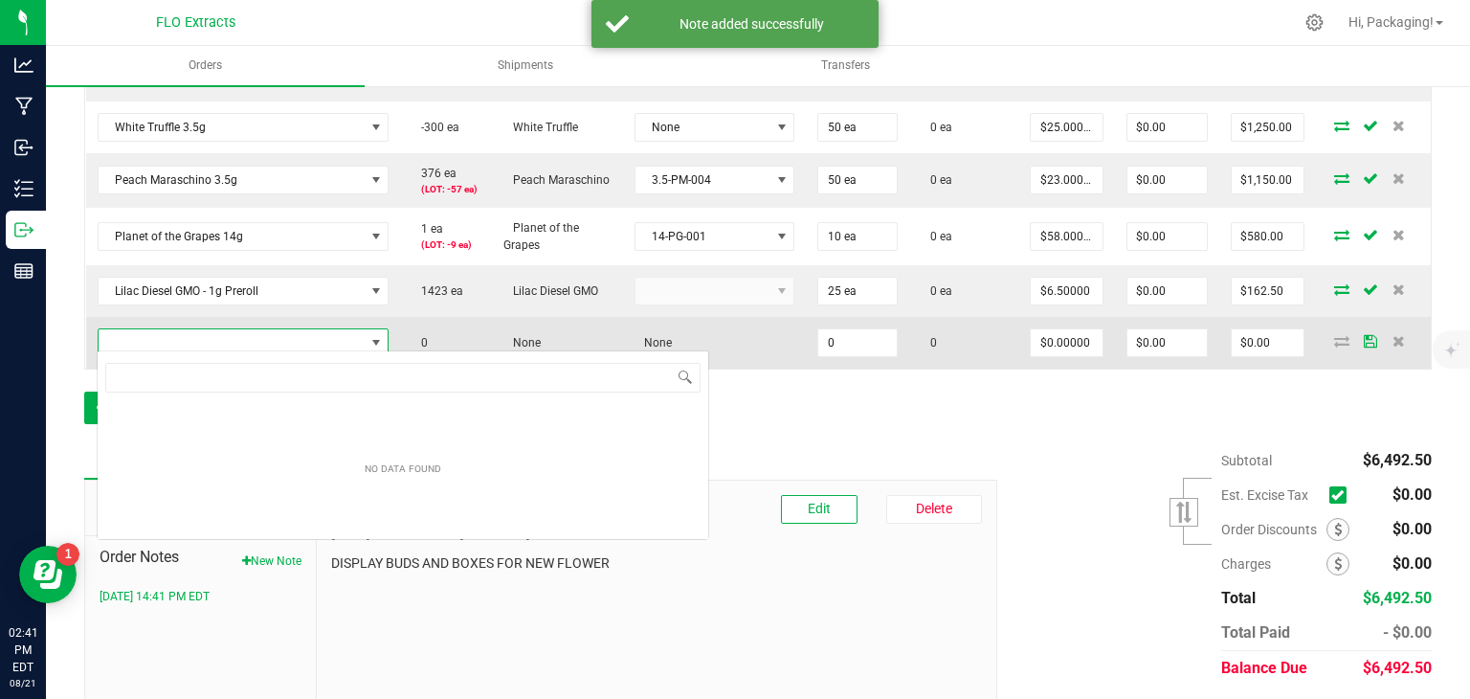
scroll to position [28, 287]
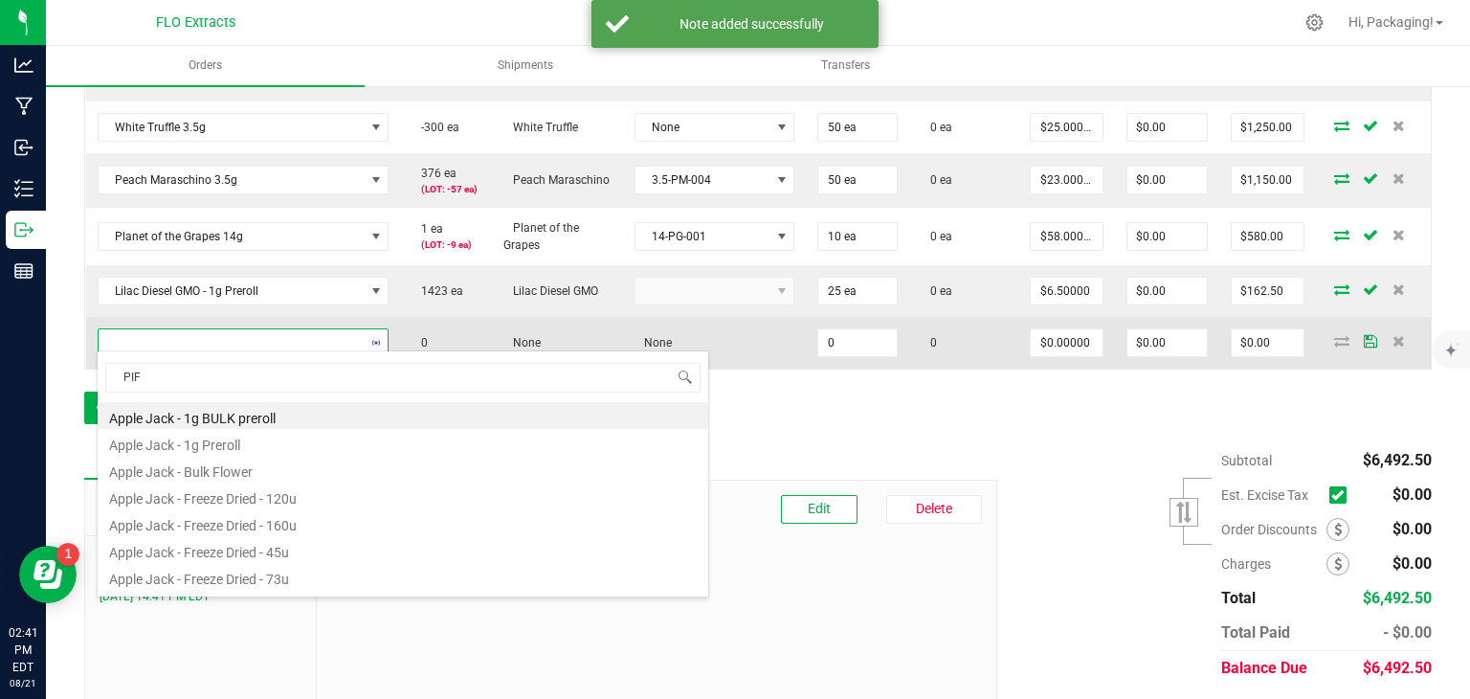
type input "PIFF"
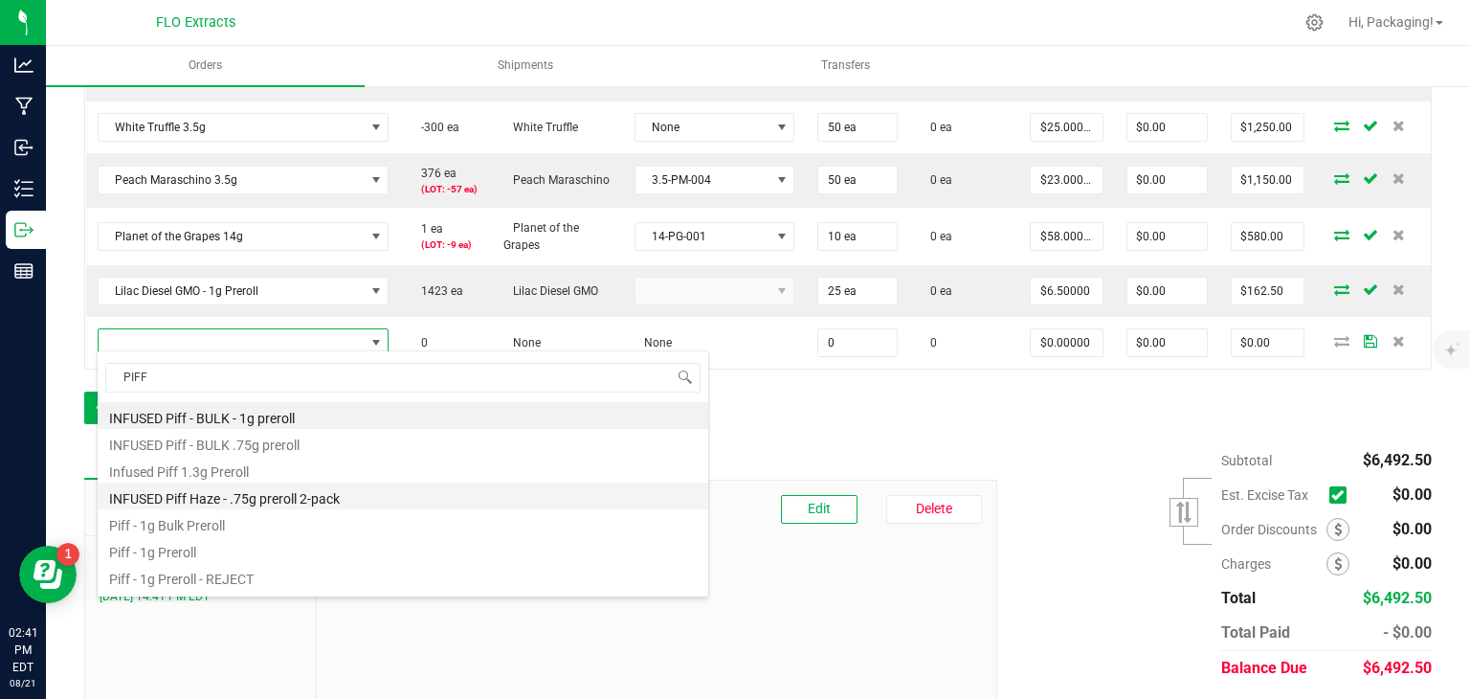
click at [209, 489] on li "INFUSED Piff Haze - .75g preroll 2-pack" at bounding box center [403, 495] width 611 height 27
type input "0.0000 g"
type input "$15.00000"
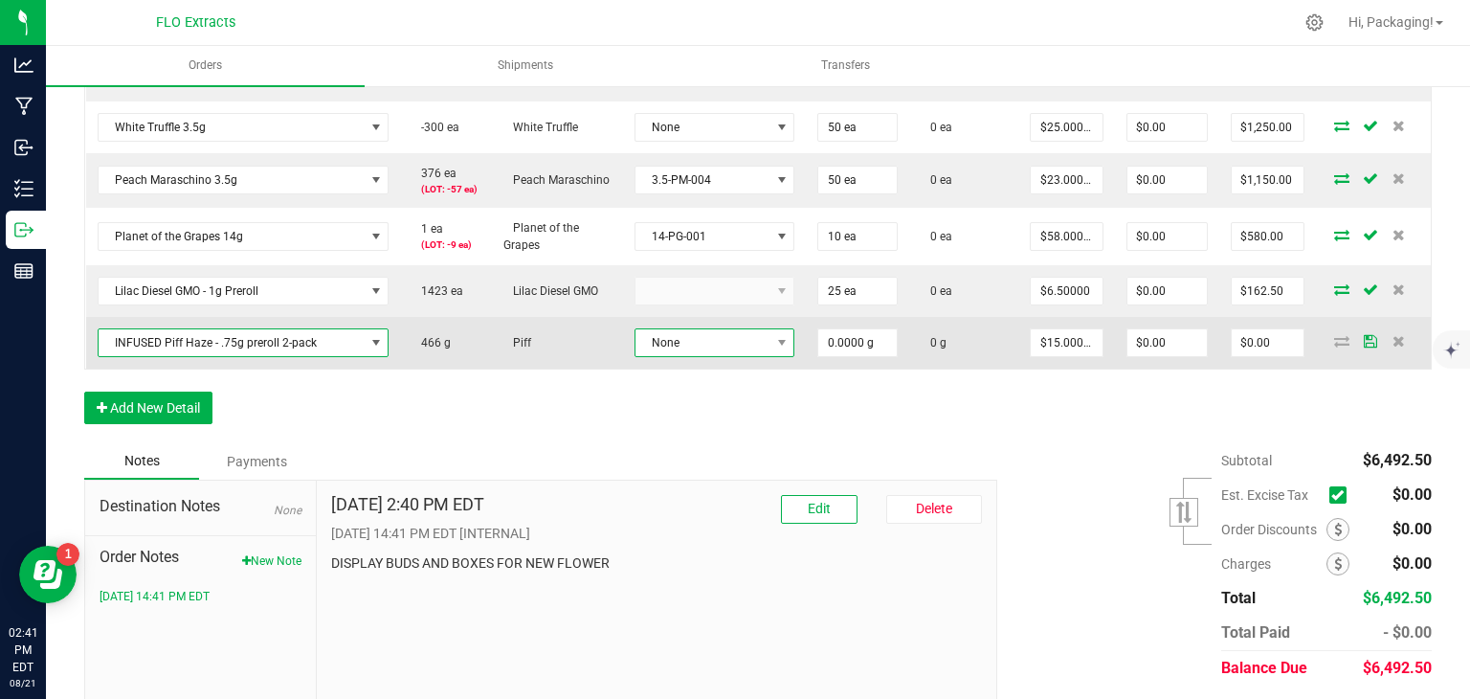
click at [666, 337] on span "None" at bounding box center [703, 342] width 135 height 27
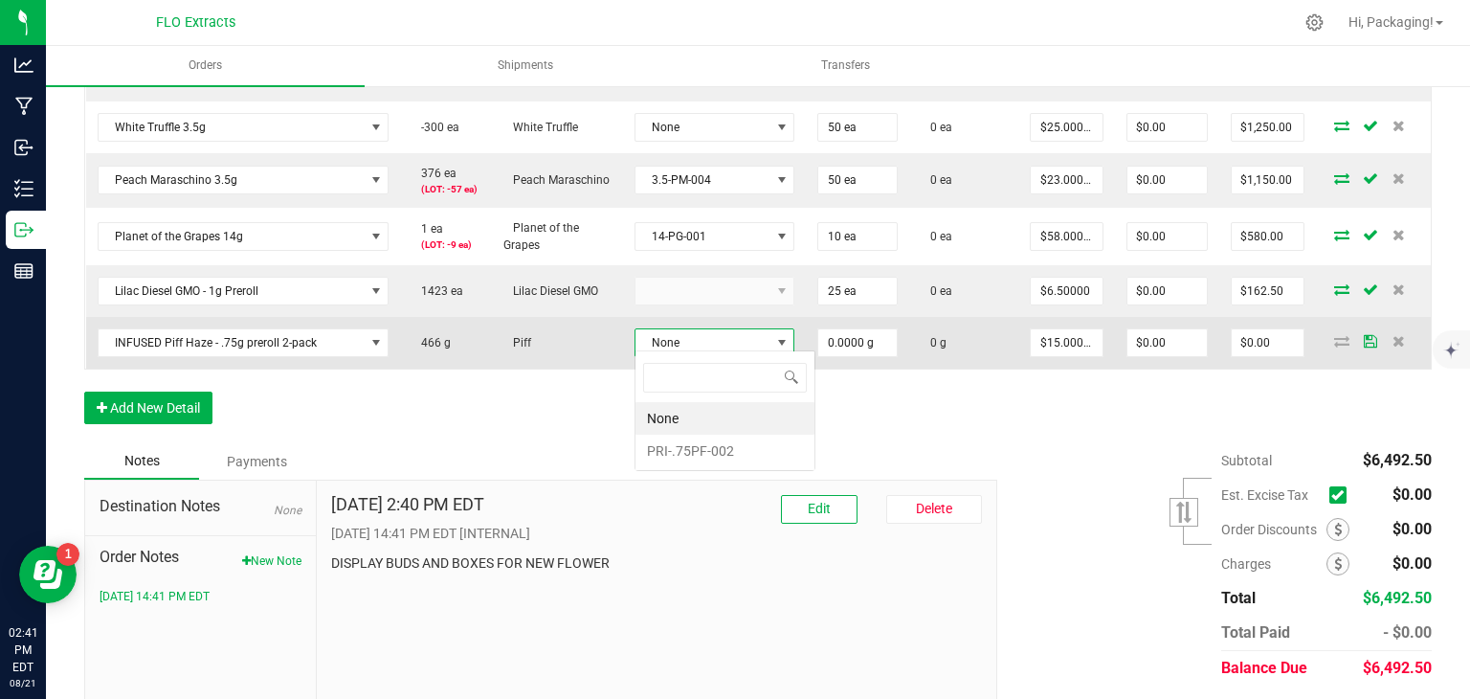
scroll to position [28, 108]
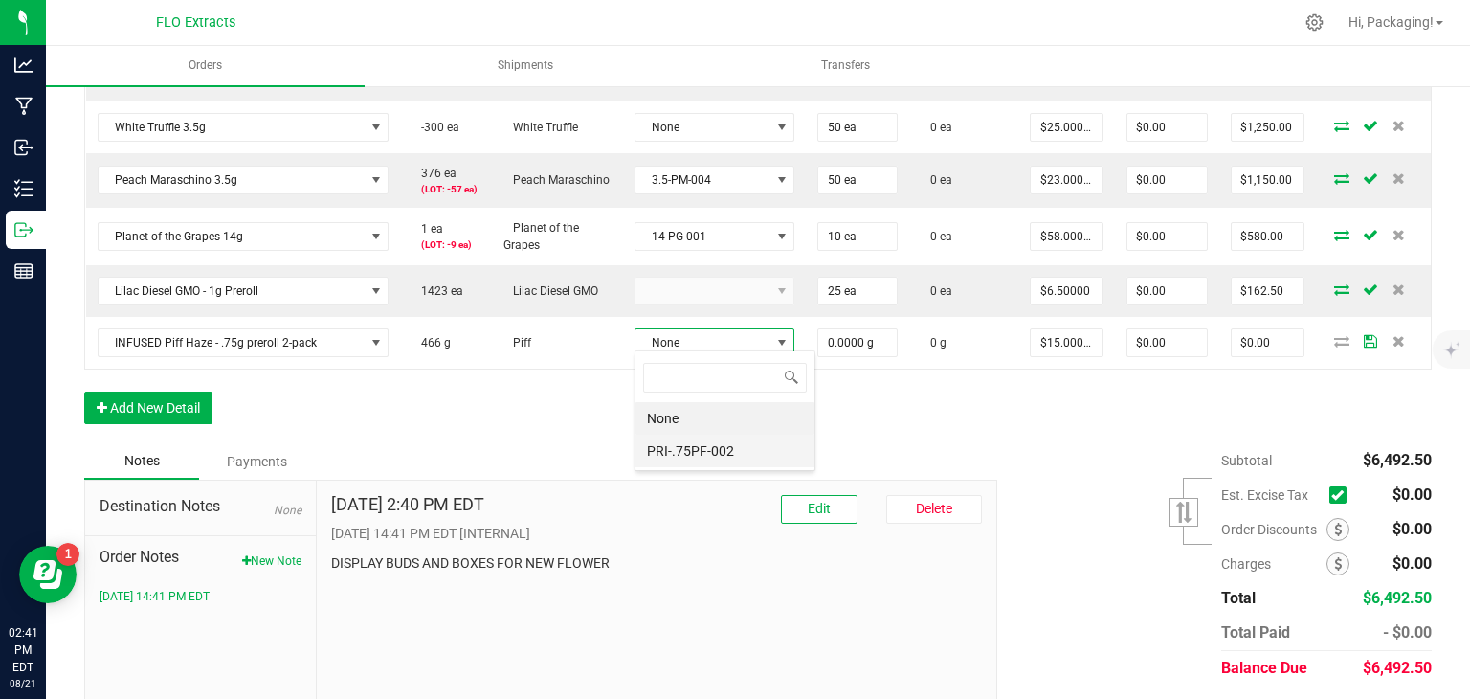
click at [663, 441] on li "PRI-.75PF-002" at bounding box center [725, 451] width 179 height 33
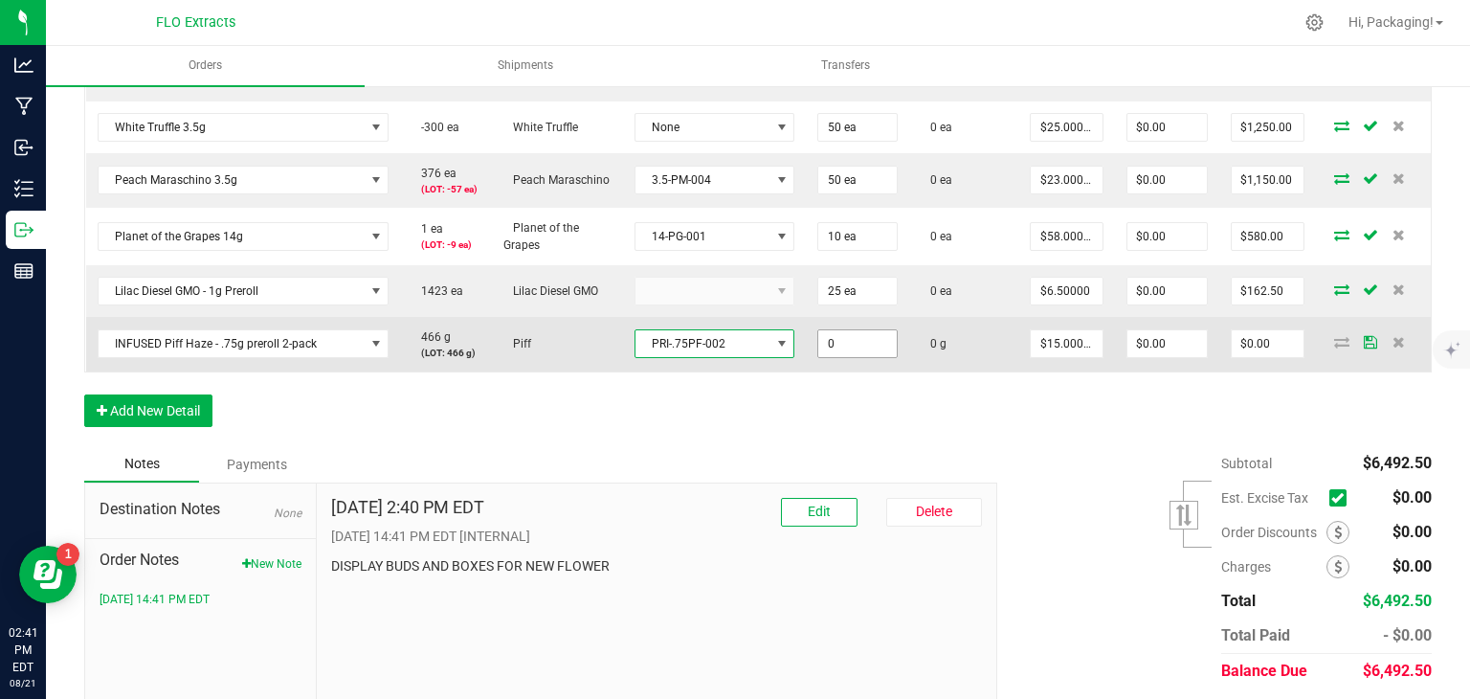
click at [833, 337] on input "0" at bounding box center [857, 343] width 78 height 27
type input "25.0000 g"
type input "15"
type input "$375.00"
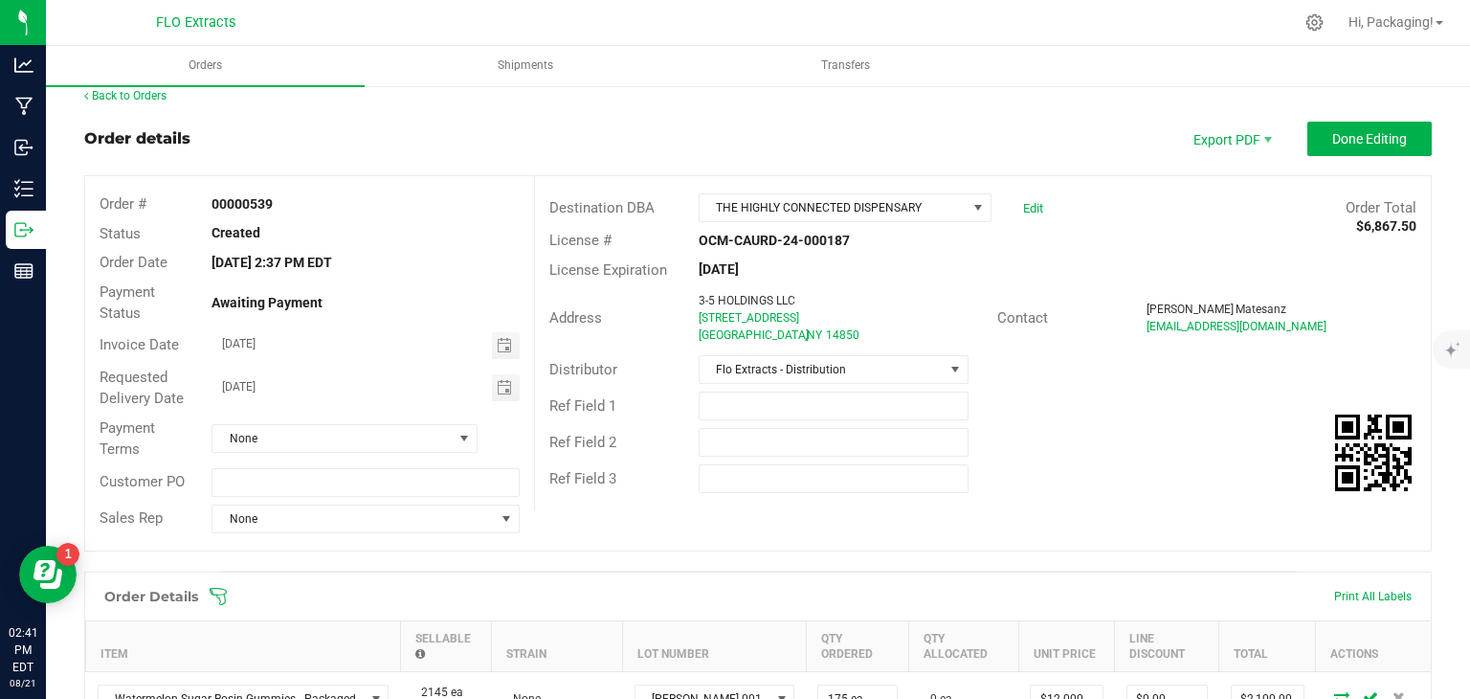
scroll to position [14, 0]
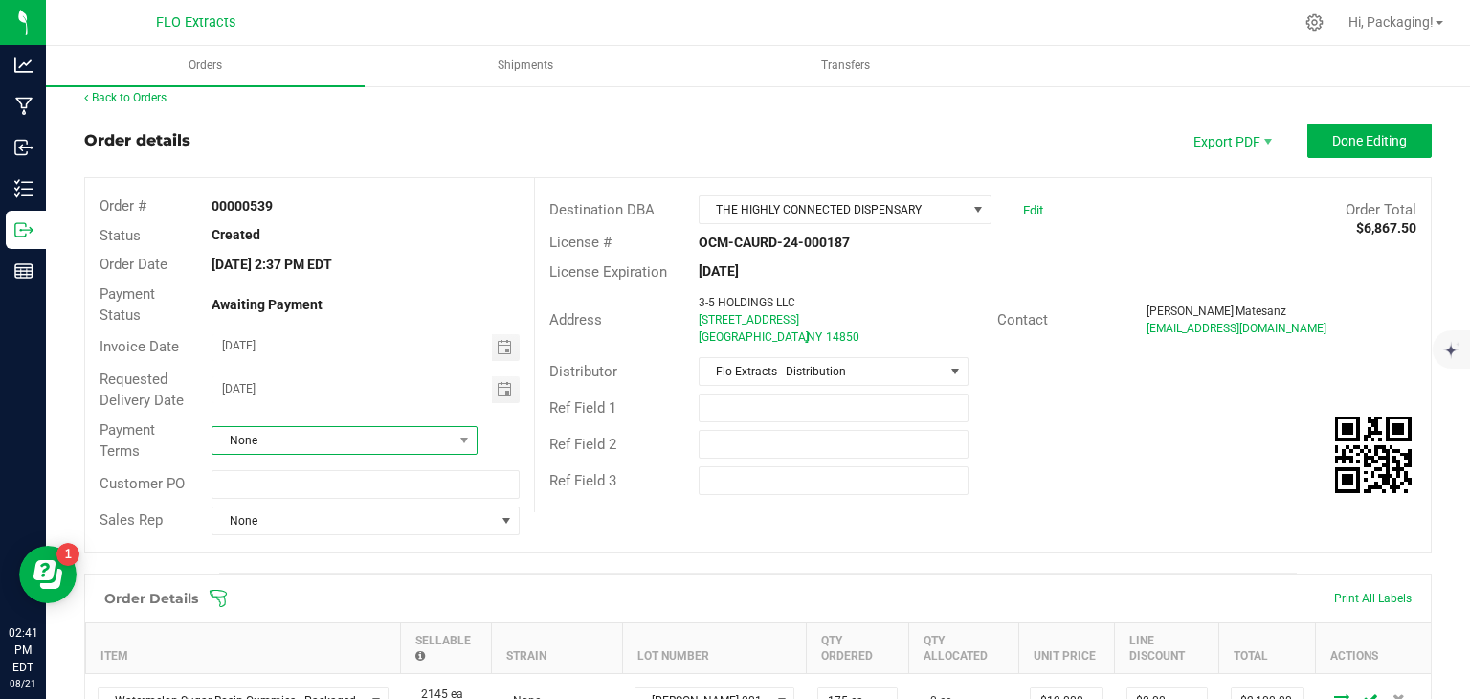
click at [392, 442] on span "None" at bounding box center [332, 440] width 240 height 27
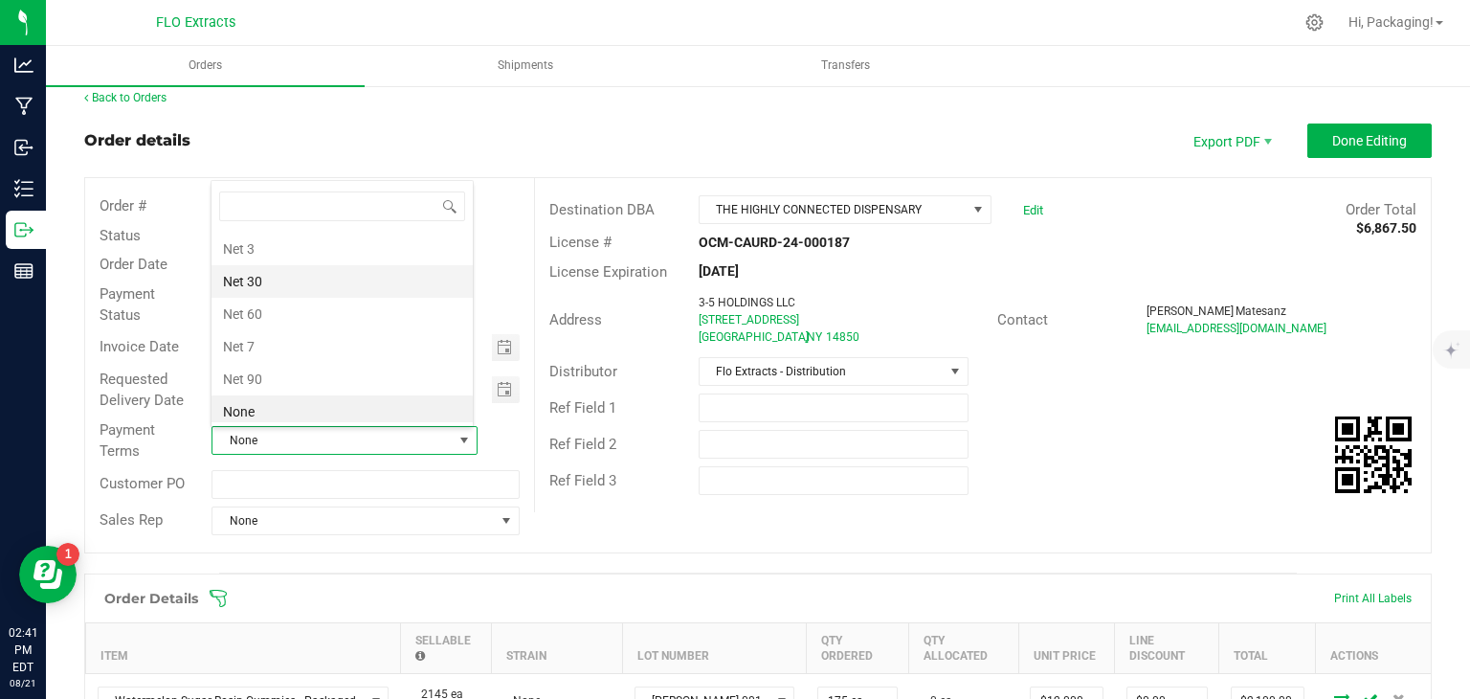
click at [280, 284] on li "Net 30" at bounding box center [342, 281] width 261 height 33
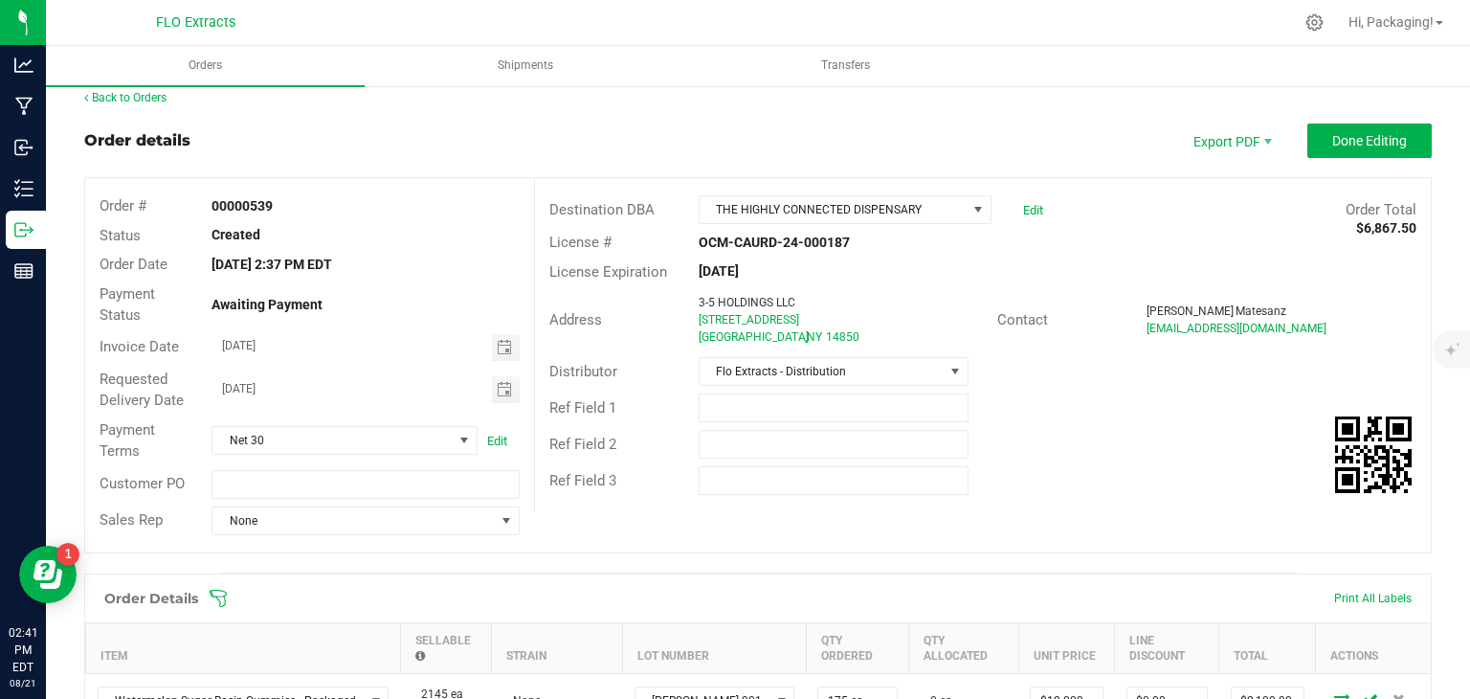
click at [1106, 433] on div "Ref Field 2" at bounding box center [983, 444] width 896 height 36
click at [1334, 133] on span "Done Editing" at bounding box center [1369, 140] width 75 height 15
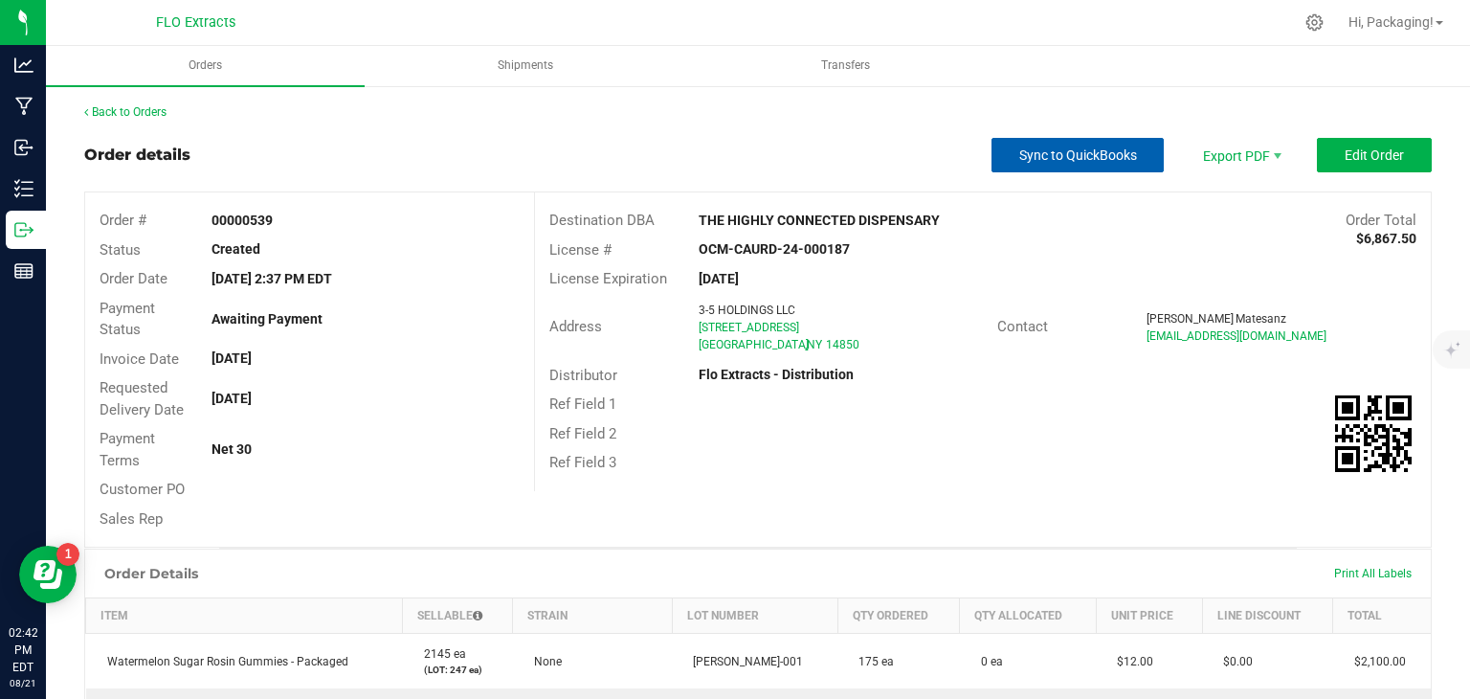
click at [1041, 166] on button "Sync to QuickBooks" at bounding box center [1078, 155] width 172 height 34
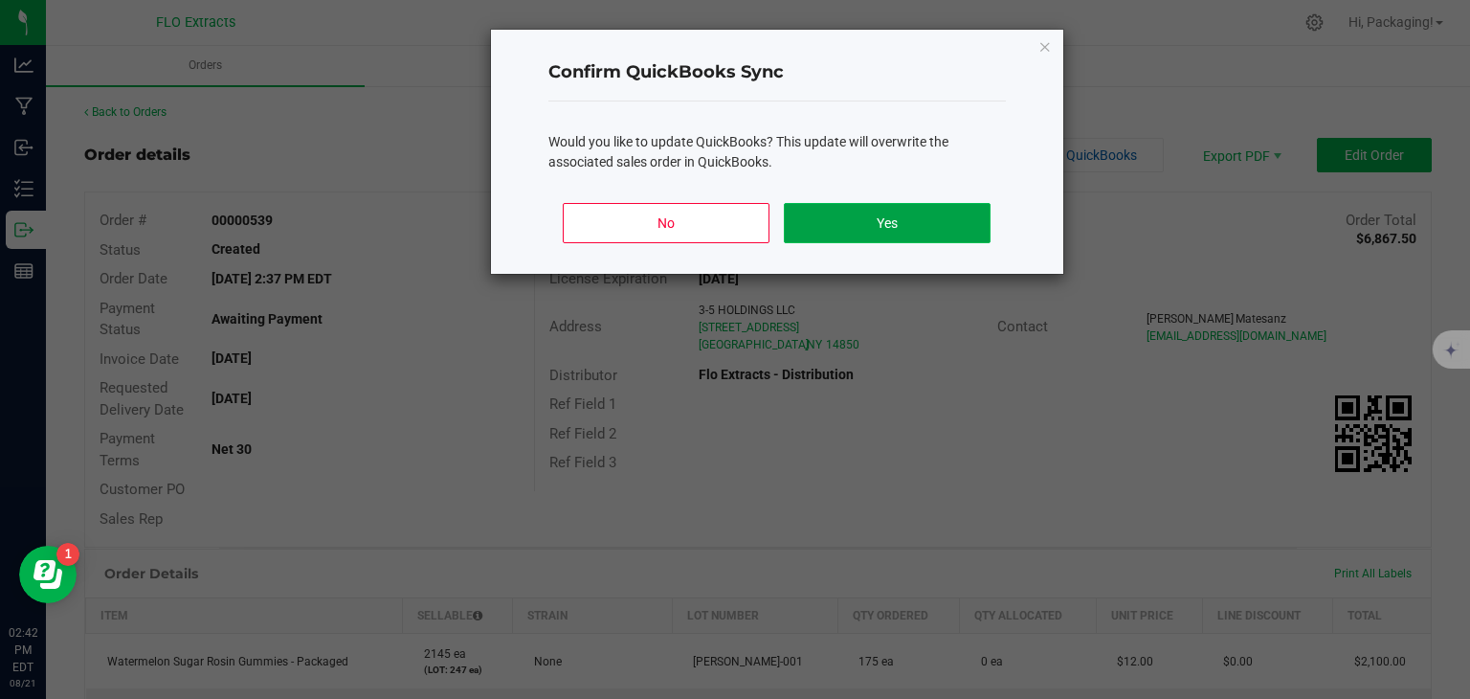
click at [873, 209] on button "Yes" at bounding box center [887, 223] width 206 height 40
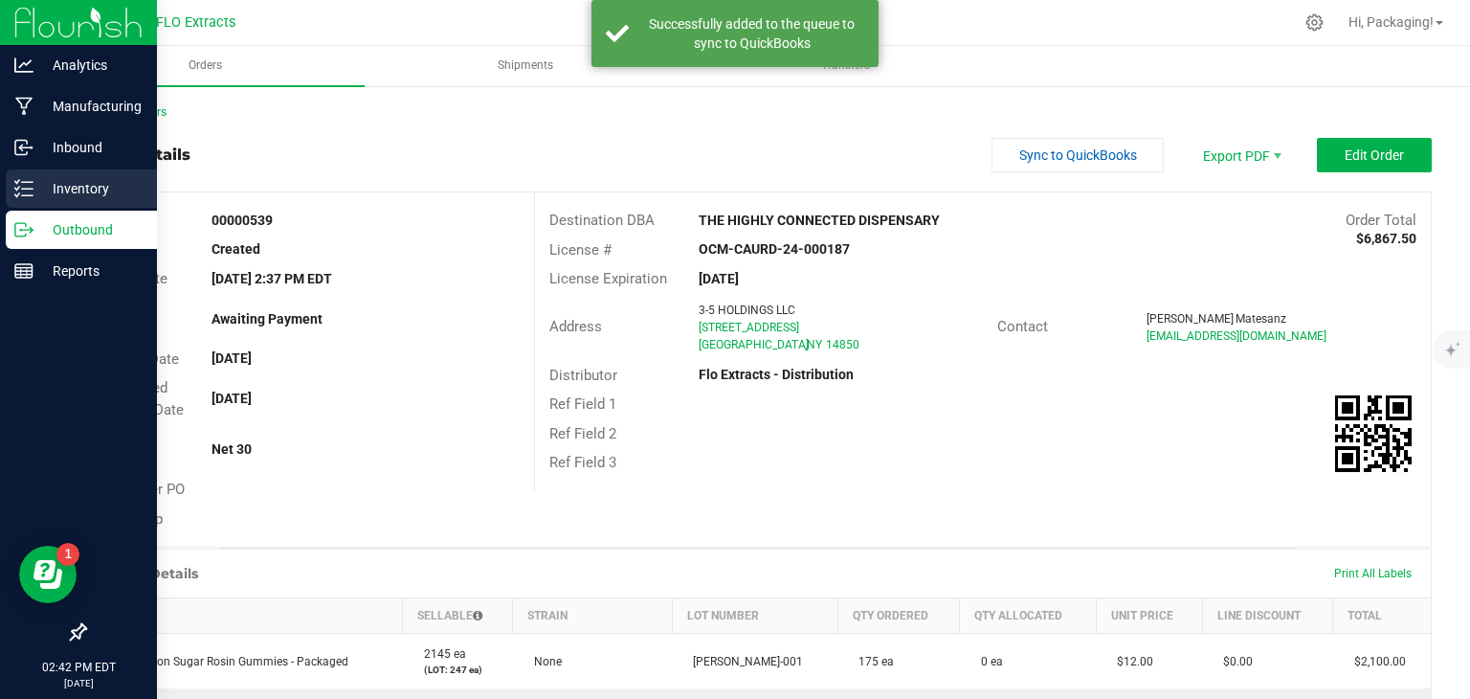
click at [40, 195] on p "Inventory" at bounding box center [90, 188] width 115 height 23
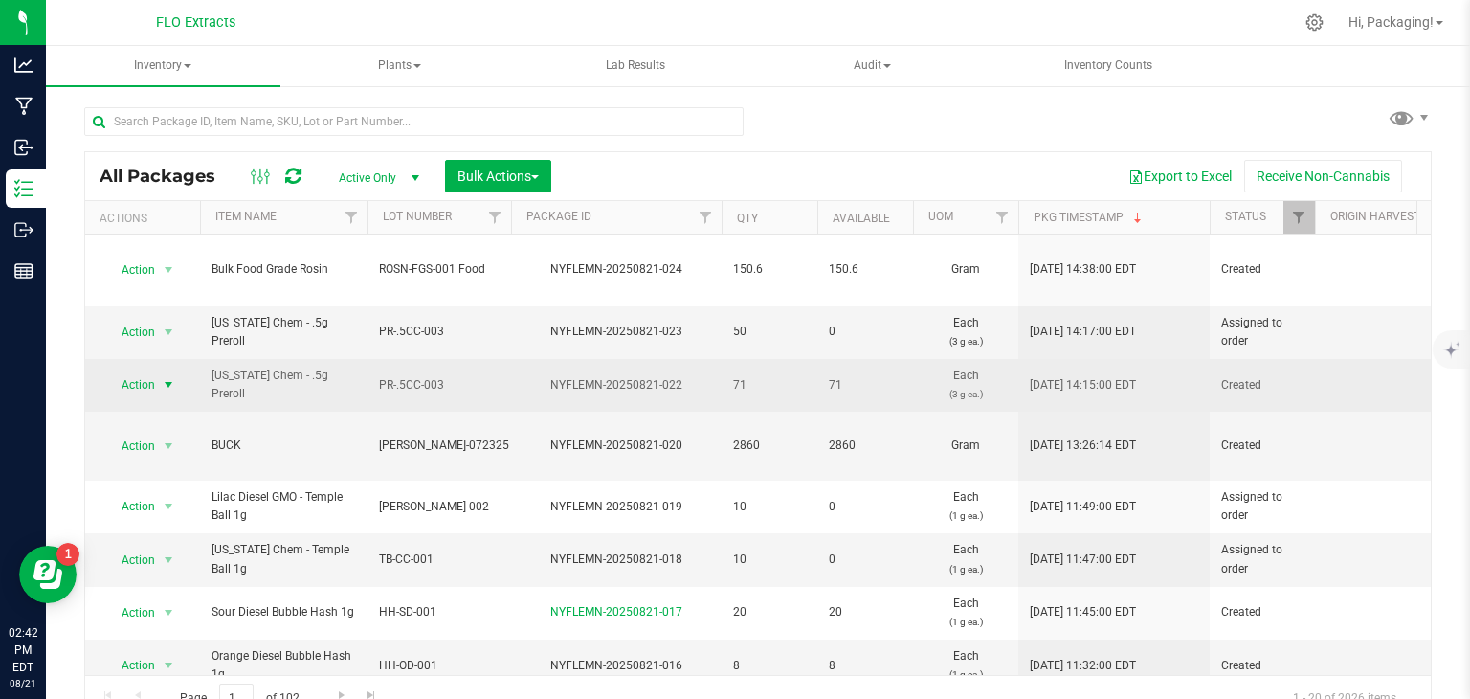
click at [145, 371] on span "Action" at bounding box center [130, 384] width 52 height 27
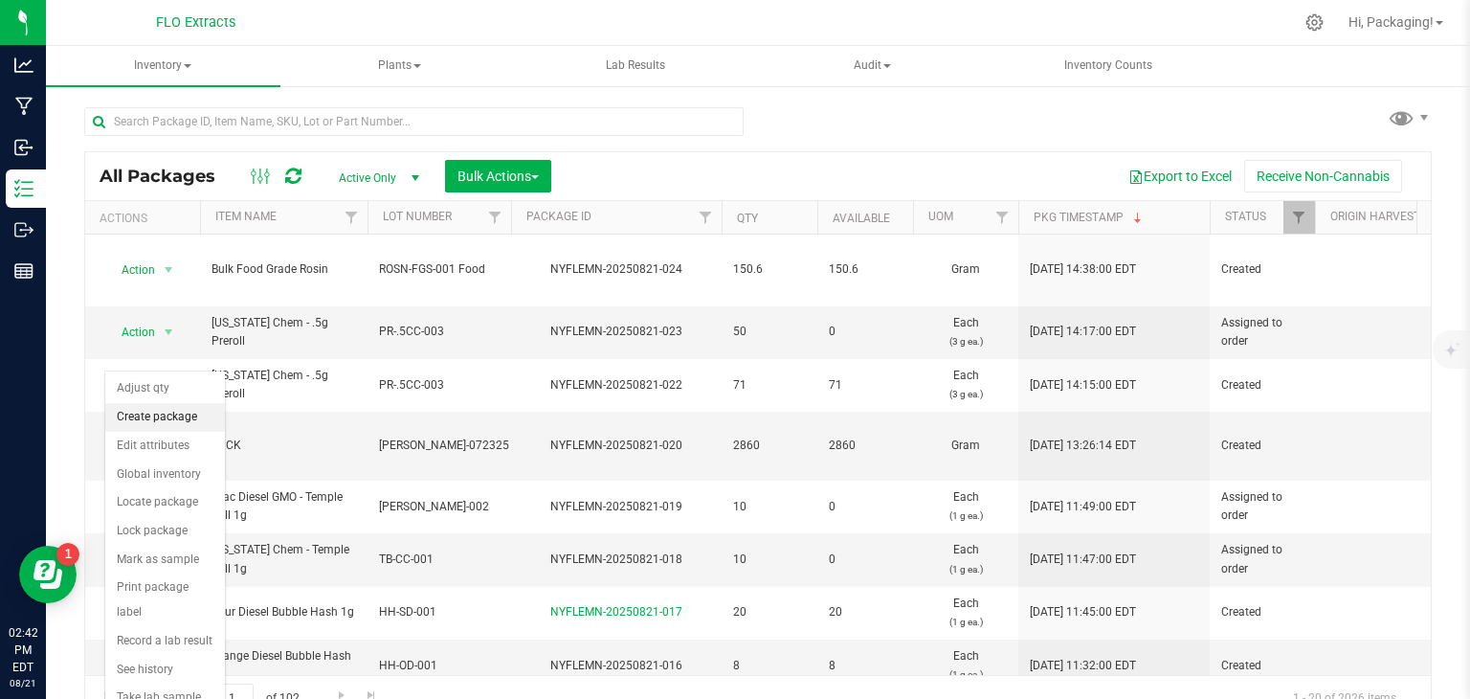
click at [148, 408] on li "Create package" at bounding box center [165, 417] width 120 height 29
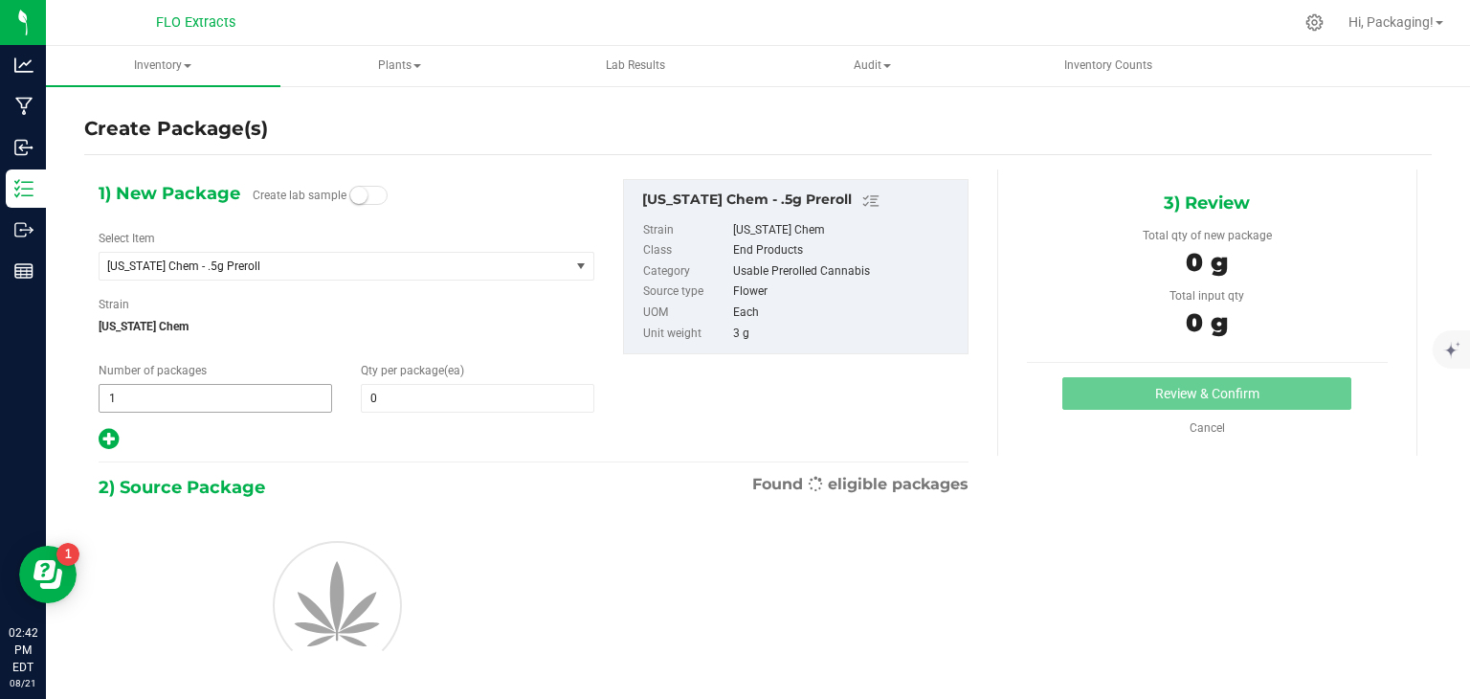
type input "0"
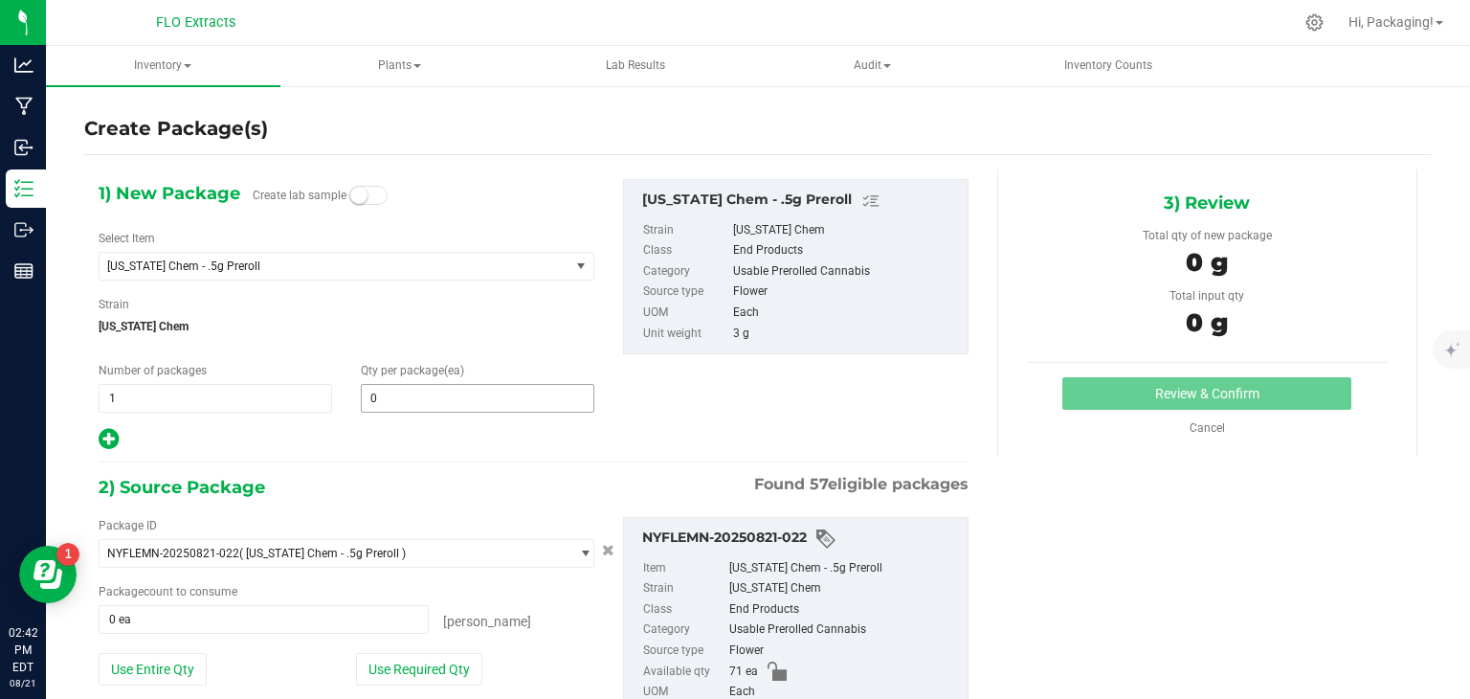
click at [404, 398] on span "0 0" at bounding box center [478, 398] width 234 height 29
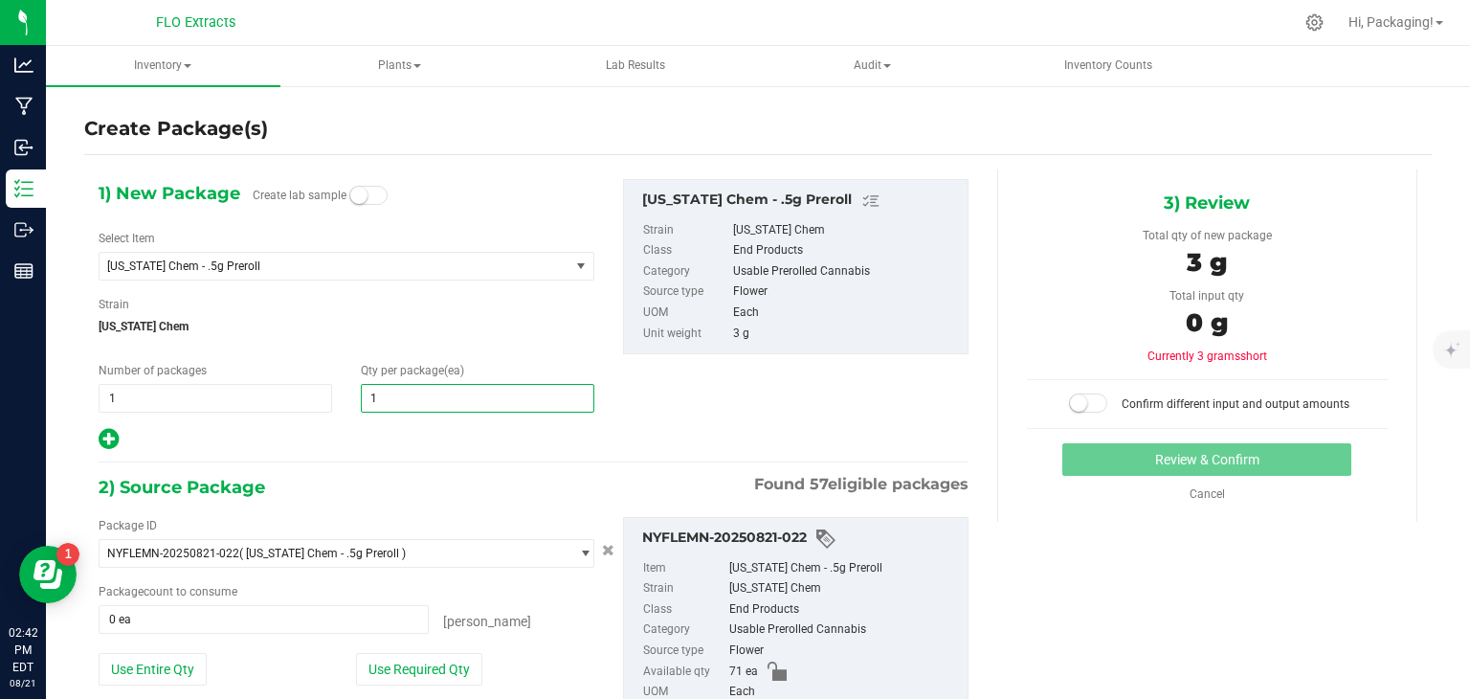
type input "10"
click at [398, 453] on div "1) New Package Create lab sample Select Item [US_STATE] Chem - .5g Preroll Appl…" at bounding box center [533, 481] width 899 height 625
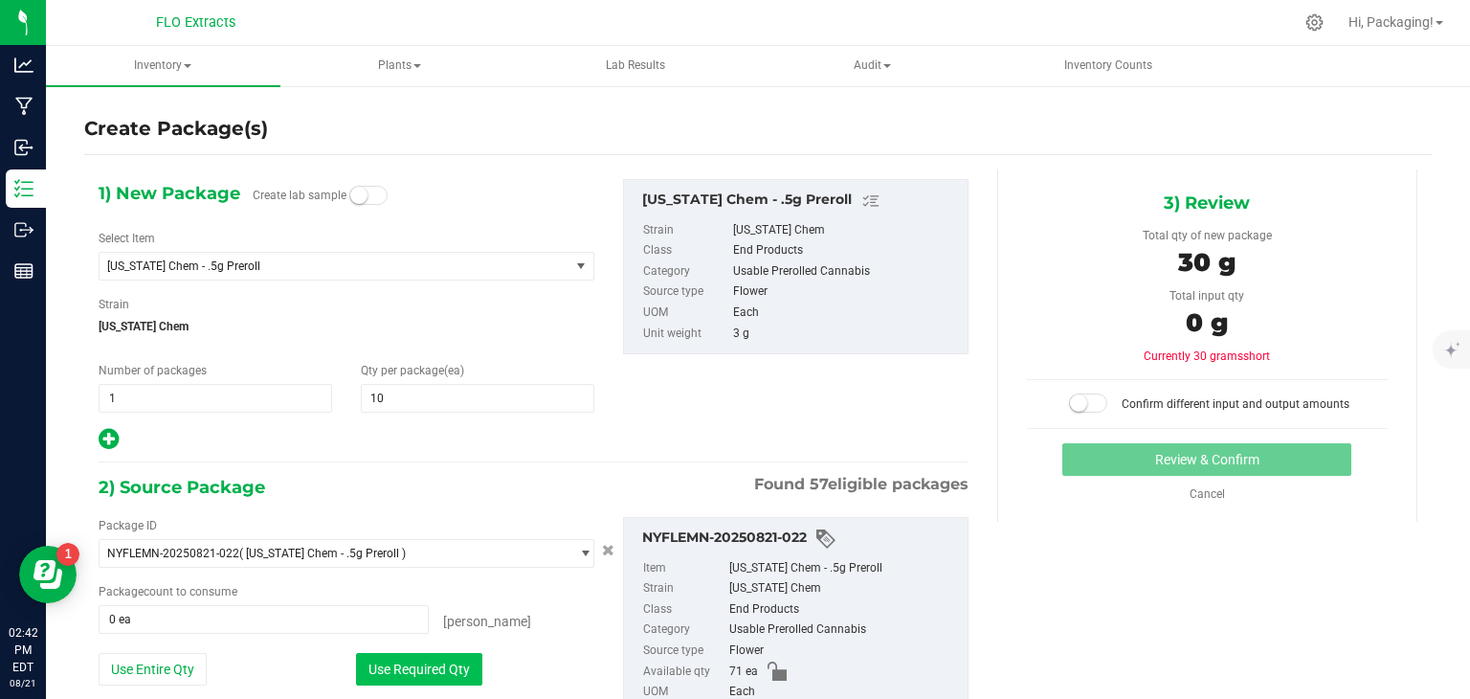
click at [416, 667] on button "Use Required Qty" at bounding box center [419, 669] width 126 height 33
type input "10 ea"
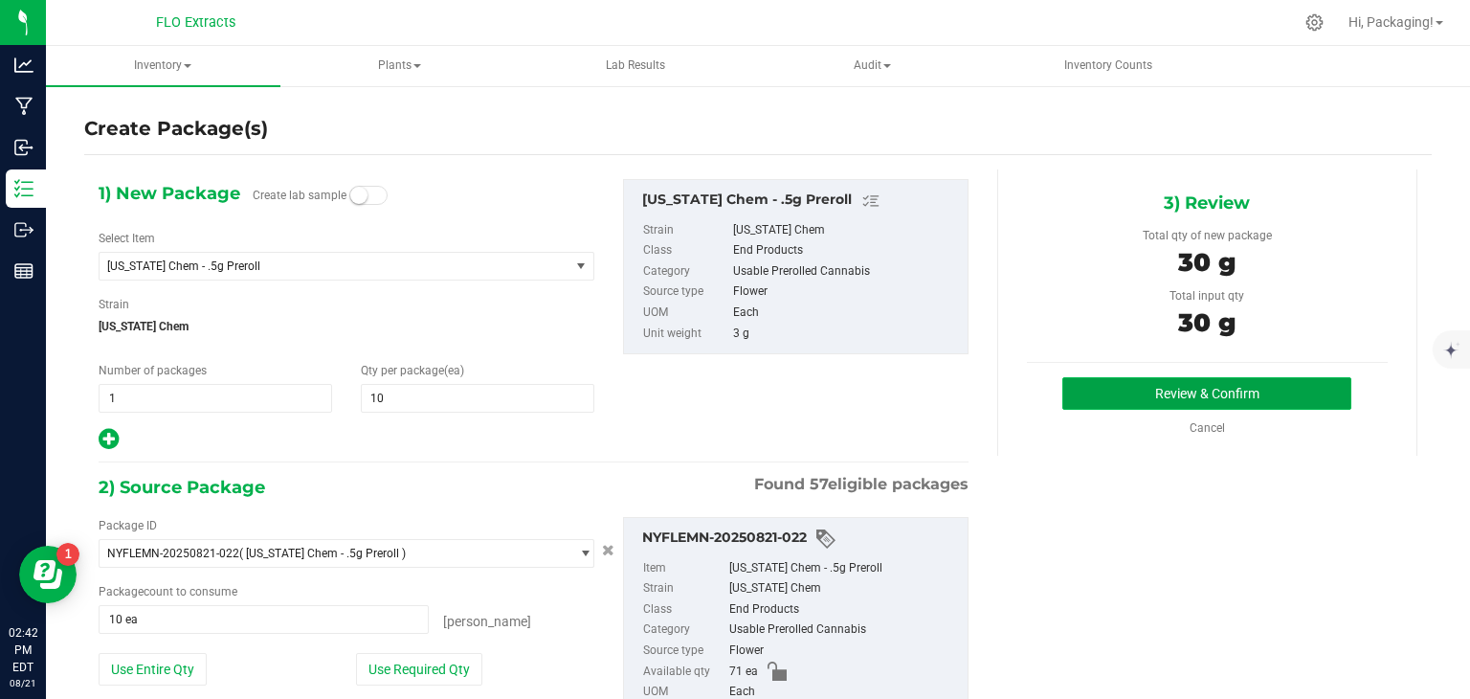
click at [1217, 392] on button "Review & Confirm" at bounding box center [1206, 393] width 289 height 33
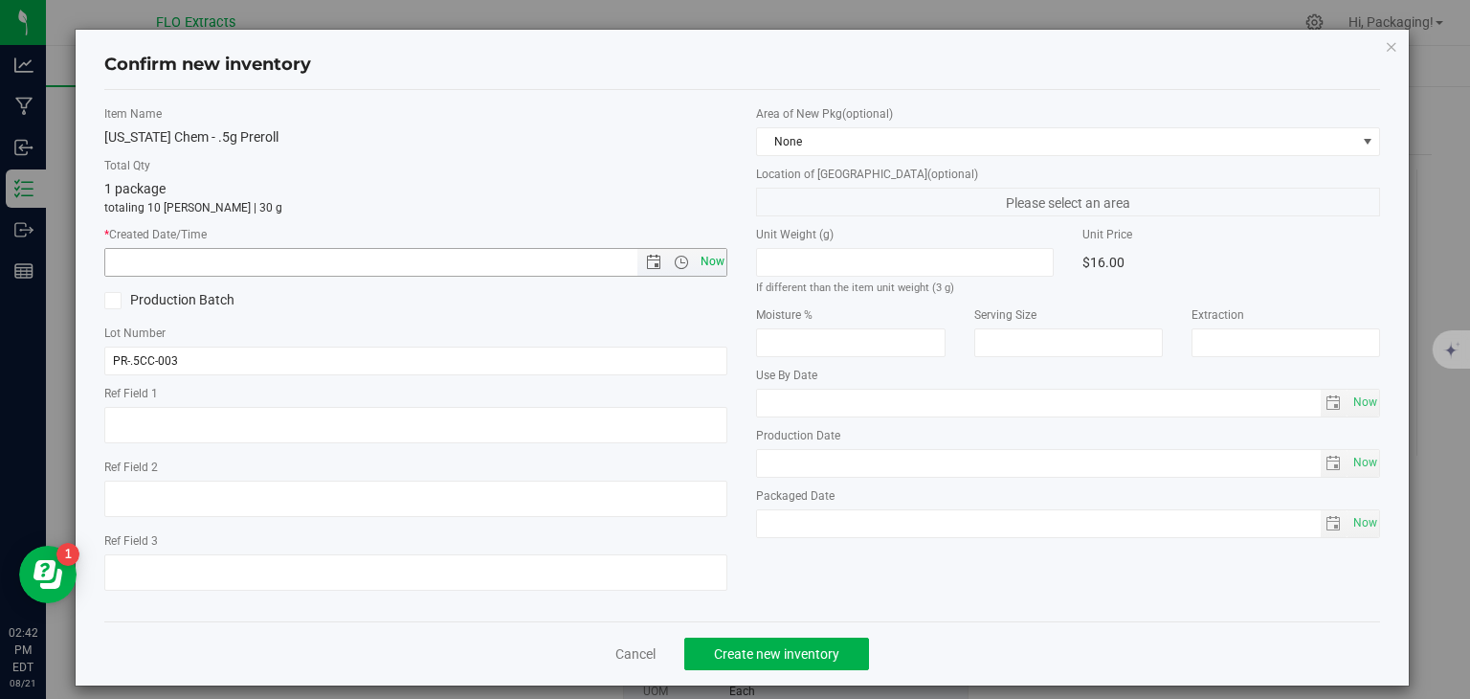
click at [703, 261] on span "Now" at bounding box center [712, 262] width 33 height 28
type input "[DATE] 2:42 PM"
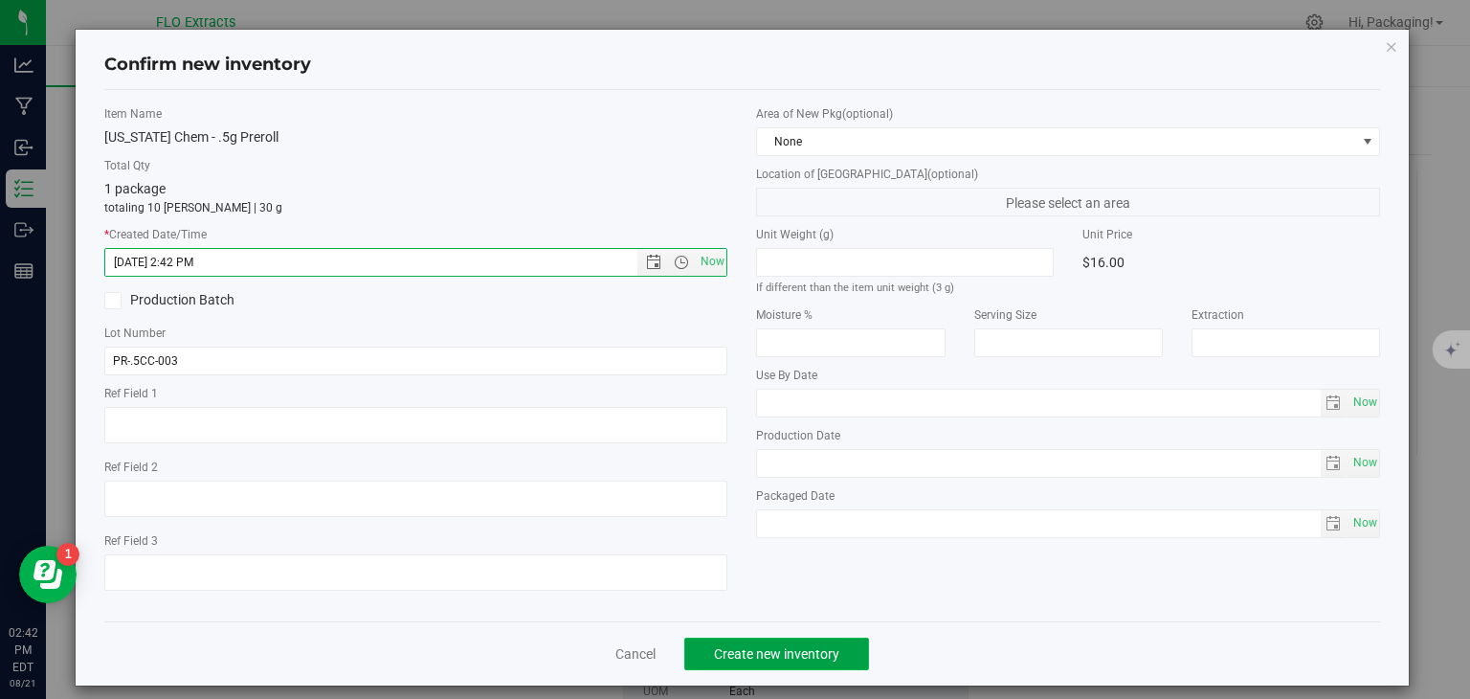
click at [739, 656] on span "Create new inventory" at bounding box center [776, 653] width 125 height 15
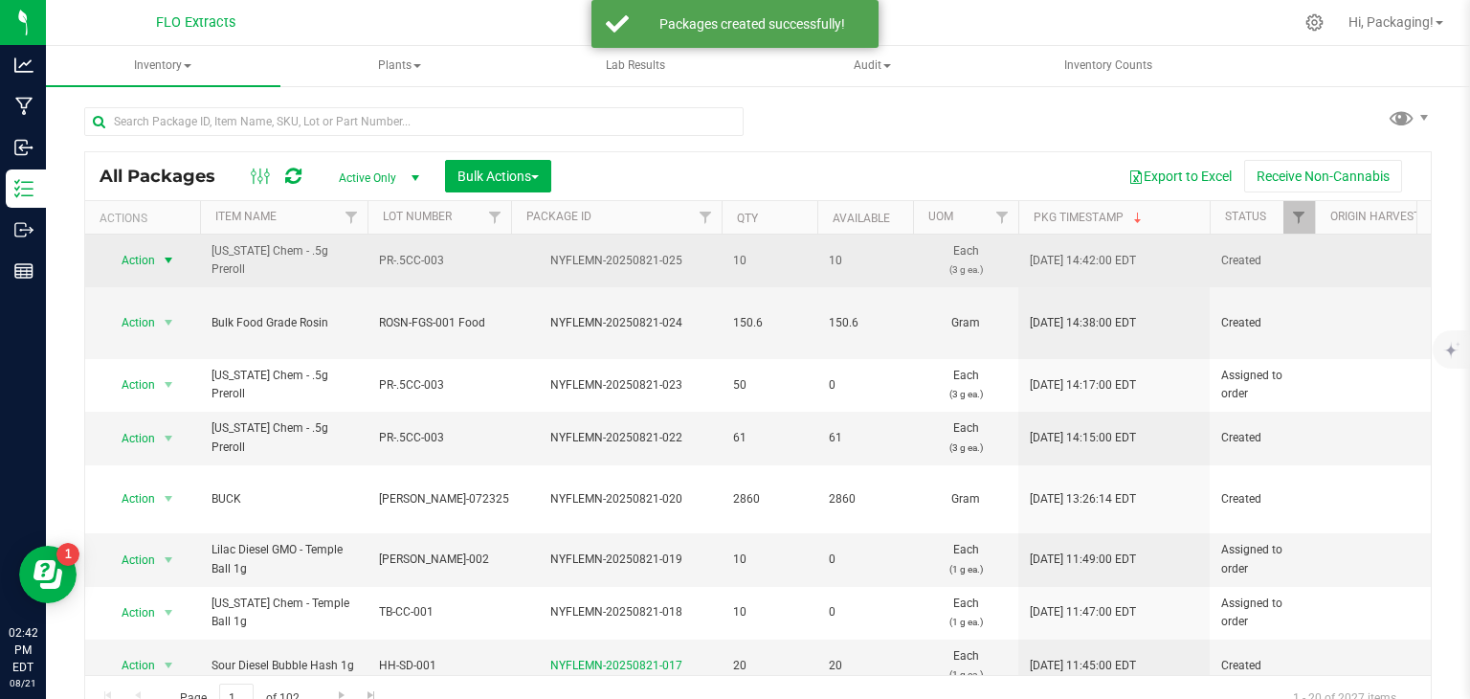
click at [154, 267] on span "Action" at bounding box center [130, 260] width 52 height 27
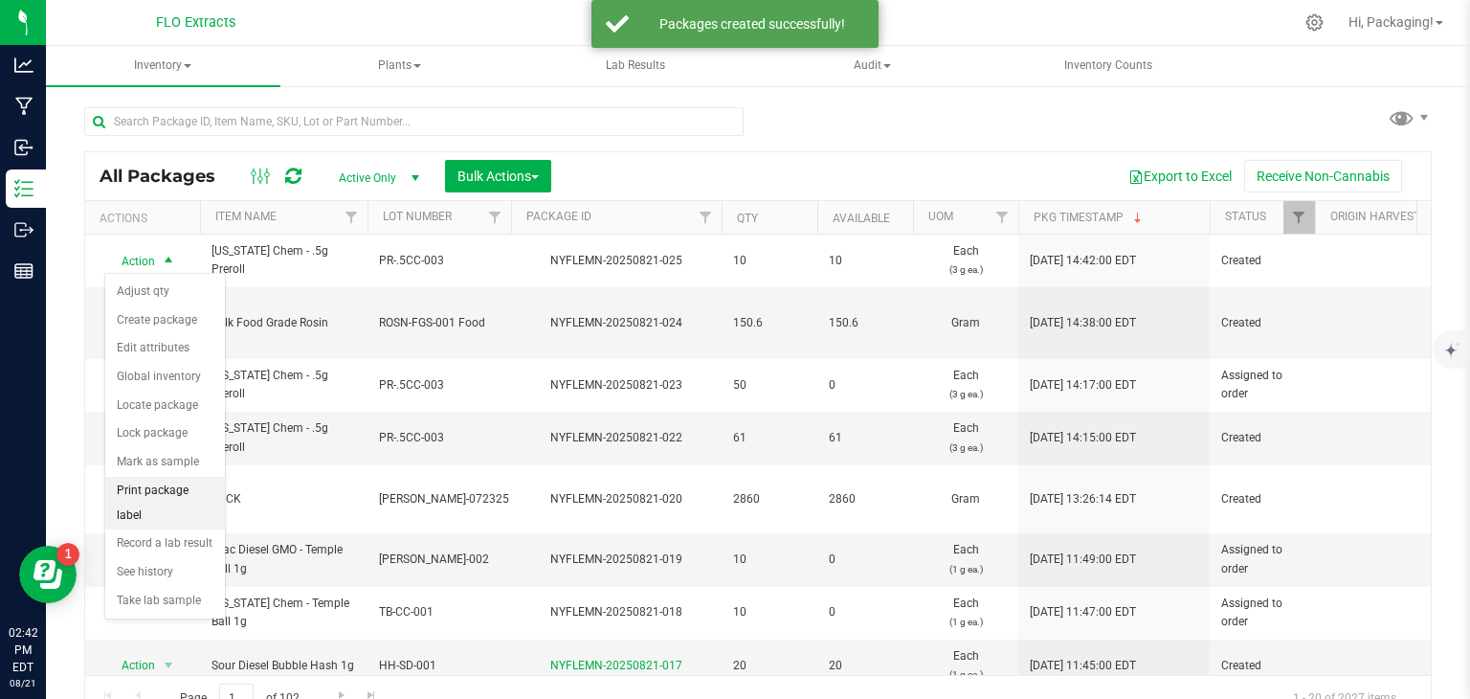
click at [145, 484] on li "Print package label" at bounding box center [165, 503] width 120 height 53
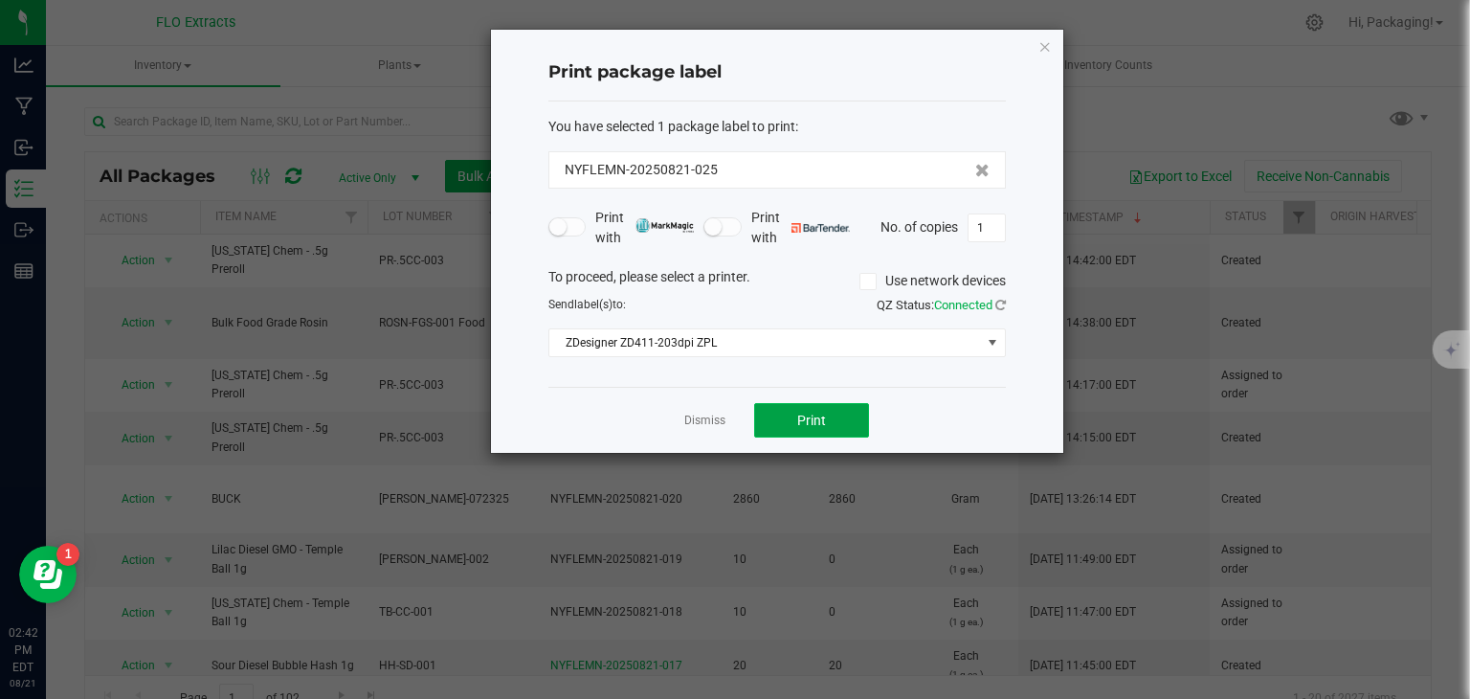
click at [785, 426] on button "Print" at bounding box center [811, 420] width 115 height 34
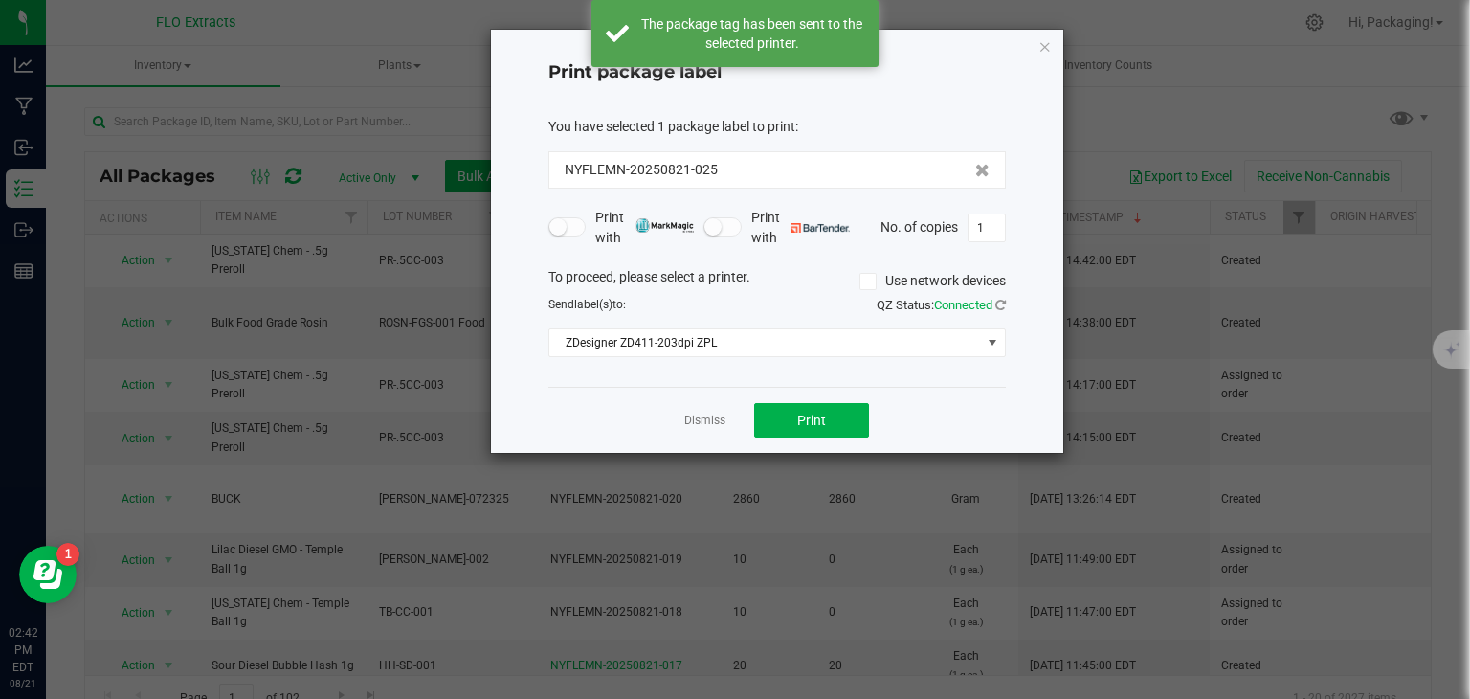
click at [681, 420] on div "Dismiss Print" at bounding box center [777, 420] width 458 height 66
click at [703, 418] on link "Dismiss" at bounding box center [704, 421] width 41 height 16
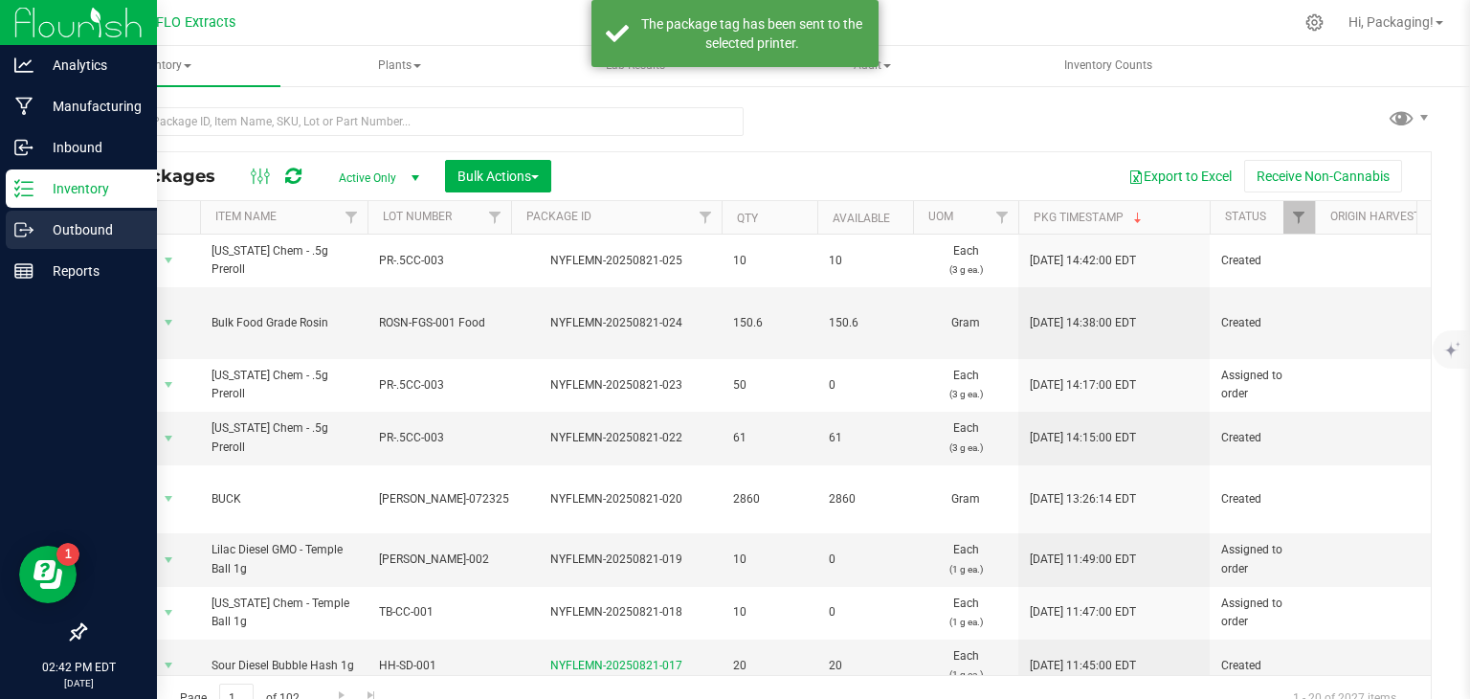
click at [29, 228] on icon at bounding box center [23, 229] width 19 height 19
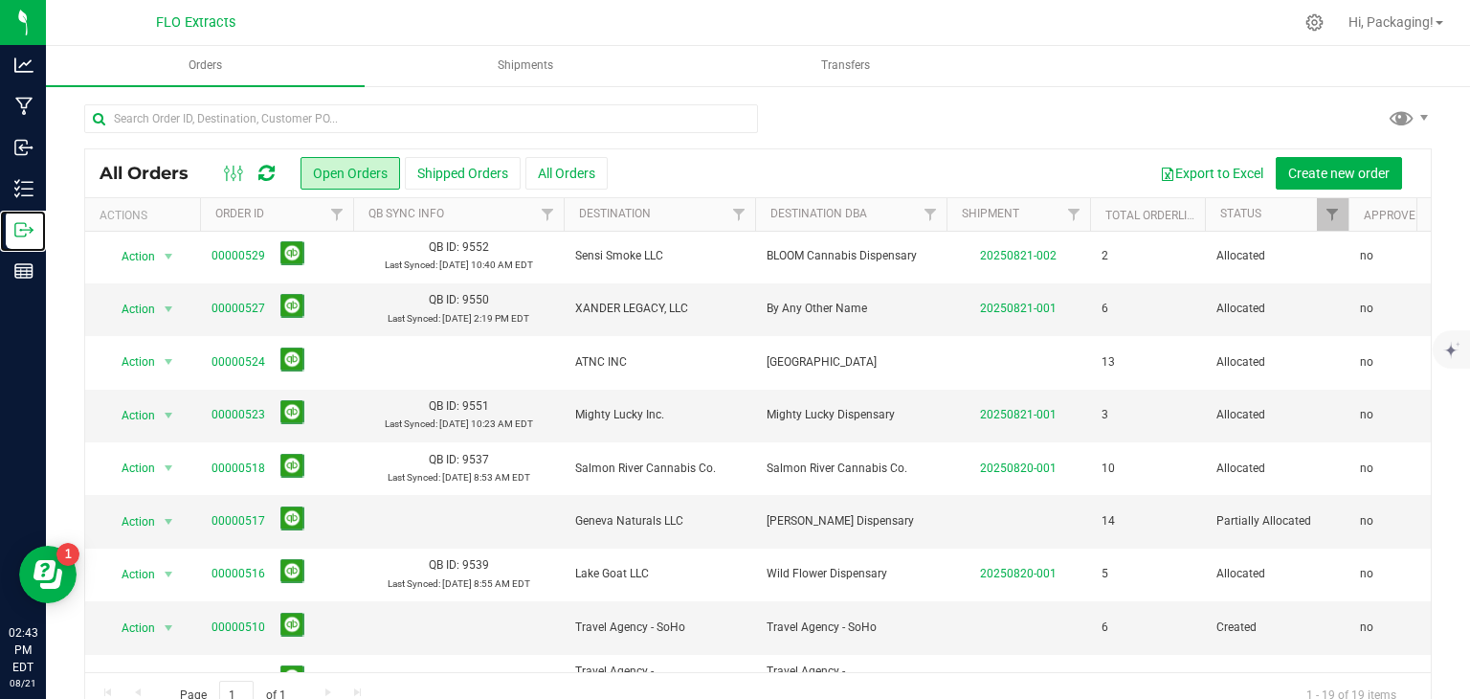
scroll to position [306, 0]
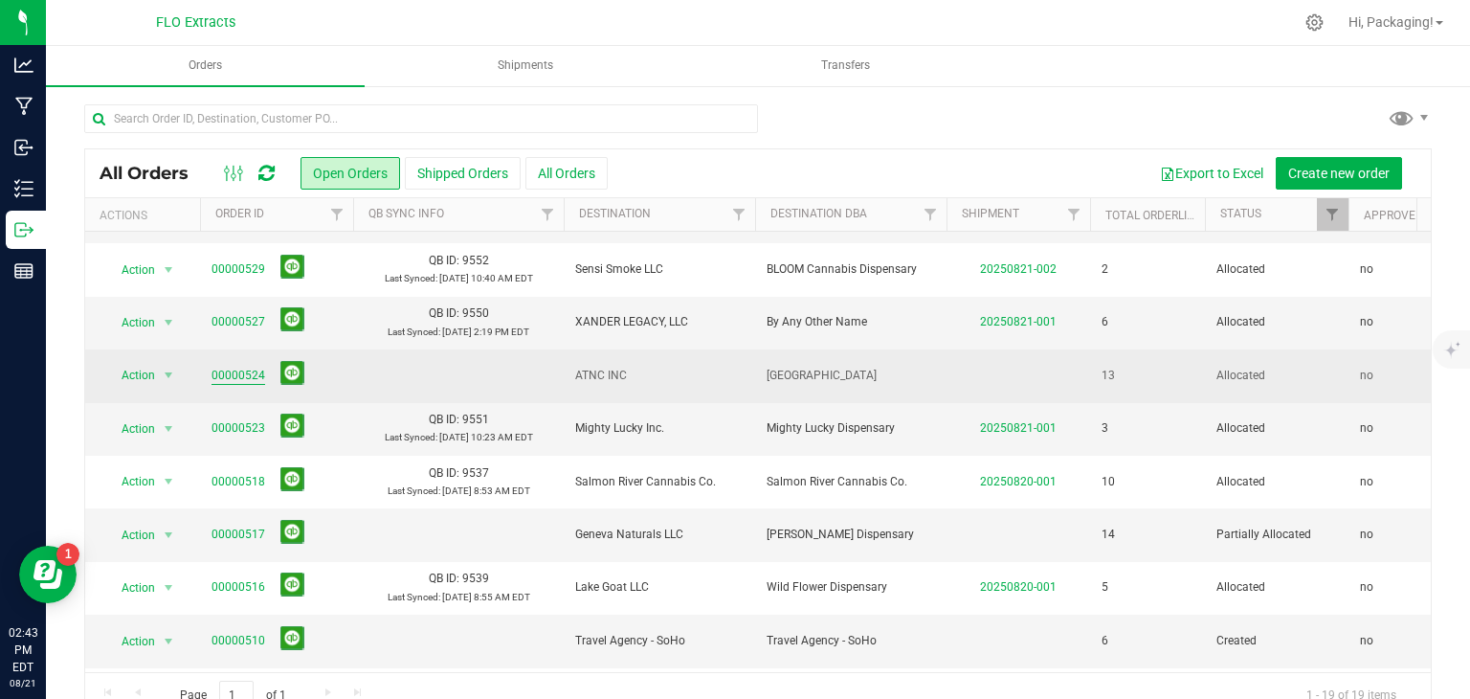
click at [234, 372] on link "00000524" at bounding box center [239, 376] width 54 height 18
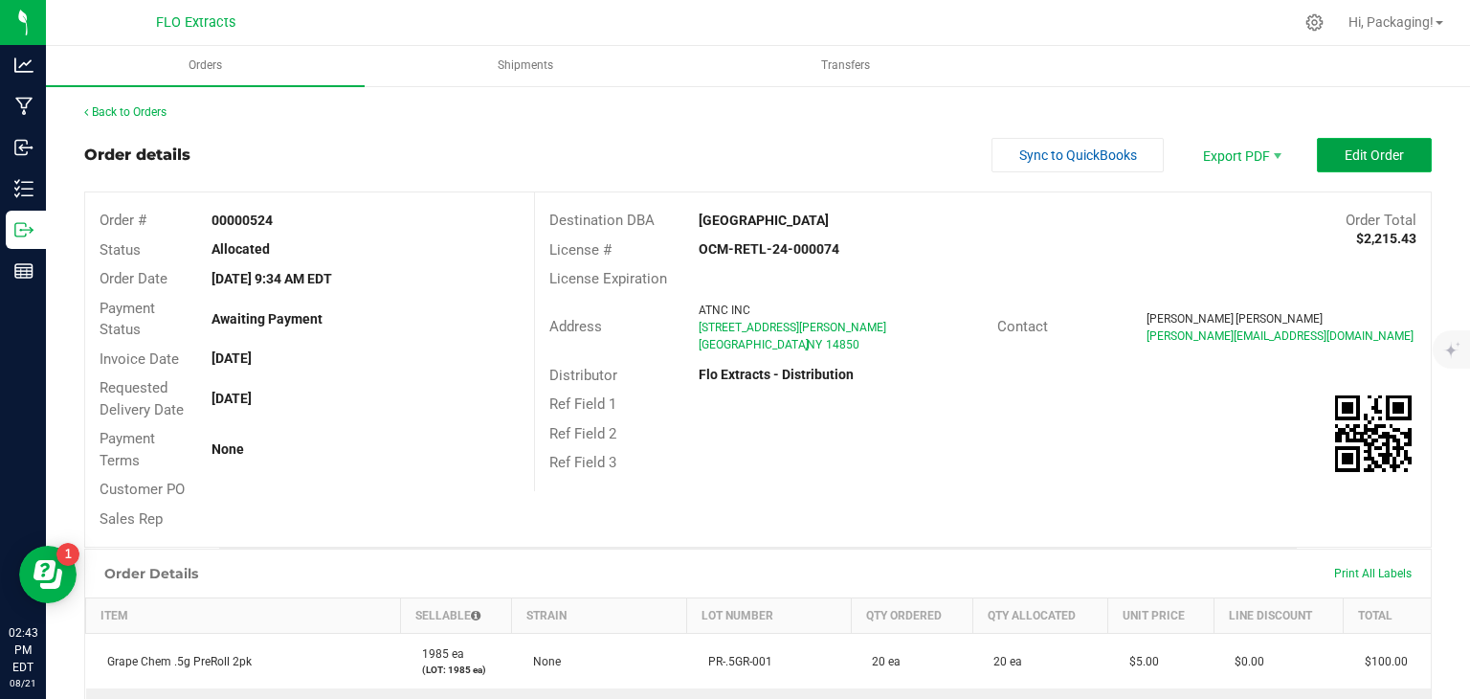
click at [1353, 154] on span "Edit Order" at bounding box center [1374, 154] width 59 height 15
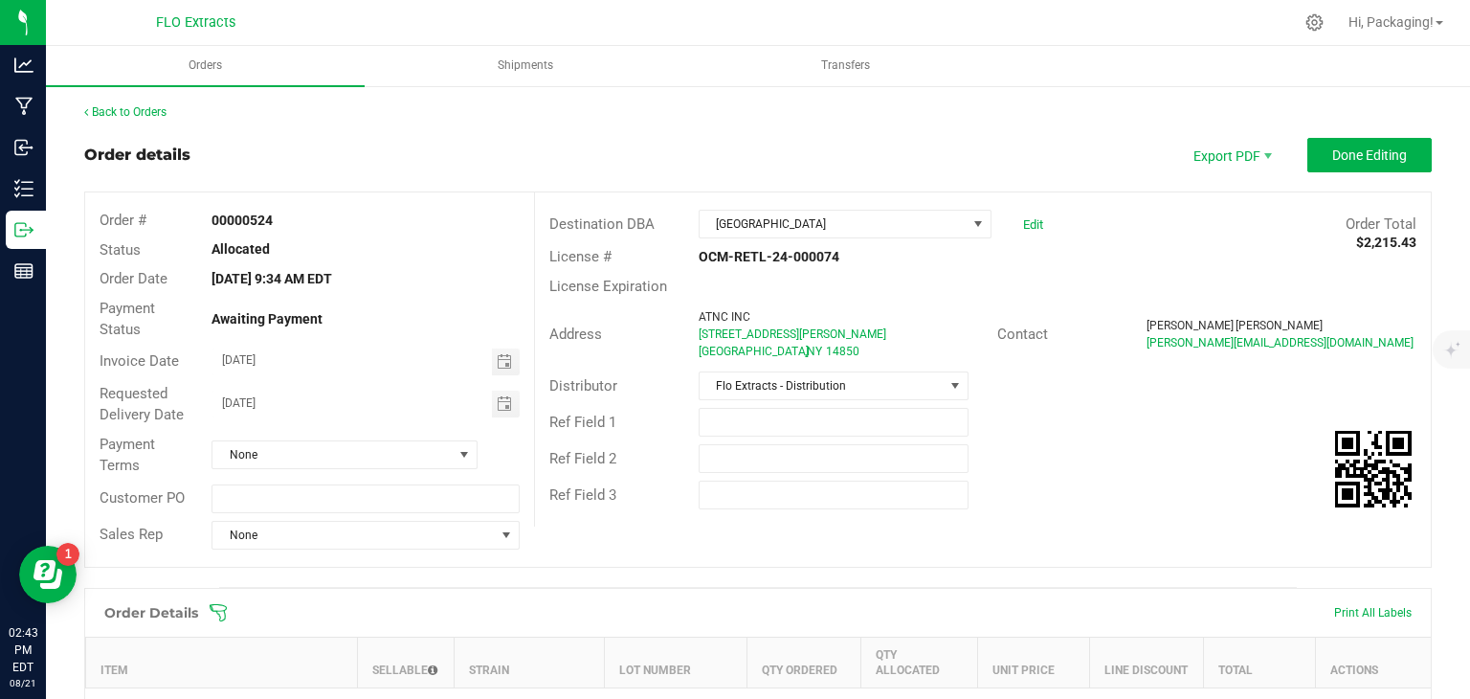
click at [214, 606] on icon at bounding box center [218, 612] width 19 height 19
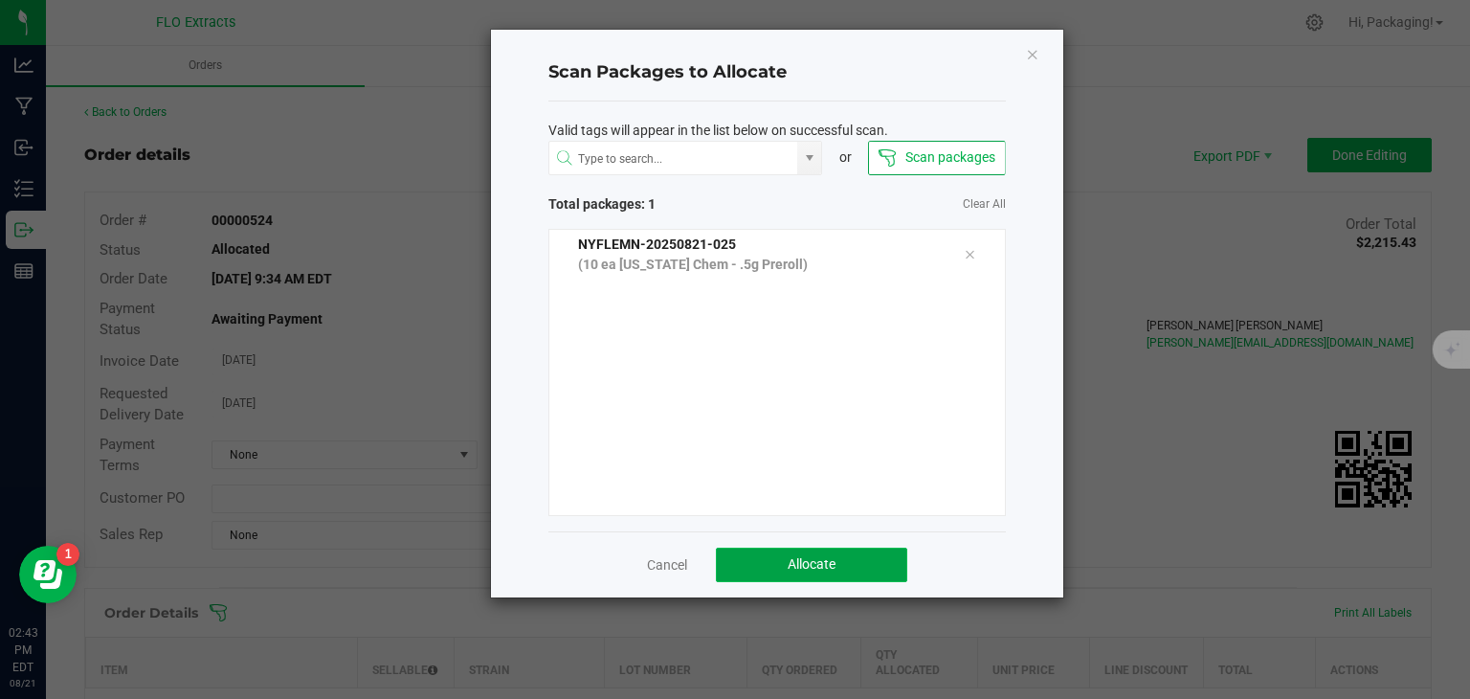
click at [792, 564] on span "Allocate" at bounding box center [812, 563] width 48 height 15
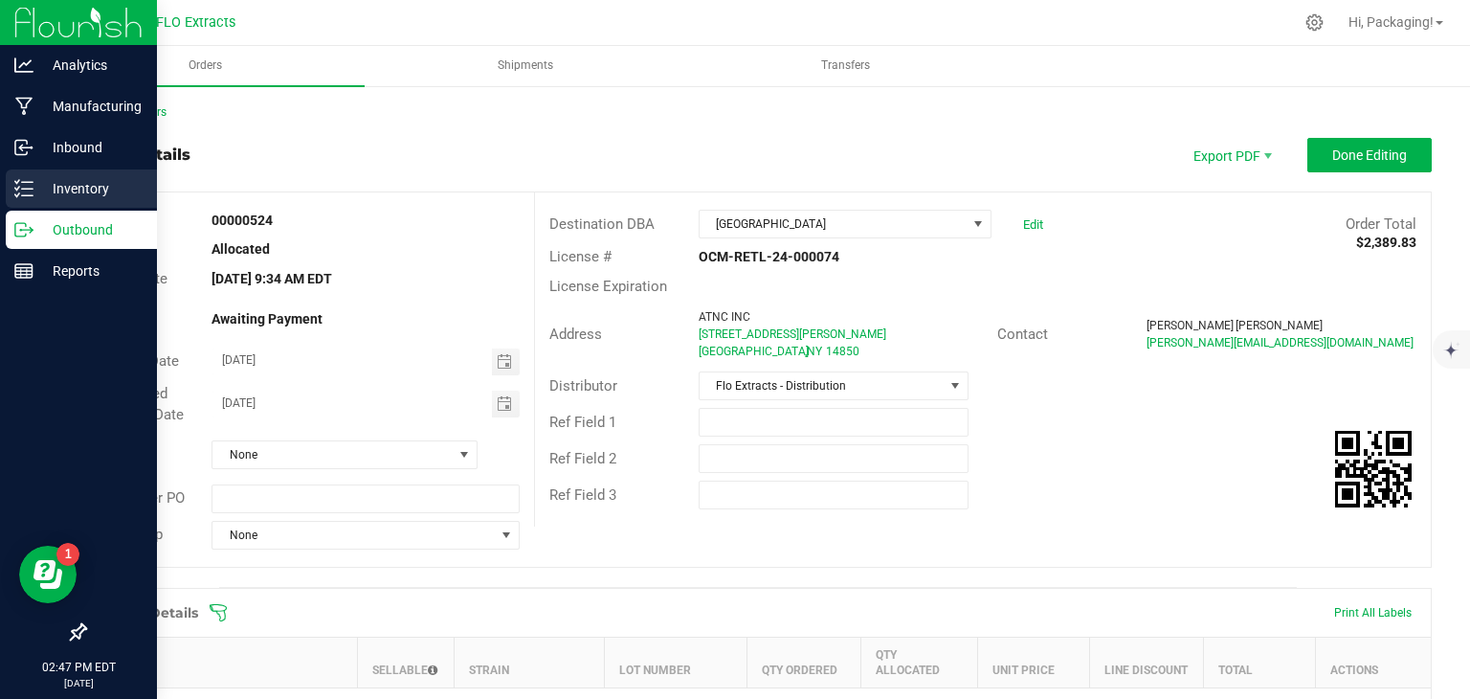
click at [74, 185] on p "Inventory" at bounding box center [90, 188] width 115 height 23
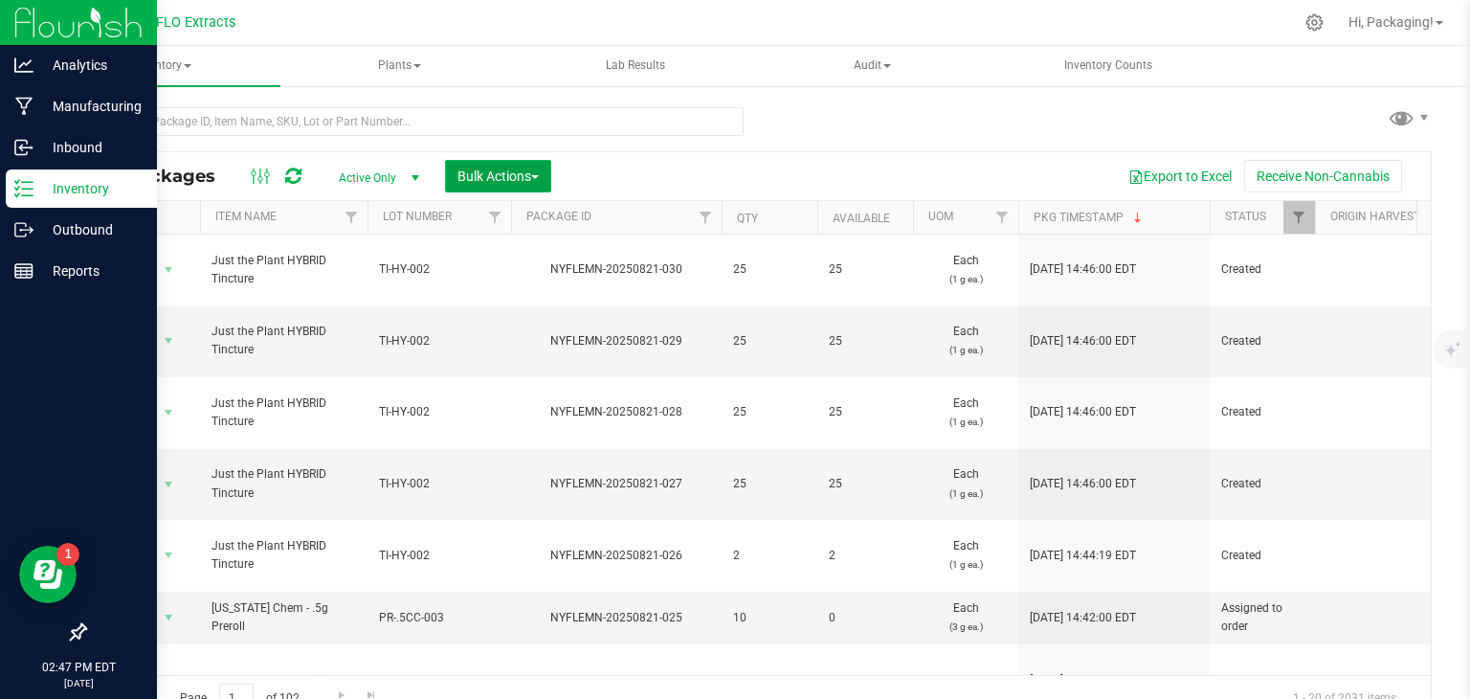
click at [535, 179] on span "Bulk Actions" at bounding box center [498, 175] width 81 height 15
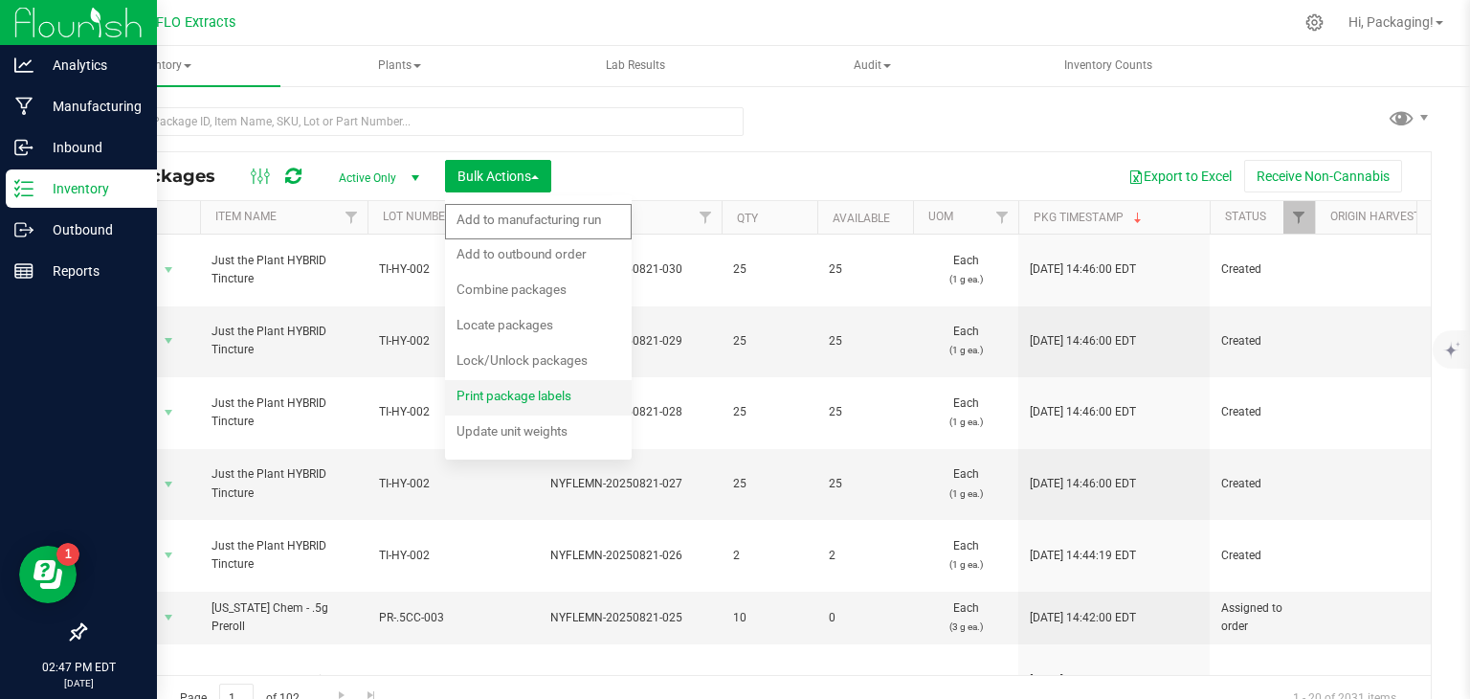
click at [536, 407] on div "Print package labels" at bounding box center [527, 398] width 141 height 31
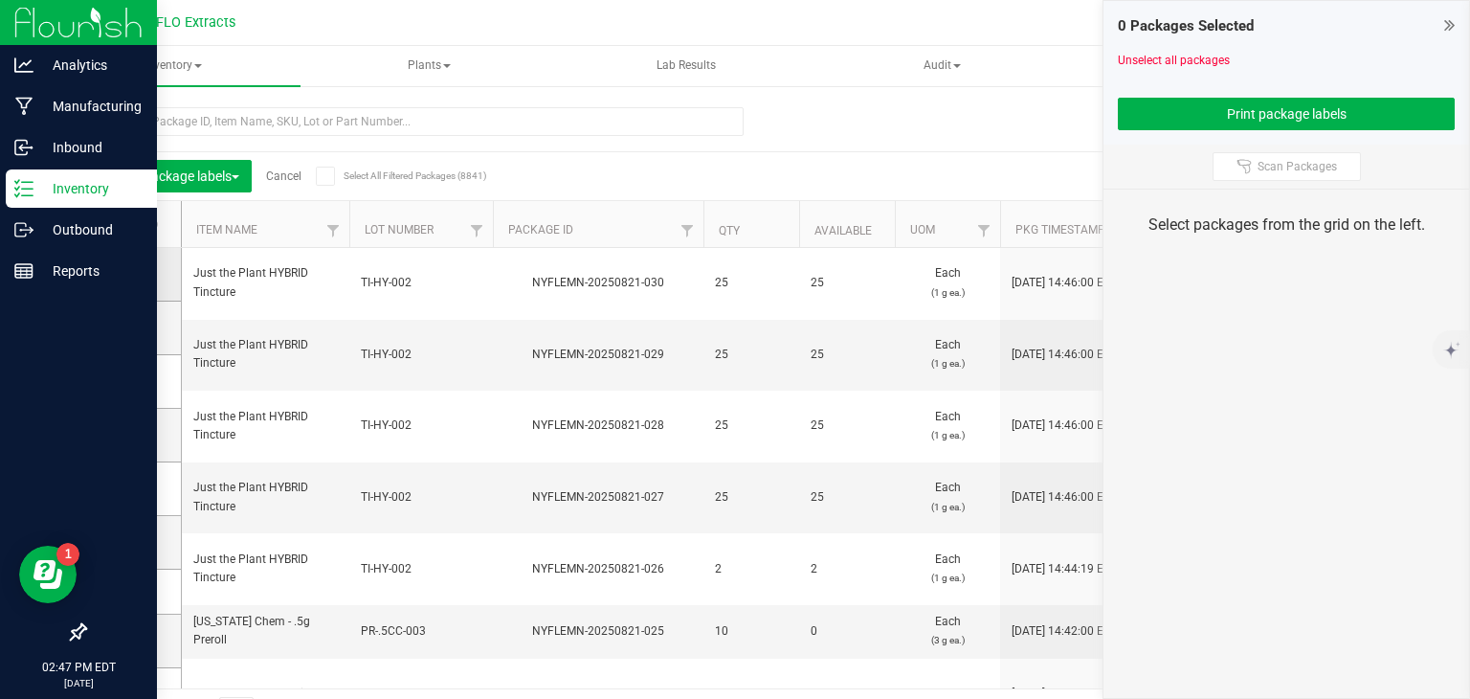
click at [126, 274] on icon at bounding box center [128, 274] width 12 height 0
click at [0, 0] on input "checkbox" at bounding box center [0, 0] width 0 height 0
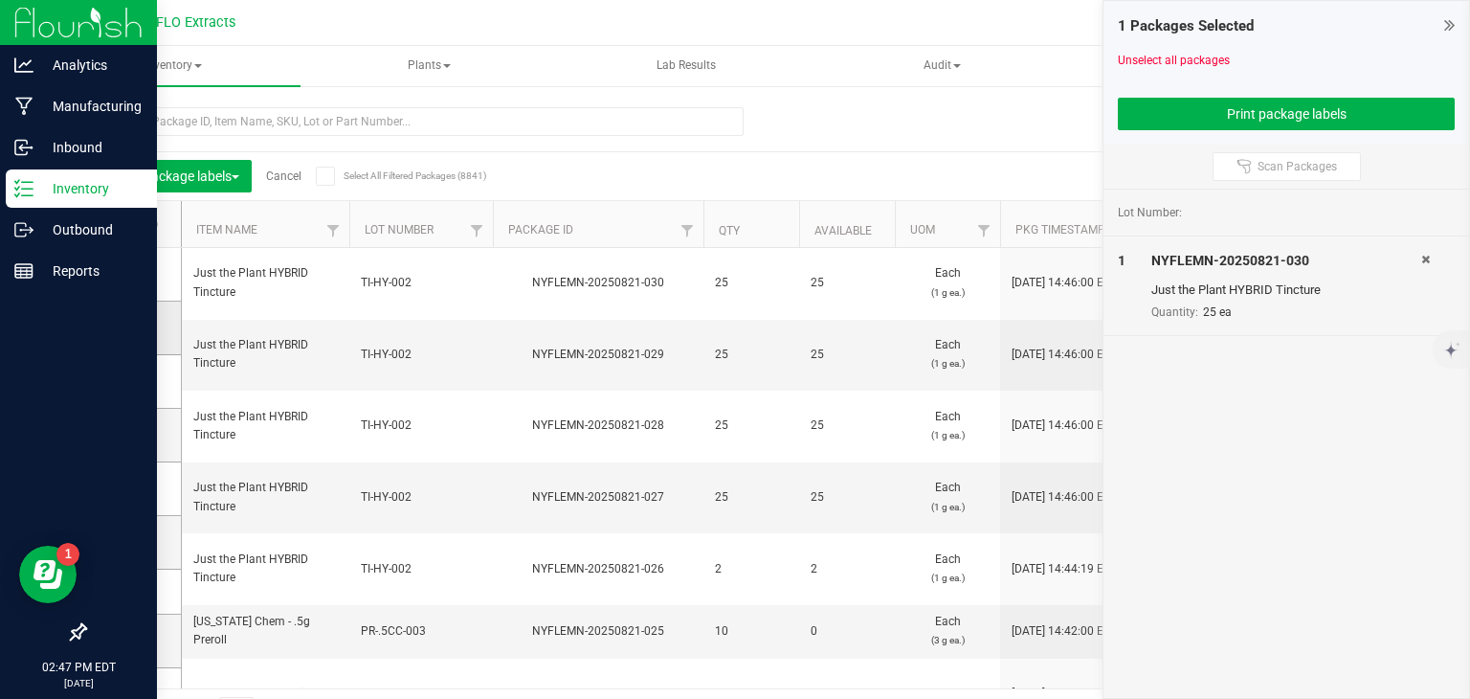
click at [126, 327] on icon at bounding box center [128, 327] width 12 height 0
click at [0, 0] on input "checkbox" at bounding box center [0, 0] width 0 height 0
click at [125, 381] on icon at bounding box center [128, 381] width 12 height 0
click at [0, 0] on input "checkbox" at bounding box center [0, 0] width 0 height 0
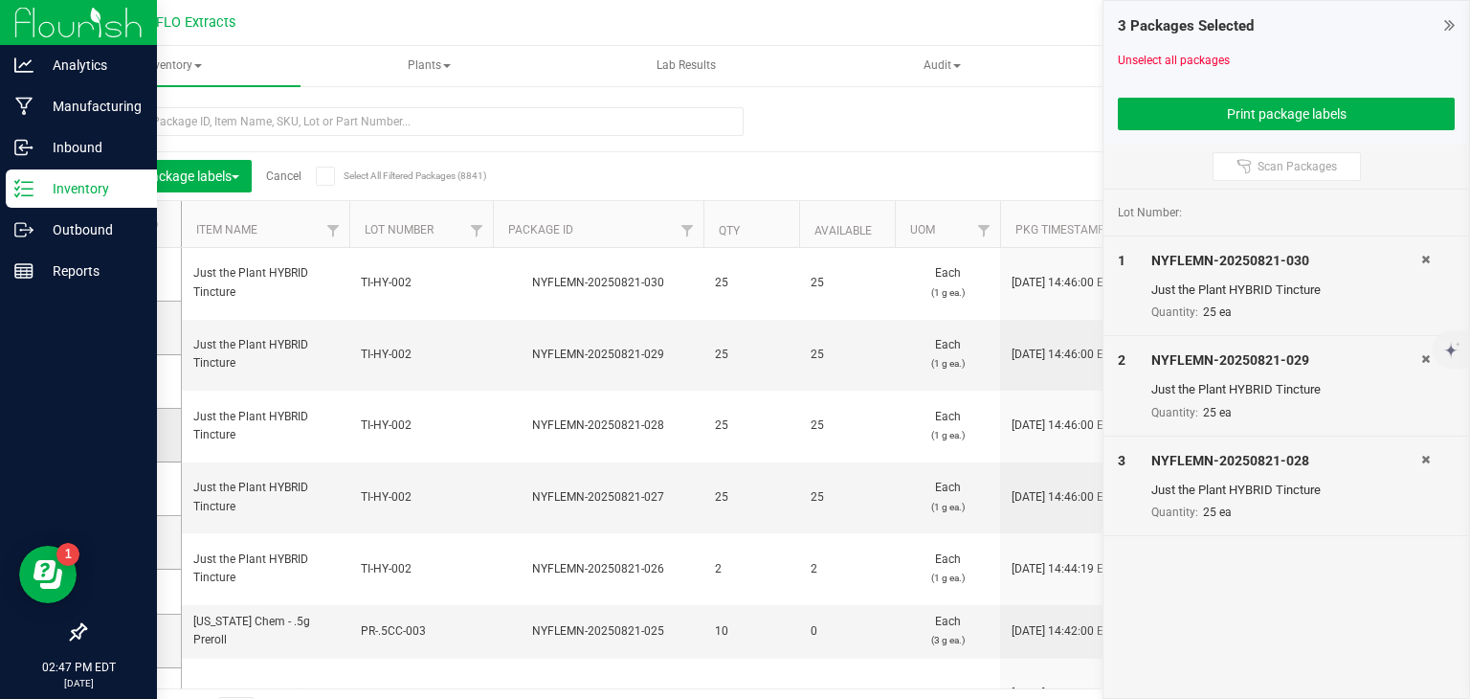
click at [127, 435] on icon at bounding box center [128, 435] width 12 height 0
click at [0, 0] on input "checkbox" at bounding box center [0, 0] width 0 height 0
click at [126, 488] on icon at bounding box center [128, 488] width 12 height 0
click at [0, 0] on input "checkbox" at bounding box center [0, 0] width 0 height 0
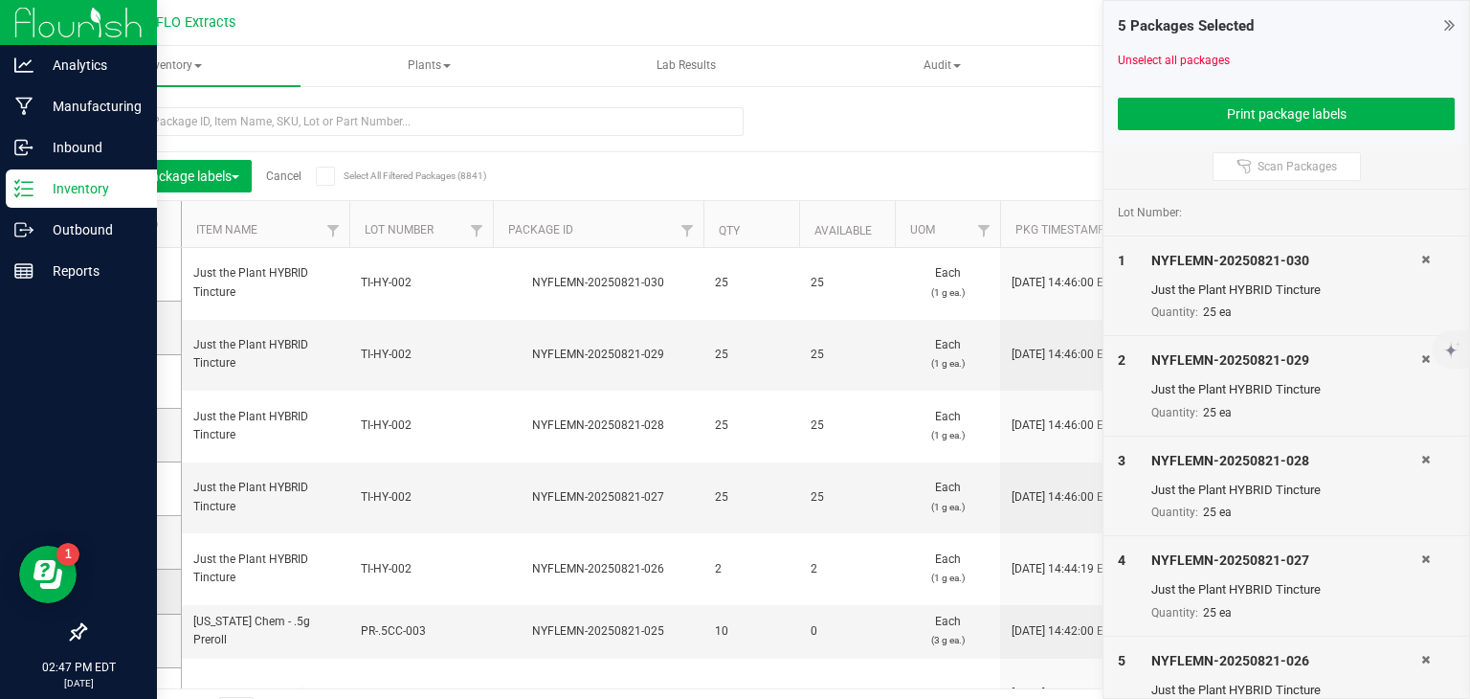
click at [131, 592] on icon at bounding box center [128, 592] width 12 height 0
click at [0, 0] on input "checkbox" at bounding box center [0, 0] width 0 height 0
click at [1274, 117] on button "Print package labels" at bounding box center [1286, 114] width 337 height 33
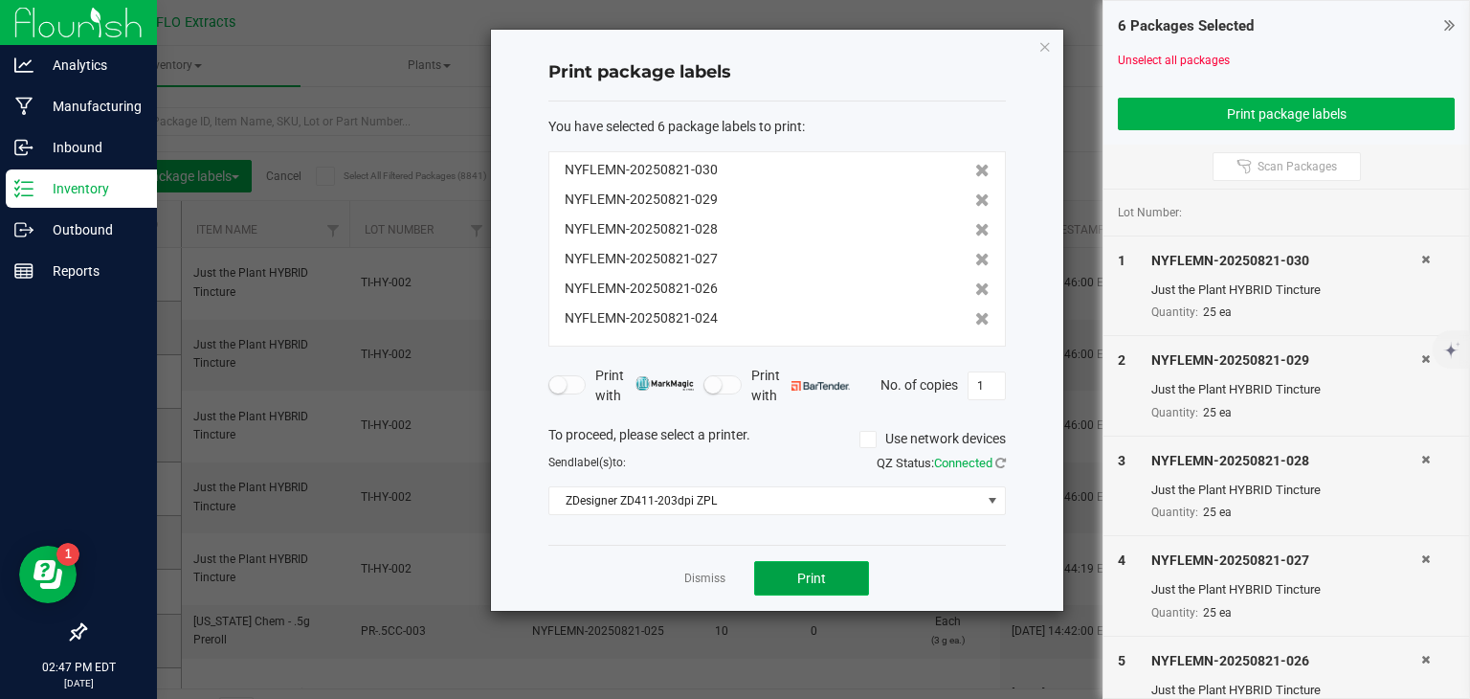
click at [788, 563] on button "Print" at bounding box center [811, 578] width 115 height 34
click at [688, 575] on link "Dismiss" at bounding box center [704, 578] width 41 height 16
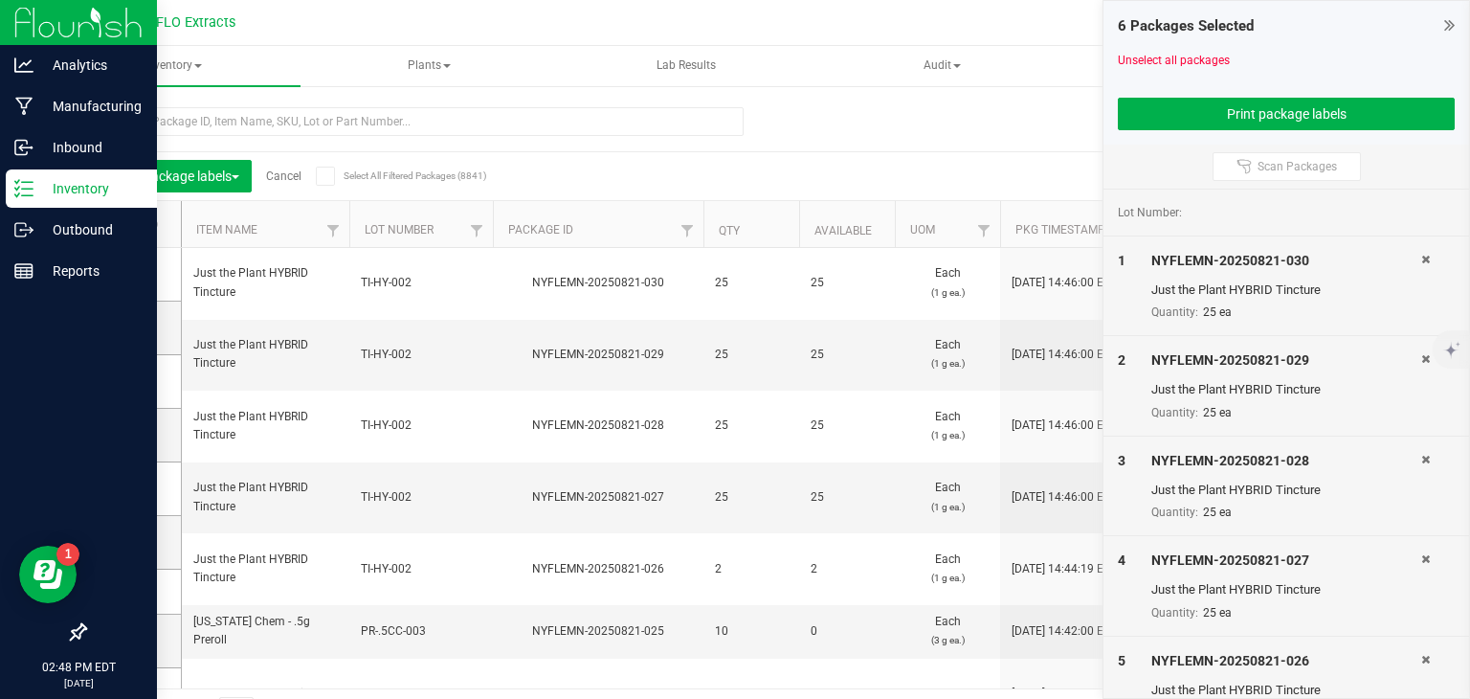
click at [271, 167] on div "Print package labels Cancel Select All Filtered Packages (8841)" at bounding box center [270, 176] width 340 height 33
click at [283, 177] on link "Cancel" at bounding box center [283, 175] width 35 height 13
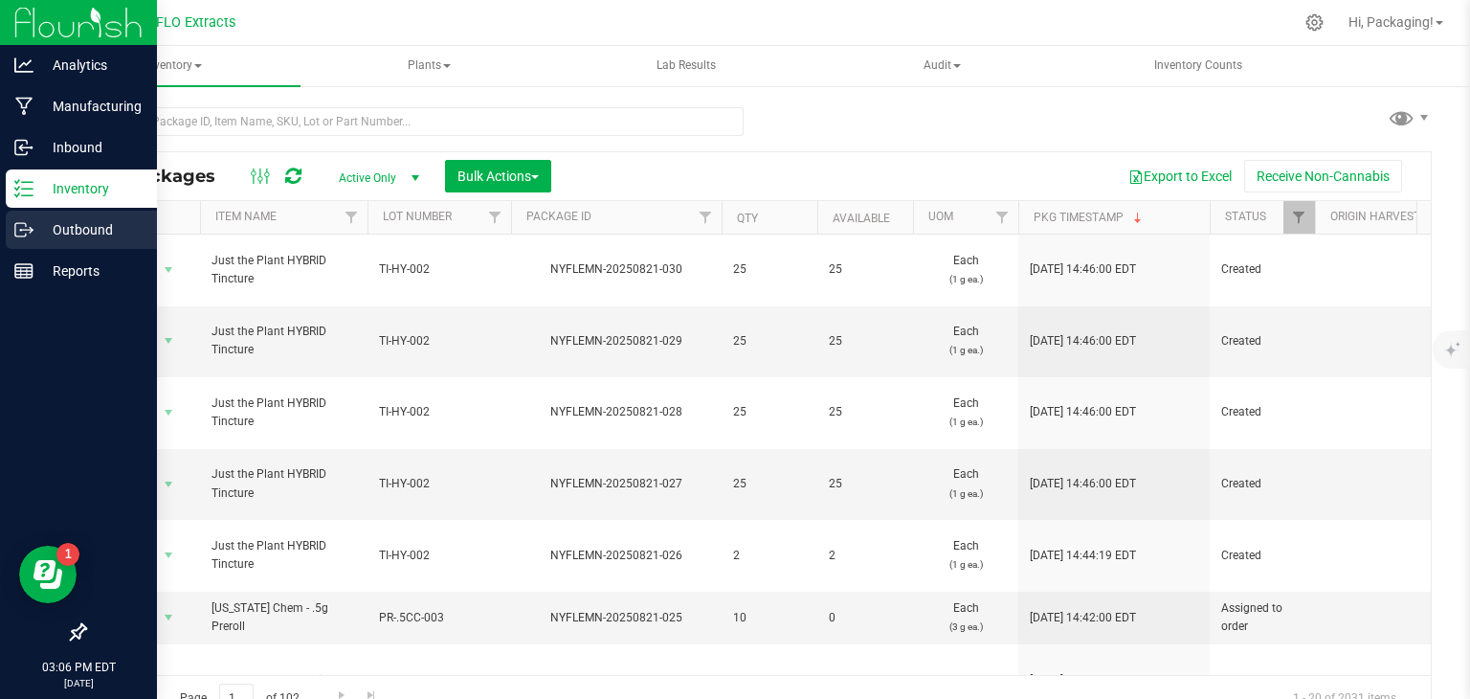
click at [31, 220] on icon at bounding box center [23, 229] width 19 height 19
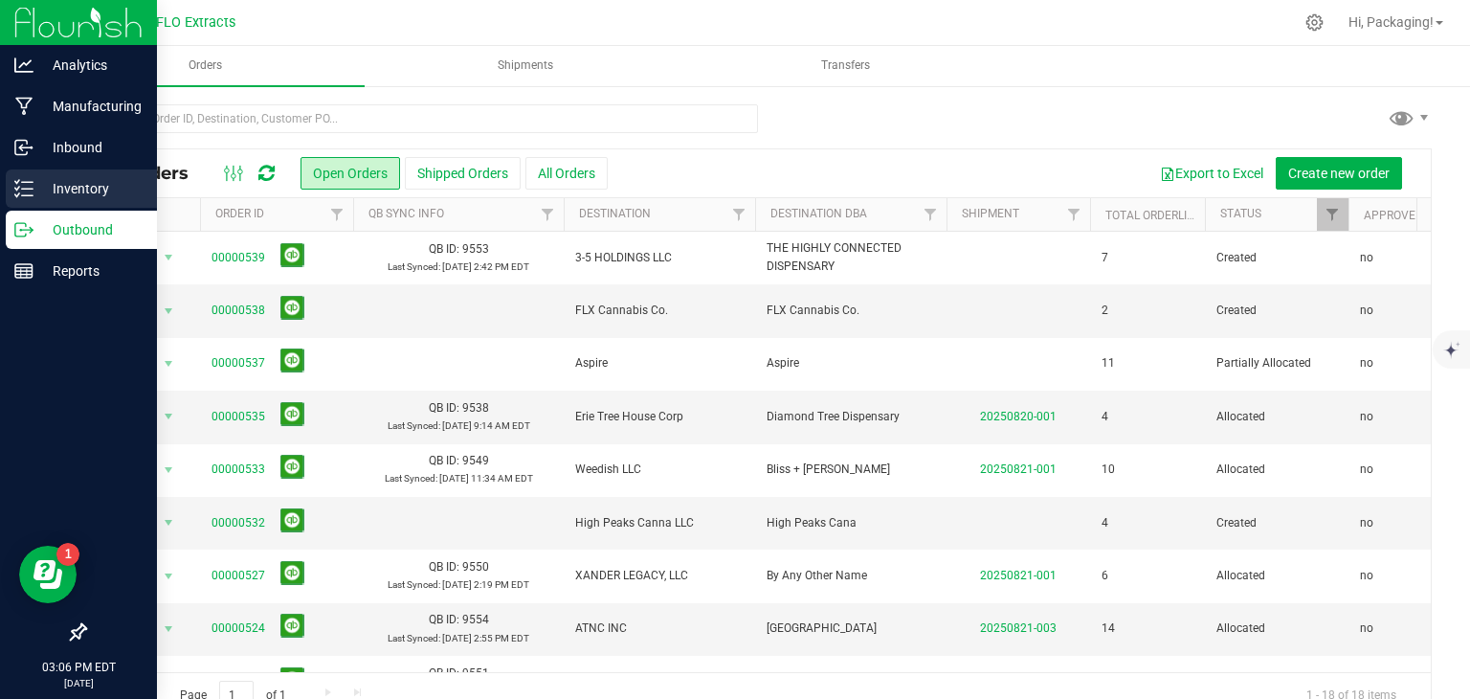
click at [23, 193] on icon at bounding box center [23, 188] width 19 height 19
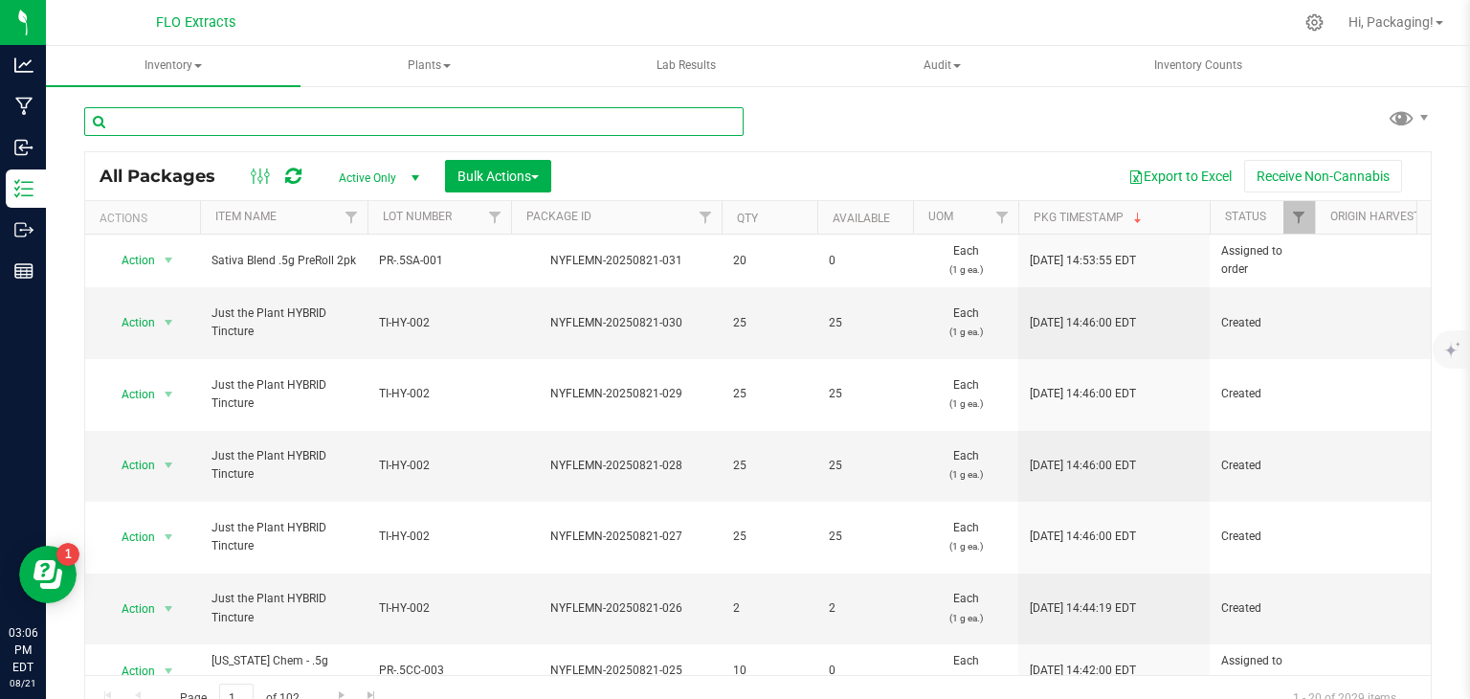
click at [282, 120] on input "text" at bounding box center [413, 121] width 659 height 29
click at [341, 115] on input "text" at bounding box center [413, 121] width 659 height 29
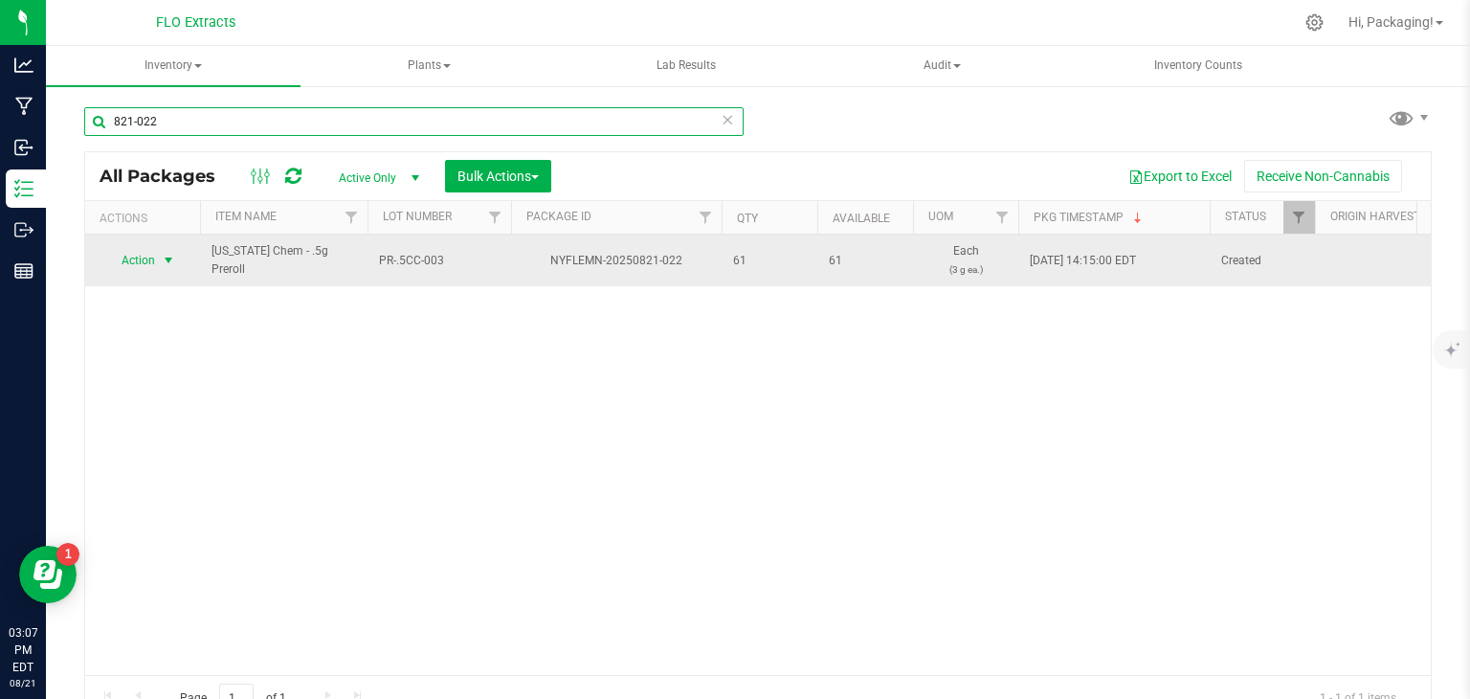
type input "821-022"
click at [163, 257] on span "select" at bounding box center [168, 260] width 15 height 15
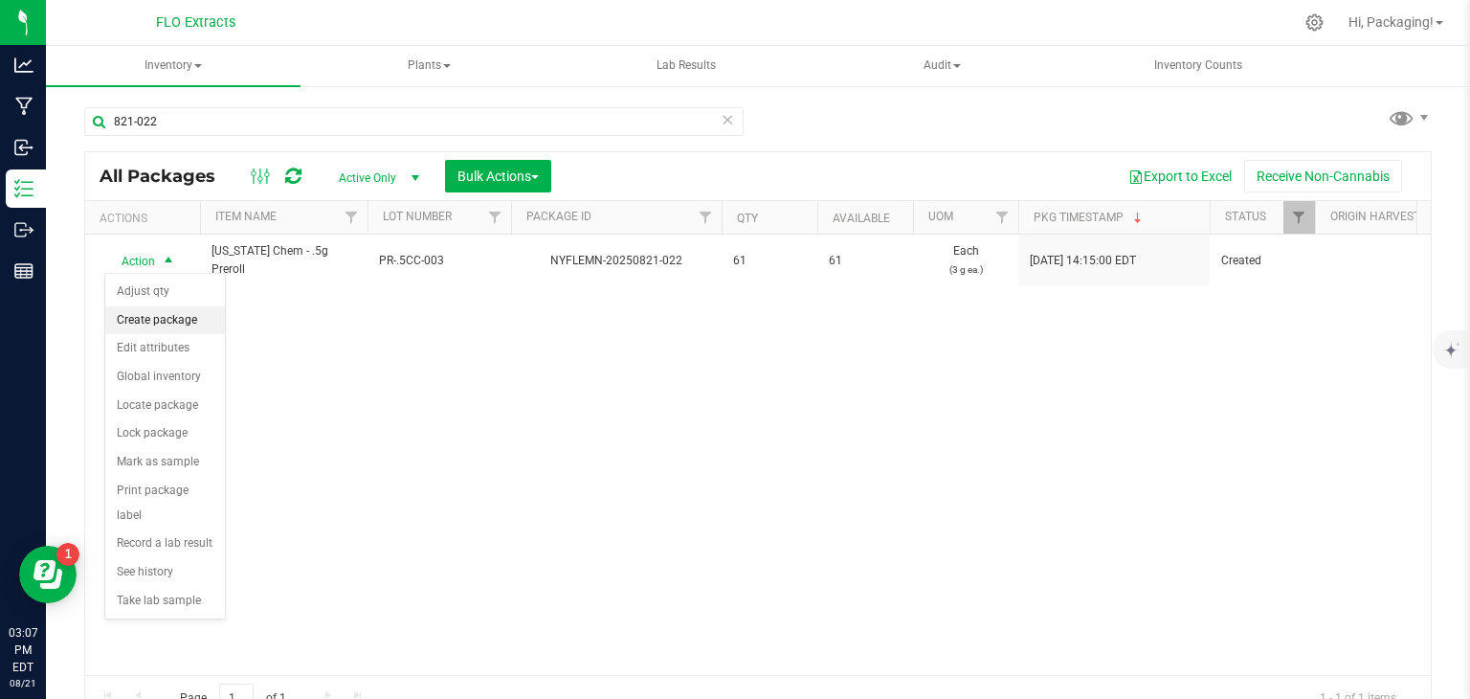
click at [156, 314] on li "Create package" at bounding box center [165, 320] width 120 height 29
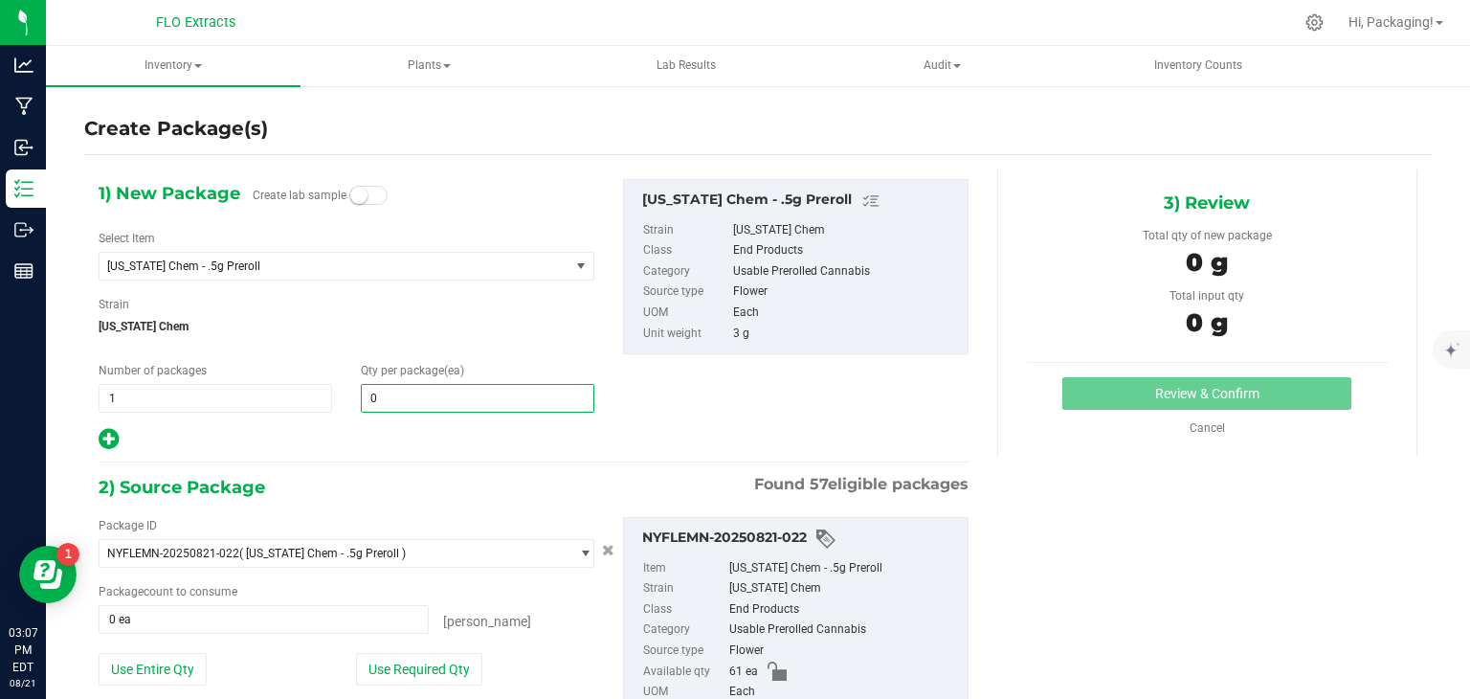
click at [421, 391] on span "0 0" at bounding box center [478, 398] width 234 height 29
type input "15"
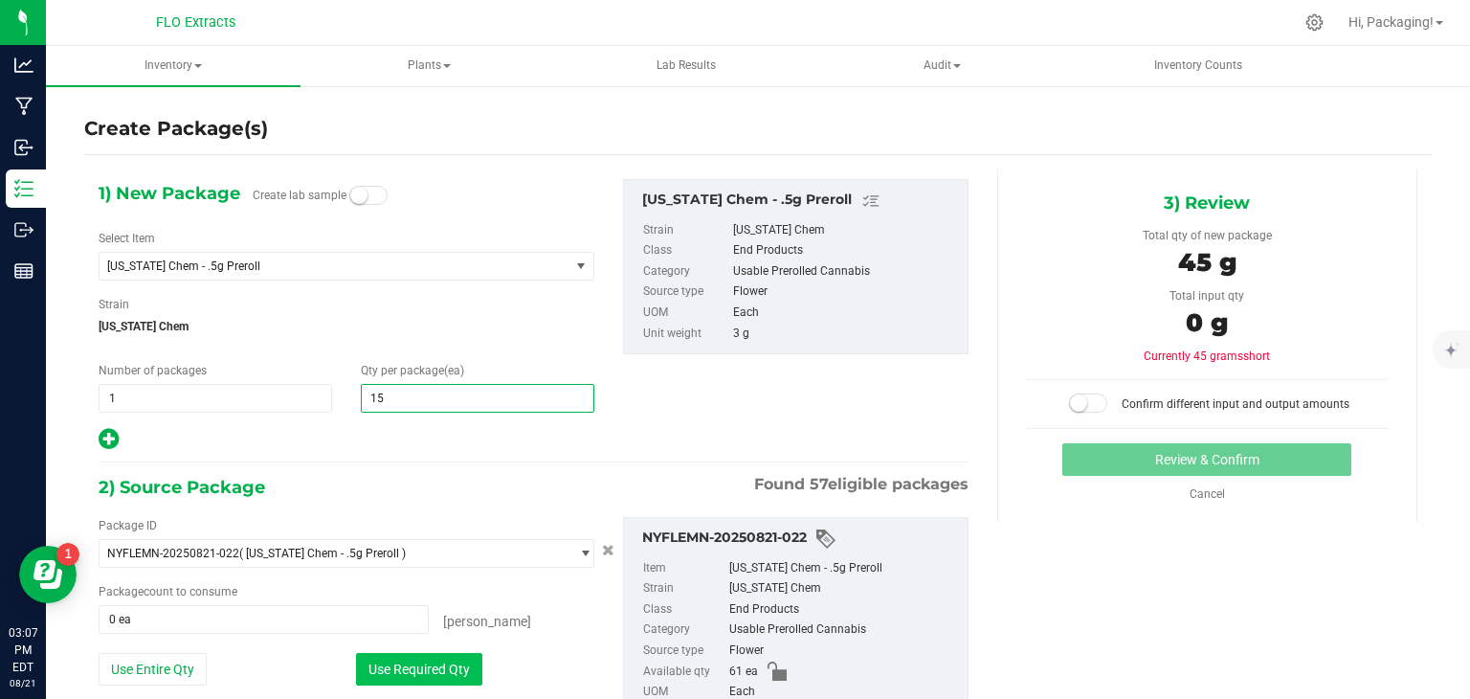
type input "15"
click at [416, 669] on button "Use Required Qty" at bounding box center [419, 669] width 126 height 33
type input "15 ea"
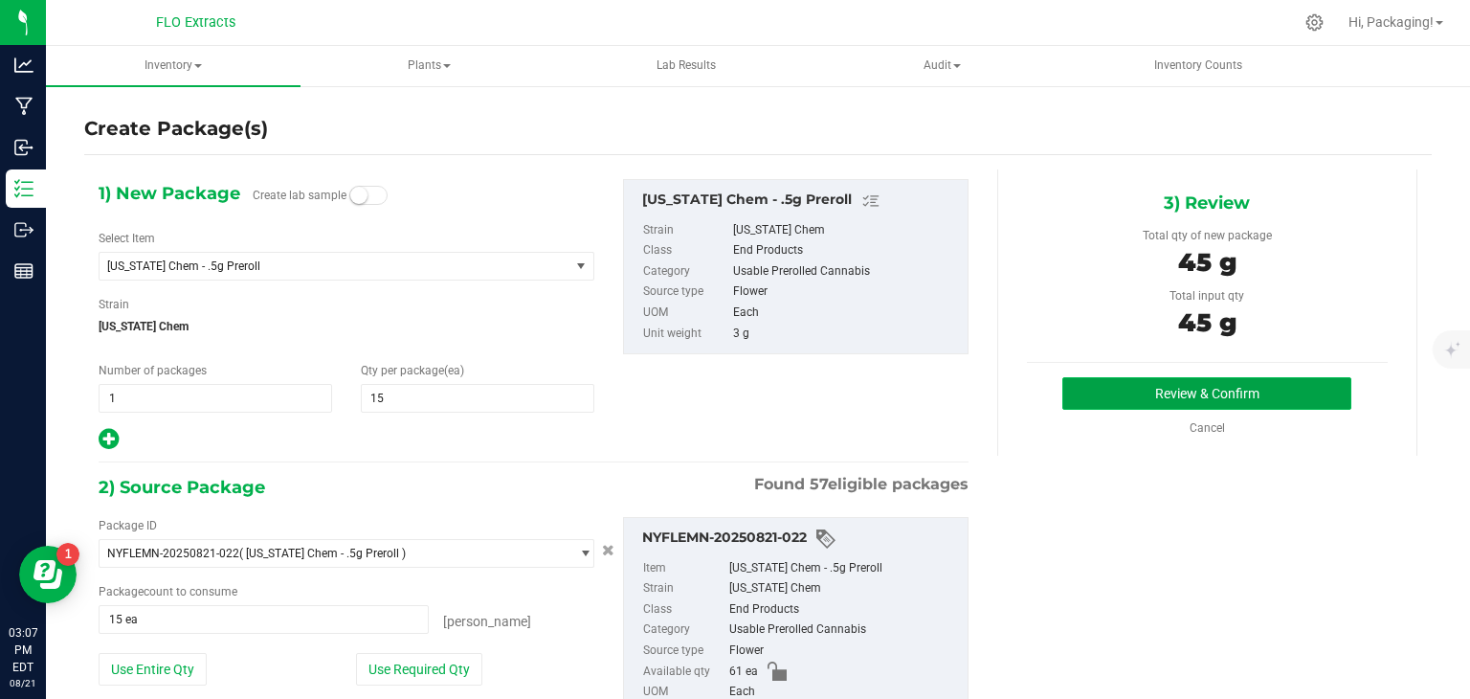
click at [1175, 389] on button "Review & Confirm" at bounding box center [1206, 393] width 289 height 33
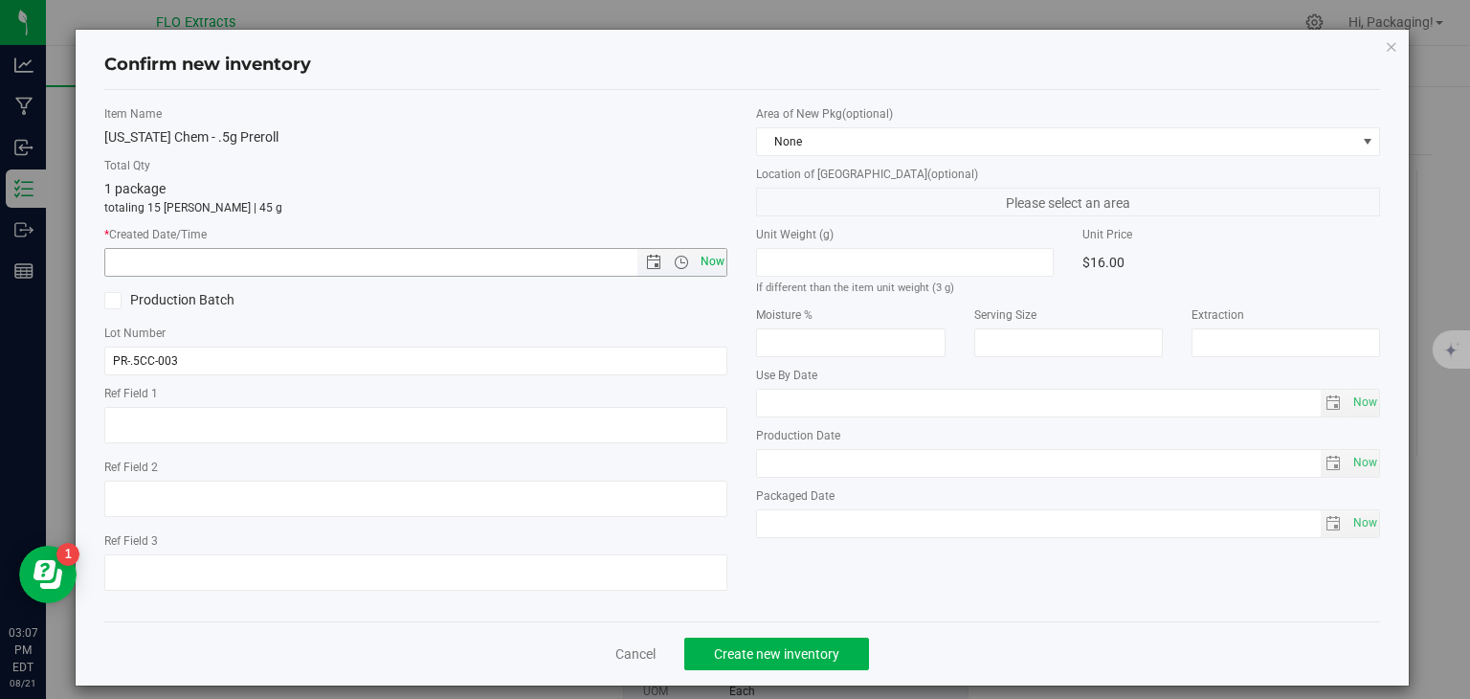
click at [704, 257] on span "Now" at bounding box center [712, 262] width 33 height 28
type input "[DATE] 3:07 PM"
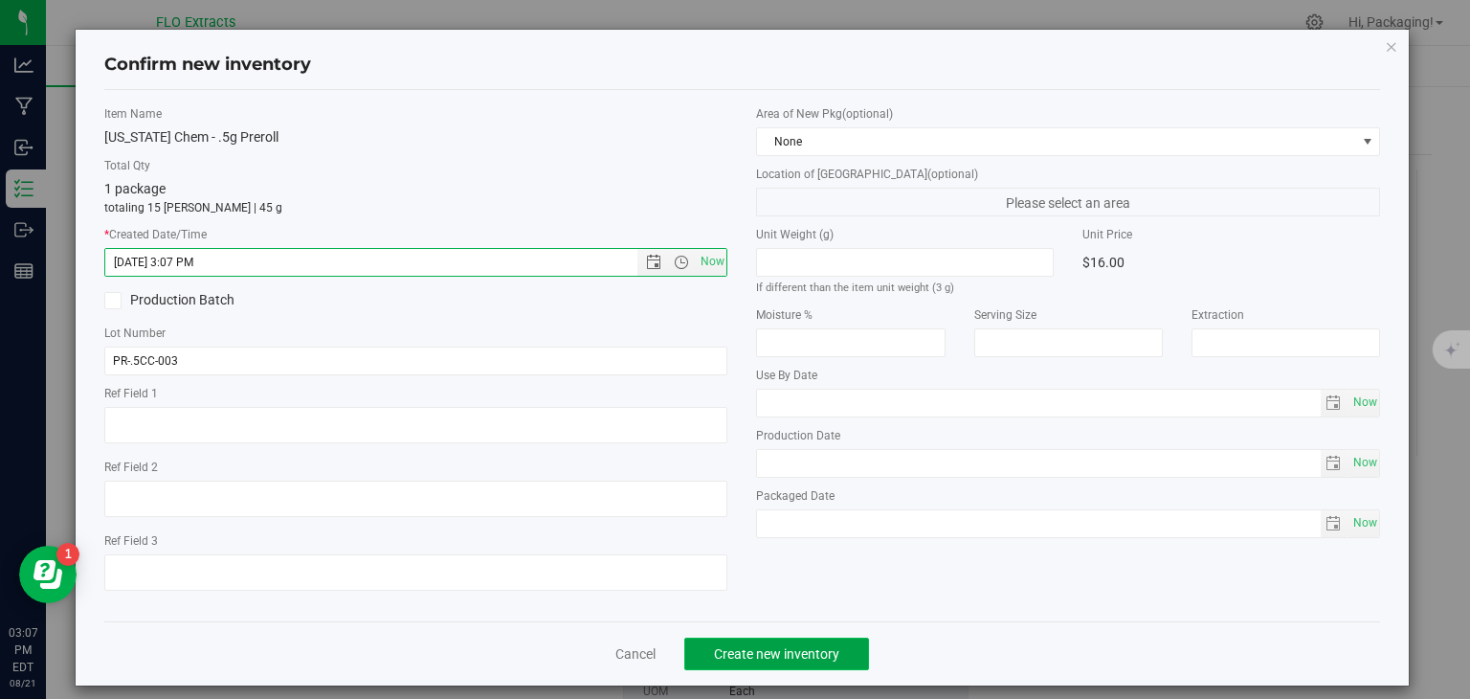
click at [773, 657] on span "Create new inventory" at bounding box center [776, 653] width 125 height 15
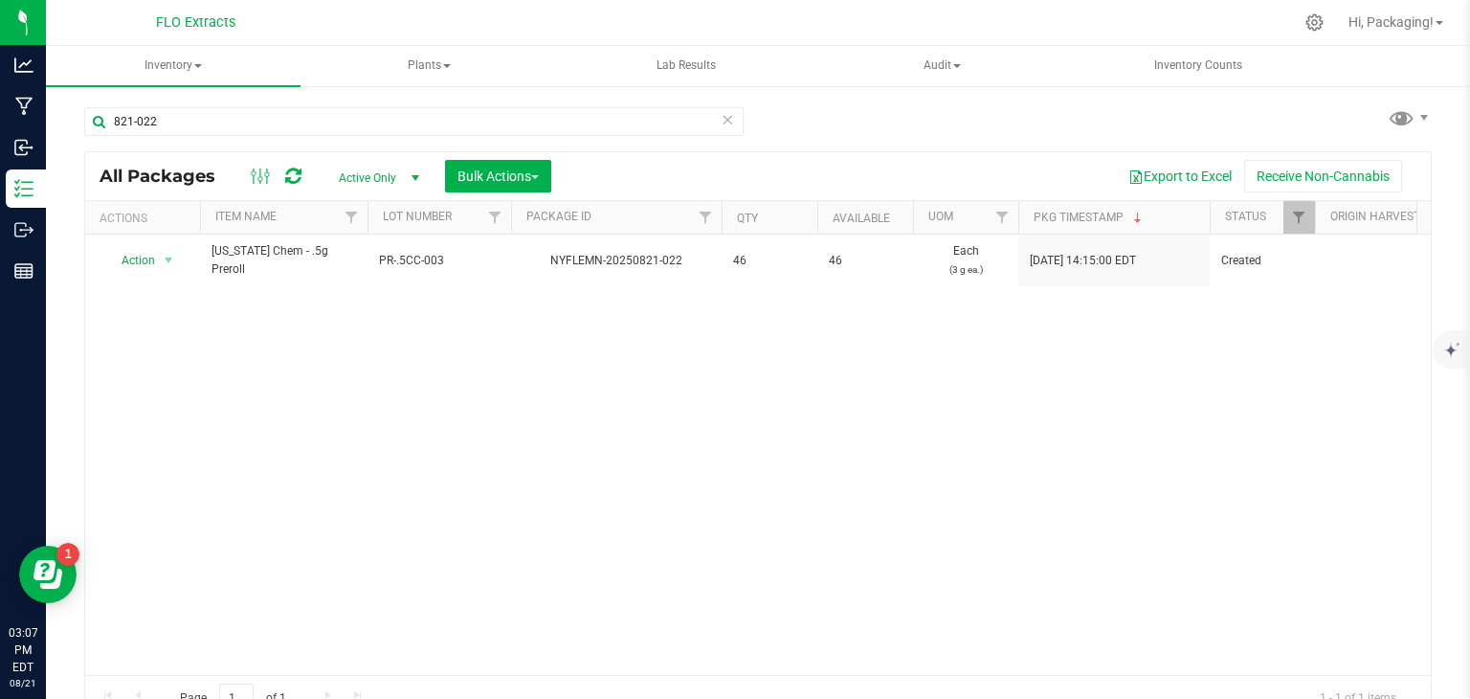
click at [721, 118] on icon at bounding box center [727, 118] width 13 height 23
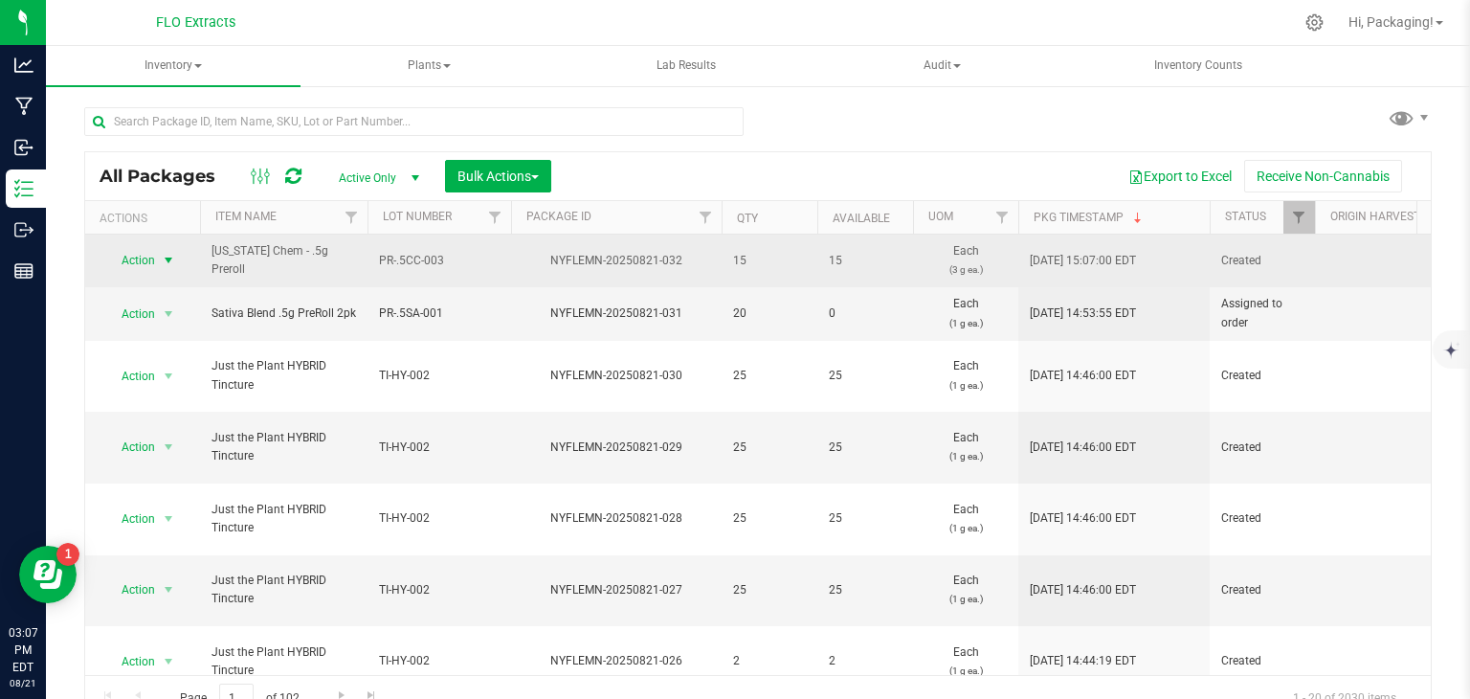
click at [167, 261] on span "select" at bounding box center [168, 260] width 15 height 15
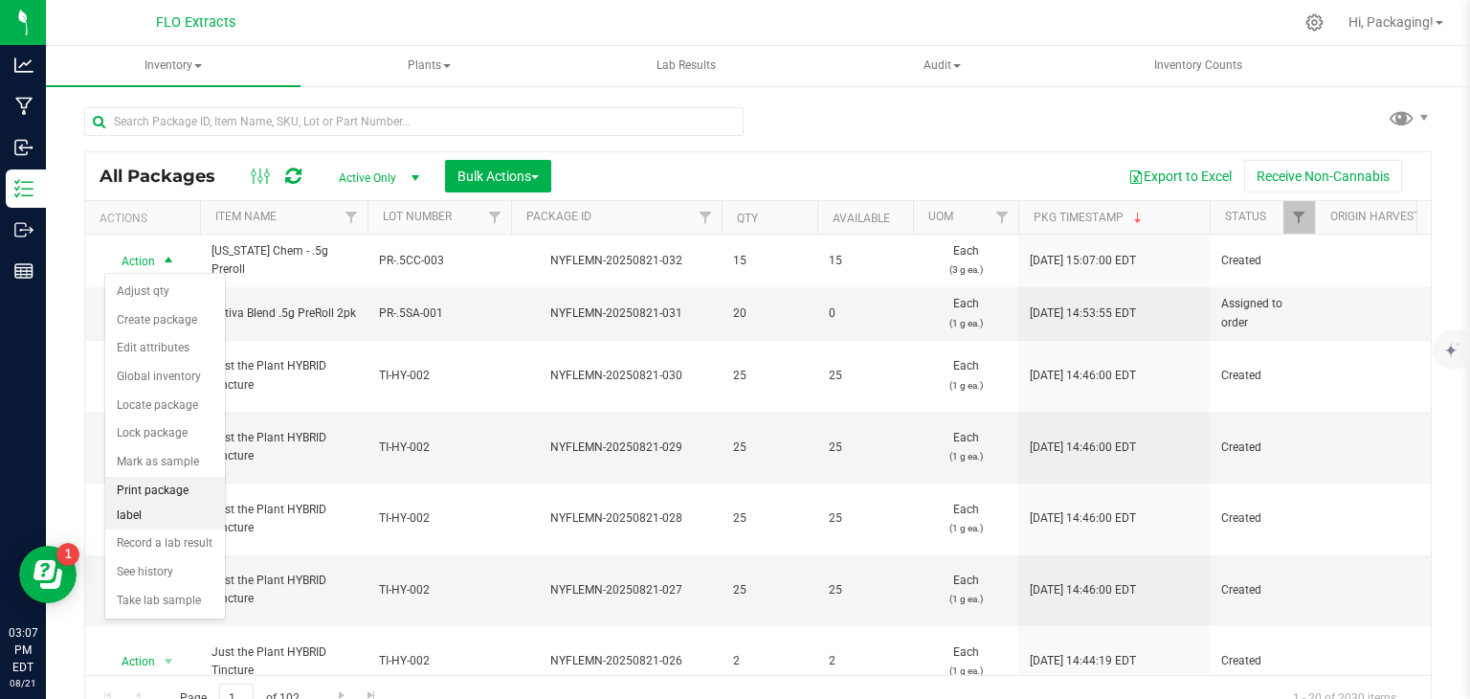
click at [147, 477] on li "Print package label" at bounding box center [165, 503] width 120 height 53
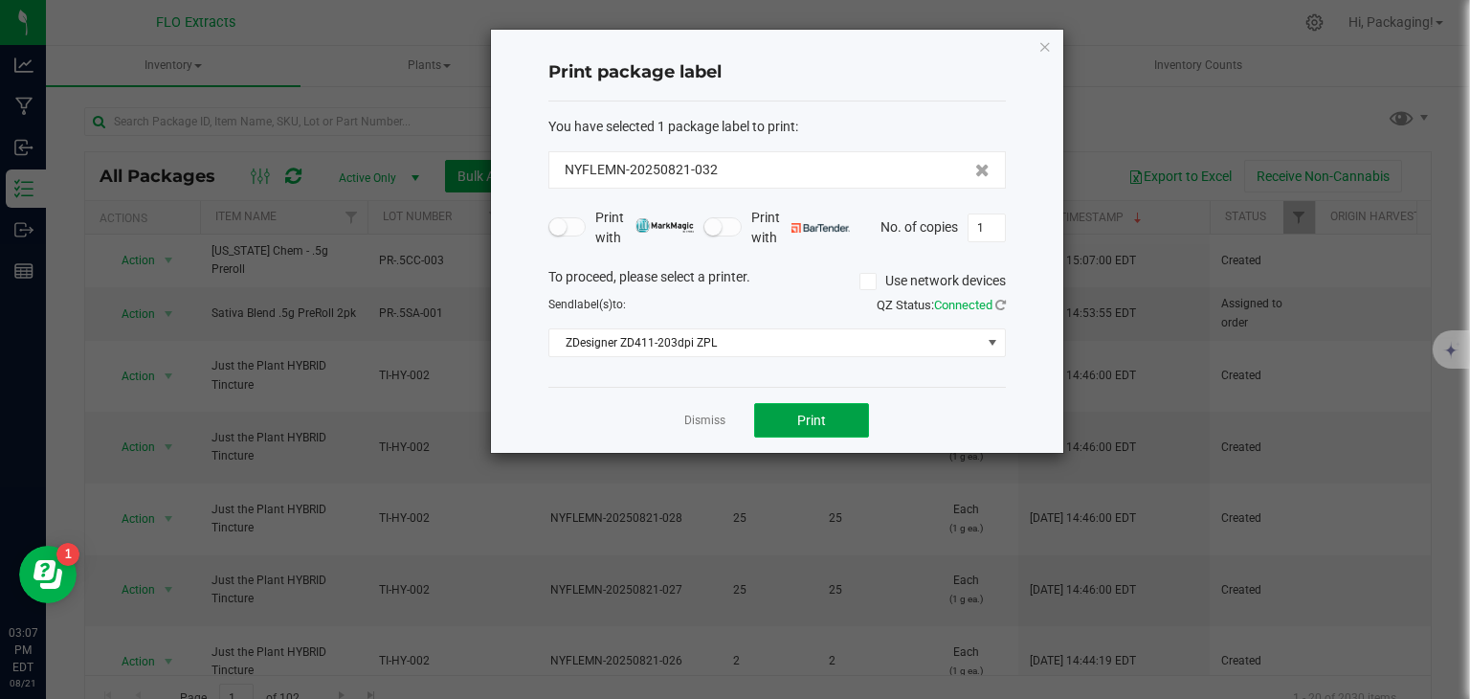
click at [817, 408] on button "Print" at bounding box center [811, 420] width 115 height 34
click at [704, 418] on link "Dismiss" at bounding box center [704, 421] width 41 height 16
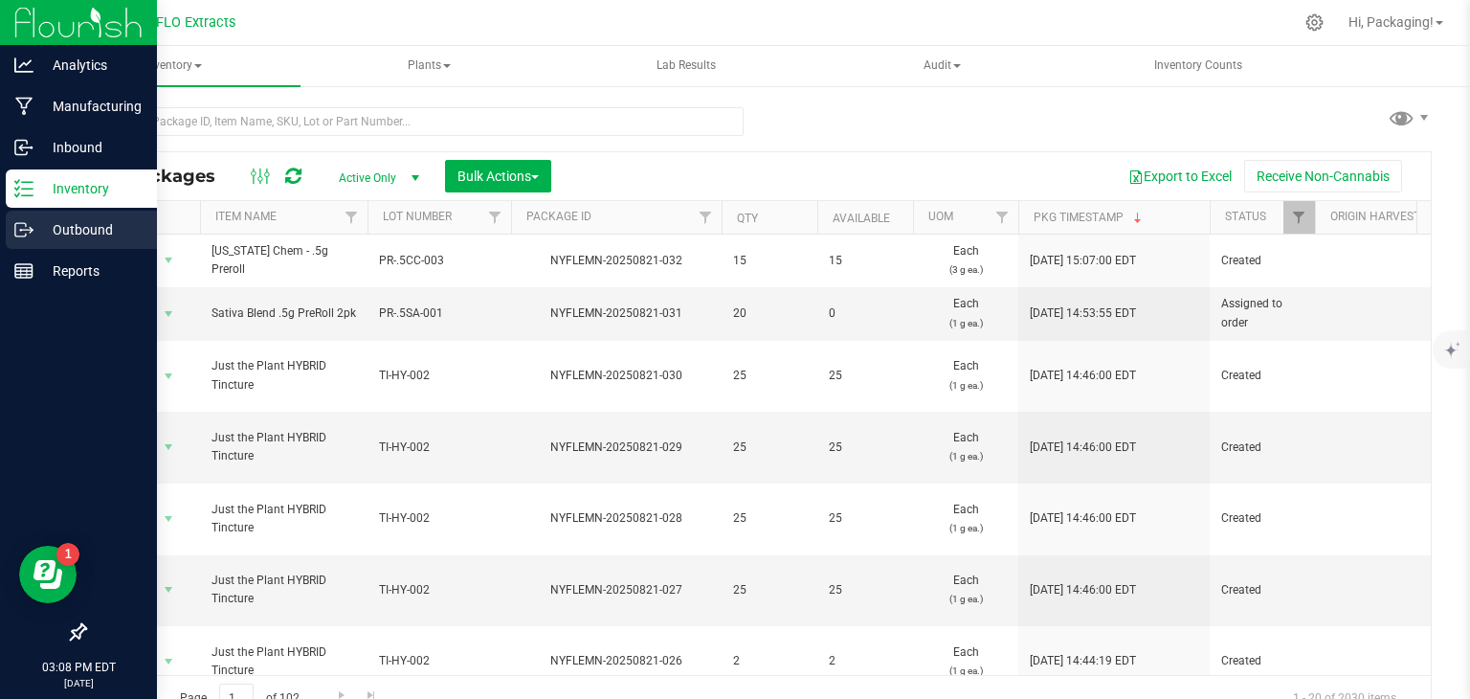
click at [70, 220] on p "Outbound" at bounding box center [90, 229] width 115 height 23
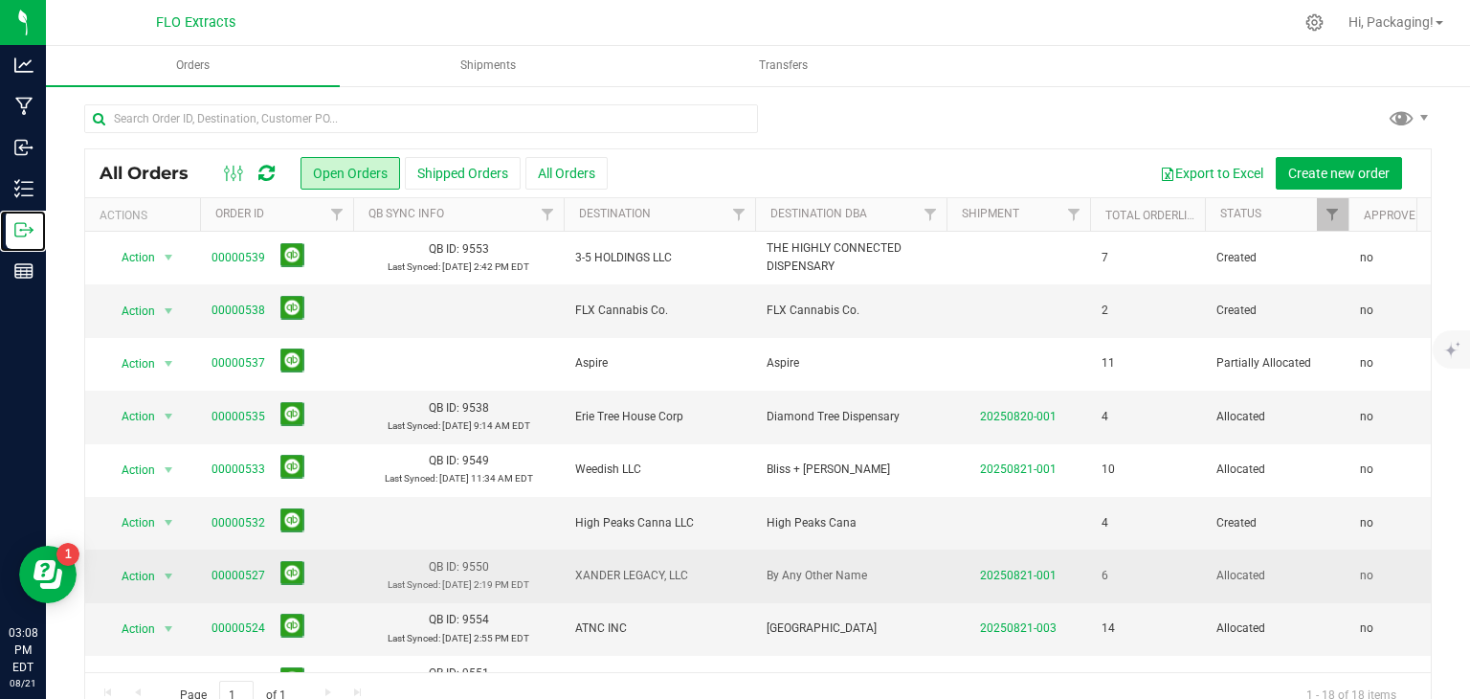
scroll to position [123, 0]
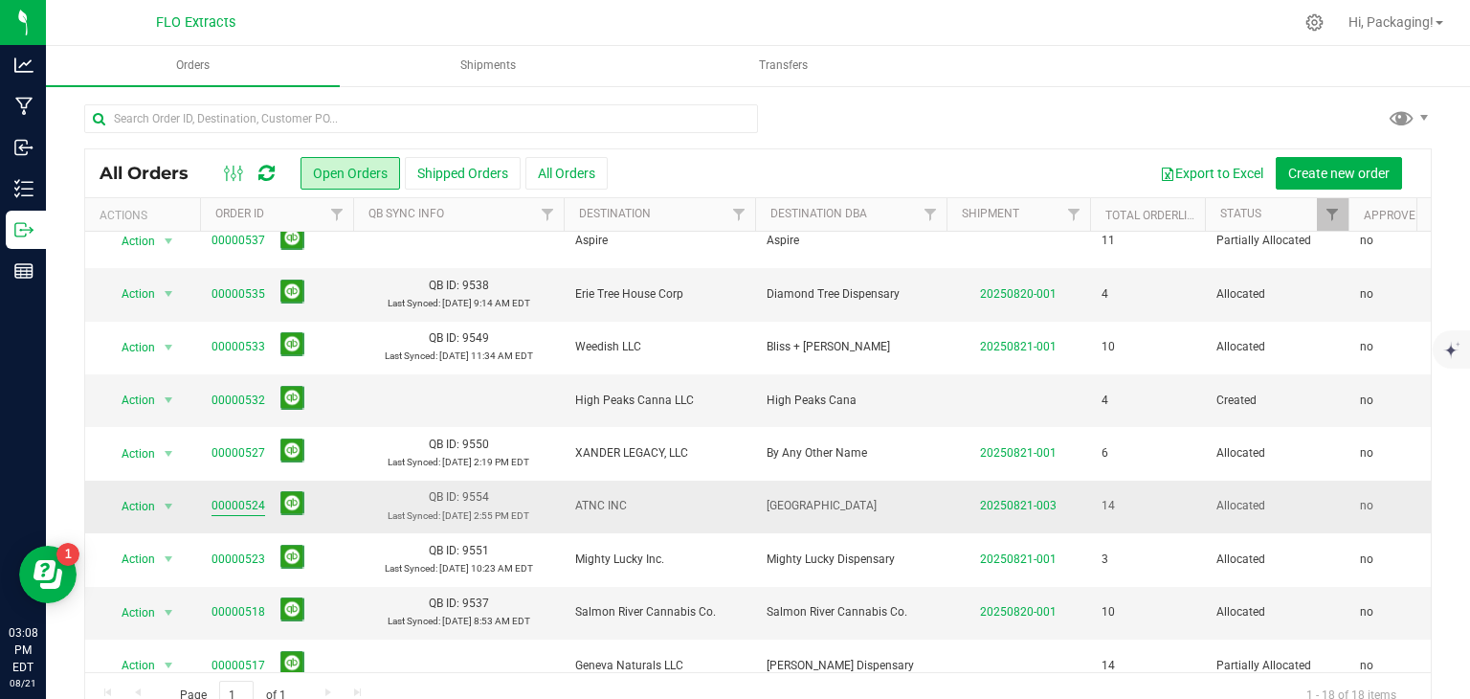
click at [230, 509] on link "00000524" at bounding box center [239, 506] width 54 height 18
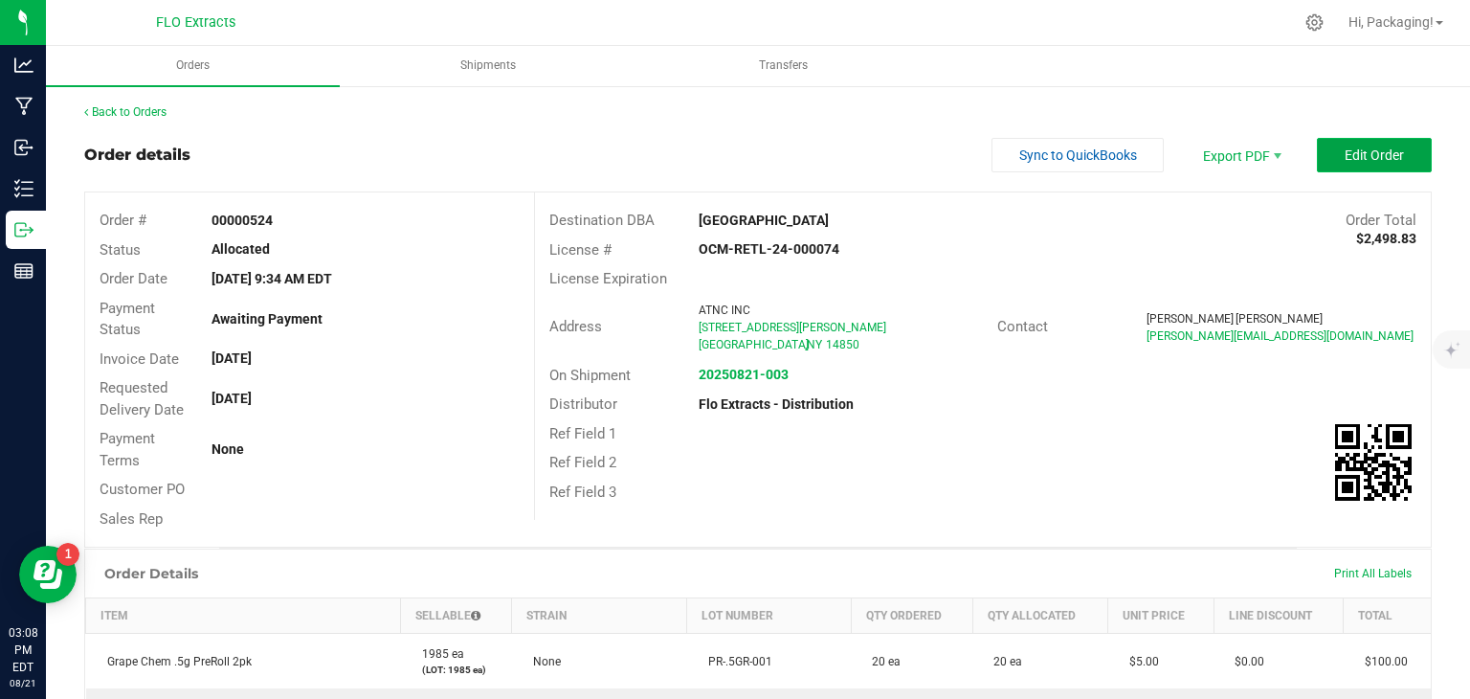
click at [1358, 150] on span "Edit Order" at bounding box center [1374, 154] width 59 height 15
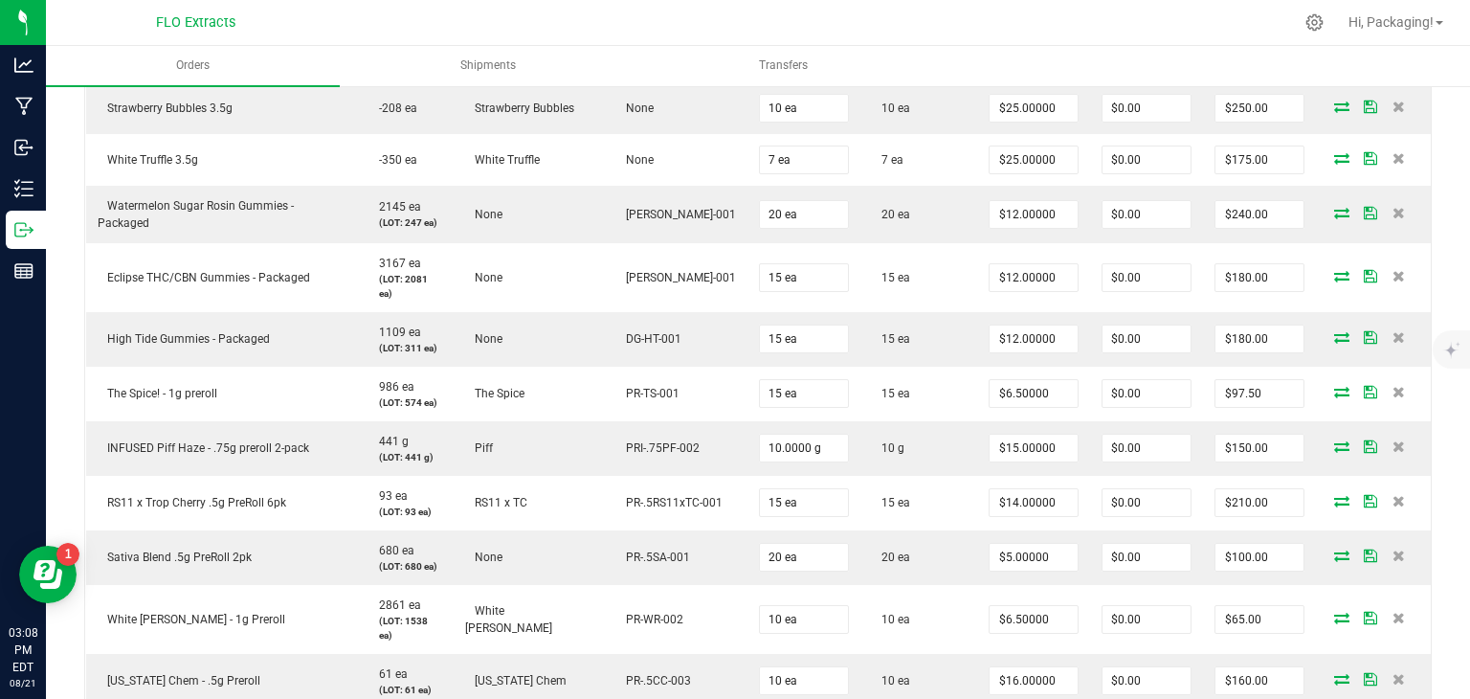
scroll to position [781, 0]
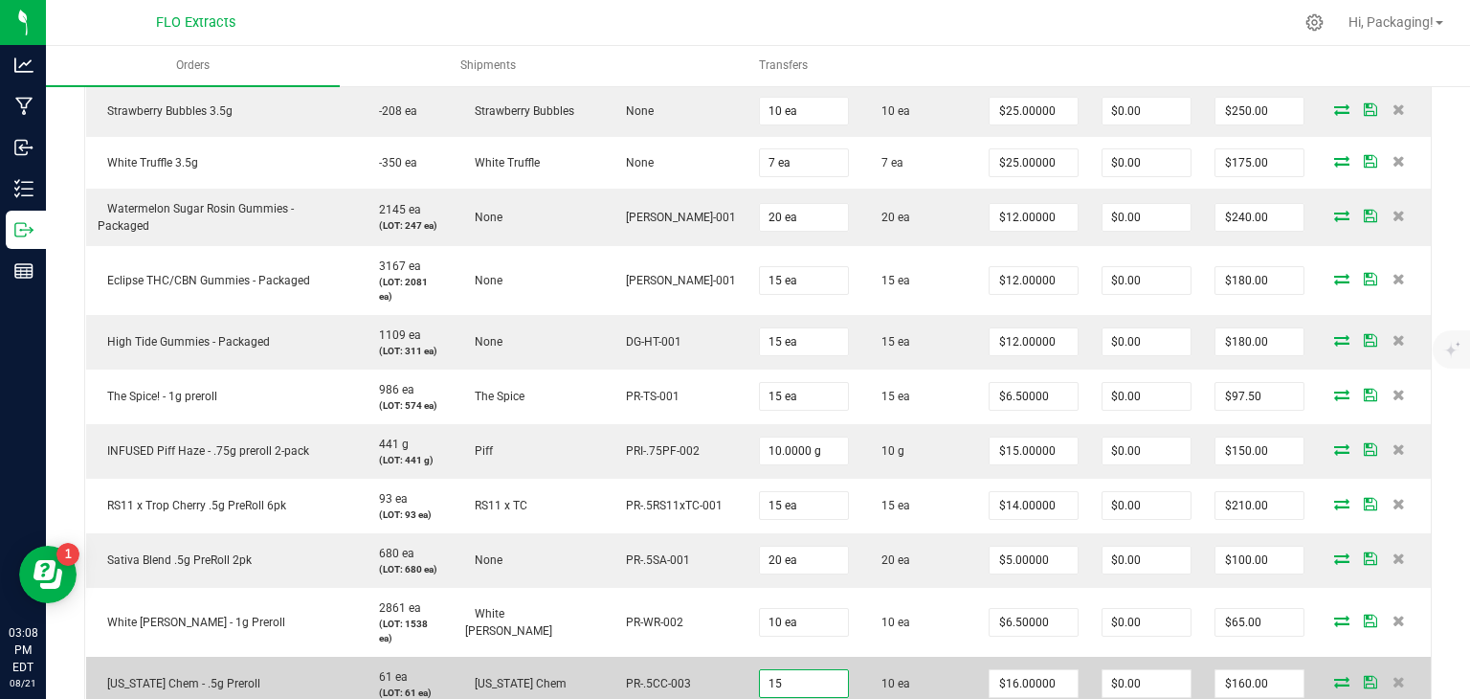
type input "15 ea"
type input "16"
type input "$240.00"
click at [1334, 676] on icon at bounding box center [1341, 681] width 15 height 11
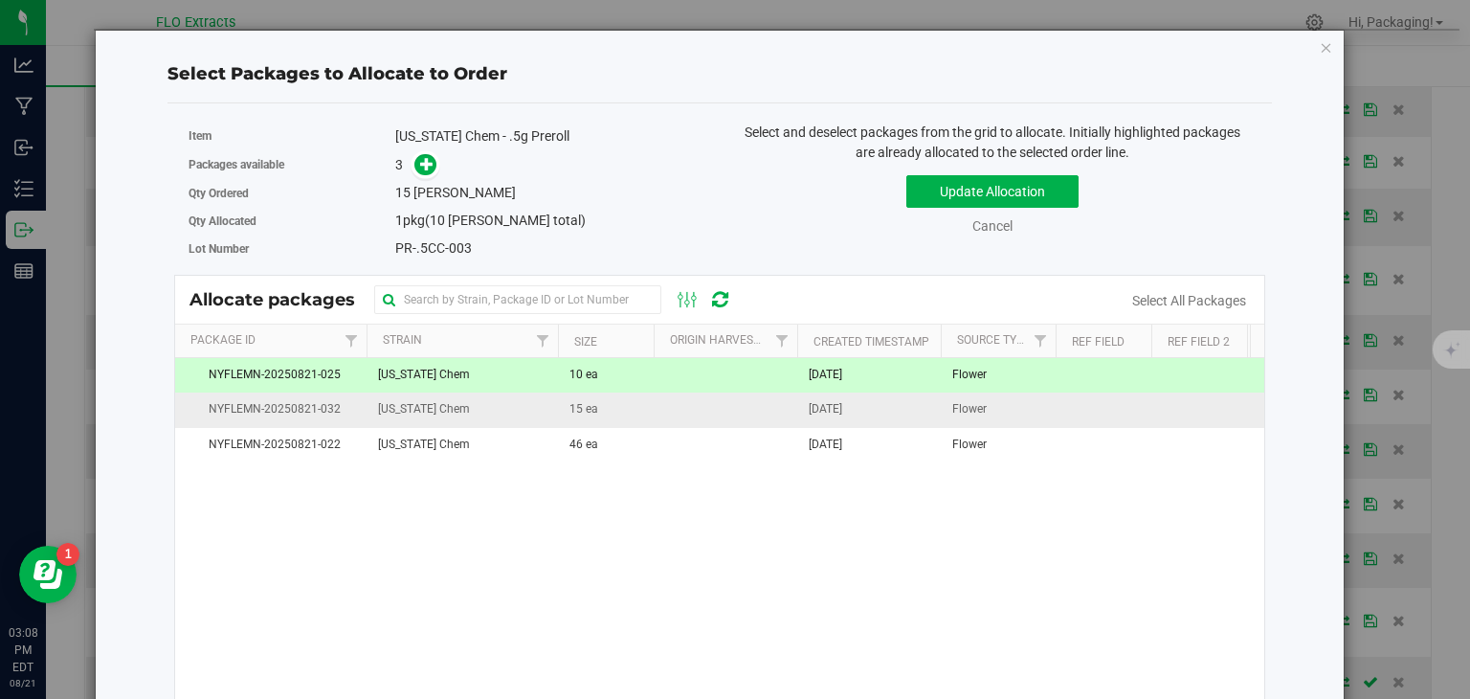
click at [621, 403] on td "15 ea" at bounding box center [606, 409] width 96 height 34
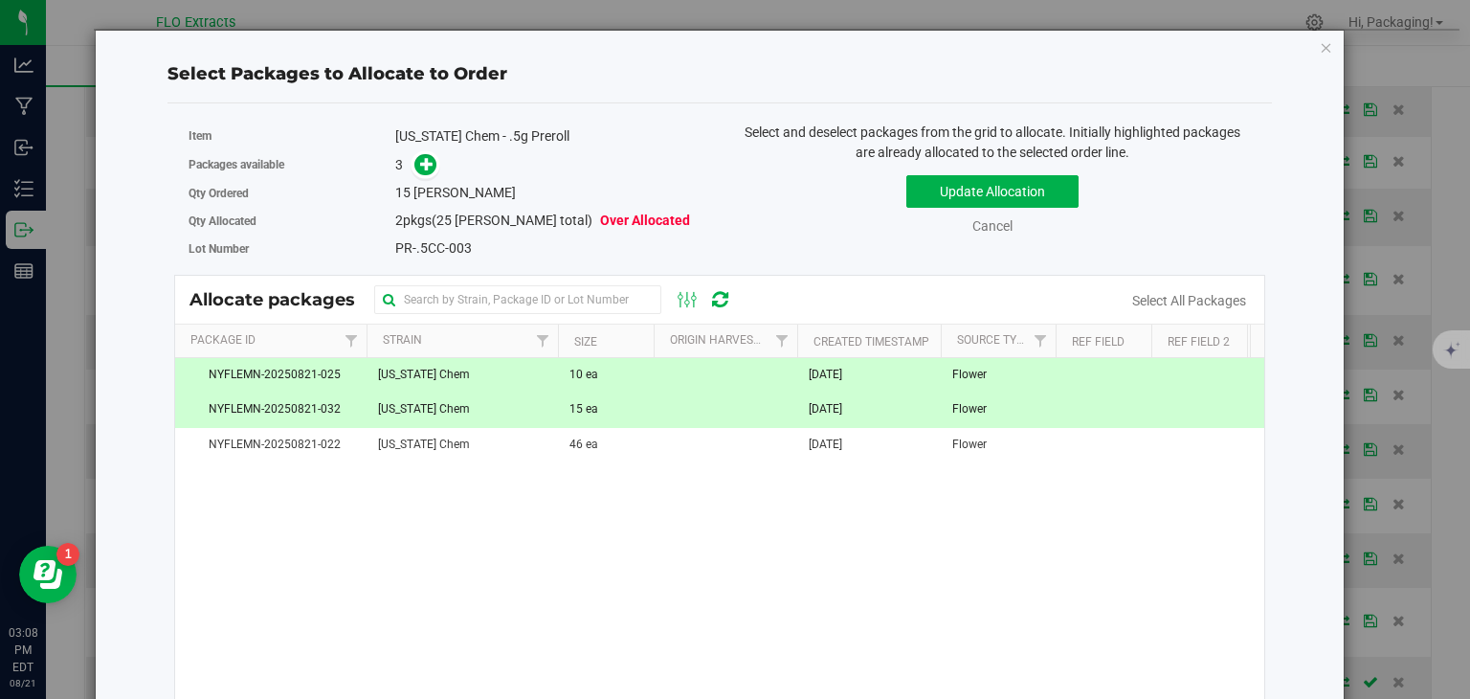
click at [628, 374] on td "10 ea" at bounding box center [606, 375] width 96 height 34
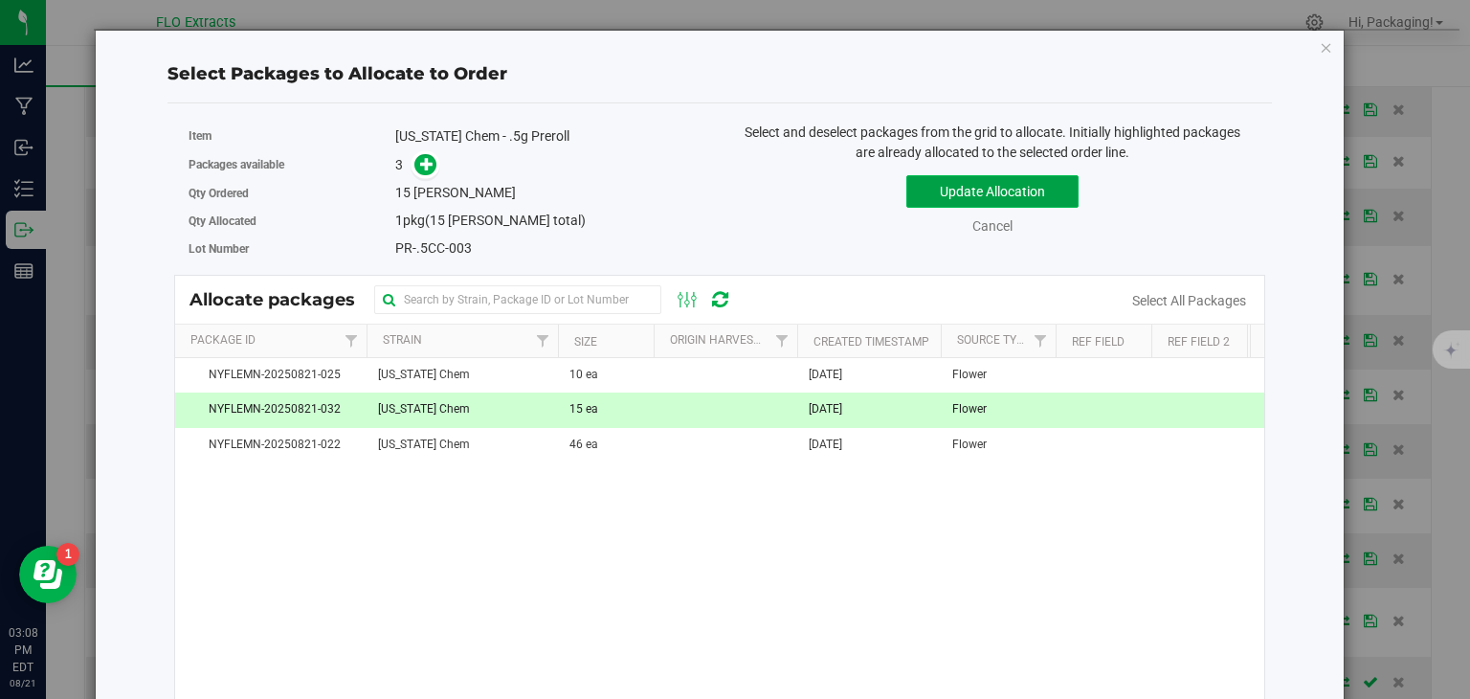
click at [940, 191] on button "Update Allocation" at bounding box center [992, 191] width 172 height 33
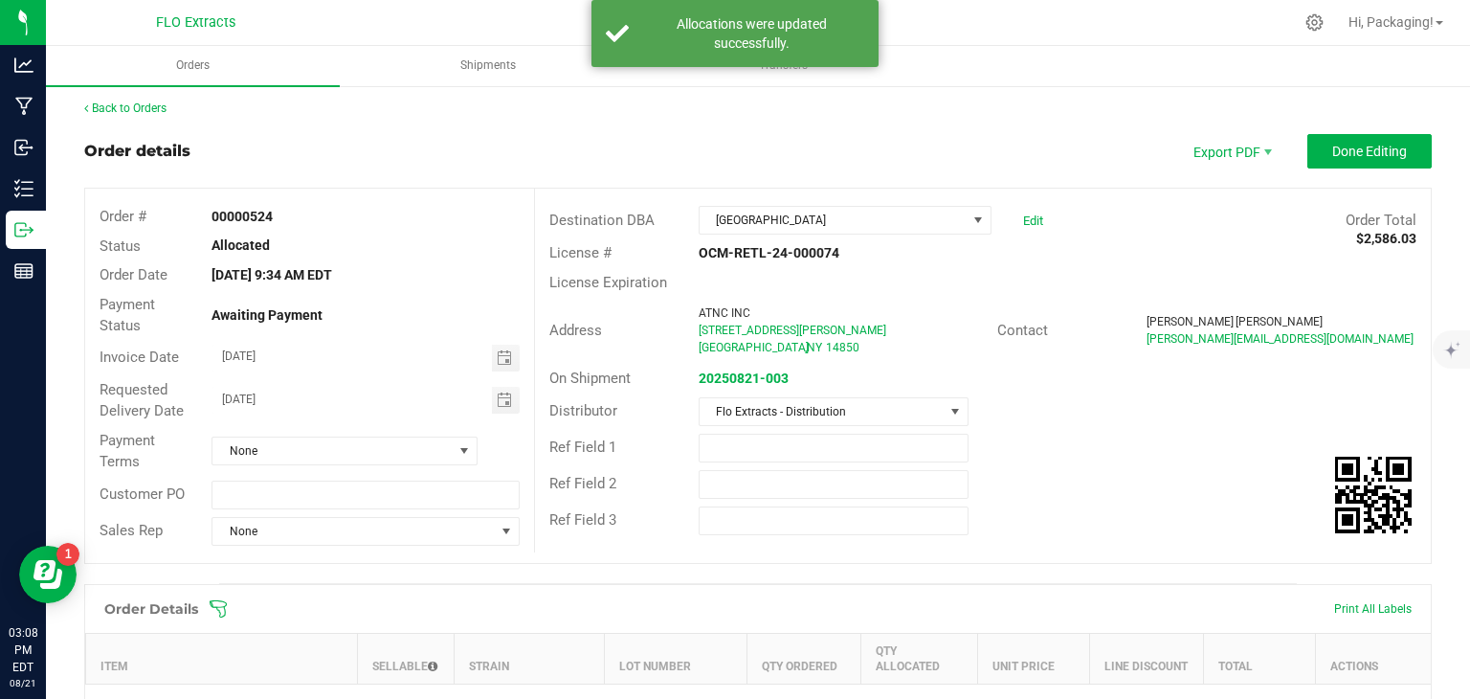
scroll to position [0, 0]
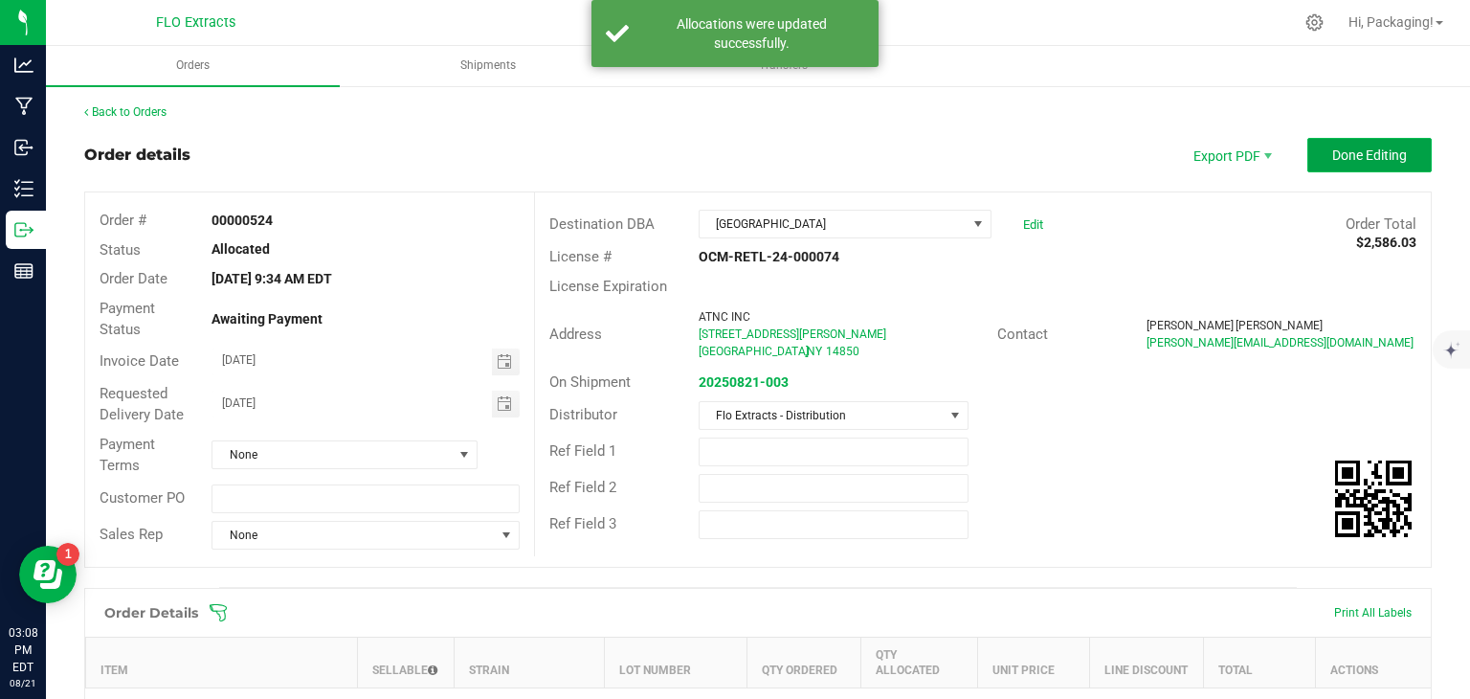
click at [1346, 150] on span "Done Editing" at bounding box center [1369, 154] width 75 height 15
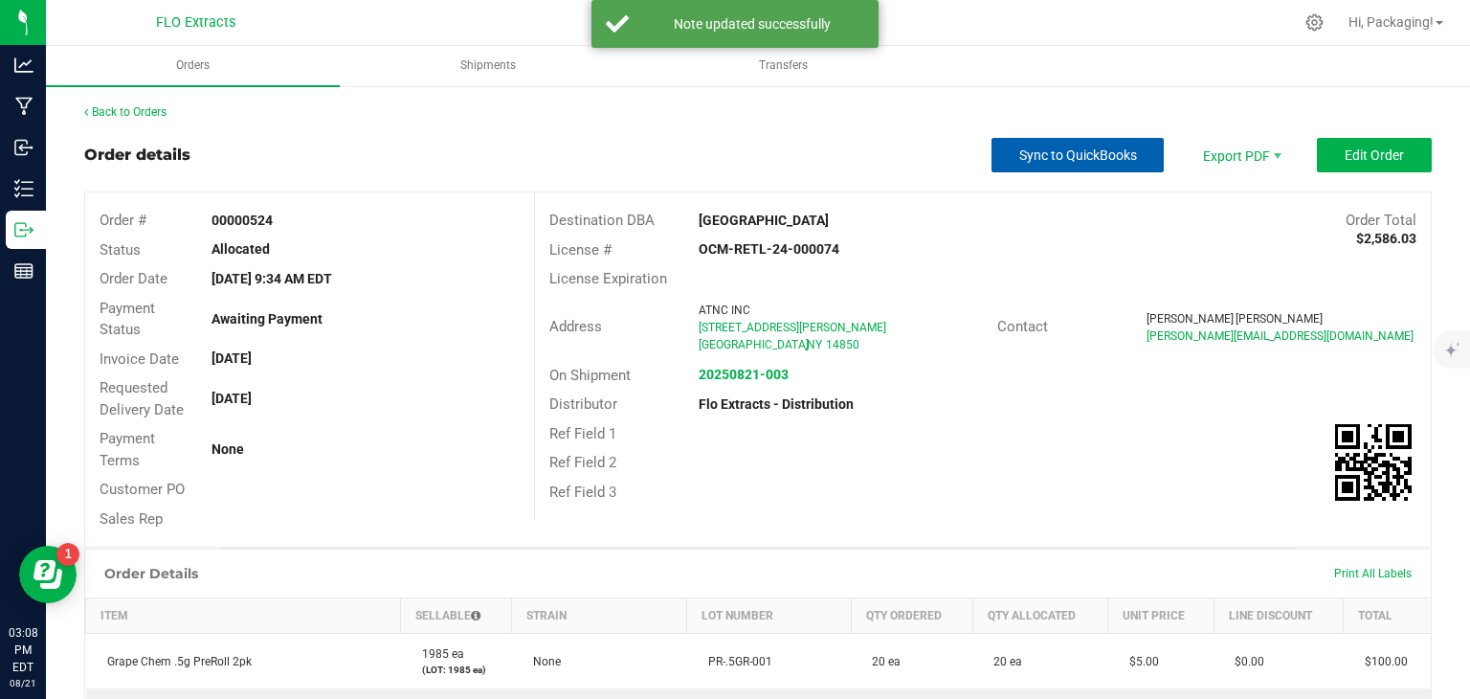
click at [1103, 150] on span "Sync to QuickBooks" at bounding box center [1078, 154] width 118 height 15
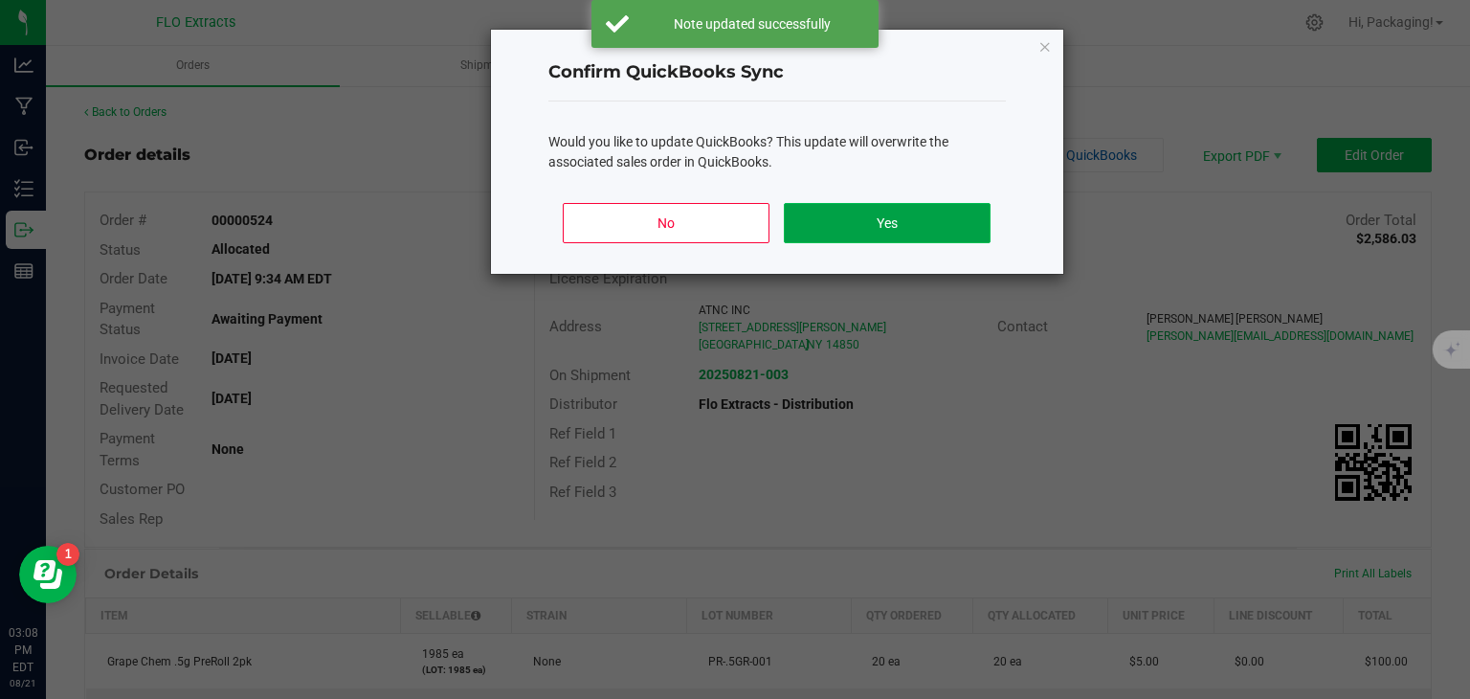
click at [927, 212] on button "Yes" at bounding box center [887, 223] width 206 height 40
